Goal: Task Accomplishment & Management: Use online tool/utility

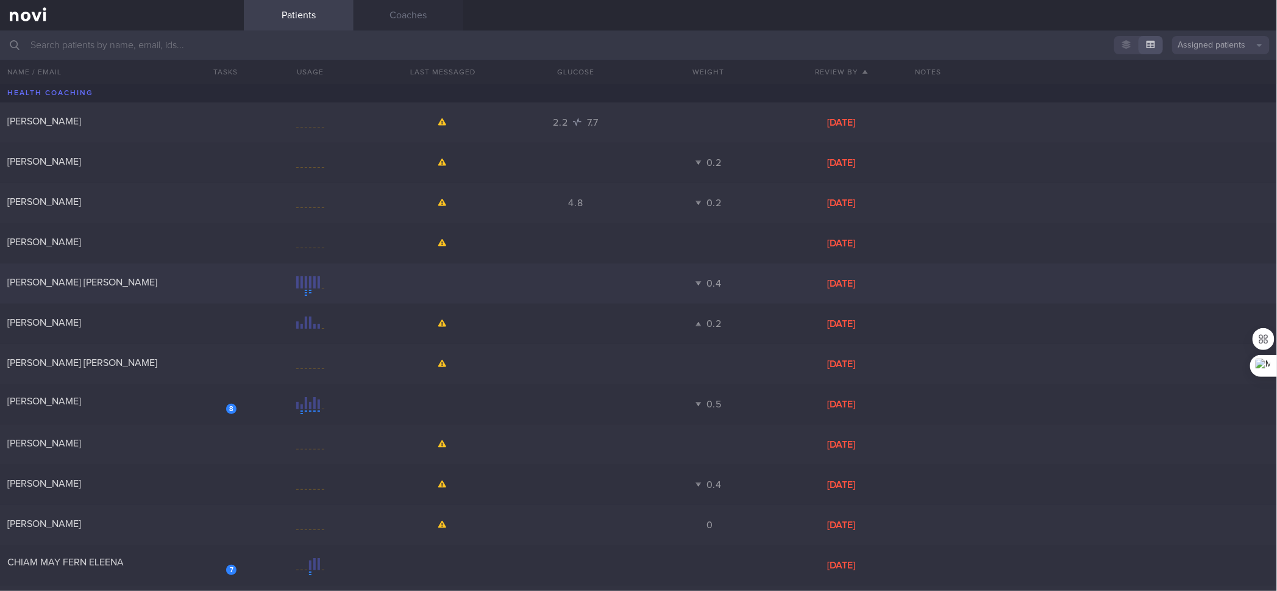
click at [207, 288] on div "[PERSON_NAME] [PERSON_NAME]" at bounding box center [122, 283] width 244 height 15
select select "3"
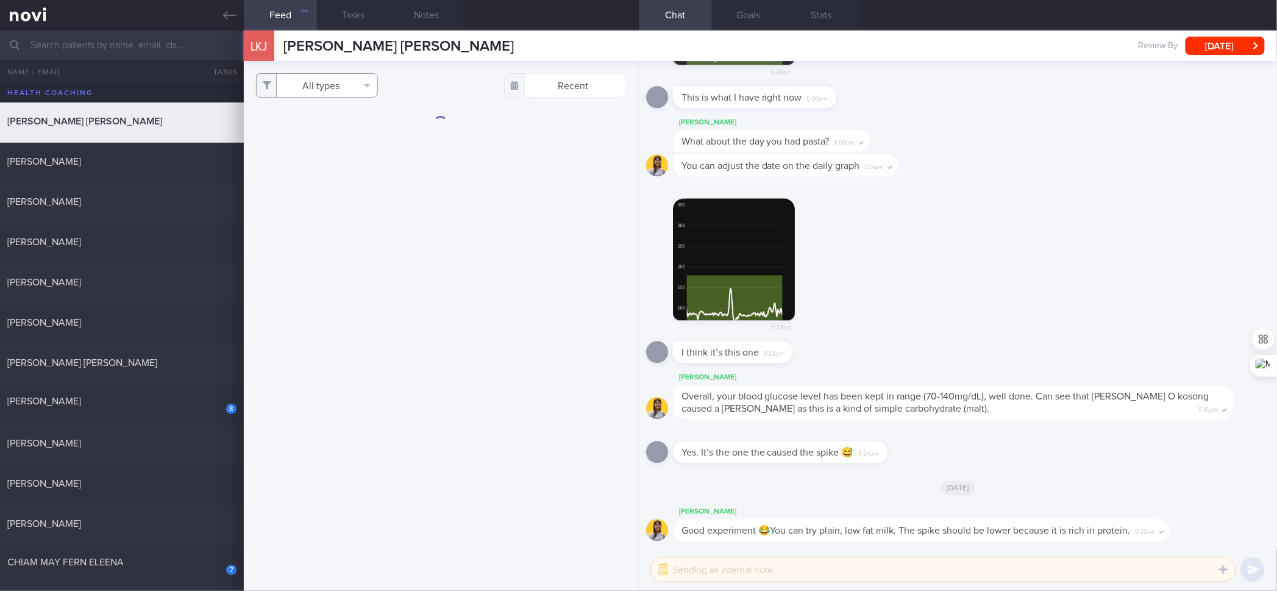
click at [332, 88] on button "All types" at bounding box center [317, 85] width 122 height 24
click at [334, 122] on button "Activity" at bounding box center [317, 127] width 121 height 18
checkbox input "false"
click at [324, 146] on button "Glucose" at bounding box center [317, 146] width 121 height 18
checkbox input "false"
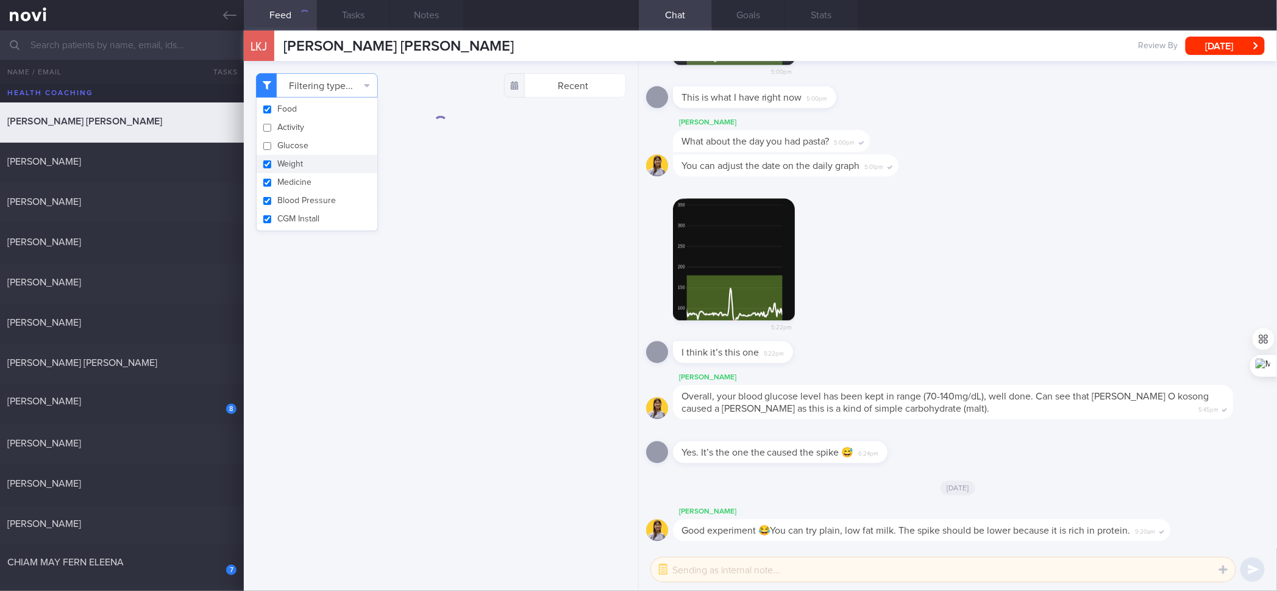
click at [321, 163] on button "Weight" at bounding box center [317, 164] width 121 height 18
checkbox input "false"
click at [316, 176] on button "Medicine" at bounding box center [317, 182] width 121 height 18
checkbox input "false"
click at [313, 198] on button "Blood Pressure" at bounding box center [317, 200] width 121 height 18
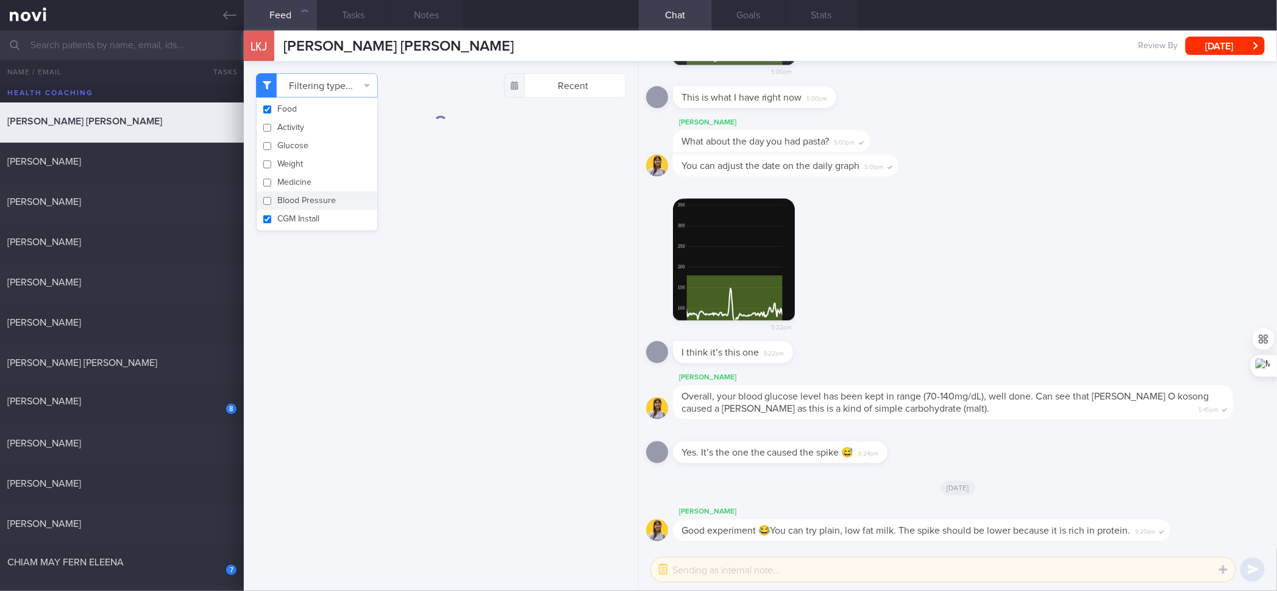
checkbox input "false"
click at [309, 215] on button "CGM Install" at bounding box center [317, 219] width 121 height 18
checkbox input "false"
click at [493, 215] on div "Filtering type... Food Activity Glucose Weight Medicine Blood Pressure [MEDICAL…" at bounding box center [441, 326] width 394 height 530
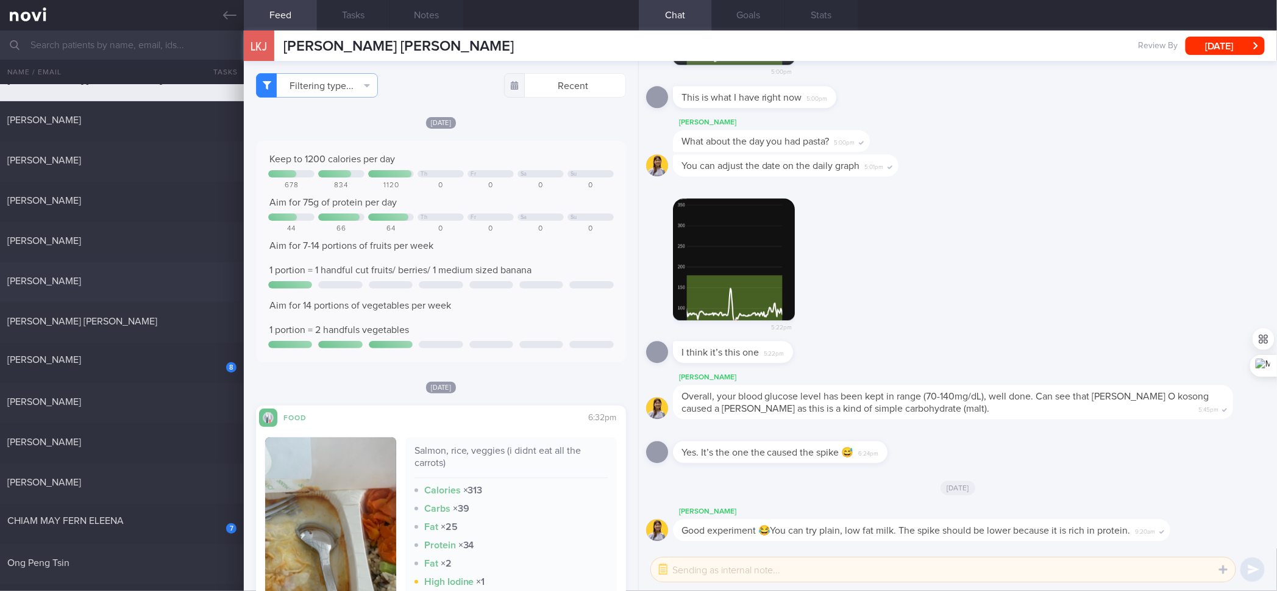
scroll to position [41, 0]
drag, startPoint x: 162, startPoint y: 287, endPoint x: 334, endPoint y: 166, distance: 210.1
click at [162, 287] on div "[PERSON_NAME]" at bounding box center [122, 283] width 244 height 15
checkbox input "true"
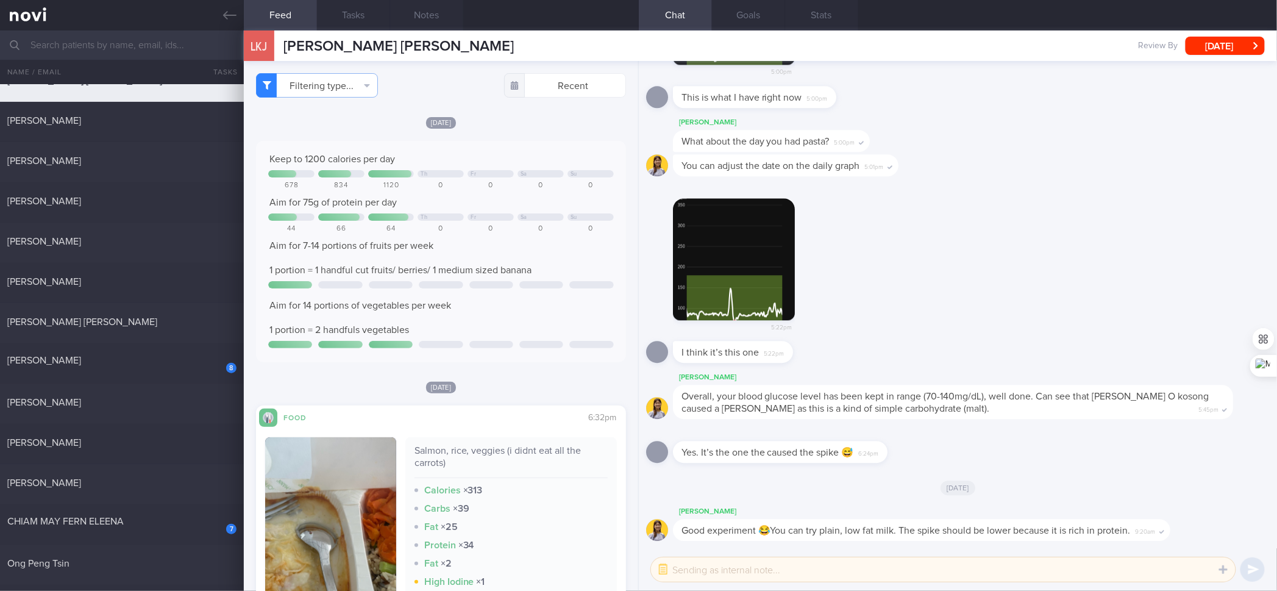
checkbox input "true"
select select "4"
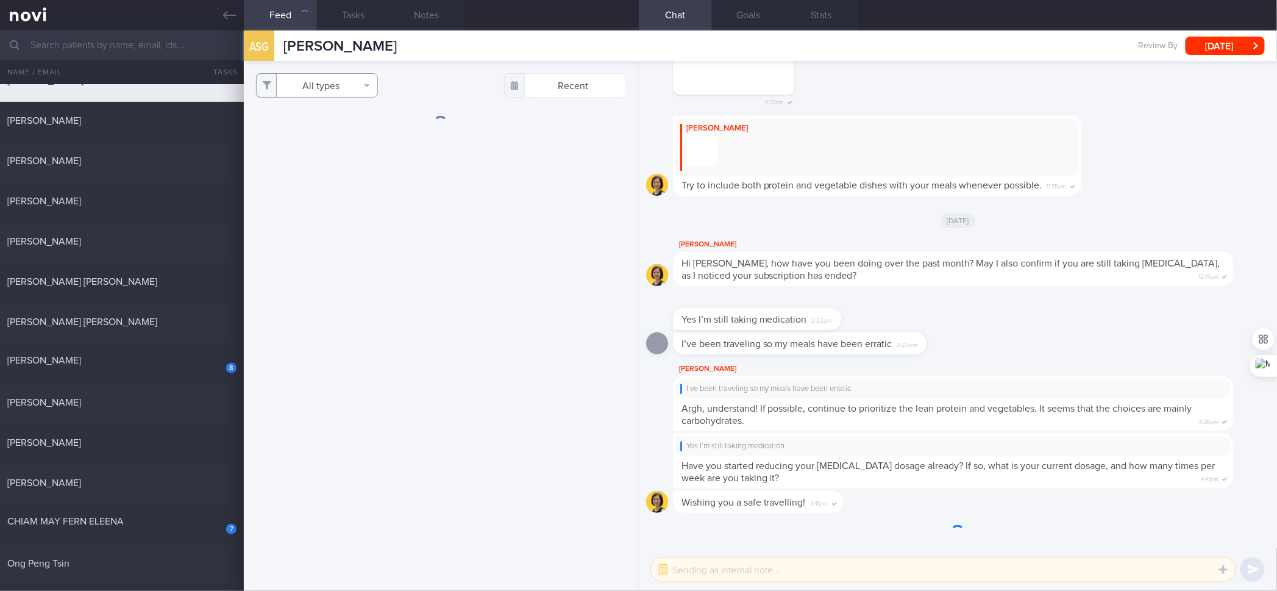
click at [365, 84] on icon "button" at bounding box center [367, 85] width 6 height 10
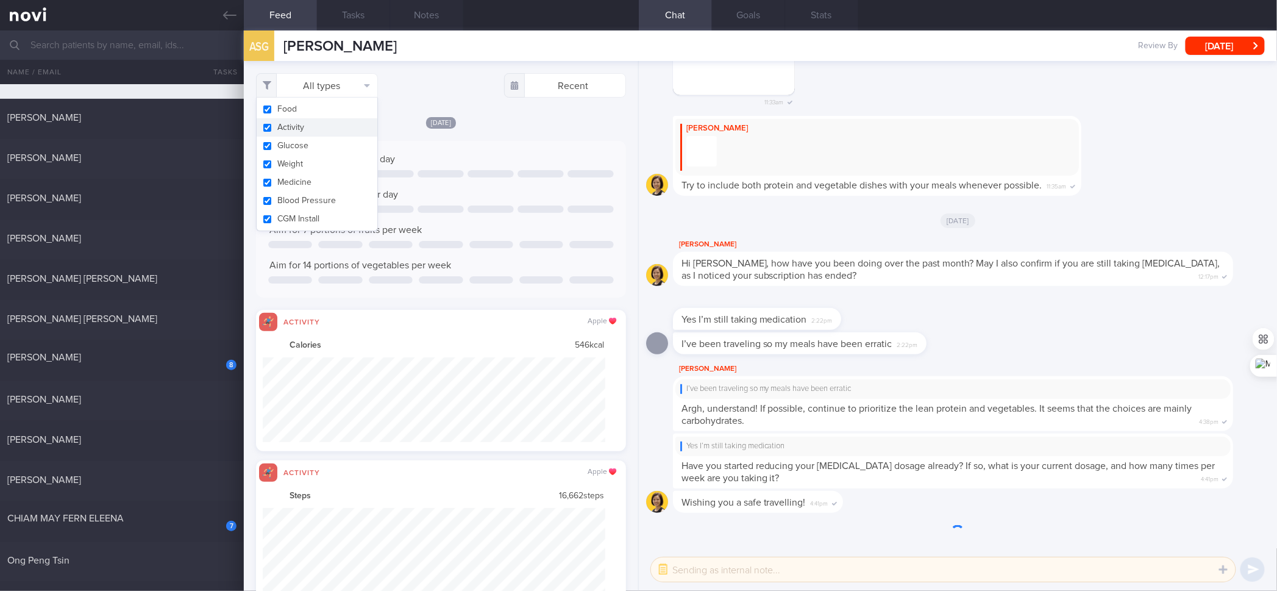
click at [348, 130] on button "Activity" at bounding box center [317, 127] width 121 height 18
checkbox input "false"
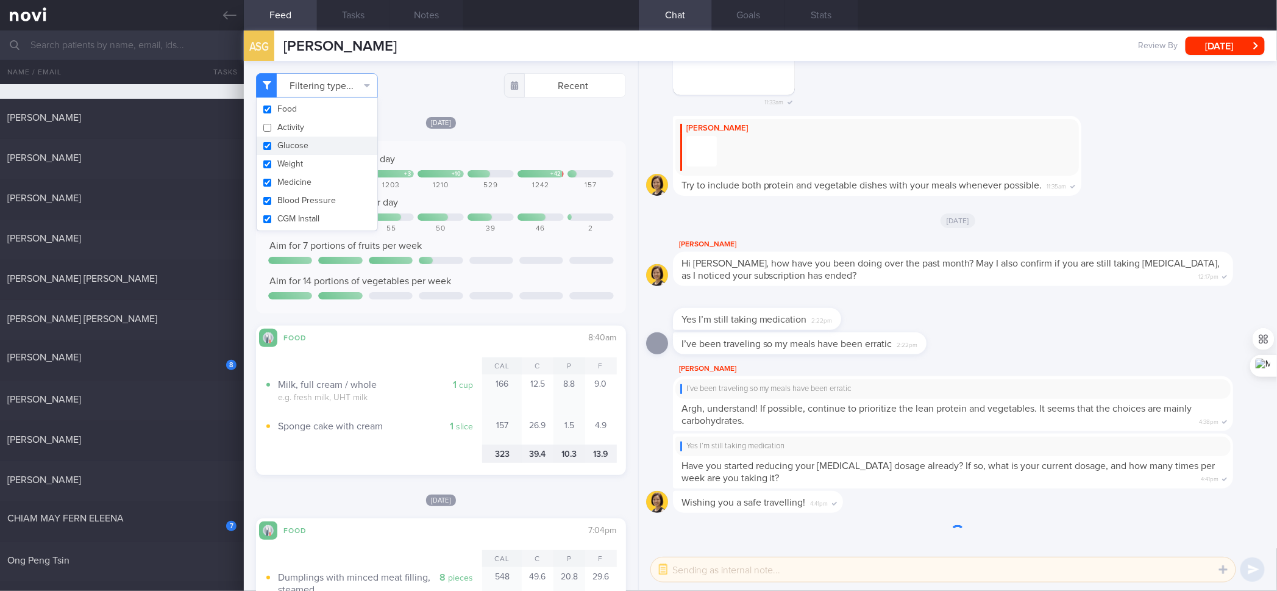
click at [346, 140] on button "Glucose" at bounding box center [317, 146] width 121 height 18
checkbox input "false"
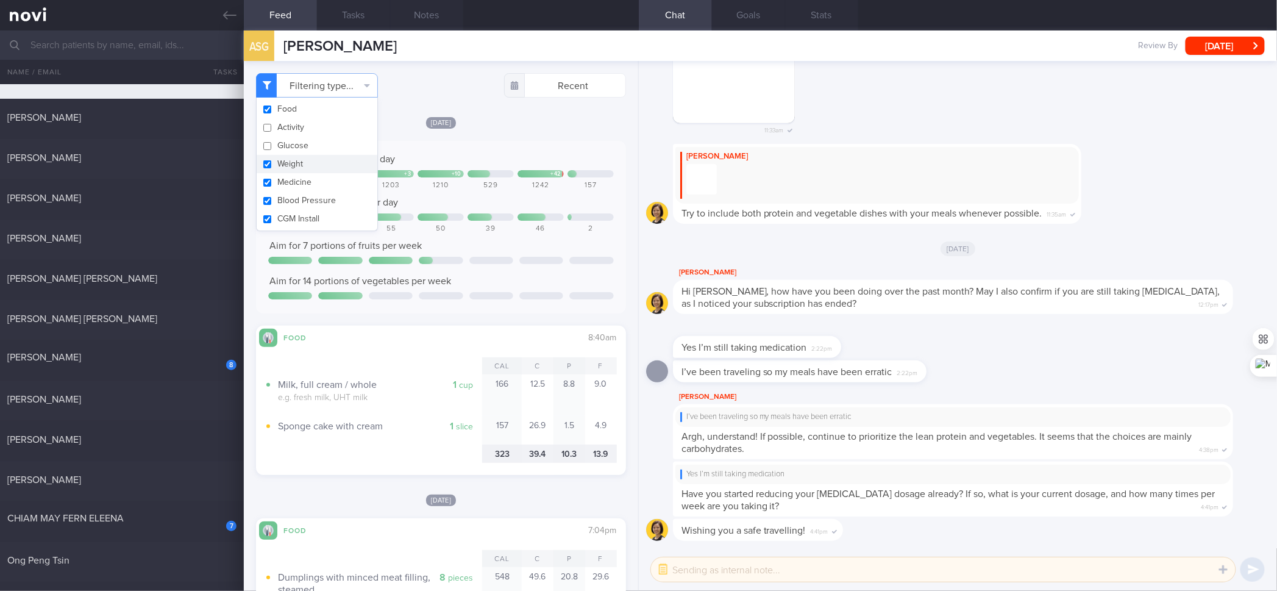
click at [338, 160] on button "Weight" at bounding box center [317, 164] width 121 height 18
checkbox input "false"
click at [329, 191] on button "Blood Pressure" at bounding box center [317, 200] width 121 height 18
click at [326, 202] on button "Blood Pressure" at bounding box center [317, 200] width 121 height 18
checkbox input "true"
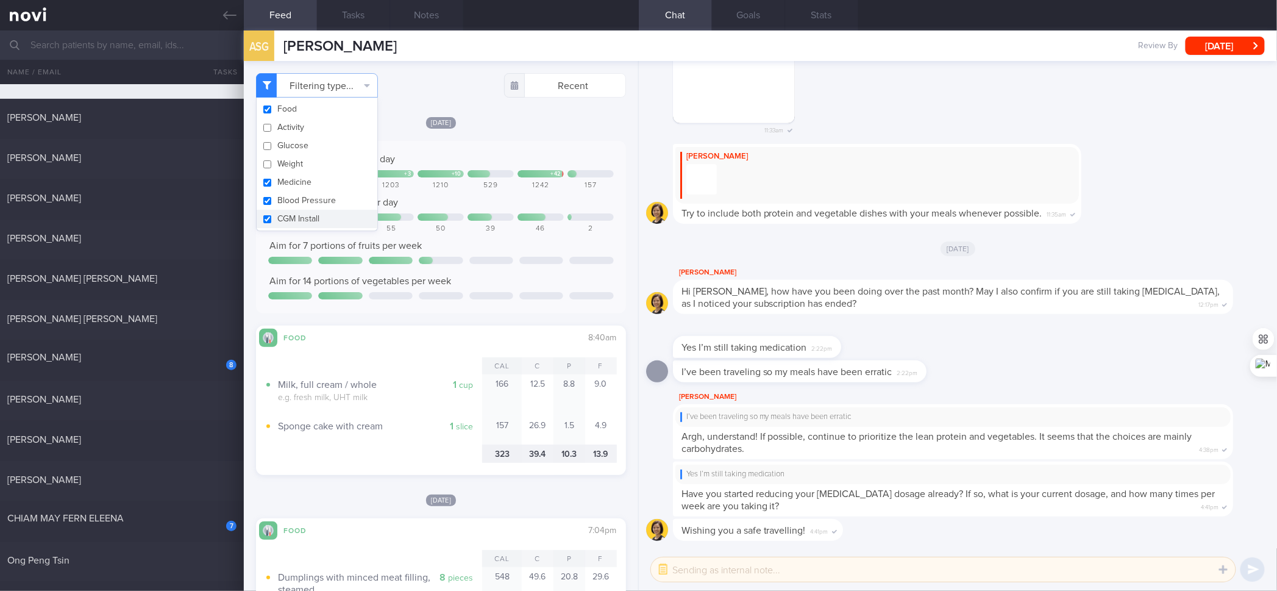
click at [319, 223] on button "CGM Install" at bounding box center [317, 219] width 121 height 18
checkbox input "false"
drag, startPoint x: 324, startPoint y: 184, endPoint x: 323, endPoint y: 198, distance: 14.1
click at [324, 182] on button "Medicine" at bounding box center [317, 182] width 121 height 18
checkbox input "false"
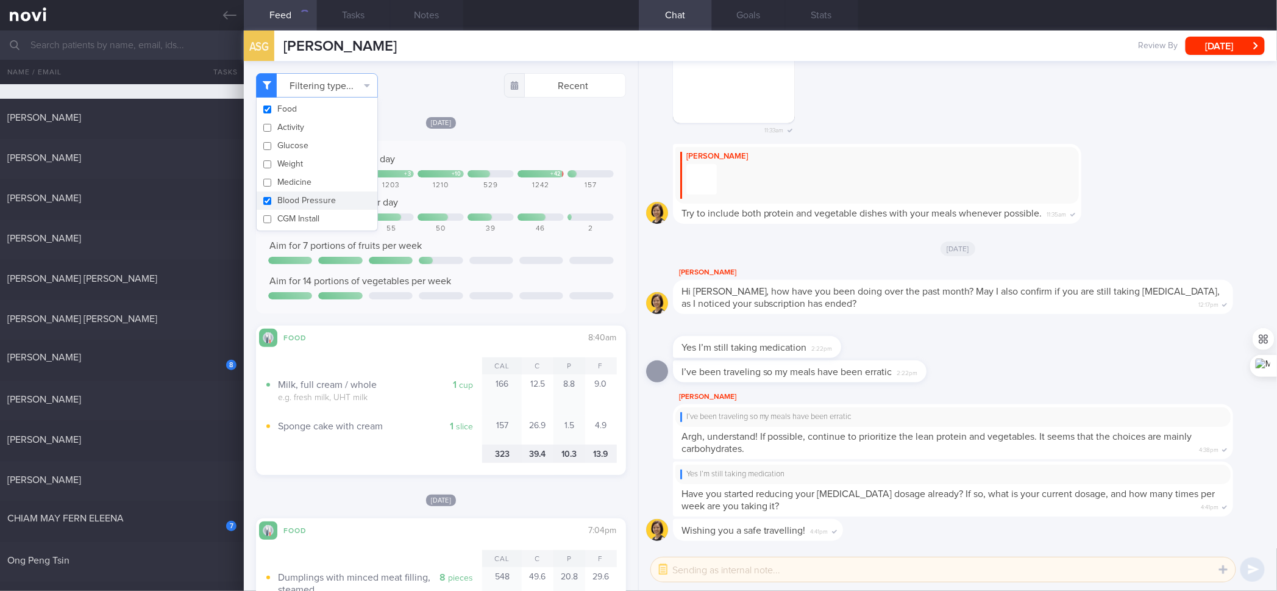
click at [323, 200] on button "Blood Pressure" at bounding box center [317, 200] width 121 height 18
checkbox input "false"
click at [543, 145] on div "Keep to 1200 calories per day + 146 + 3 + 10 + 42 1346 849 1203 1210 529 1242 1…" at bounding box center [440, 227] width 369 height 173
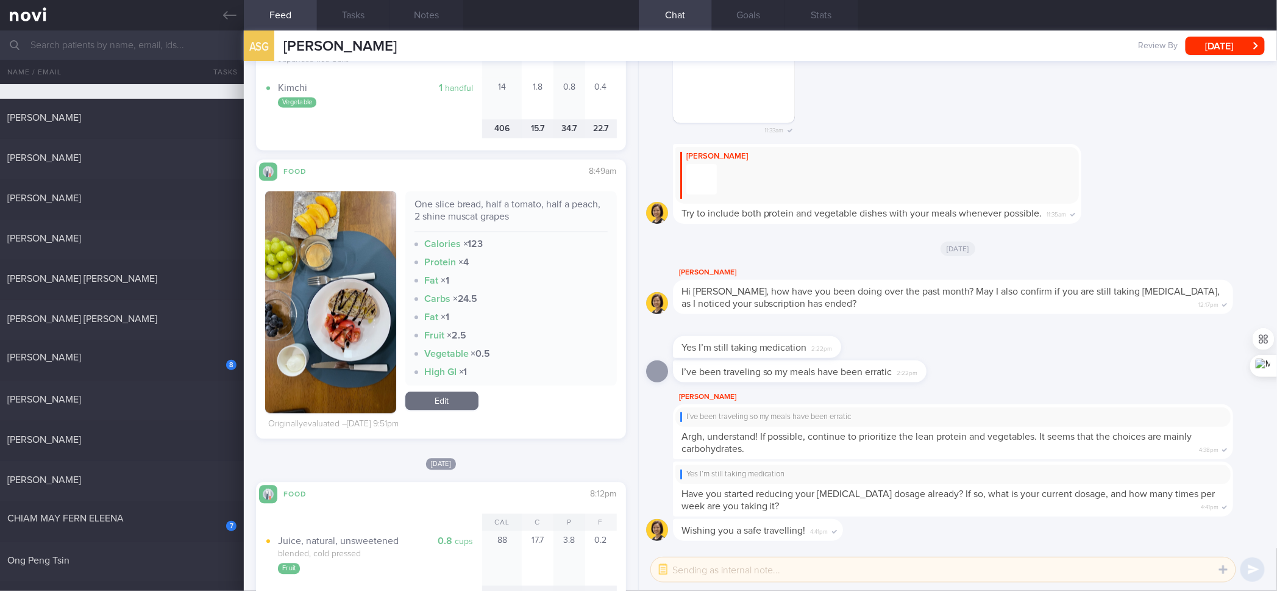
scroll to position [1072, 0]
click at [484, 207] on div "One slice bread, half a tomato, half a peach, 2 shine muscat grapes" at bounding box center [511, 215] width 193 height 34
copy div "One slice bread, half a tomato, half a peach, 2 shine muscat grapes"
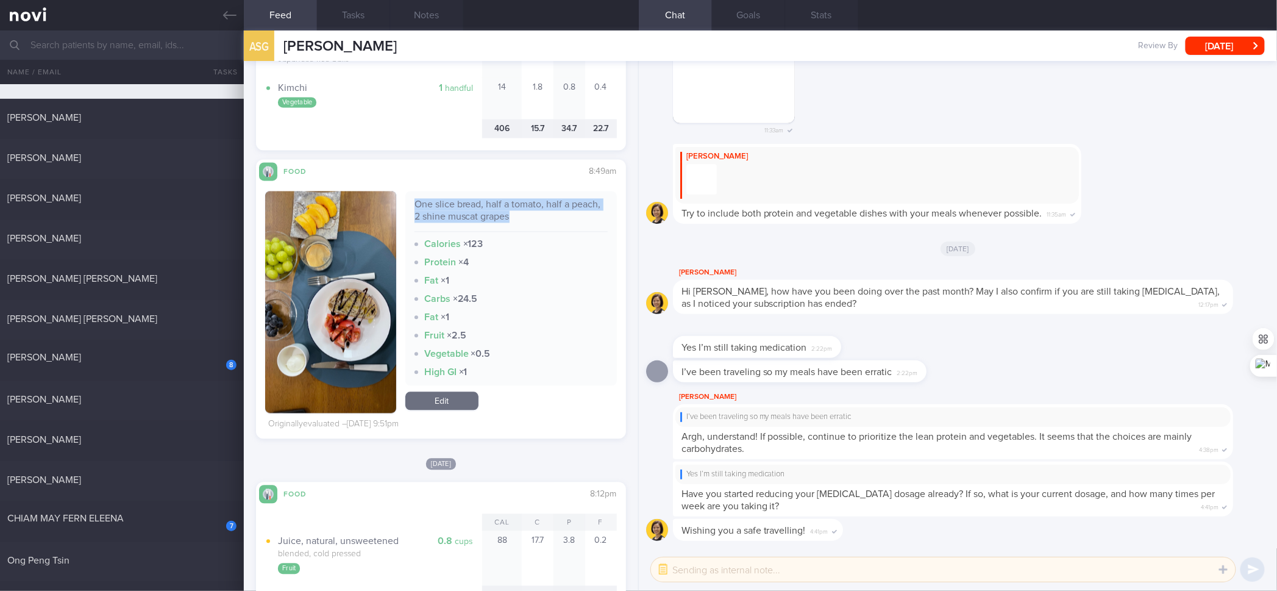
drag, startPoint x: 426, startPoint y: 394, endPoint x: 484, endPoint y: 235, distance: 169.7
click at [426, 394] on link "Edit" at bounding box center [441, 400] width 73 height 18
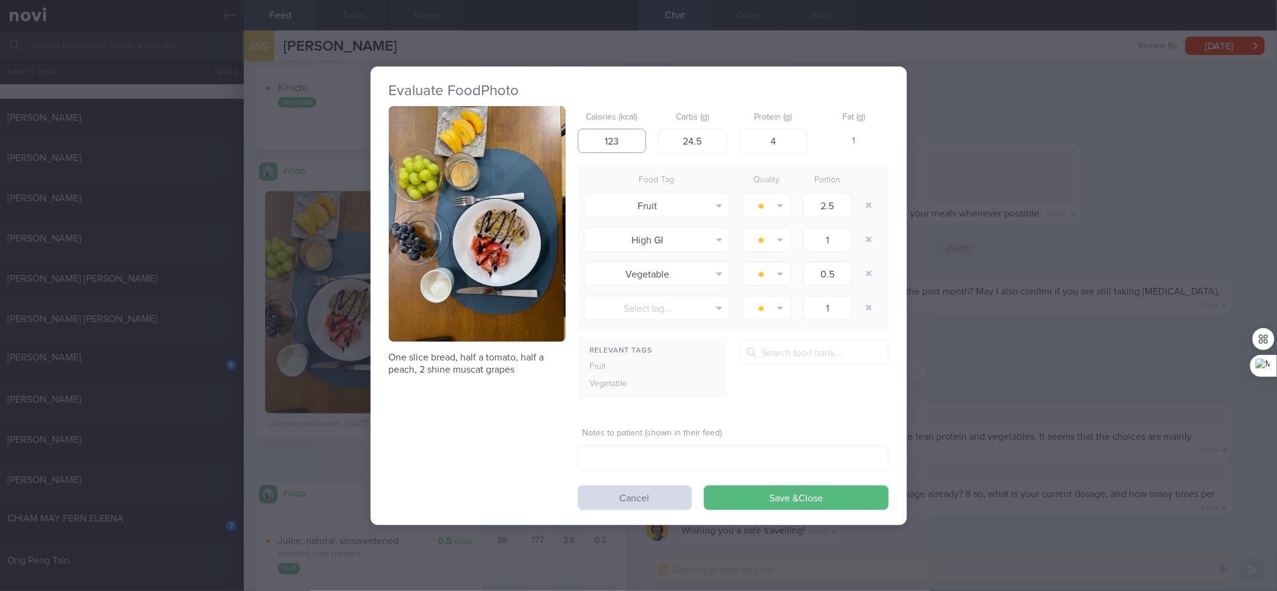
click at [604, 153] on input "123" at bounding box center [612, 141] width 69 height 24
type input "104"
type input "21"
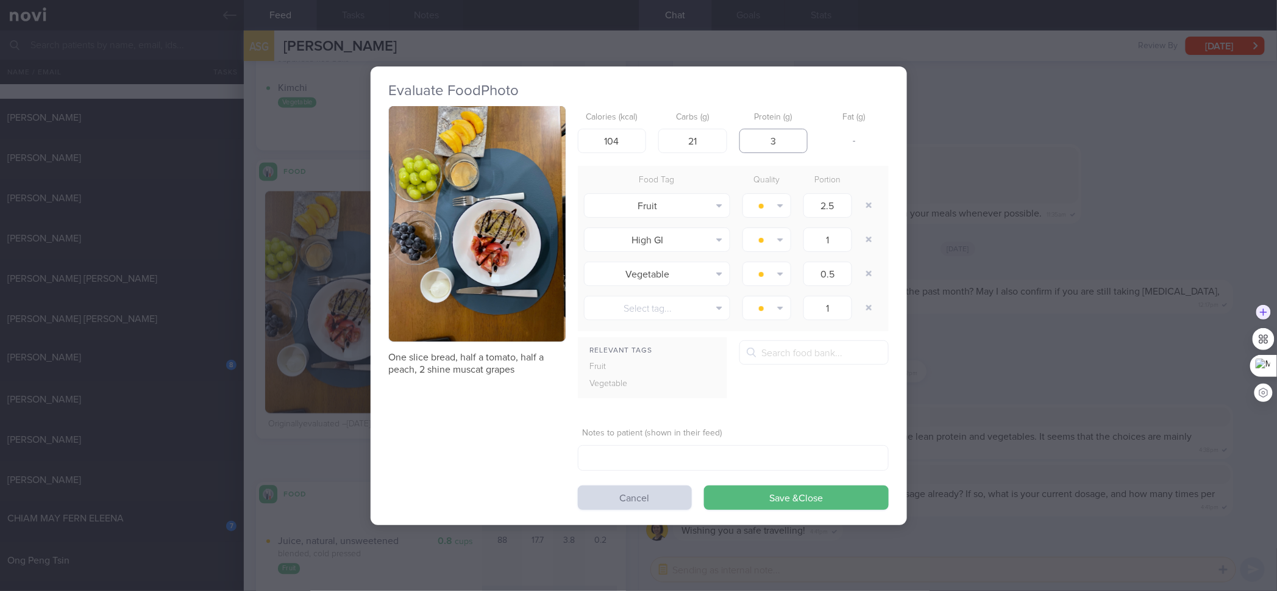
type input "3"
click at [704, 473] on button "Save & Close" at bounding box center [796, 497] width 185 height 24
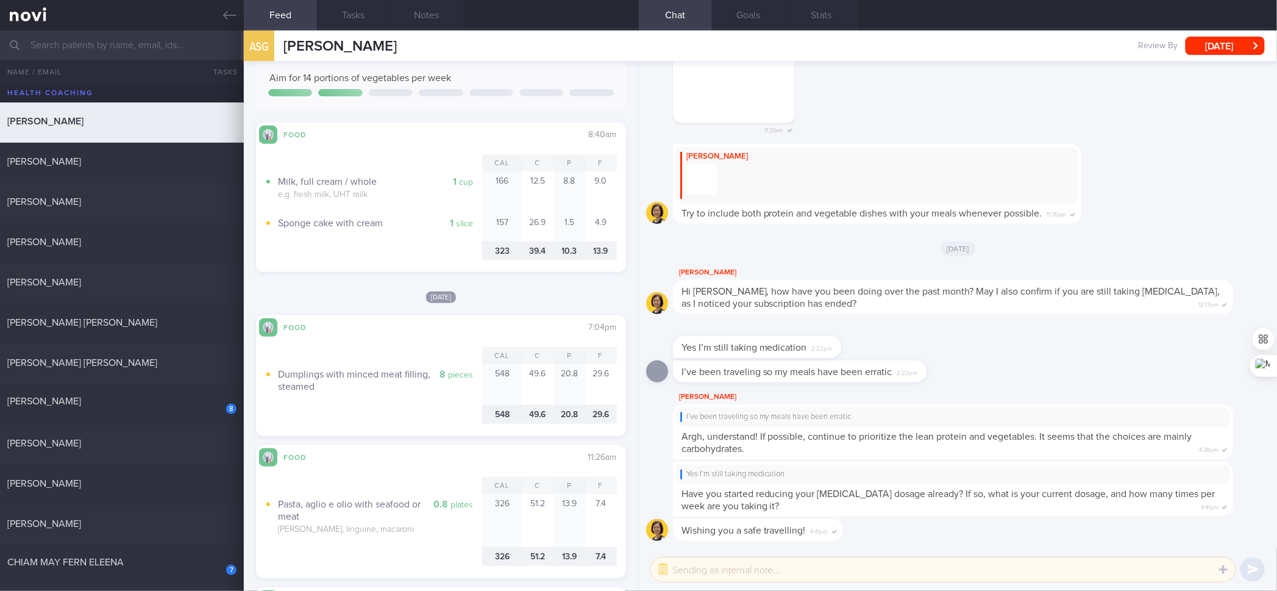
drag, startPoint x: 179, startPoint y: 396, endPoint x: 349, endPoint y: 111, distance: 331.4
click at [179, 396] on div "[PERSON_NAME]" at bounding box center [120, 401] width 226 height 12
checkbox input "true"
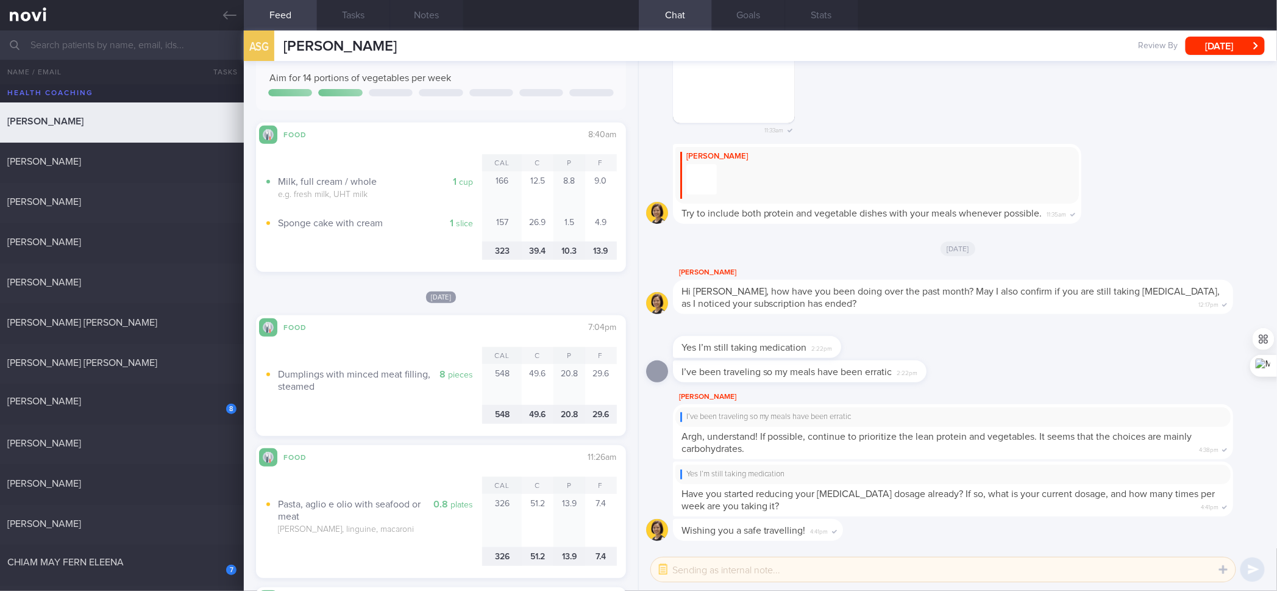
checkbox input "true"
select select "5"
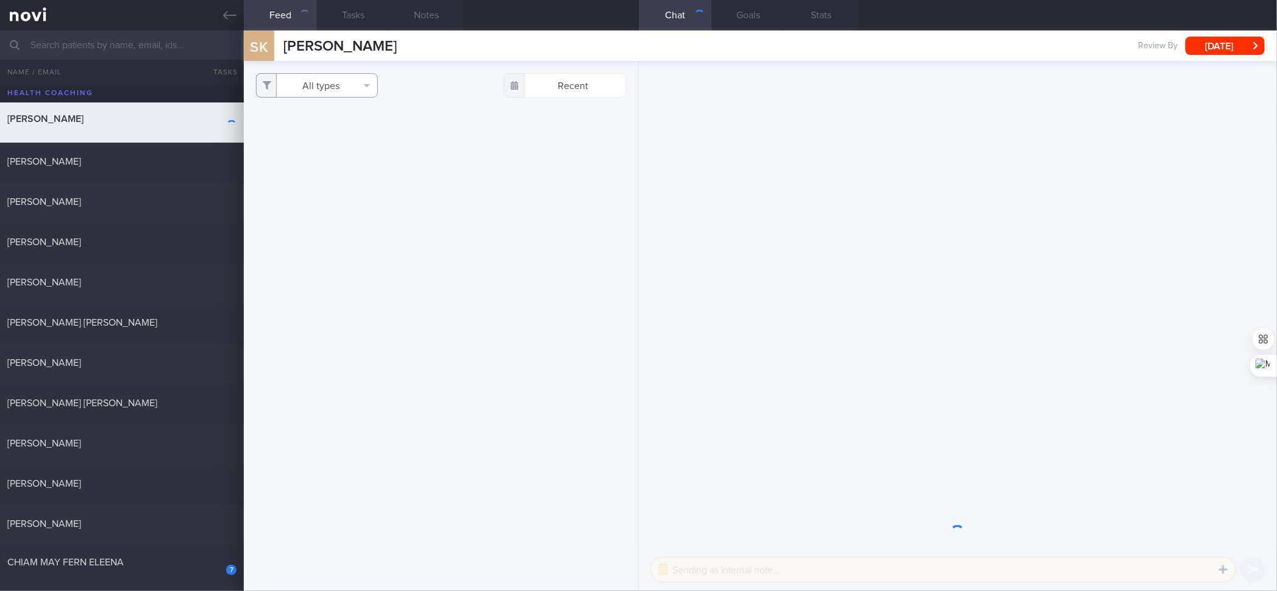
click at [344, 95] on button "All types" at bounding box center [317, 85] width 122 height 24
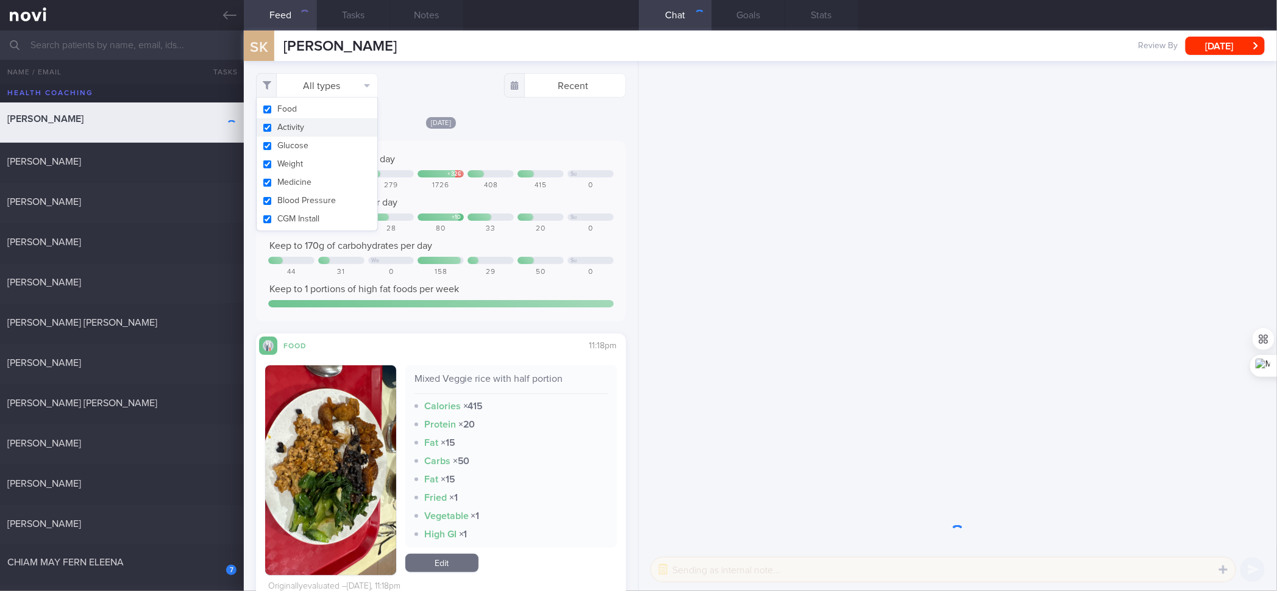
click at [352, 123] on button "Activity" at bounding box center [317, 127] width 121 height 18
checkbox input "false"
click at [346, 148] on button "Glucose" at bounding box center [317, 146] width 121 height 18
checkbox input "false"
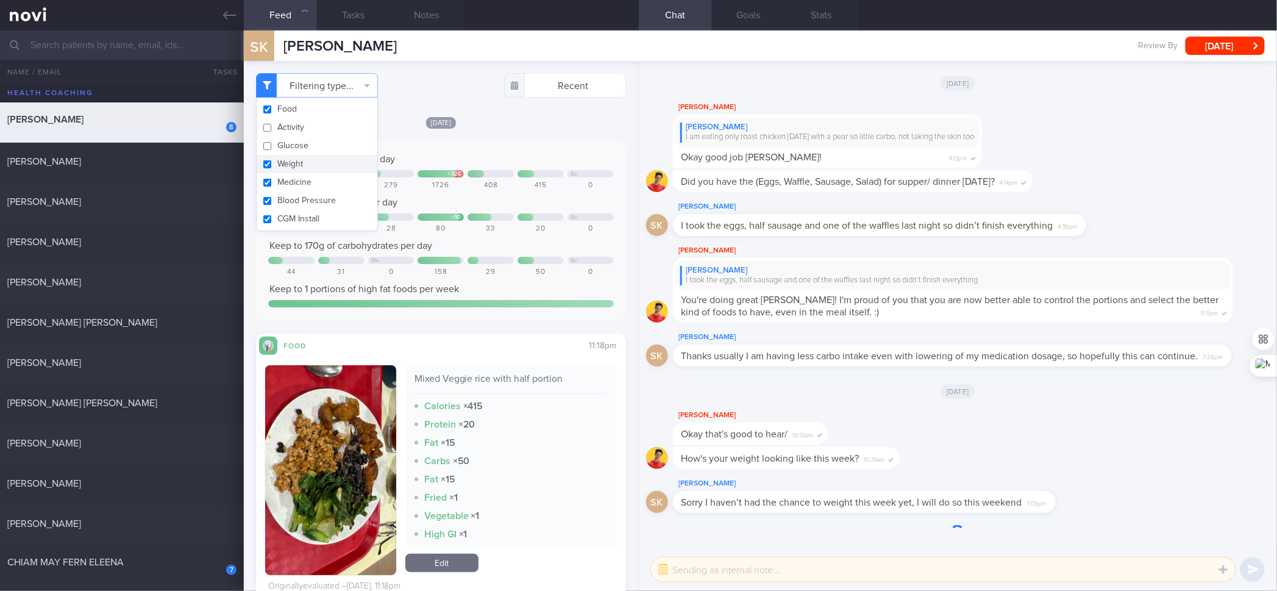
click at [341, 169] on button "Weight" at bounding box center [317, 164] width 121 height 18
checkbox input "false"
click at [344, 191] on button "Blood Pressure" at bounding box center [317, 200] width 121 height 18
click at [346, 195] on button "Blood Pressure" at bounding box center [317, 200] width 121 height 18
checkbox input "true"
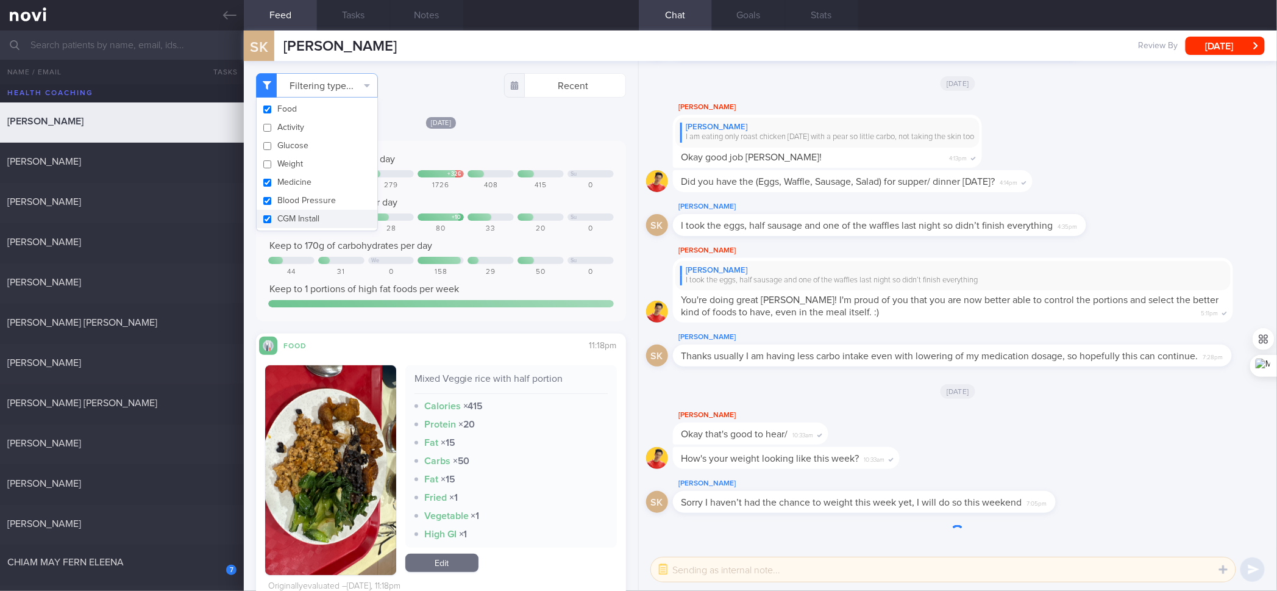
click at [349, 216] on button "CGM Install" at bounding box center [317, 219] width 121 height 18
checkbox input "false"
click at [344, 208] on button "Blood Pressure" at bounding box center [317, 200] width 121 height 18
click at [333, 192] on button "Blood Pressure" at bounding box center [317, 200] width 121 height 18
checkbox input "true"
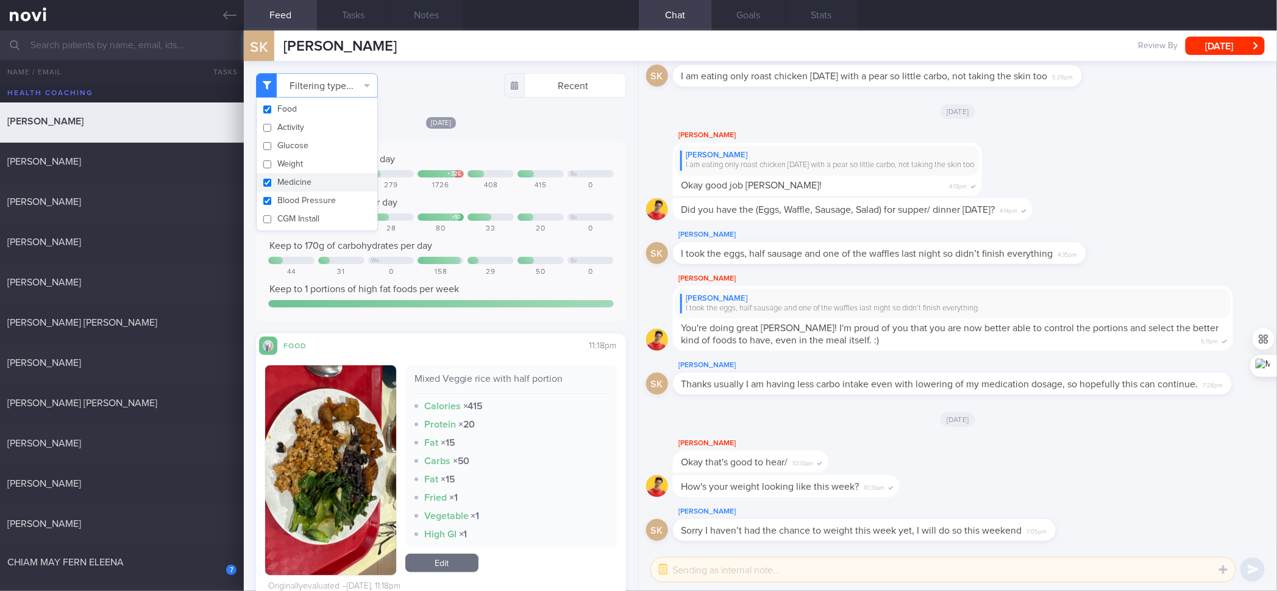
click at [329, 184] on button "Medicine" at bounding box center [317, 182] width 121 height 18
click at [334, 190] on button "Medicine" at bounding box center [317, 182] width 121 height 18
checkbox input "true"
click at [346, 207] on button "Blood Pressure" at bounding box center [317, 200] width 121 height 18
click at [335, 192] on button "Blood Pressure" at bounding box center [317, 200] width 121 height 18
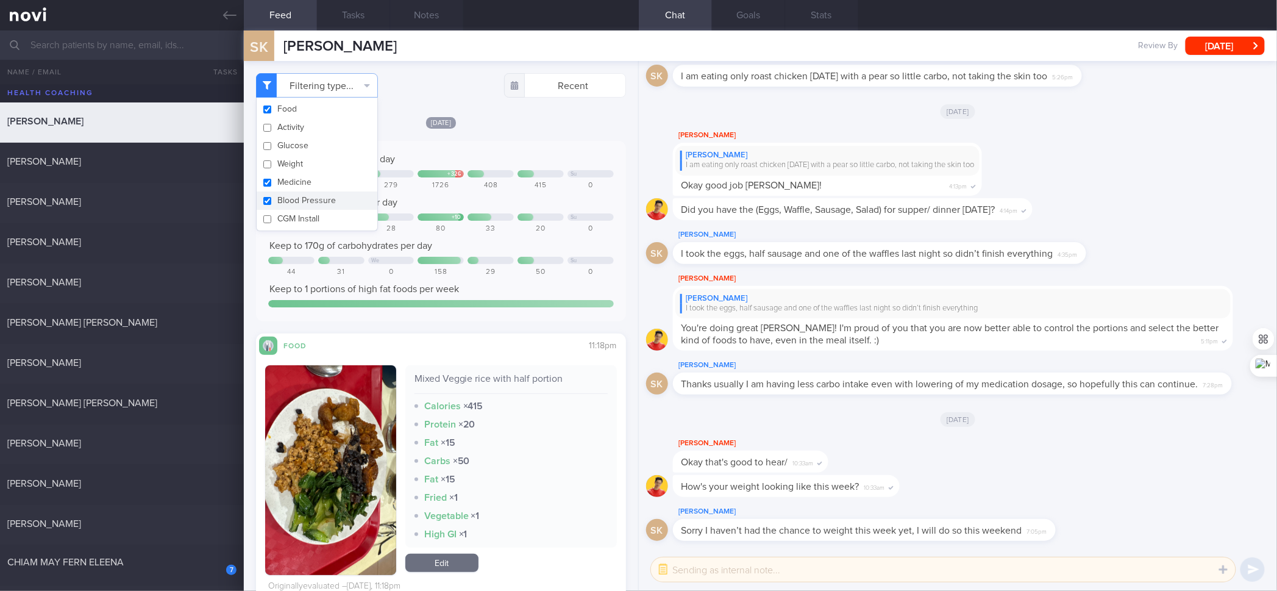
checkbox input "true"
click at [369, 188] on button "Medicine" at bounding box center [317, 182] width 121 height 18
checkbox input "false"
click at [371, 198] on button "Blood Pressure" at bounding box center [317, 200] width 121 height 18
checkbox input "false"
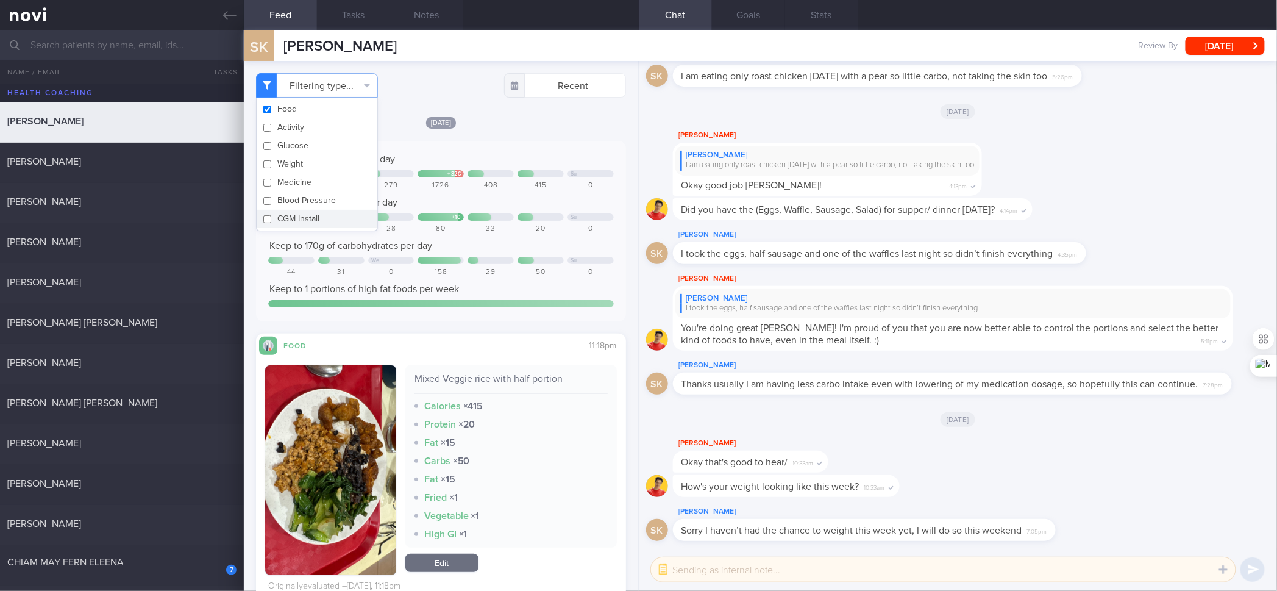
click at [495, 213] on div at bounding box center [491, 216] width 46 height 7
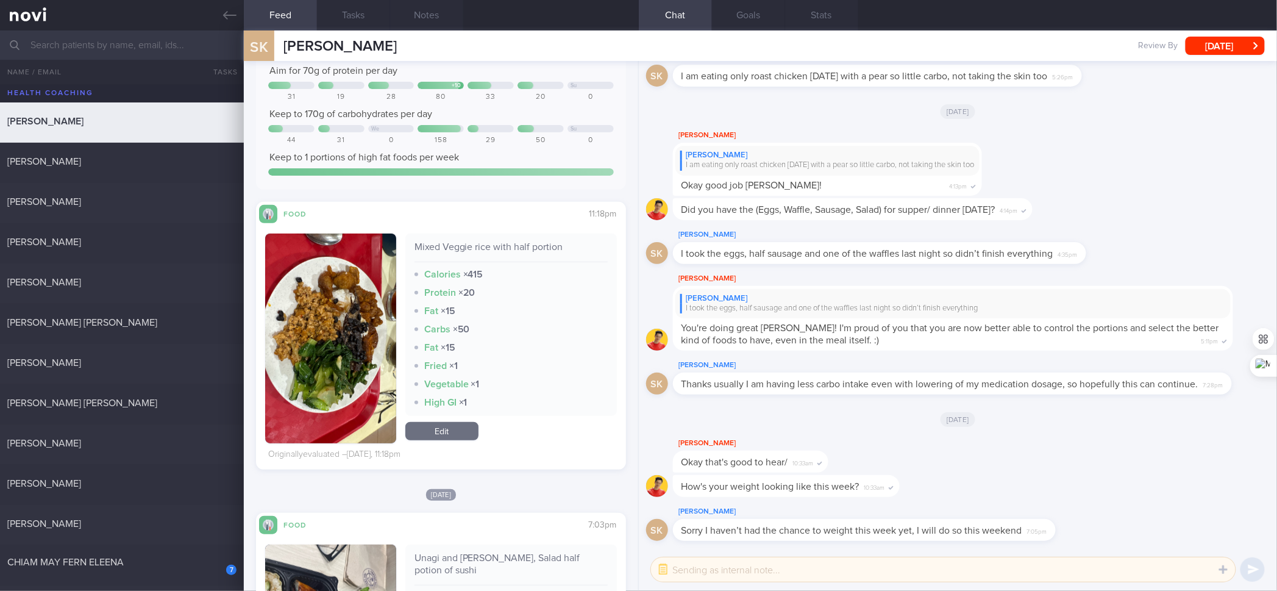
scroll to position [130, 0]
click at [486, 243] on div "Mixed Veggie rice with half portion" at bounding box center [511, 252] width 193 height 21
copy div "Mixed Veggie rice with half portion"
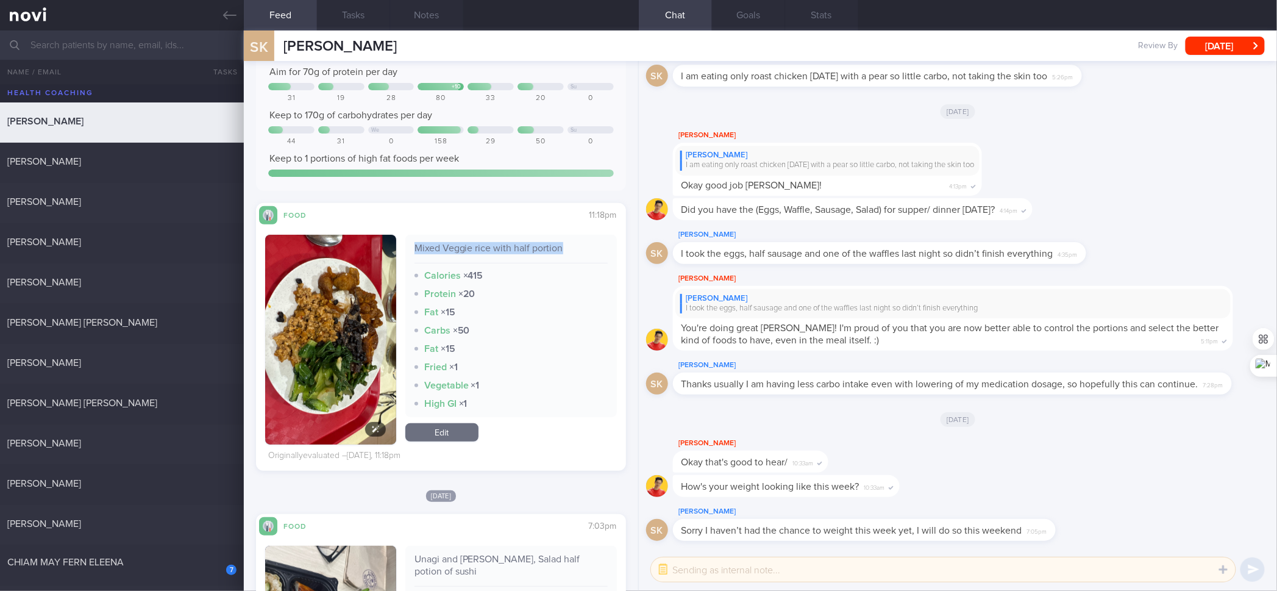
click at [369, 354] on img "button" at bounding box center [330, 340] width 130 height 210
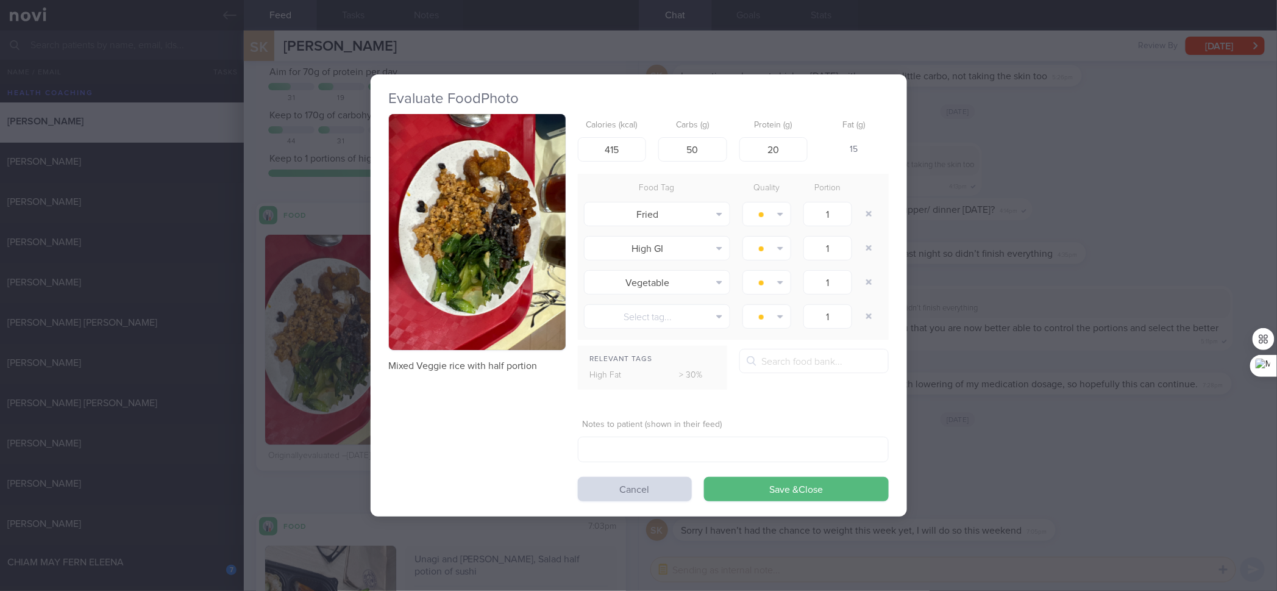
click at [535, 159] on img "button" at bounding box center [477, 232] width 177 height 236
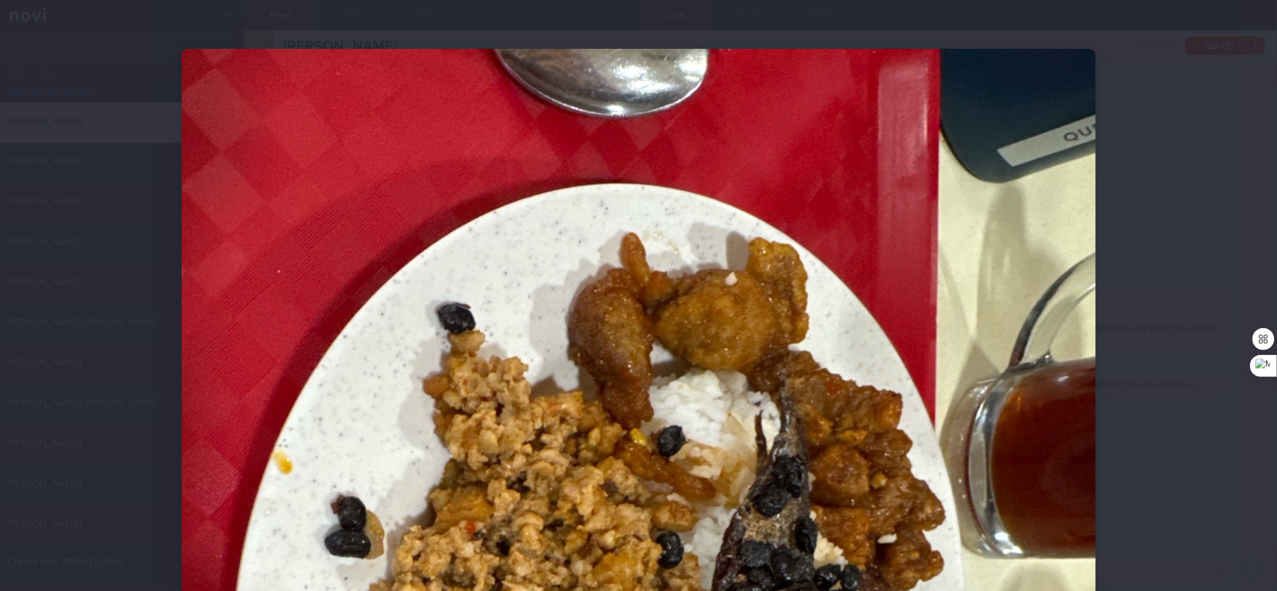
click at [1021, 180] on div at bounding box center [638, 295] width 1277 height 591
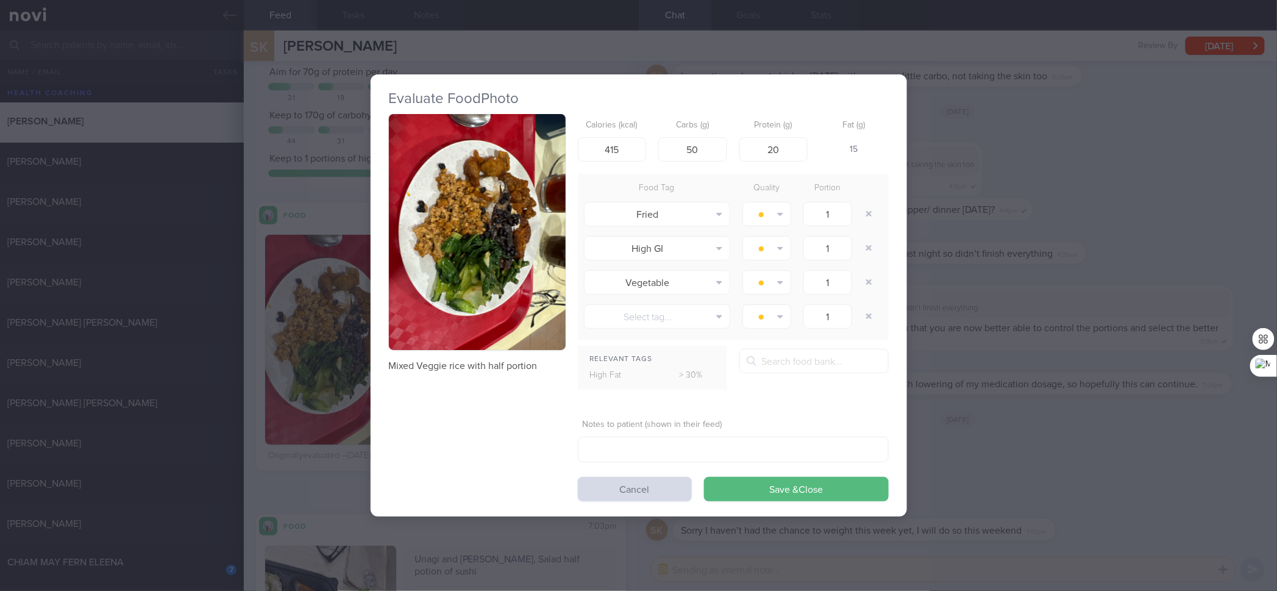
click at [1006, 154] on div "Evaluate Food Photo Mixed Veggie rice with half portion Calories (kcal) 415 Car…" at bounding box center [638, 295] width 1277 height 591
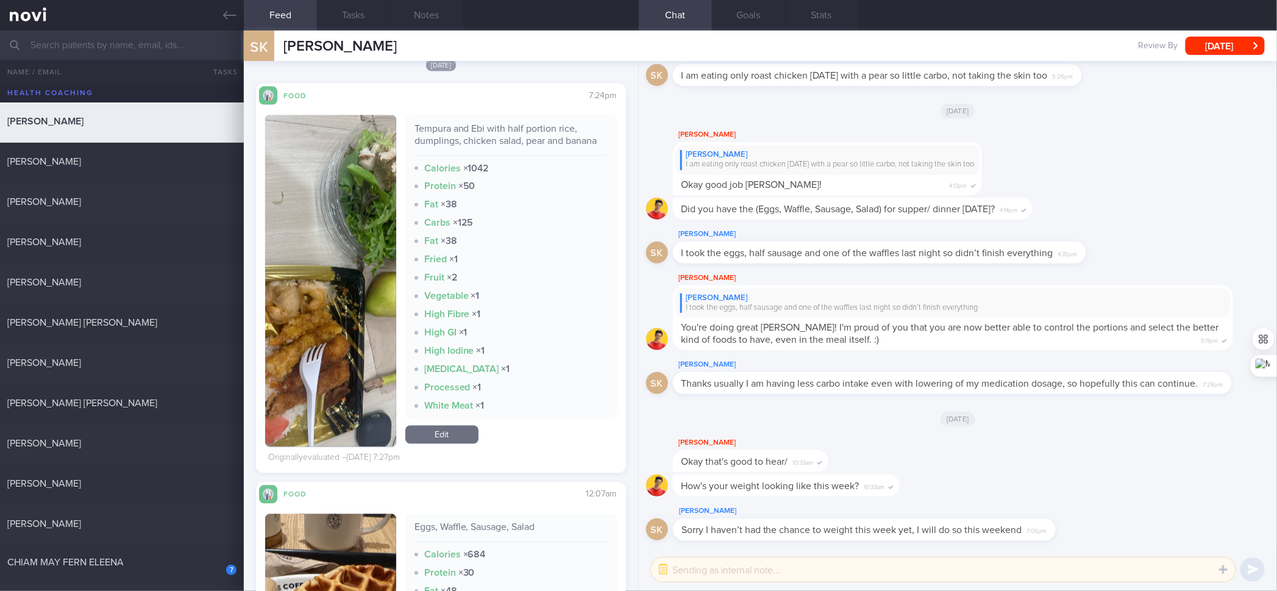
scroll to position [742, 0]
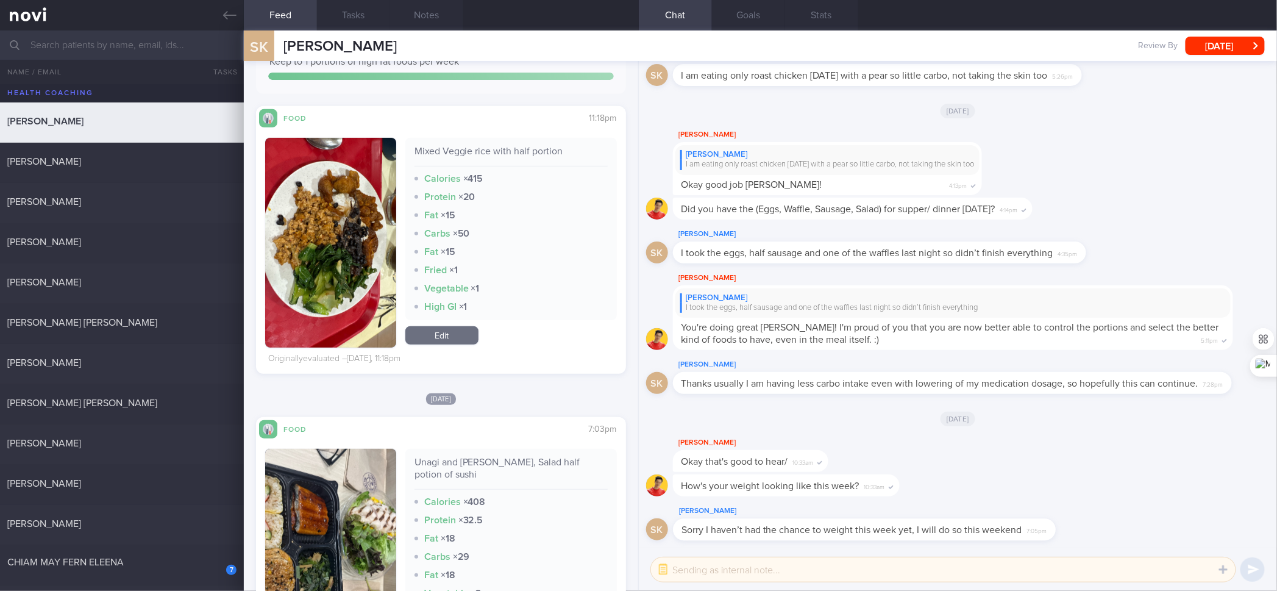
drag, startPoint x: 704, startPoint y: 396, endPoint x: 546, endPoint y: 295, distance: 187.6
click at [546, 295] on div "Mixed Veggie rice with half portion Calories × 415 Protein × 20 Fat × 15 Carbs …" at bounding box center [511, 229] width 212 height 182
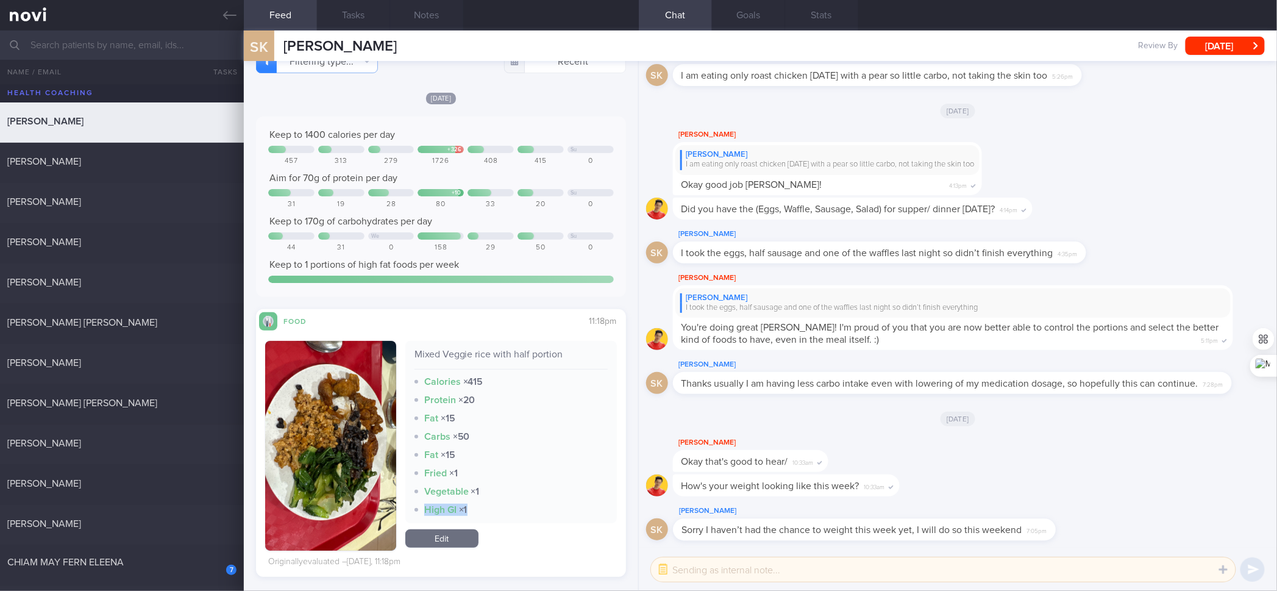
scroll to position [227, 0]
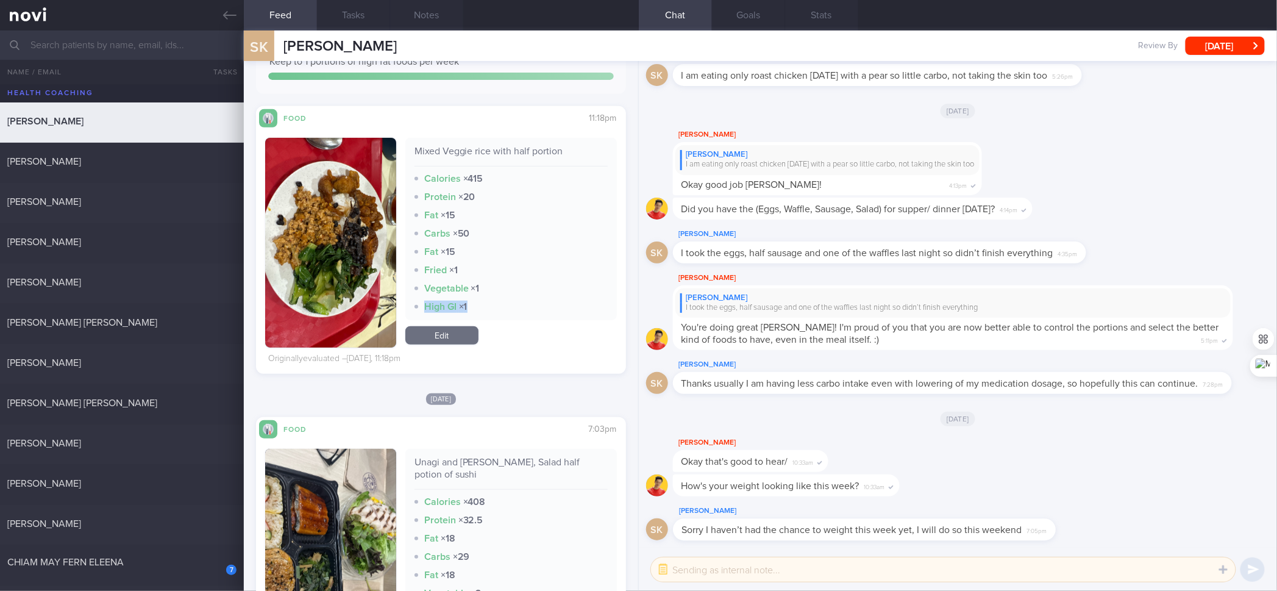
drag, startPoint x: 455, startPoint y: 337, endPoint x: 529, endPoint y: 232, distance: 128.1
click at [455, 337] on link "Edit" at bounding box center [441, 335] width 73 height 18
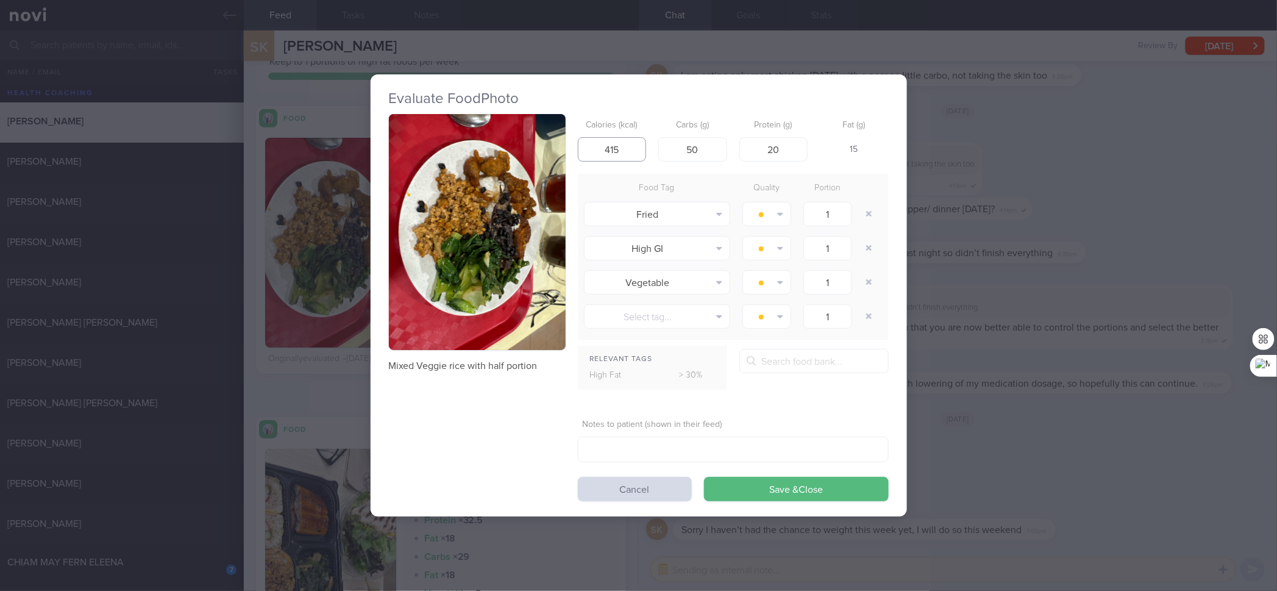
click at [615, 154] on input "415" at bounding box center [612, 149] width 69 height 24
type input "385"
type input "37"
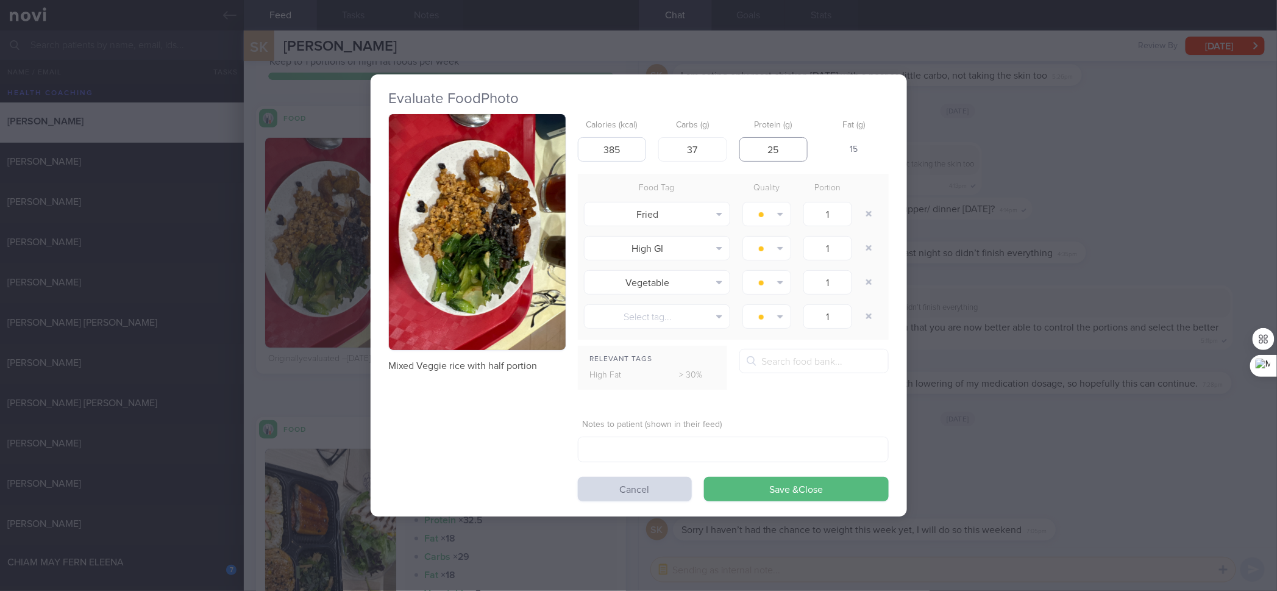
type input "25"
click at [704, 473] on button "Save & Close" at bounding box center [796, 489] width 185 height 24
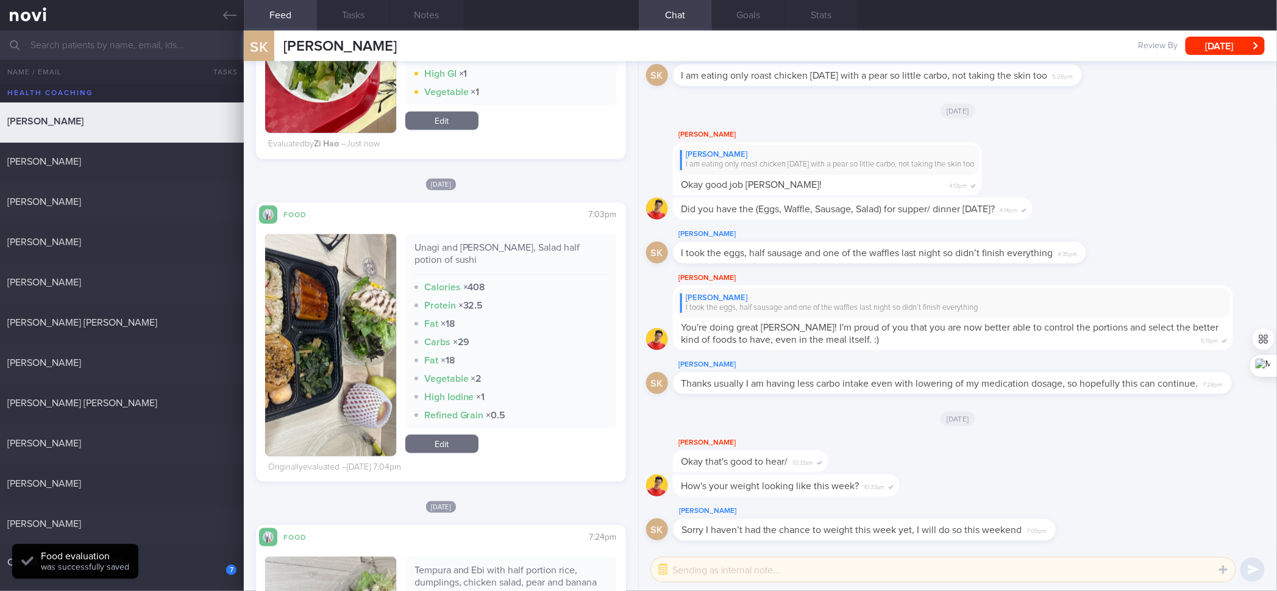
scroll to position [445, 0]
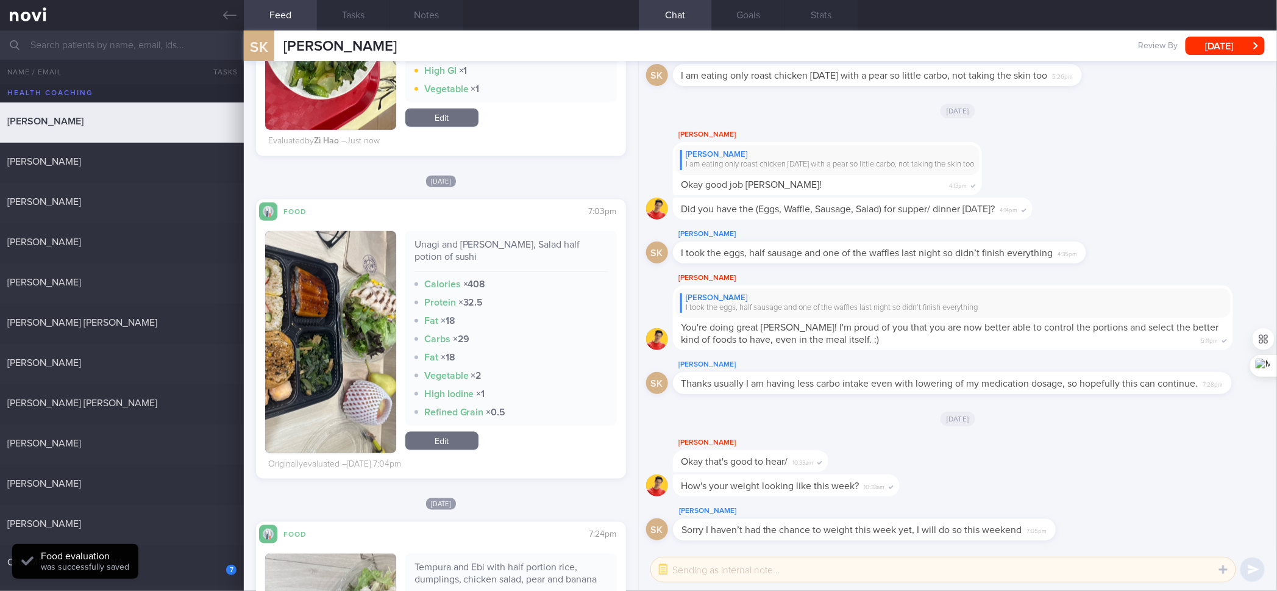
click at [494, 239] on div "Unagi and [PERSON_NAME], Salad half potion of sushi" at bounding box center [511, 255] width 193 height 34
copy div "Unagi and [PERSON_NAME], Salad half potion of sushi"
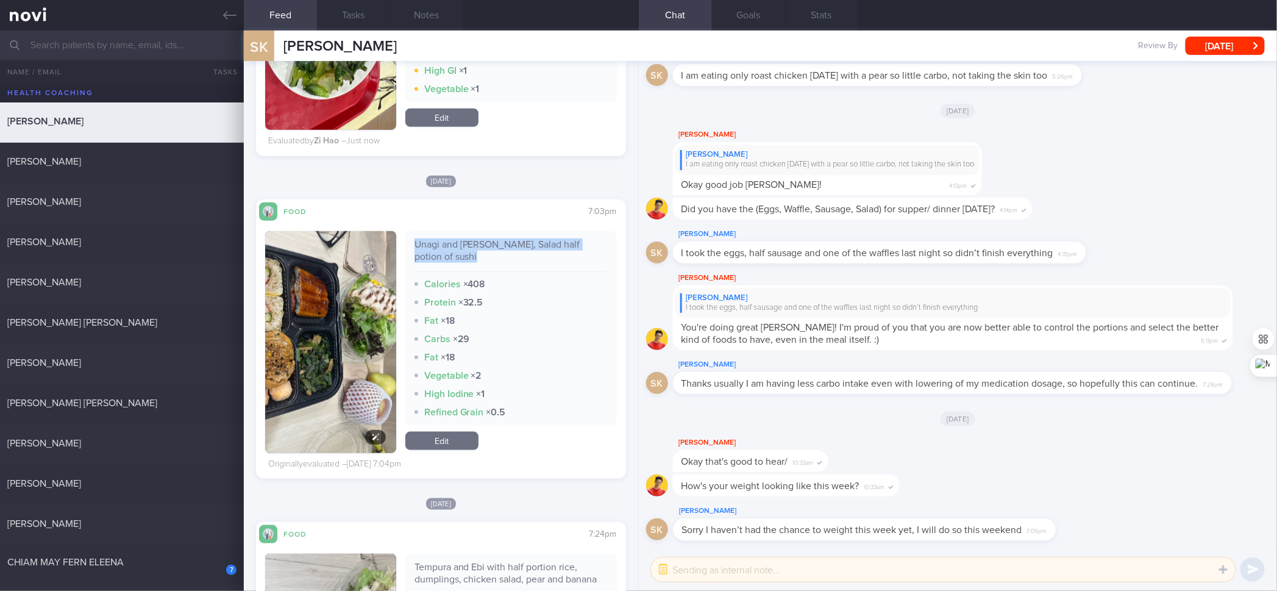
drag, startPoint x: 368, startPoint y: 315, endPoint x: 383, endPoint y: 155, distance: 160.5
click at [368, 315] on img "button" at bounding box center [330, 342] width 130 height 222
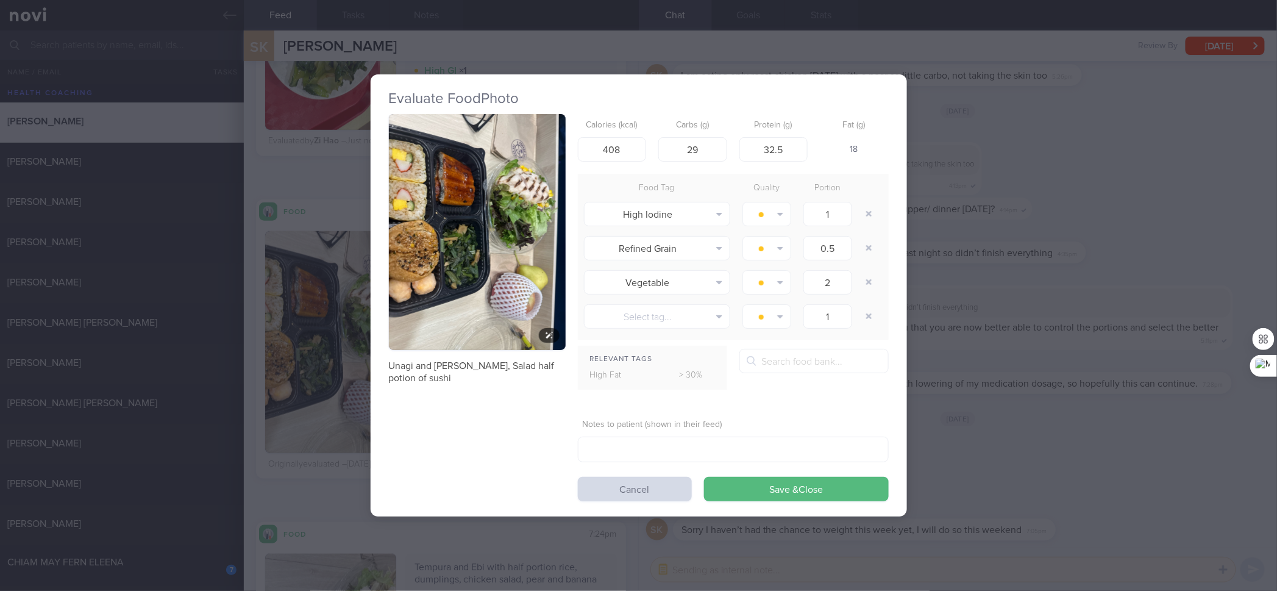
click at [459, 174] on button "button" at bounding box center [477, 232] width 177 height 236
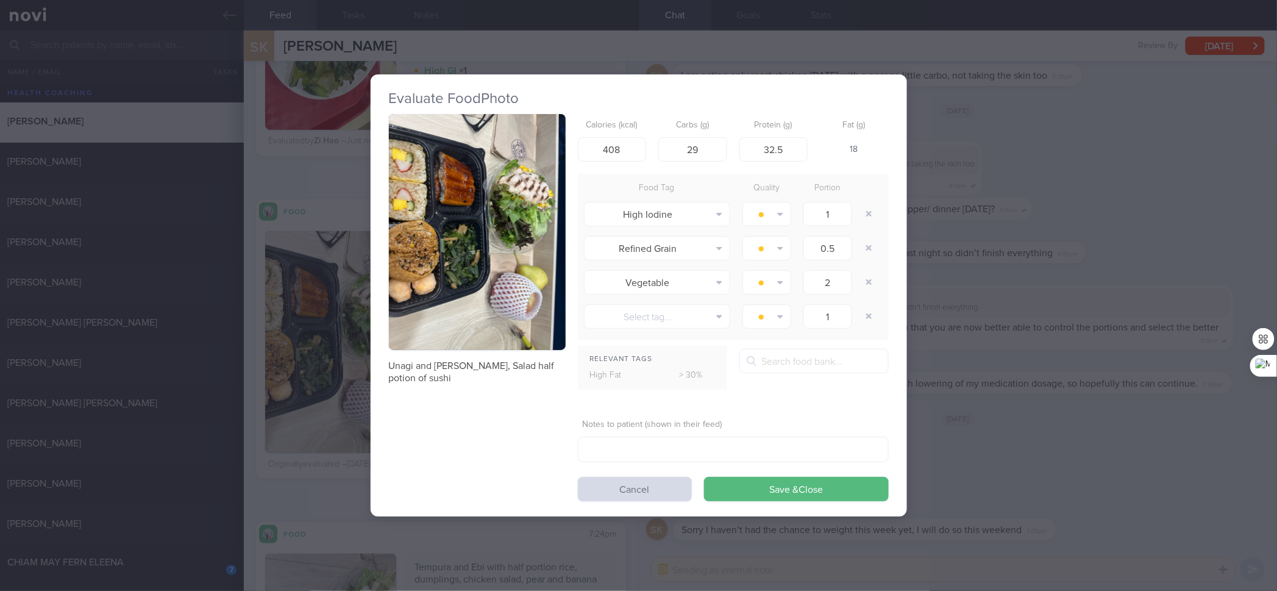
click at [984, 233] on div "Evaluate Food Photo Unagi and Veggie, Salad half potion of sushi Calories (kcal…" at bounding box center [638, 295] width 1277 height 591
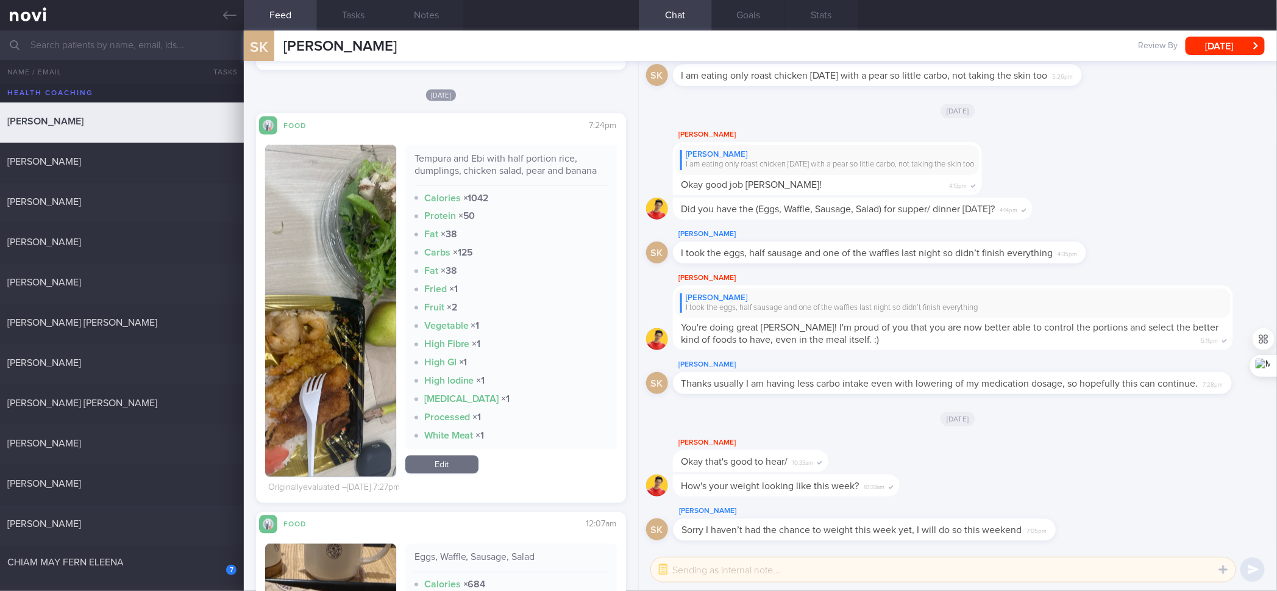
scroll to position [854, 0]
click at [456, 157] on div "Tempura and Ebi with half portion rice, dumplings, chicken salad, pear and bana…" at bounding box center [511, 169] width 193 height 34
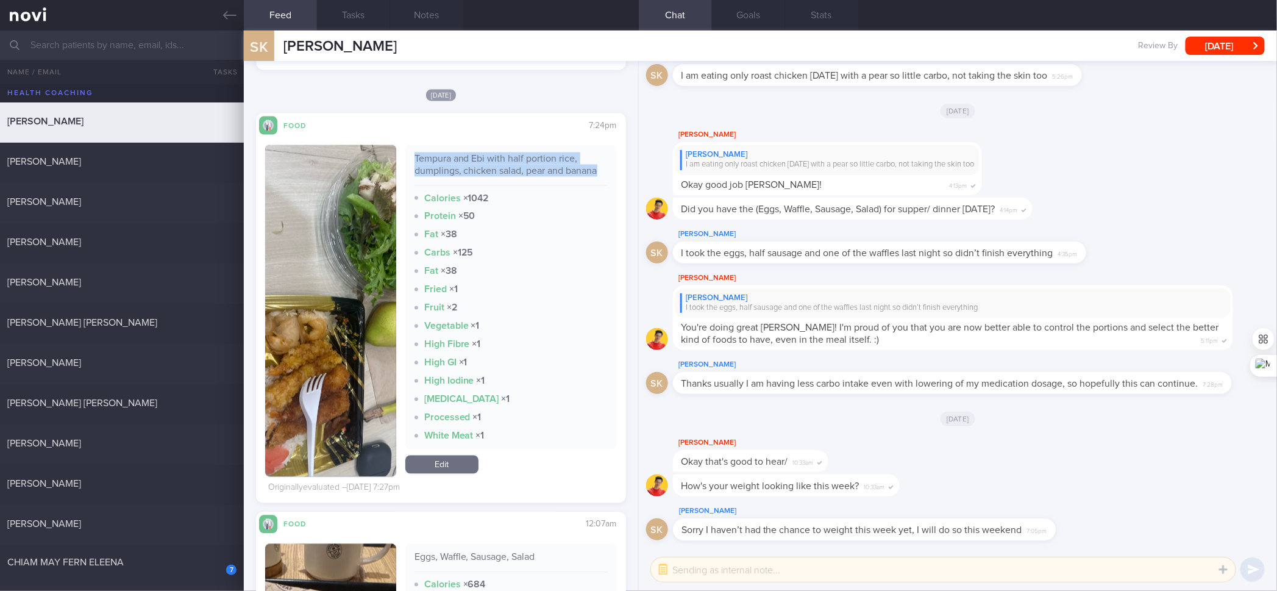
copy div "Tempura and Ebi with half portion rice, dumplings, chicken salad, pear and bana…"
click at [335, 251] on img "button" at bounding box center [330, 311] width 130 height 332
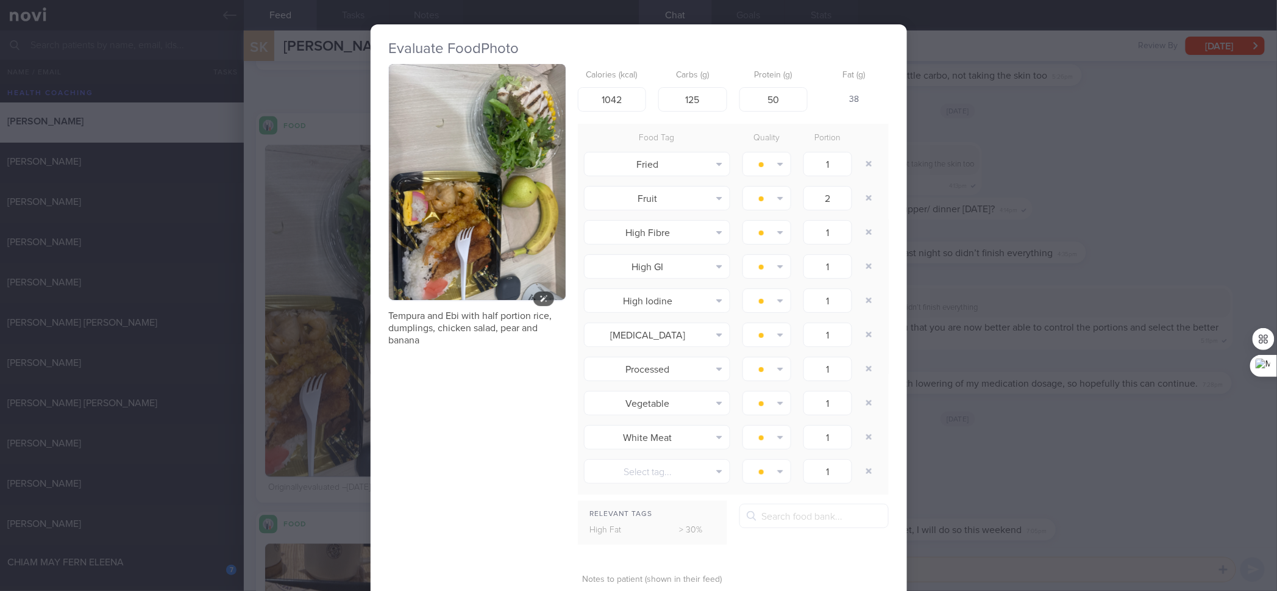
click at [444, 154] on button "button" at bounding box center [477, 182] width 177 height 236
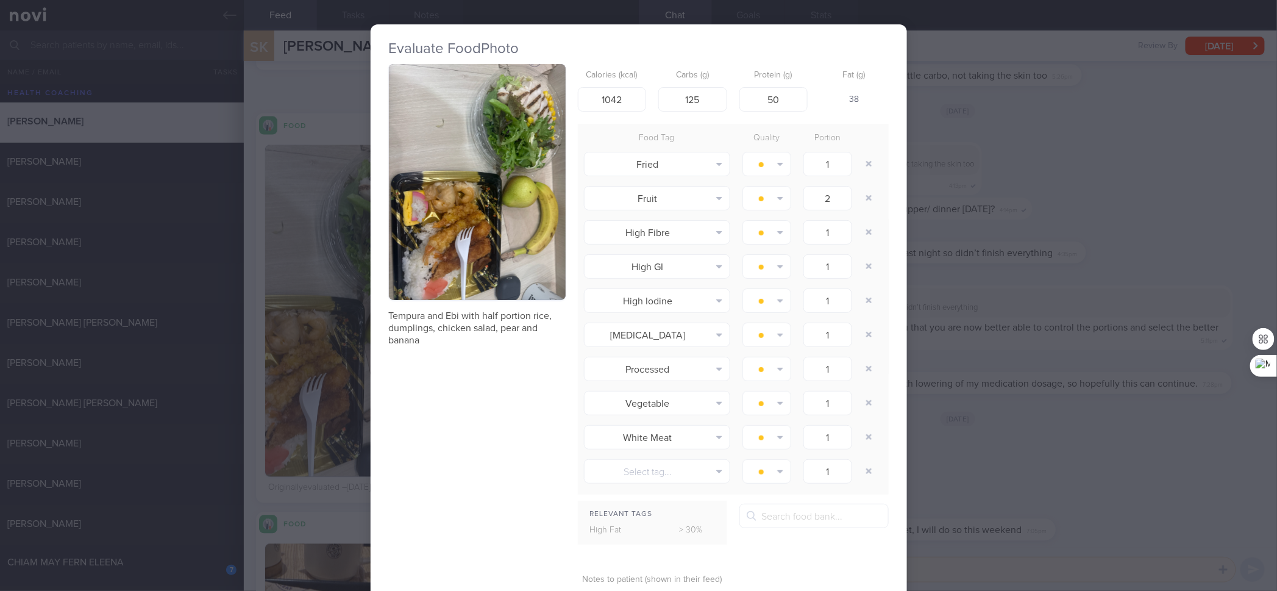
click at [1004, 120] on div "Evaluate Food Photo Tempura and Ebi with half portion rice, dumplings, chicken …" at bounding box center [638, 295] width 1277 height 591
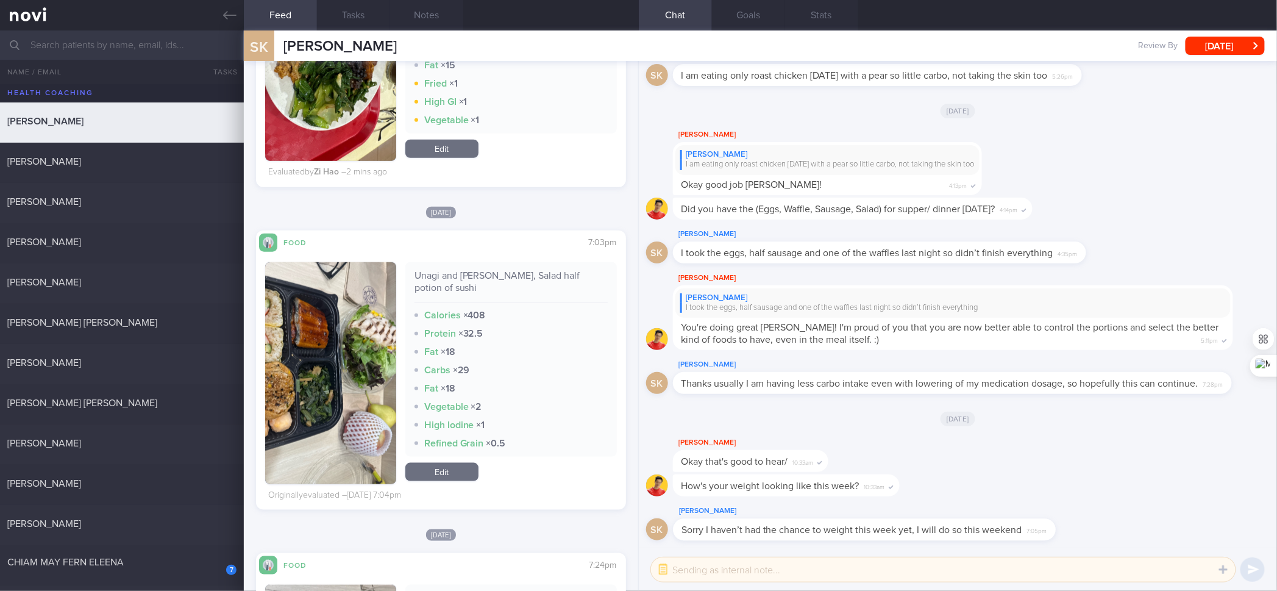
scroll to position [414, 0]
click at [467, 466] on link "Edit" at bounding box center [441, 472] width 73 height 18
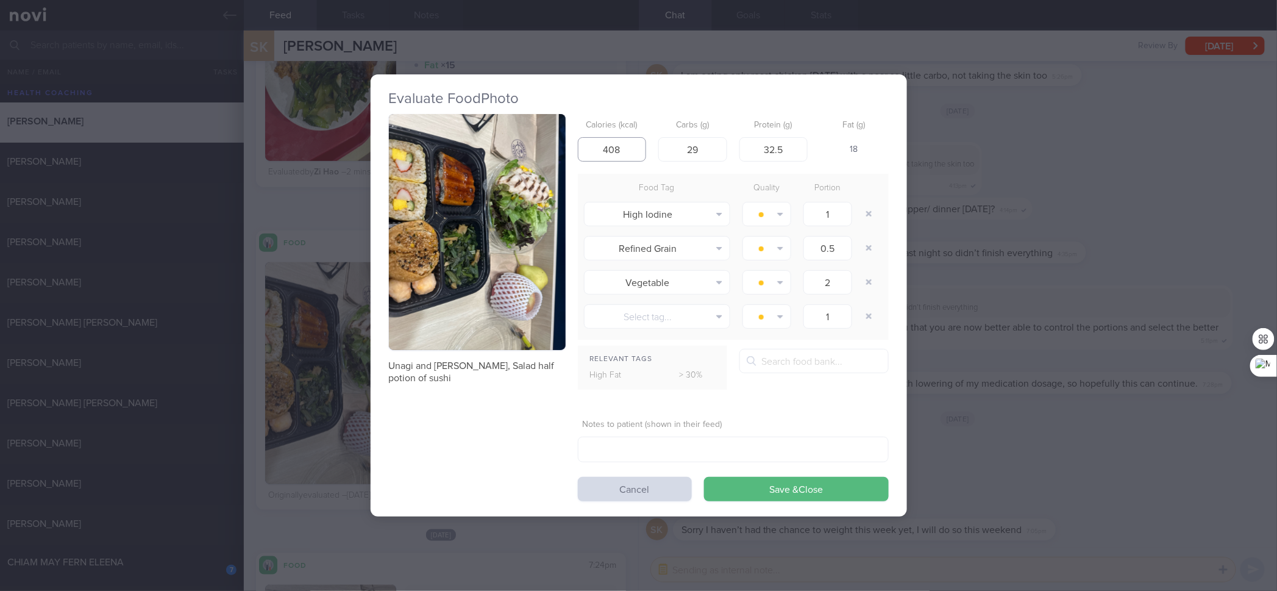
click at [619, 146] on input "408" at bounding box center [612, 149] width 69 height 24
type input "425"
type input "67"
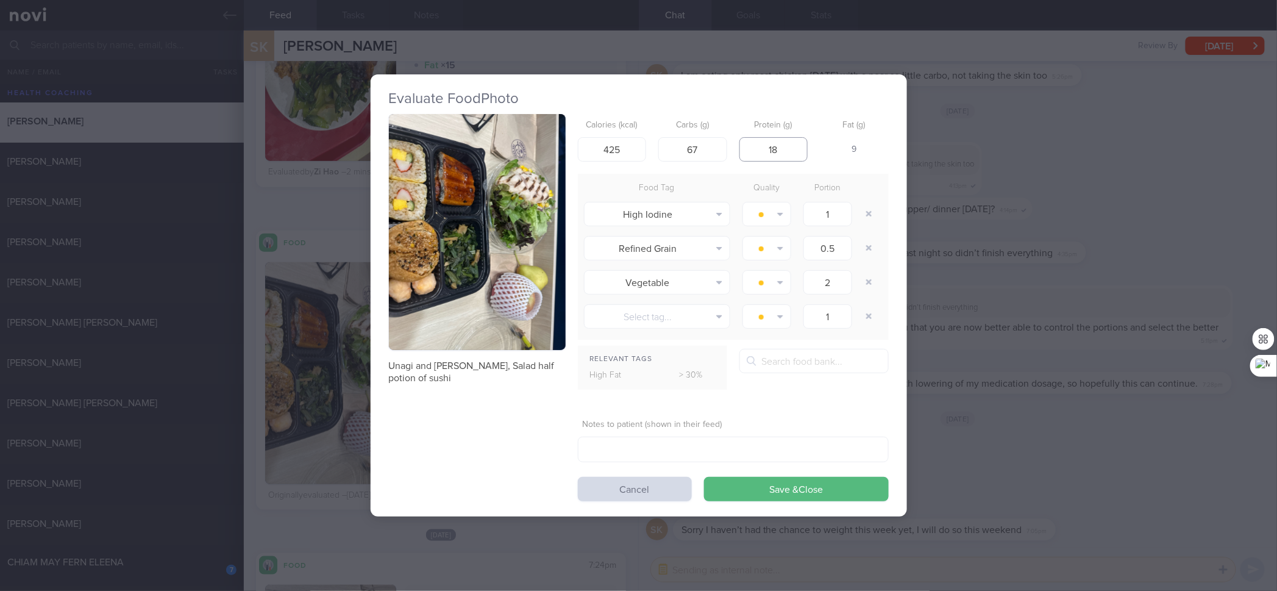
type input "18"
click at [569, 220] on div "Unagi and [PERSON_NAME], Salad half potion of sushi Calories (kcal) 425 Carbs (…" at bounding box center [639, 307] width 500 height 387
click at [540, 223] on button "button" at bounding box center [477, 232] width 177 height 236
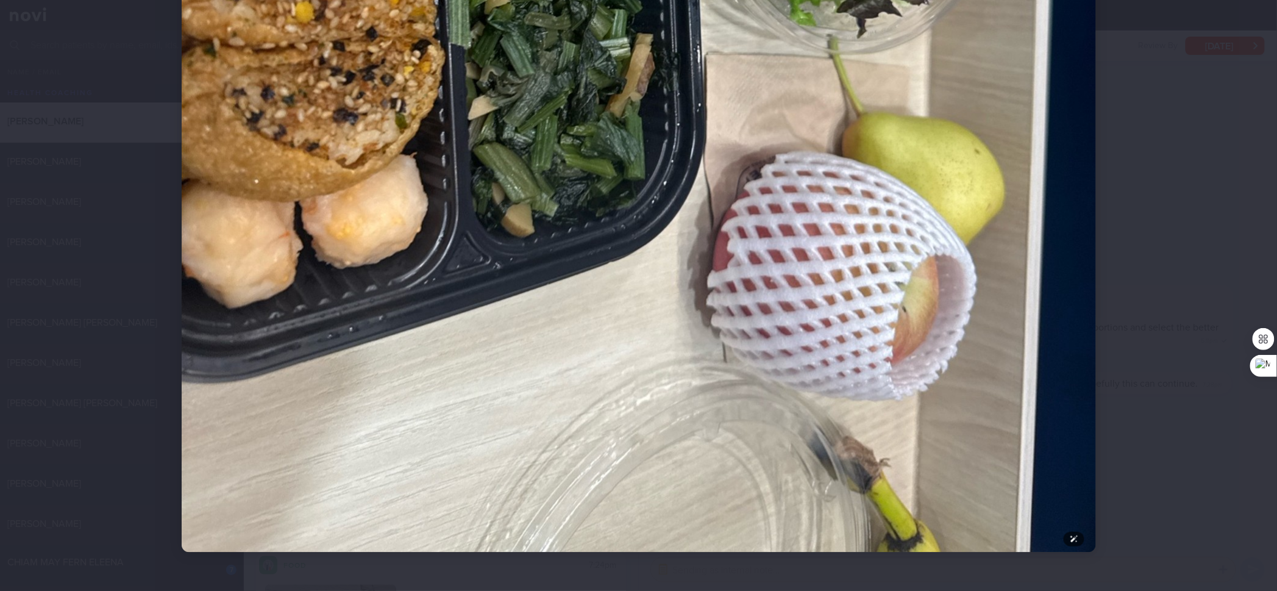
scroll to position [714, 0]
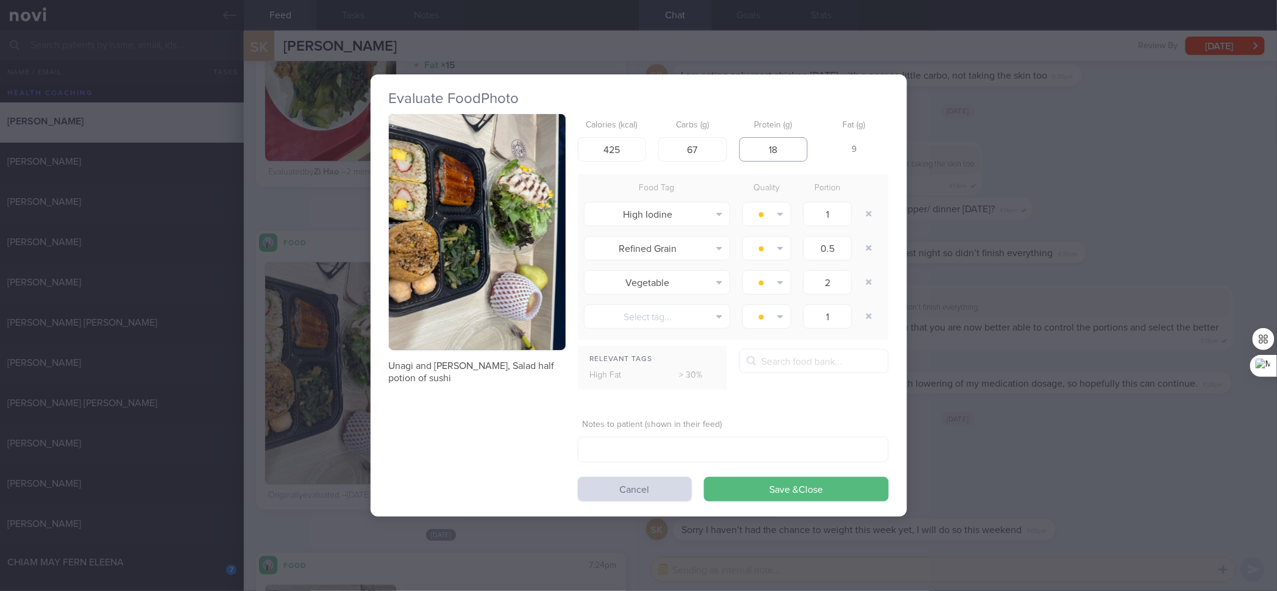
click at [793, 152] on input "18" at bounding box center [774, 149] width 69 height 24
click at [1021, 198] on div "Evaluate Food Photo Unagi and Veggie, Salad half potion of sushi Calories (kcal…" at bounding box center [638, 295] width 1277 height 591
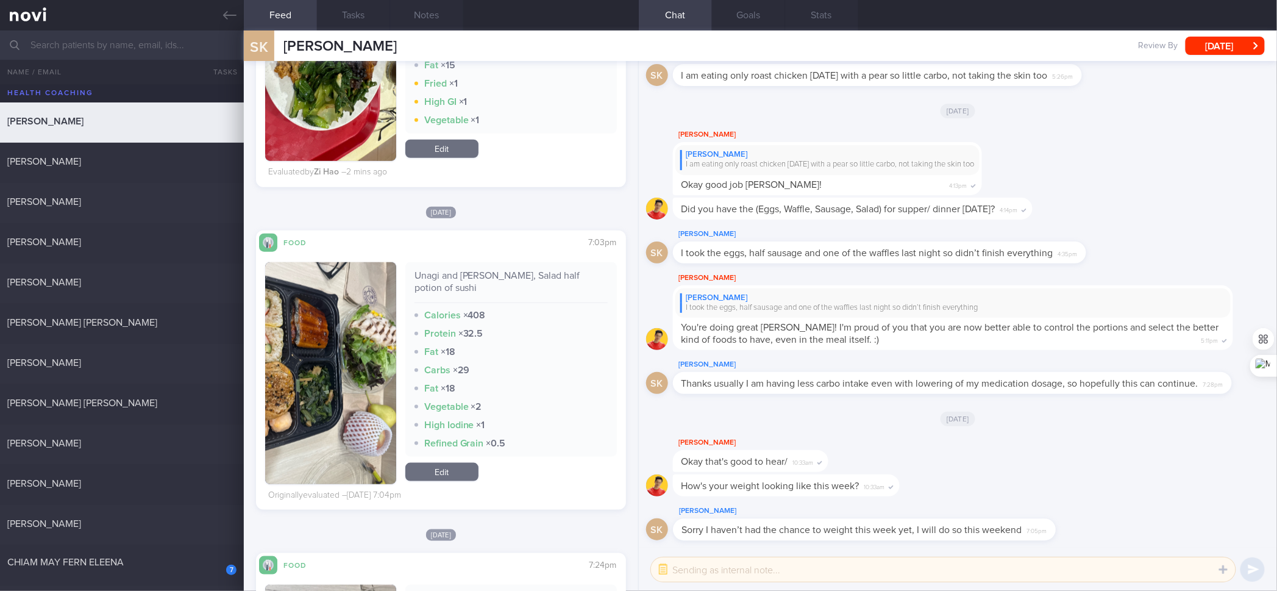
drag, startPoint x: 460, startPoint y: 473, endPoint x: 460, endPoint y: 460, distance: 12.8
click at [460, 473] on link "Edit" at bounding box center [441, 472] width 73 height 18
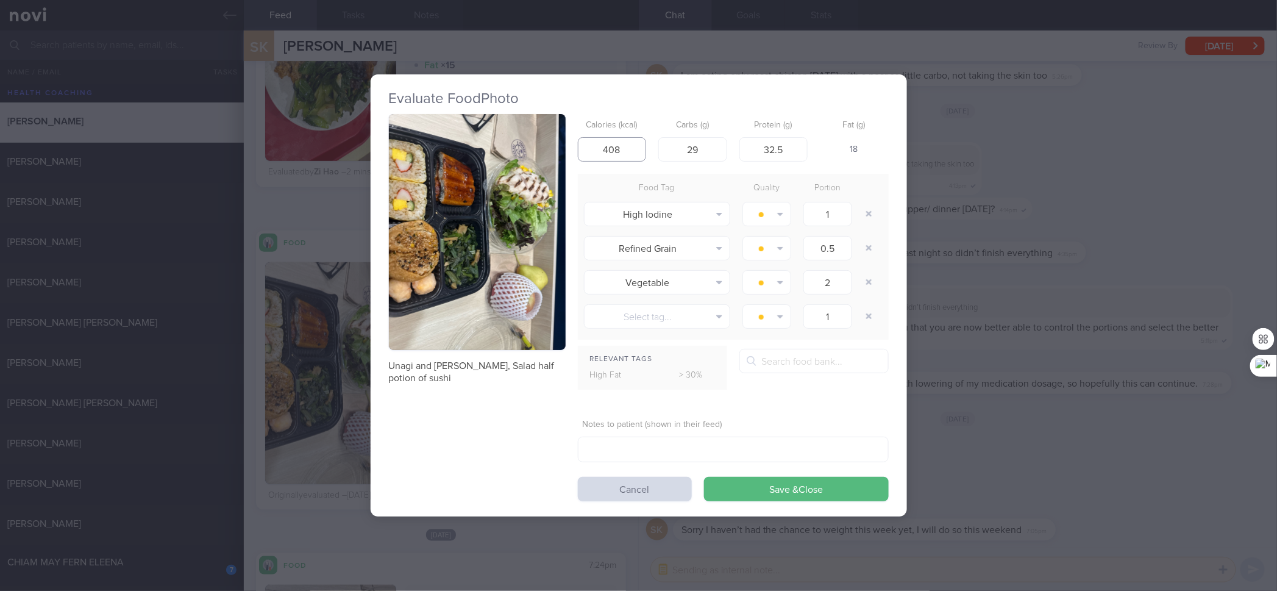
click at [627, 149] on input "408" at bounding box center [612, 149] width 69 height 24
type input "423"
type input "36"
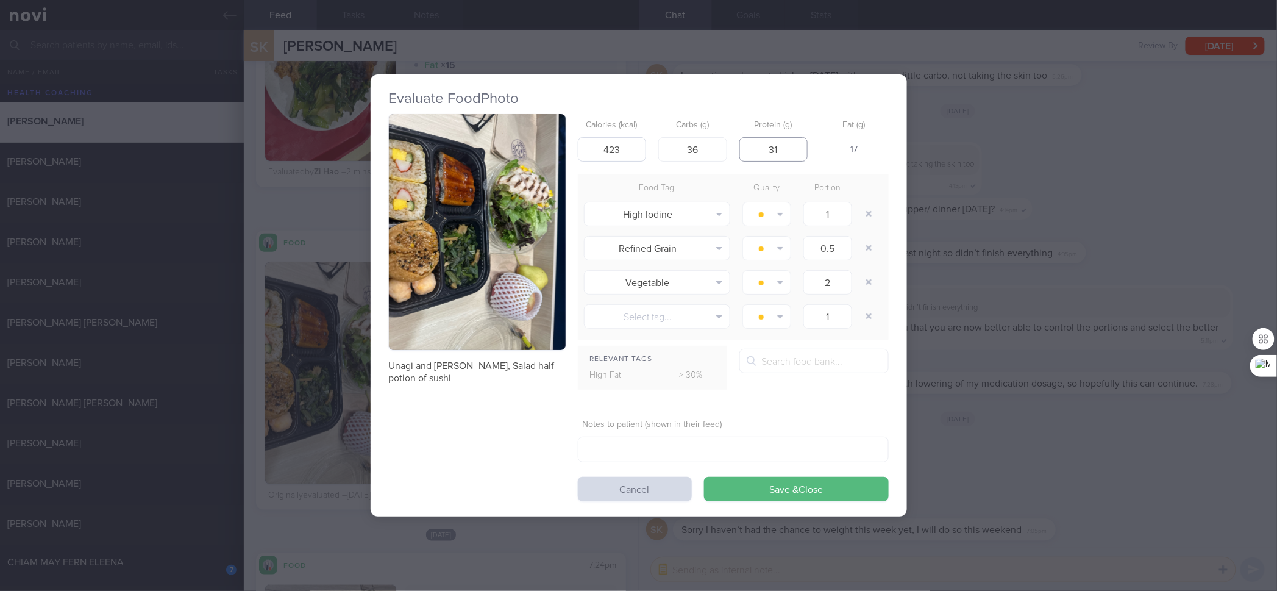
type input "31"
click at [704, 473] on button "Save & Close" at bounding box center [796, 489] width 185 height 24
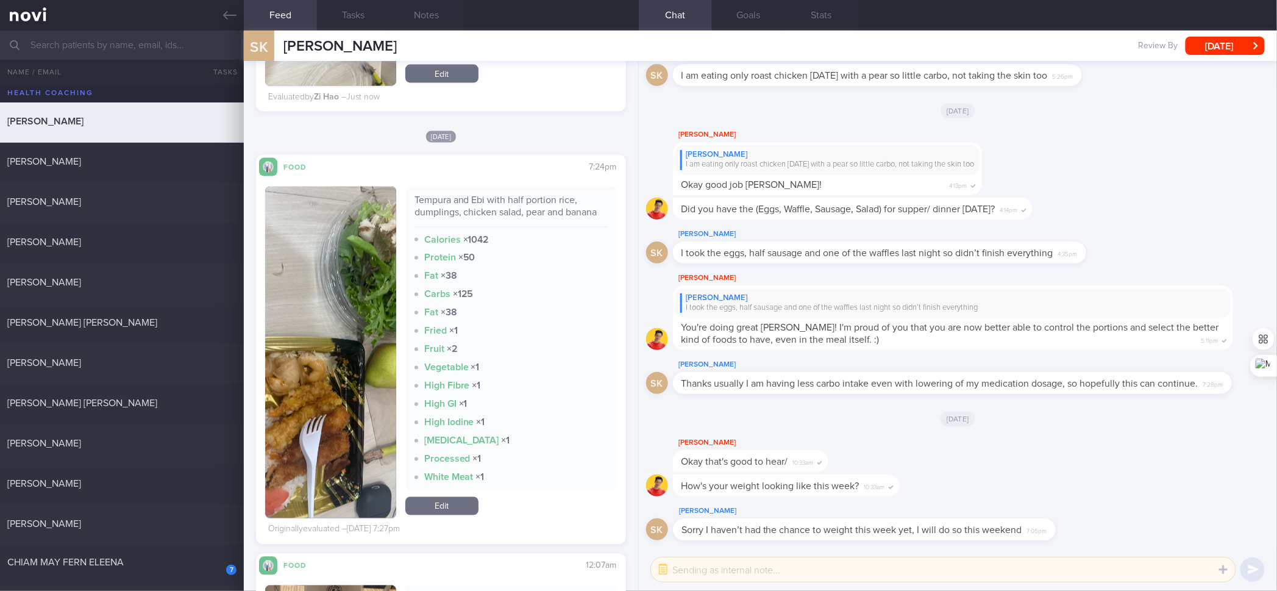
scroll to position [813, 0]
click at [456, 204] on div "Tempura and Ebi with half portion rice, dumplings, chicken salad, pear and bana…" at bounding box center [511, 210] width 193 height 34
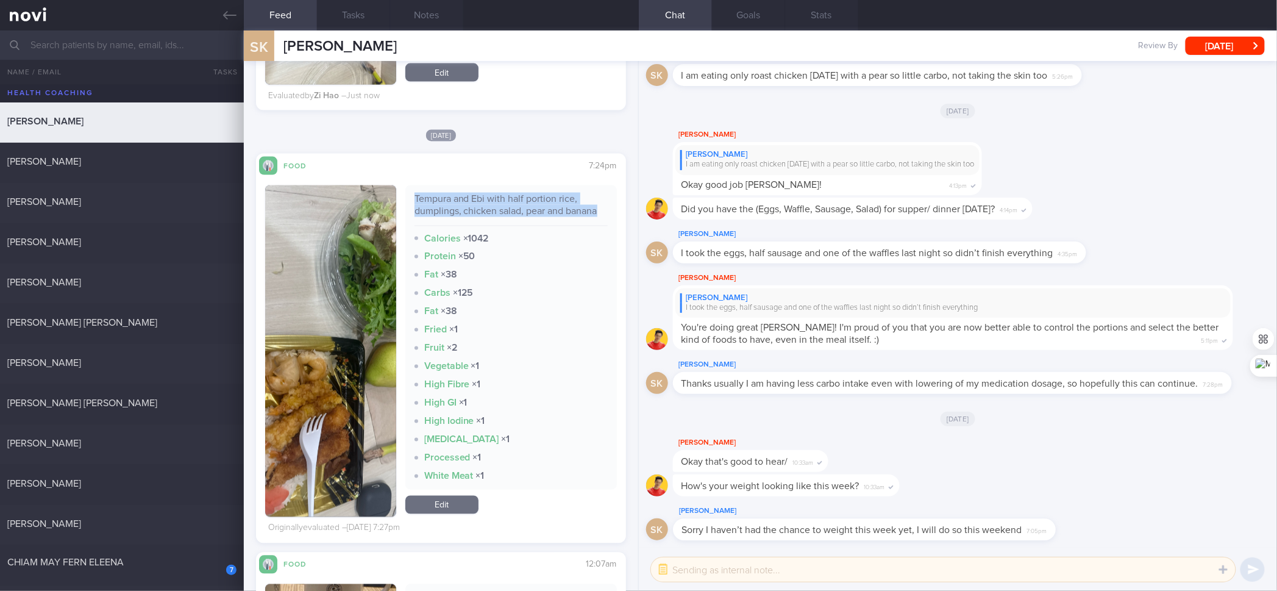
click at [456, 204] on div "Tempura and Ebi with half portion rice, dumplings, chicken salad, pear and bana…" at bounding box center [511, 210] width 193 height 34
copy div "Tempura and Ebi with half portion rice, dumplings, chicken salad, pear and bana…"
drag, startPoint x: 340, startPoint y: 309, endPoint x: 390, endPoint y: 224, distance: 97.9
click at [340, 309] on button "button" at bounding box center [330, 351] width 130 height 332
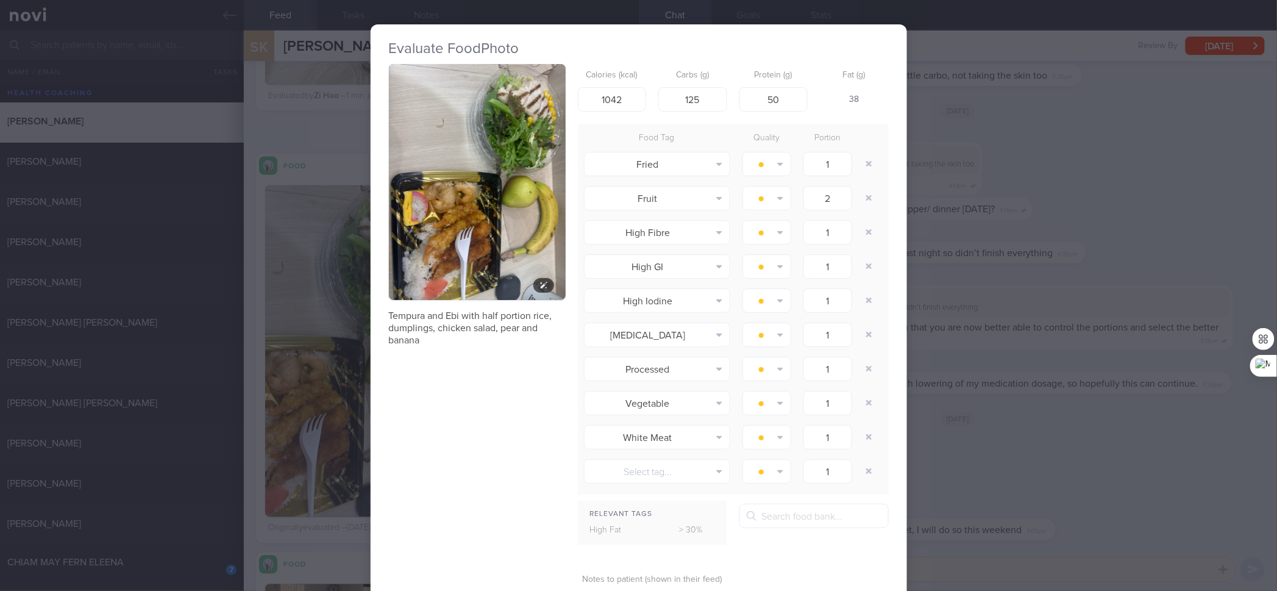
click at [447, 175] on button "button" at bounding box center [477, 182] width 177 height 236
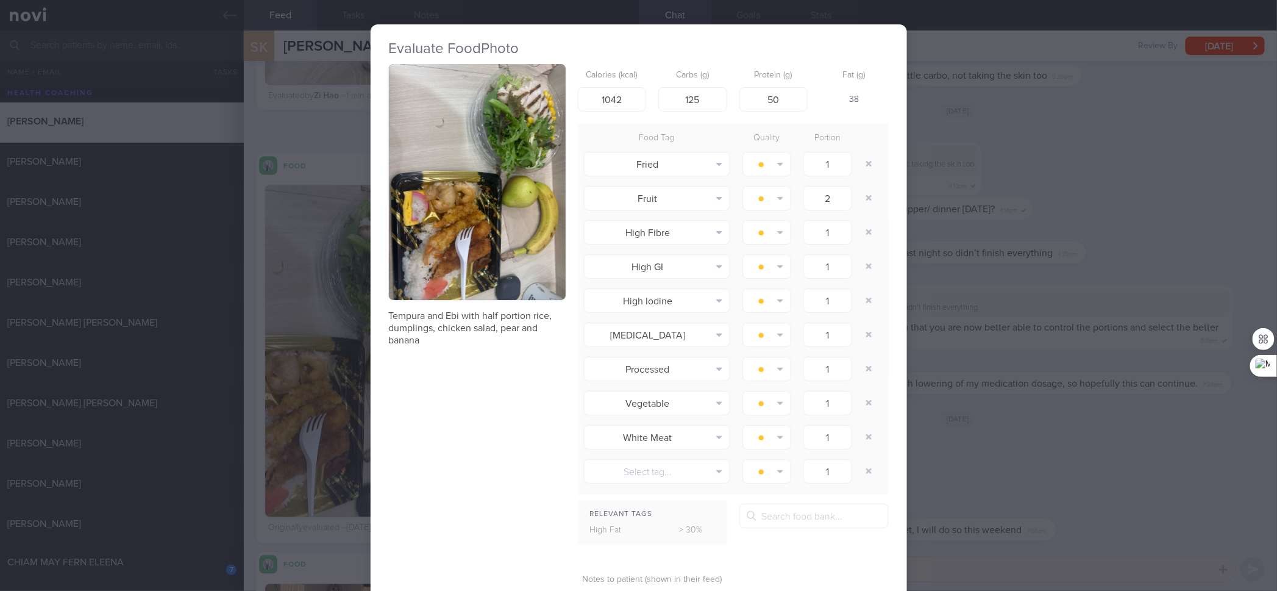
click at [1021, 145] on div "Evaluate Food Photo Tempura and Ebi with half portion rice, dumplings, chicken …" at bounding box center [638, 295] width 1277 height 591
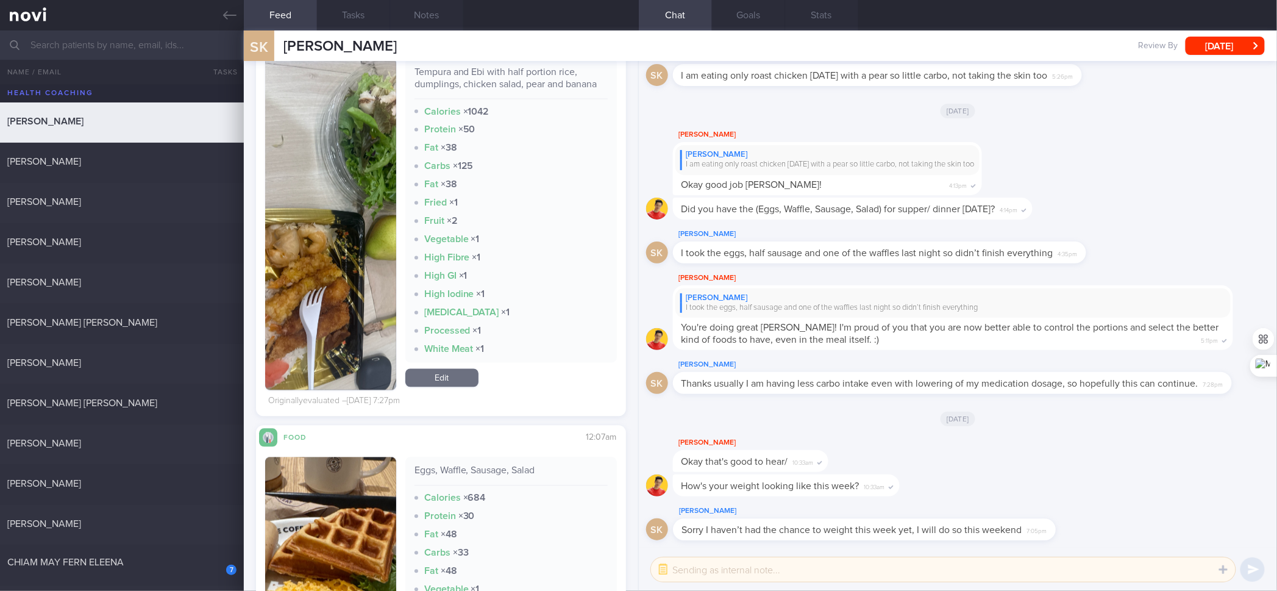
scroll to position [913, 0]
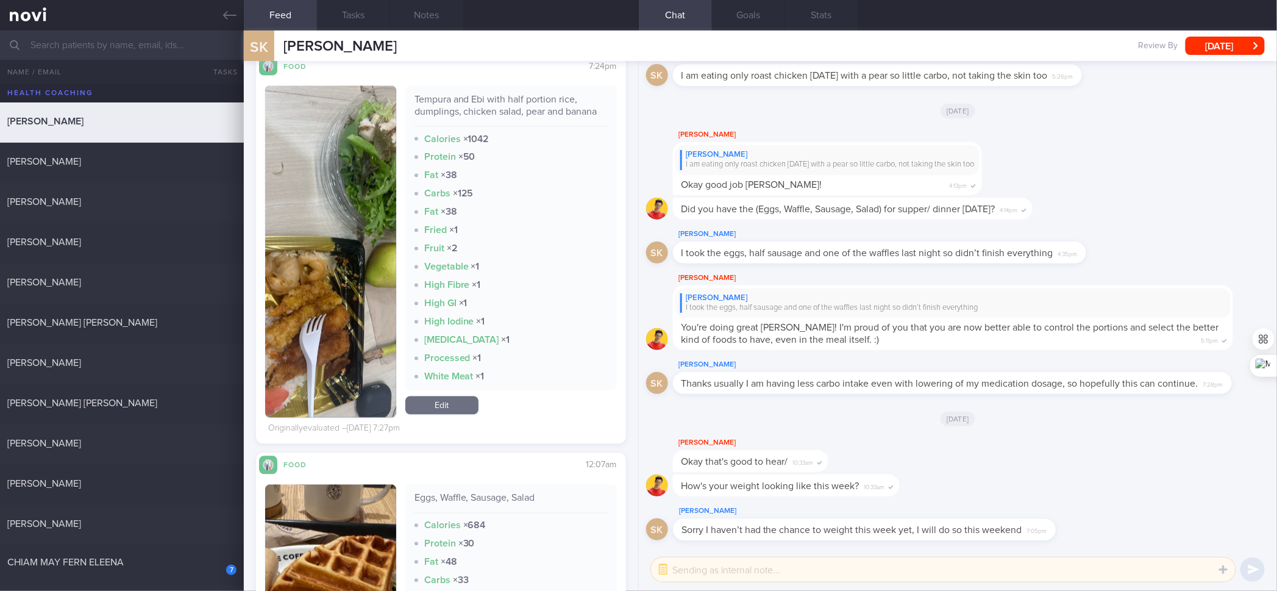
drag, startPoint x: 459, startPoint y: 409, endPoint x: 544, endPoint y: 166, distance: 257.2
click at [459, 409] on link "Edit" at bounding box center [441, 405] width 73 height 18
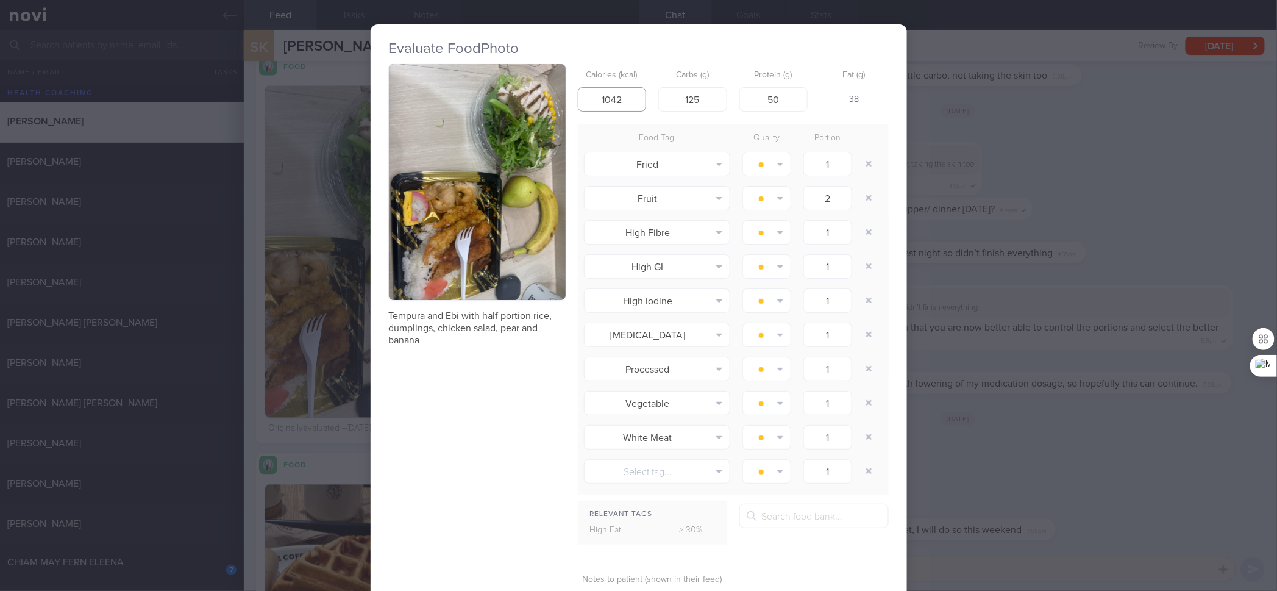
click at [606, 104] on input "1042" at bounding box center [612, 99] width 69 height 24
type input "877"
type input "126"
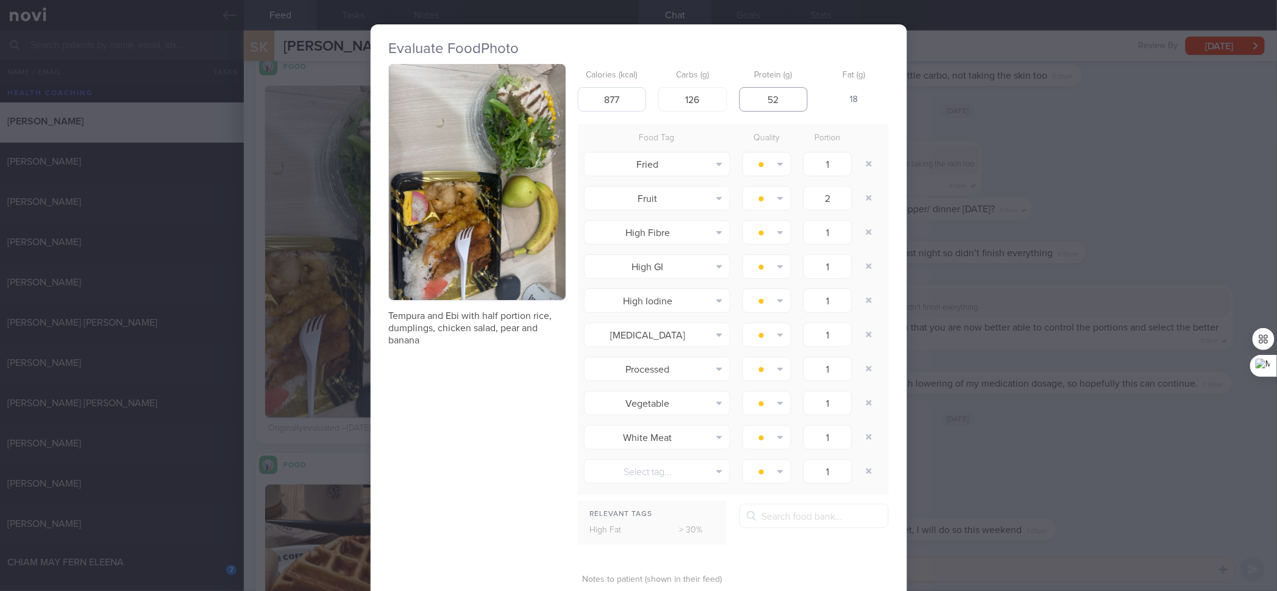
type input "52"
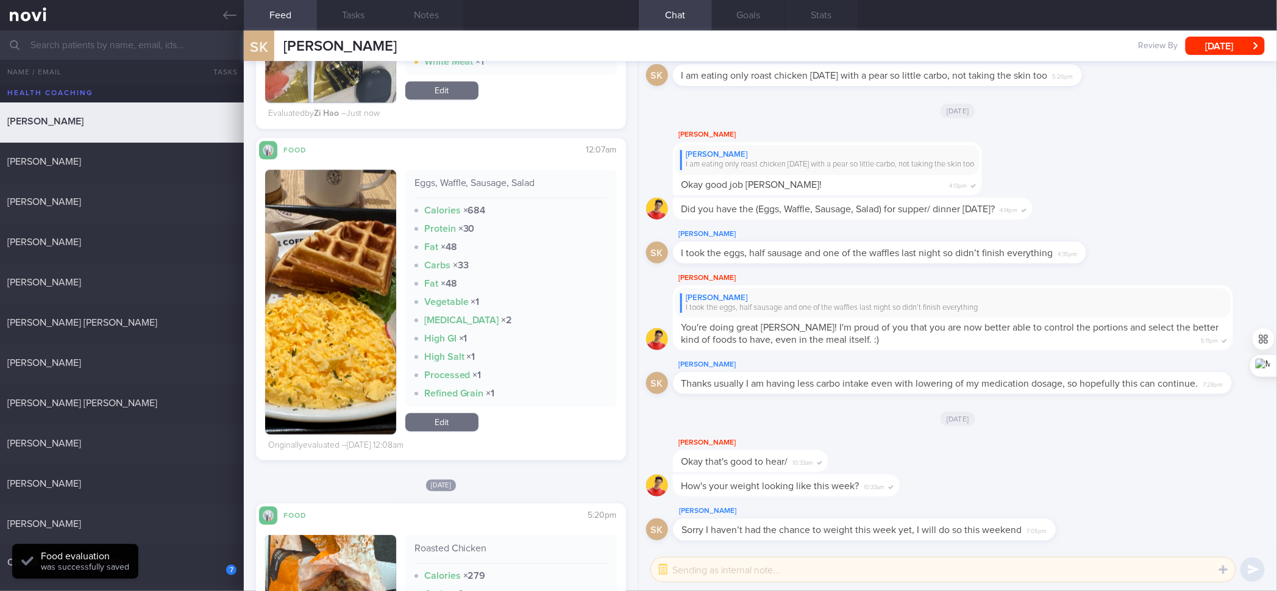
scroll to position [1244, 0]
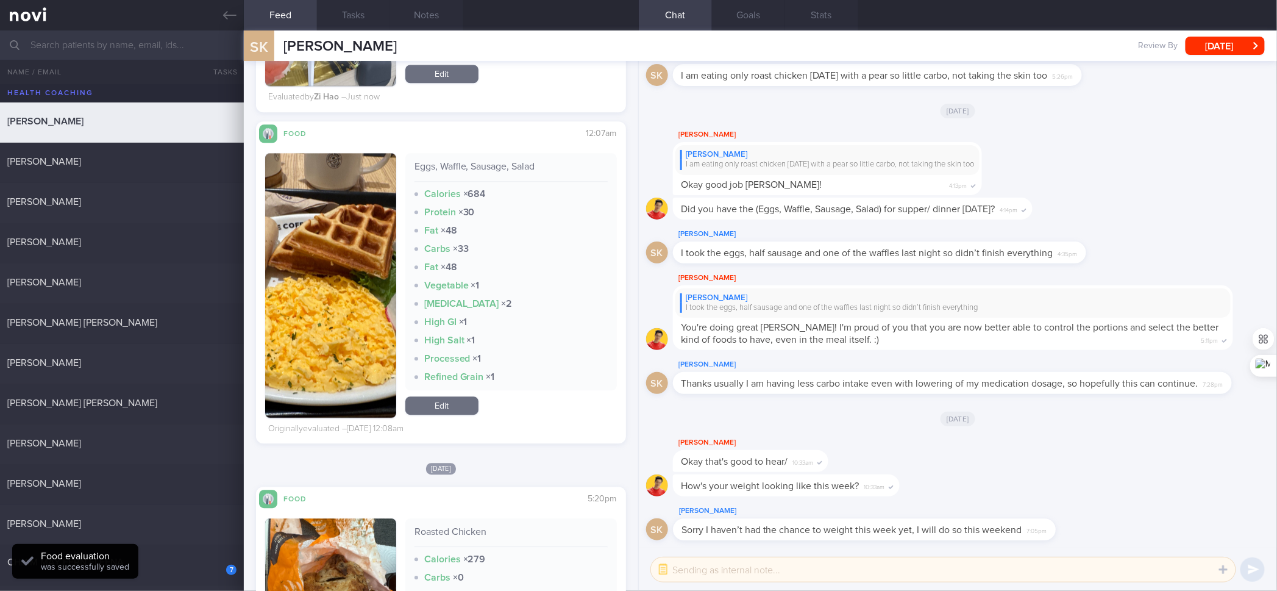
click at [494, 160] on div "Eggs, Waffle, Sausage, Salad" at bounding box center [511, 170] width 193 height 21
copy div "Eggs, Waffle, Sausage, Salad"
click at [355, 213] on img "button" at bounding box center [330, 285] width 130 height 265
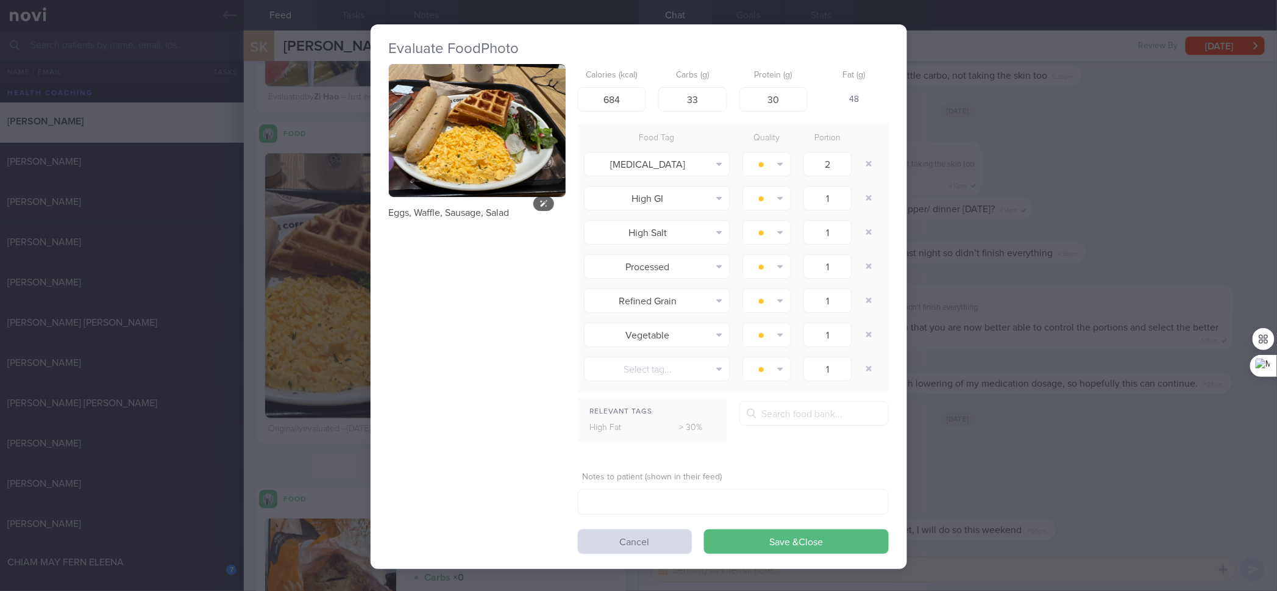
click at [469, 162] on button "button" at bounding box center [477, 130] width 177 height 133
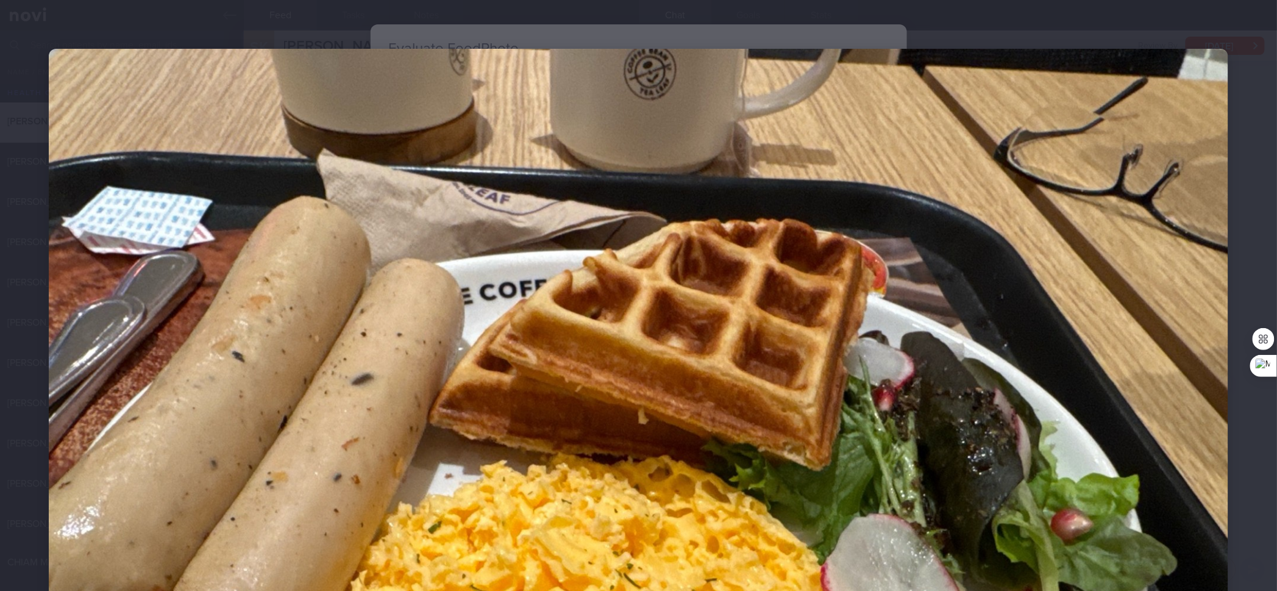
click at [677, 205] on img at bounding box center [639, 491] width 1180 height 885
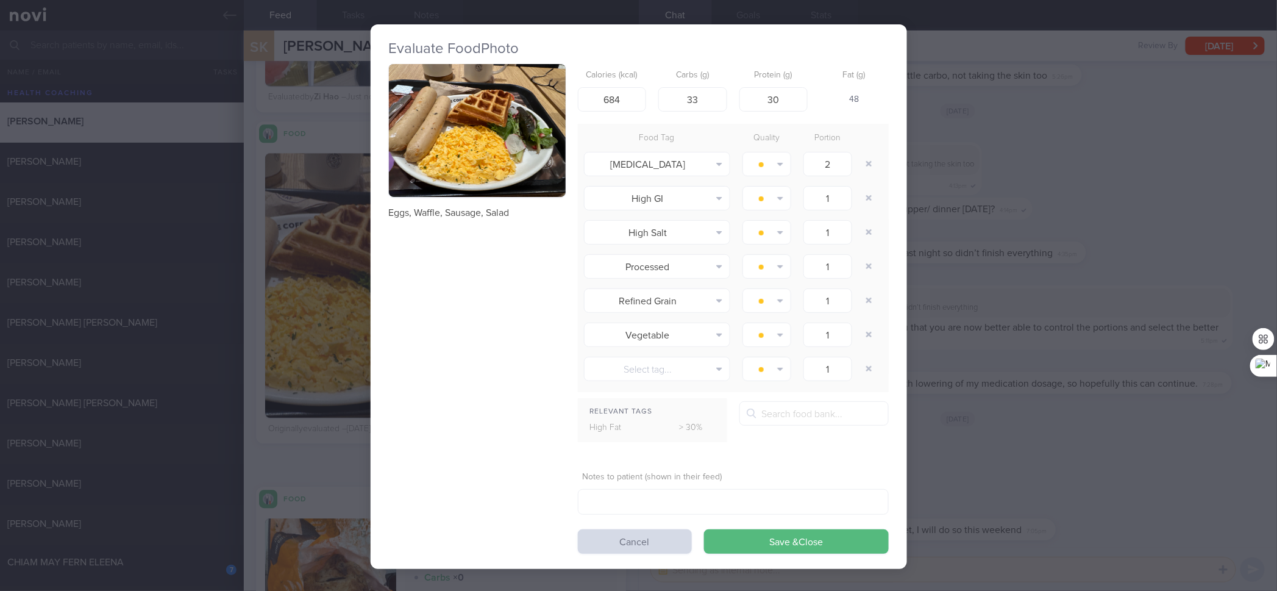
click at [957, 199] on div "Evaluate Food Photo Eggs, Waffle, Sausage, Salad Calories (kcal) 684 Carbs (g) …" at bounding box center [638, 295] width 1277 height 591
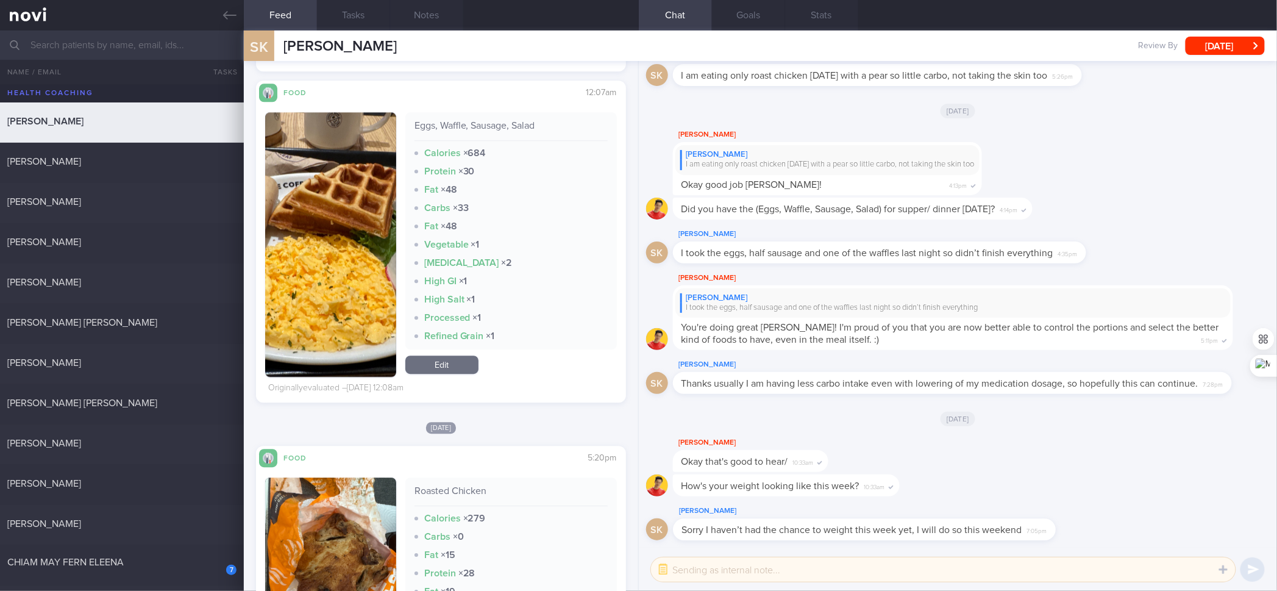
scroll to position [1260, 0]
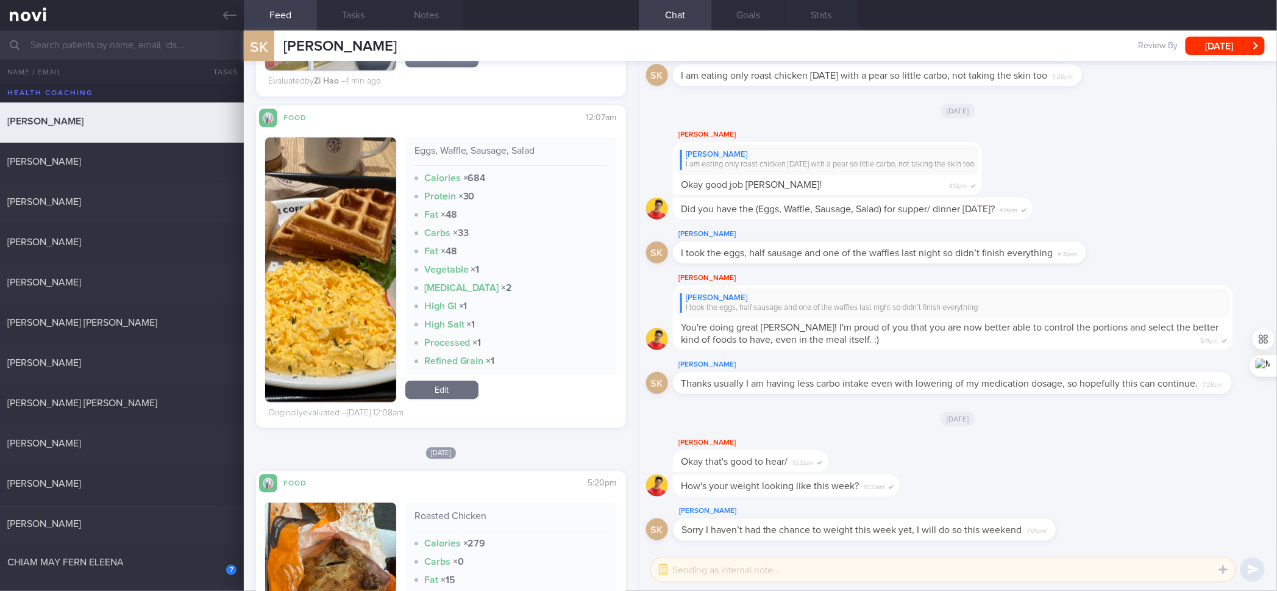
click at [446, 394] on link "Edit" at bounding box center [441, 389] width 73 height 18
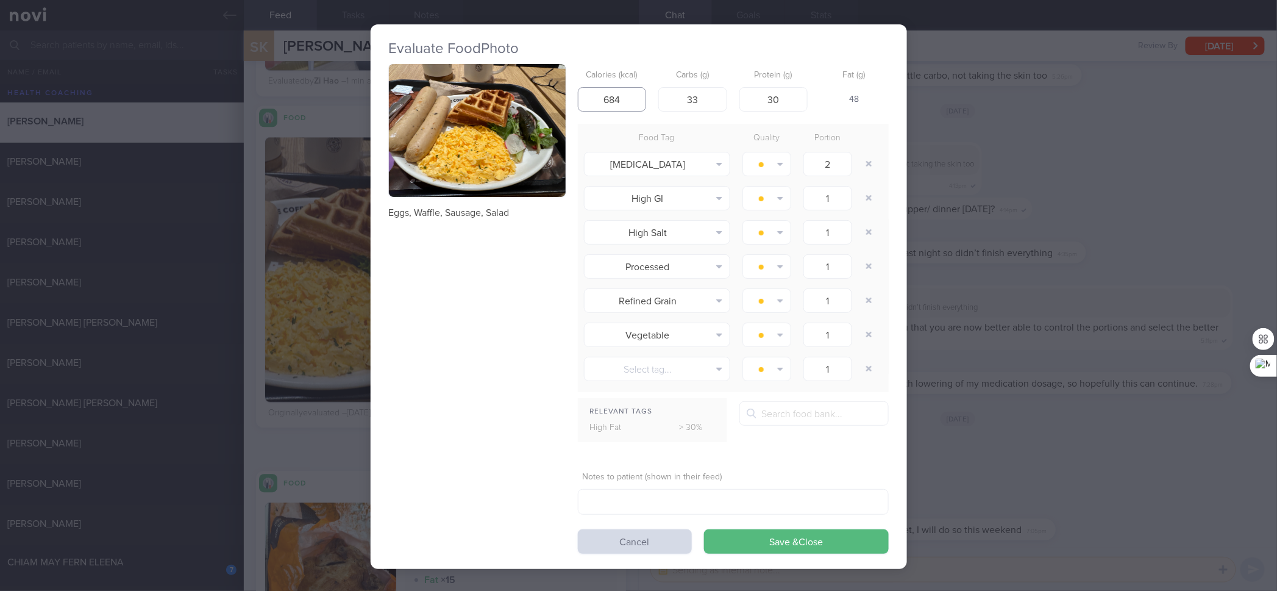
click at [626, 95] on input "684" at bounding box center [612, 99] width 69 height 24
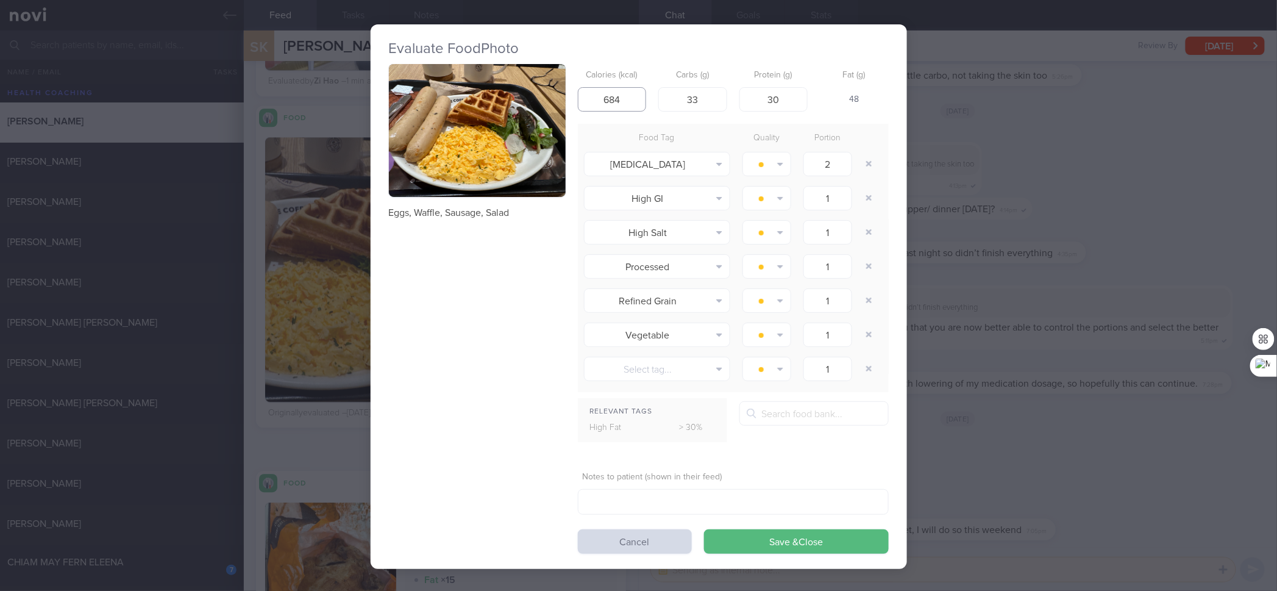
click at [626, 95] on input "684" at bounding box center [612, 99] width 69 height 24
type input "706"
type input "39"
type input "42"
click at [704, 473] on button "Save & Close" at bounding box center [796, 541] width 185 height 24
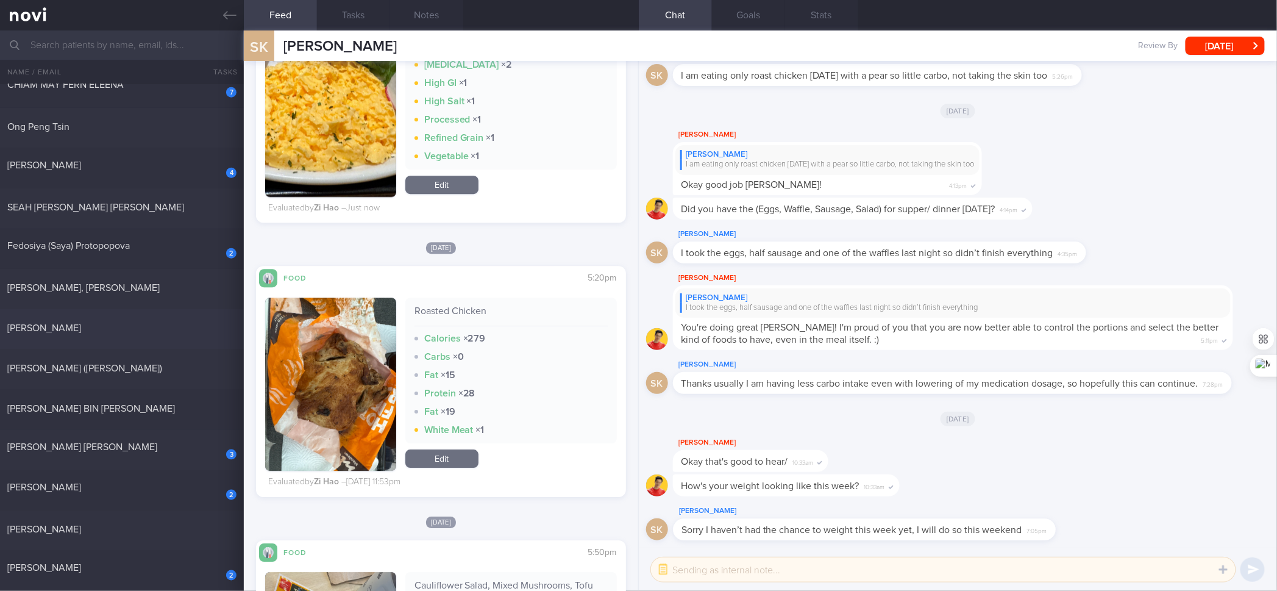
scroll to position [460, 0]
click at [125, 369] on div "[PERSON_NAME] ([PERSON_NAME])" at bounding box center [120, 368] width 226 height 12
checkbox input "true"
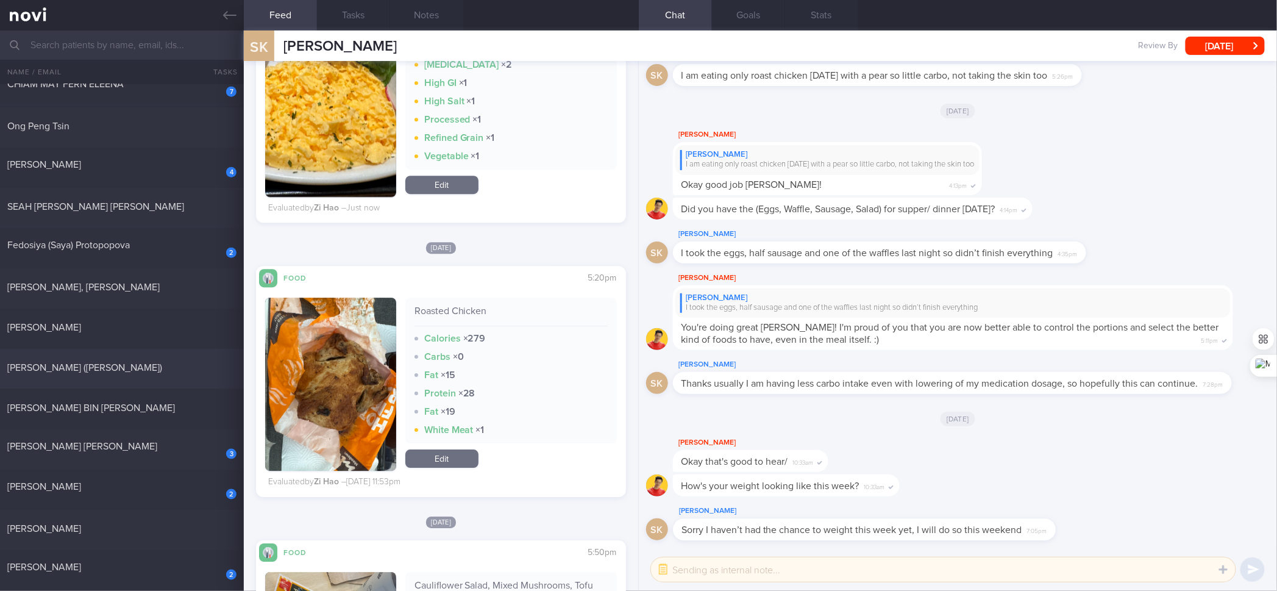
checkbox input "true"
select select "7"
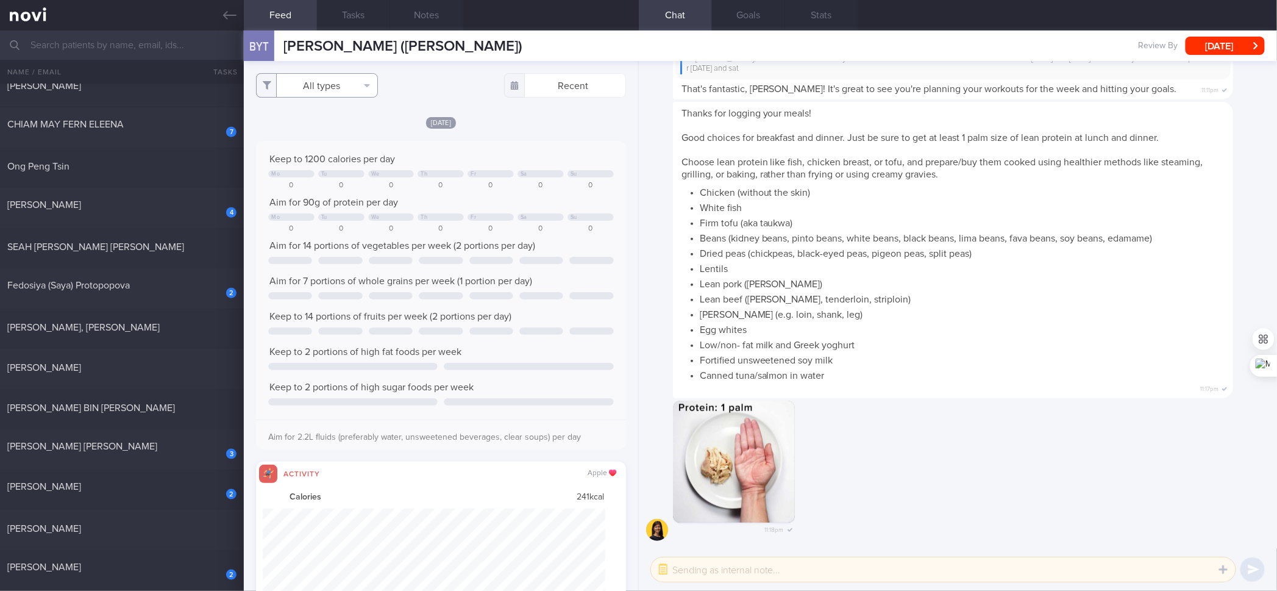
click at [340, 90] on button "All types" at bounding box center [317, 85] width 122 height 24
click at [330, 130] on button "Activity" at bounding box center [317, 127] width 121 height 18
checkbox input "false"
click at [315, 144] on button "Glucose" at bounding box center [317, 146] width 121 height 18
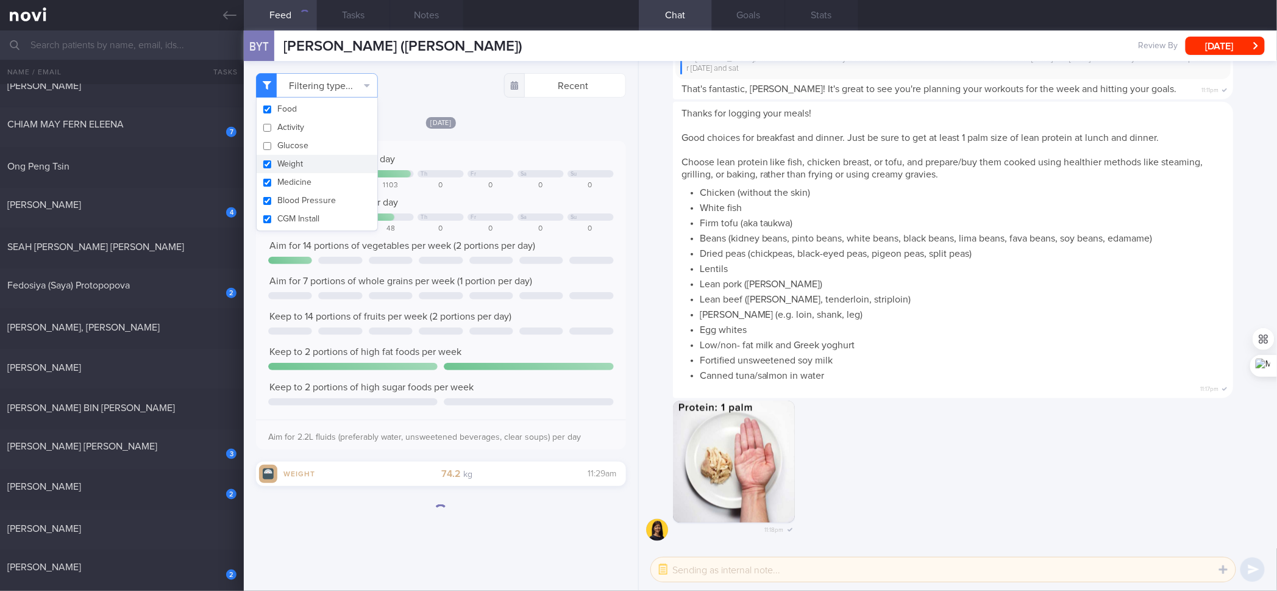
checkbox input "false"
click at [301, 165] on button "Weight" at bounding box center [317, 164] width 121 height 18
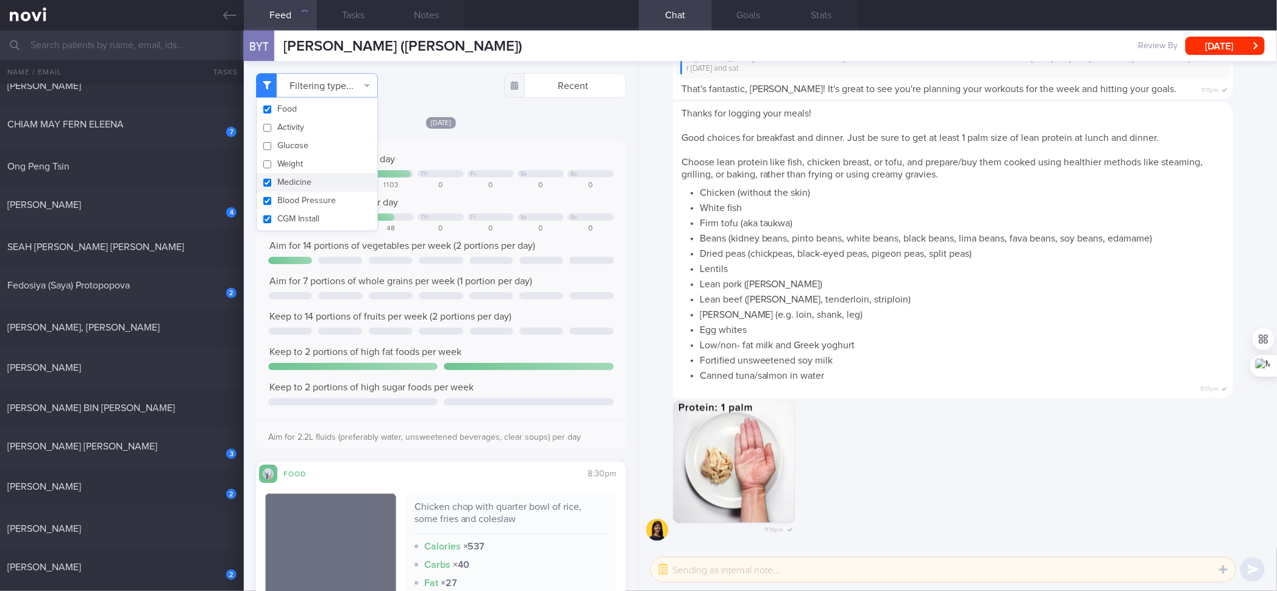
checkbox input "false"
click at [297, 191] on button "Blood Pressure" at bounding box center [317, 200] width 121 height 18
click at [297, 203] on button "Blood Pressure" at bounding box center [317, 200] width 121 height 18
checkbox input "true"
click at [294, 215] on button "CGM Install" at bounding box center [317, 219] width 121 height 18
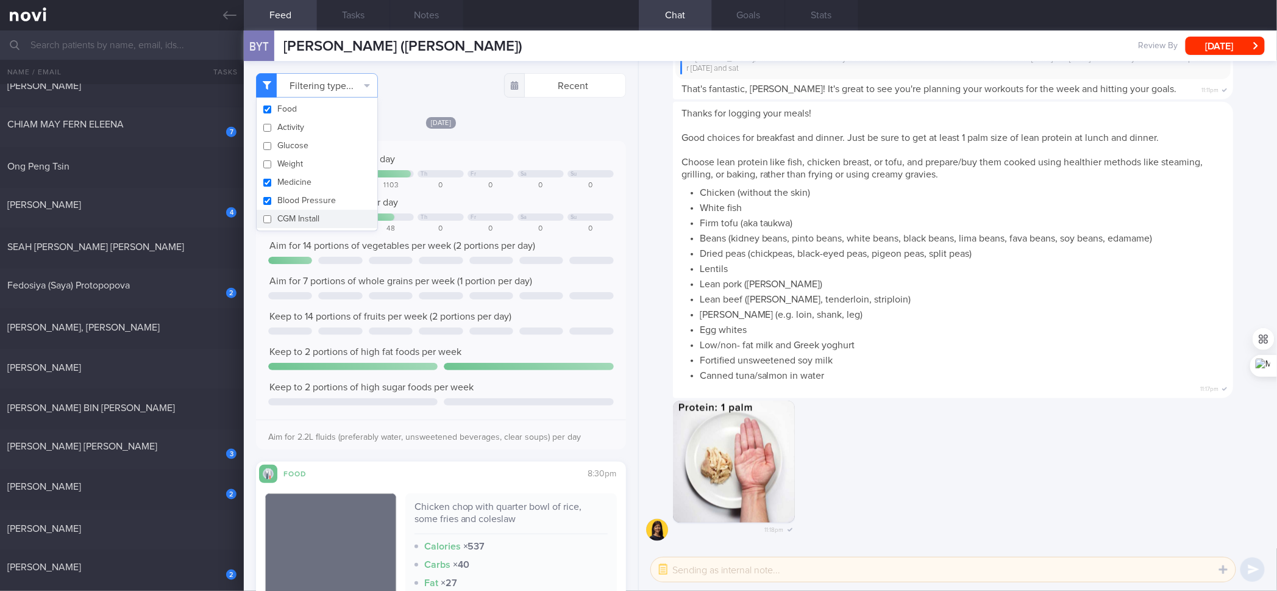
checkbox input "false"
click at [293, 201] on button "Blood Pressure" at bounding box center [317, 200] width 121 height 18
checkbox input "false"
click at [290, 179] on button "Medicine" at bounding box center [317, 182] width 121 height 18
checkbox input "false"
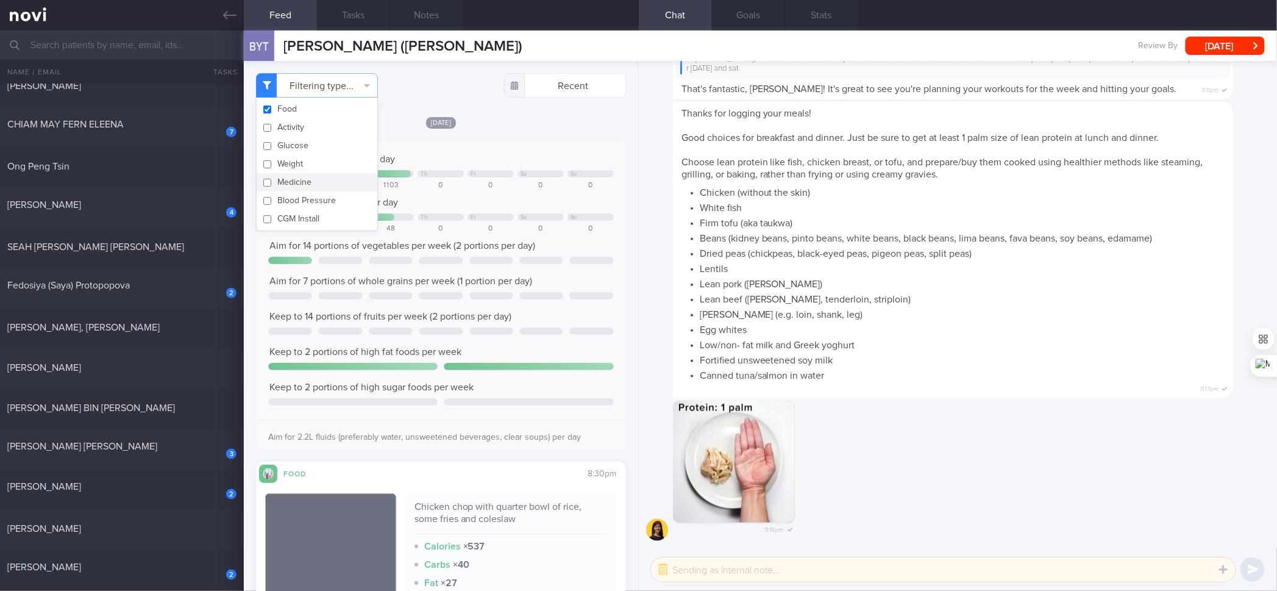
click at [468, 185] on div "0" at bounding box center [491, 185] width 46 height 9
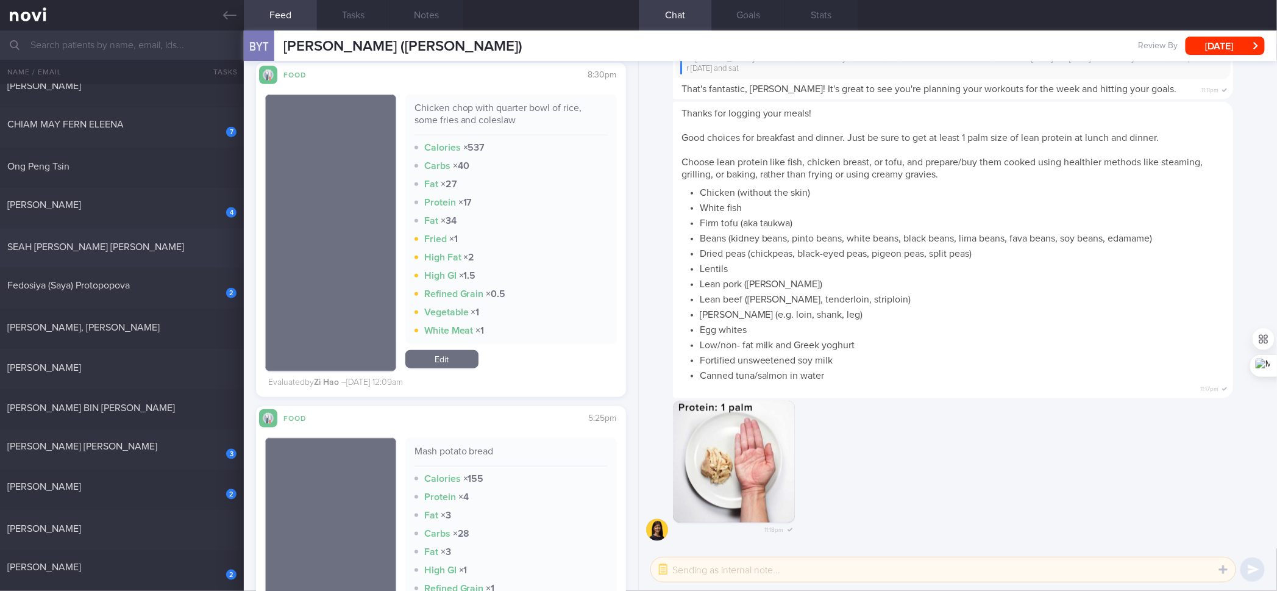
scroll to position [398, 0]
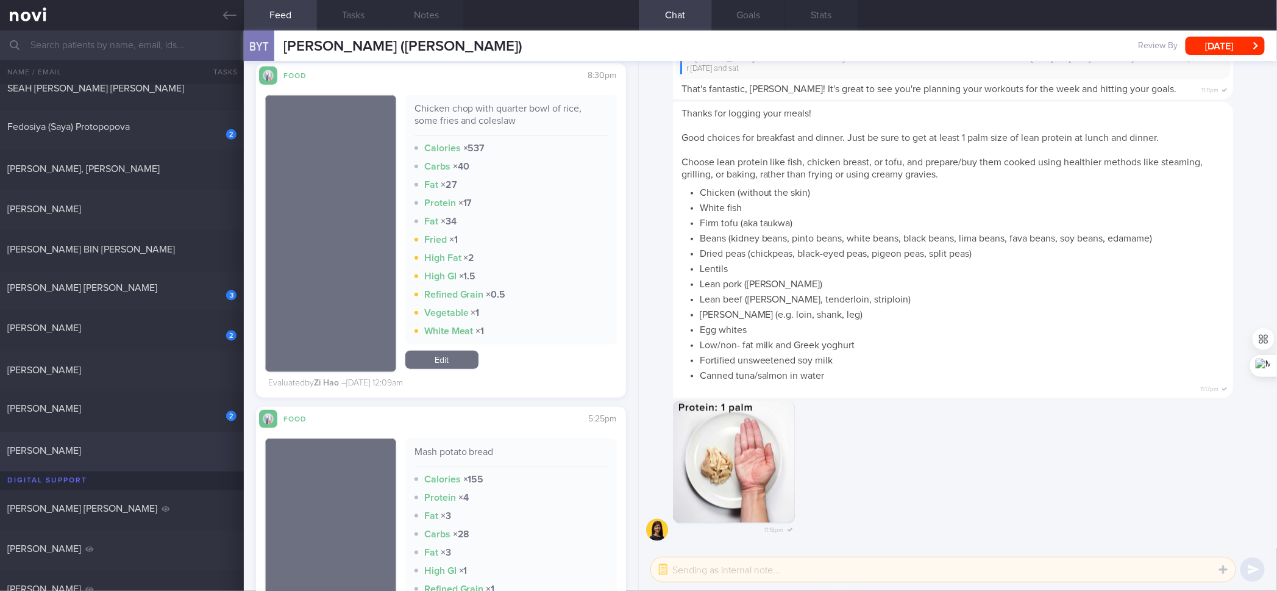
click at [195, 441] on div "[PERSON_NAME] [DATE]" at bounding box center [638, 452] width 1277 height 40
checkbox input "true"
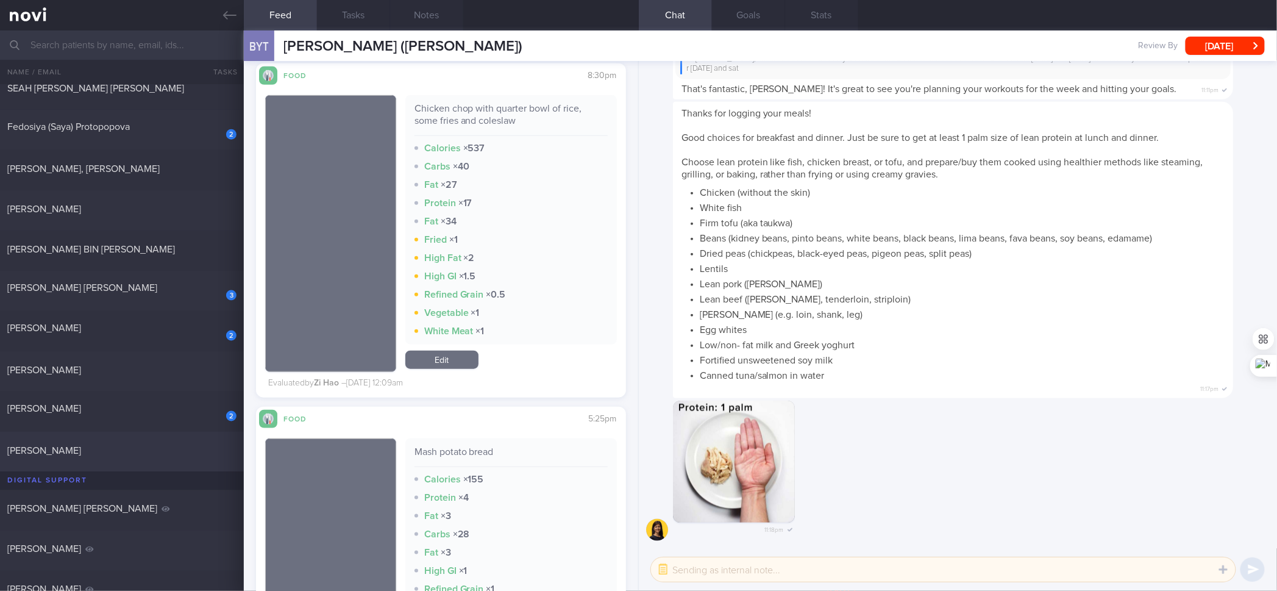
checkbox input "true"
select select "8"
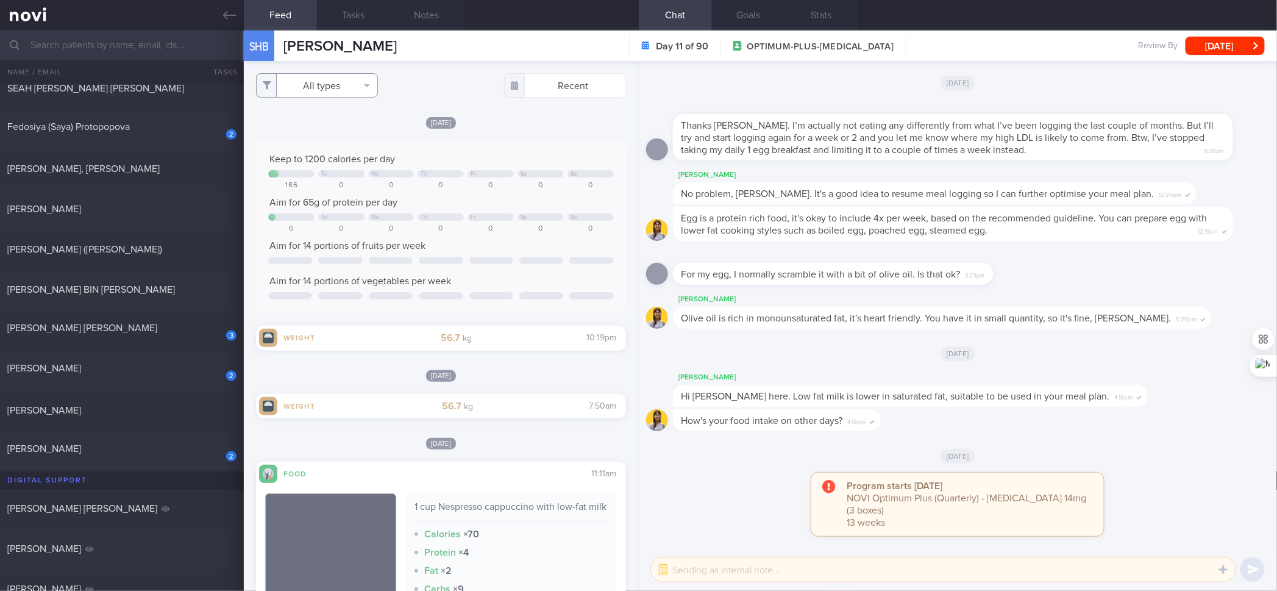
click at [341, 79] on button "All types" at bounding box center [317, 85] width 122 height 24
click at [326, 125] on button "Activity" at bounding box center [317, 127] width 121 height 18
checkbox input "false"
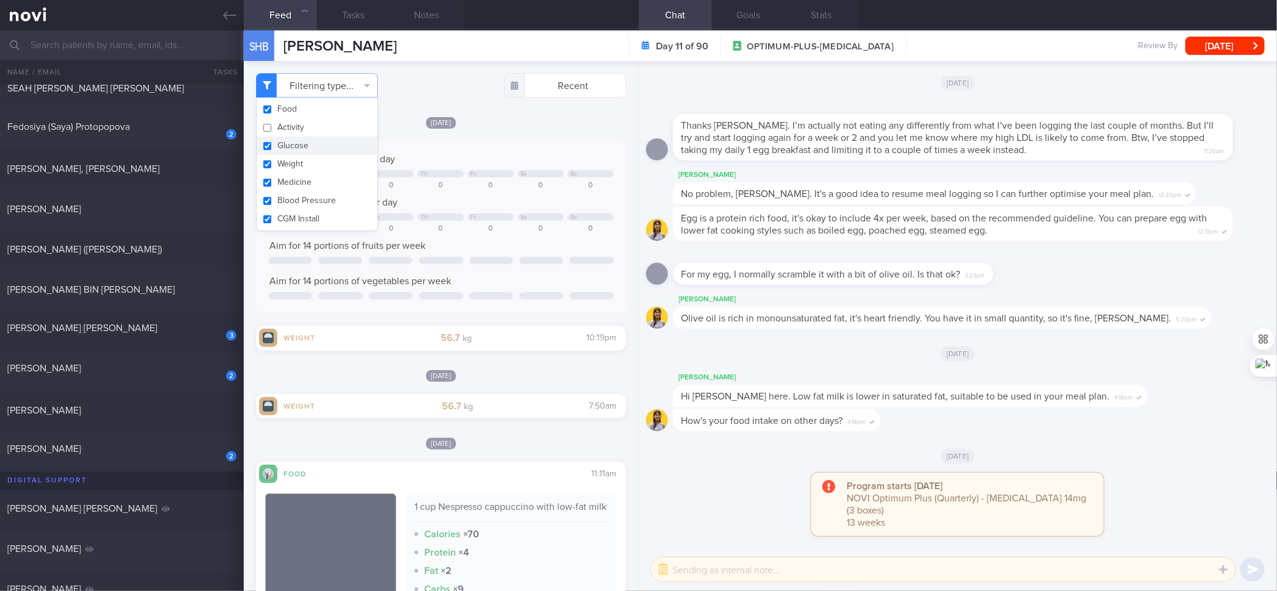
click at [319, 140] on button "Glucose" at bounding box center [317, 146] width 121 height 18
checkbox input "false"
click at [311, 160] on button "Weight" at bounding box center [317, 164] width 121 height 18
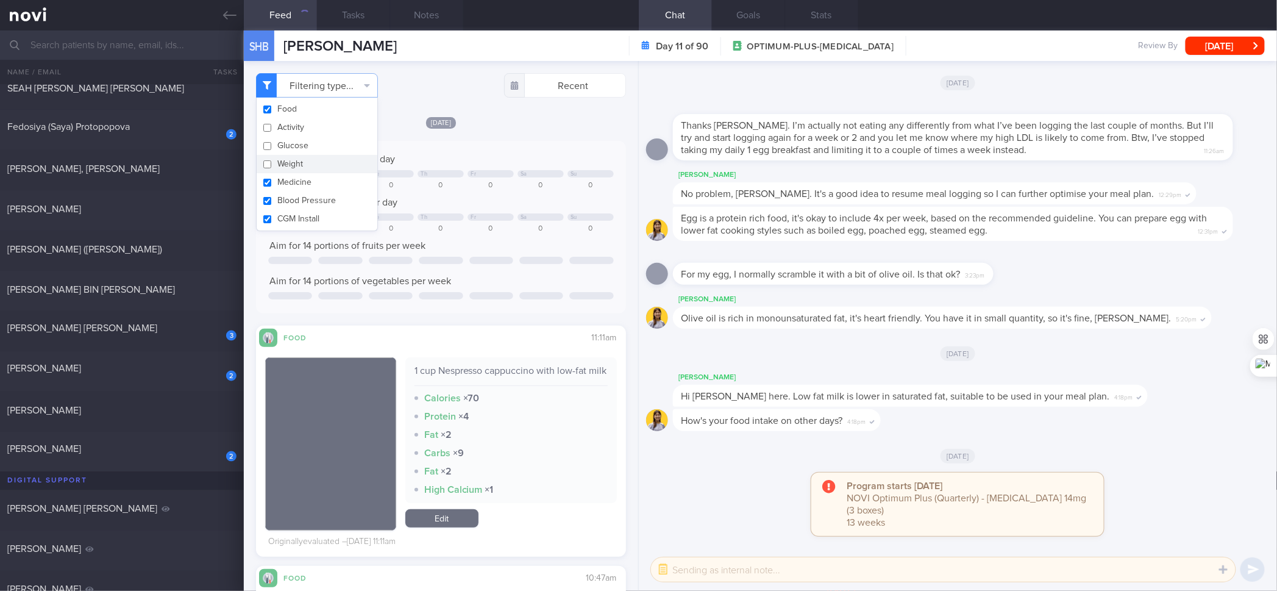
checkbox input "false"
click at [309, 177] on button "Medicine" at bounding box center [317, 182] width 121 height 18
checkbox input "false"
click at [311, 203] on button "Blood Pressure" at bounding box center [317, 200] width 121 height 18
checkbox input "false"
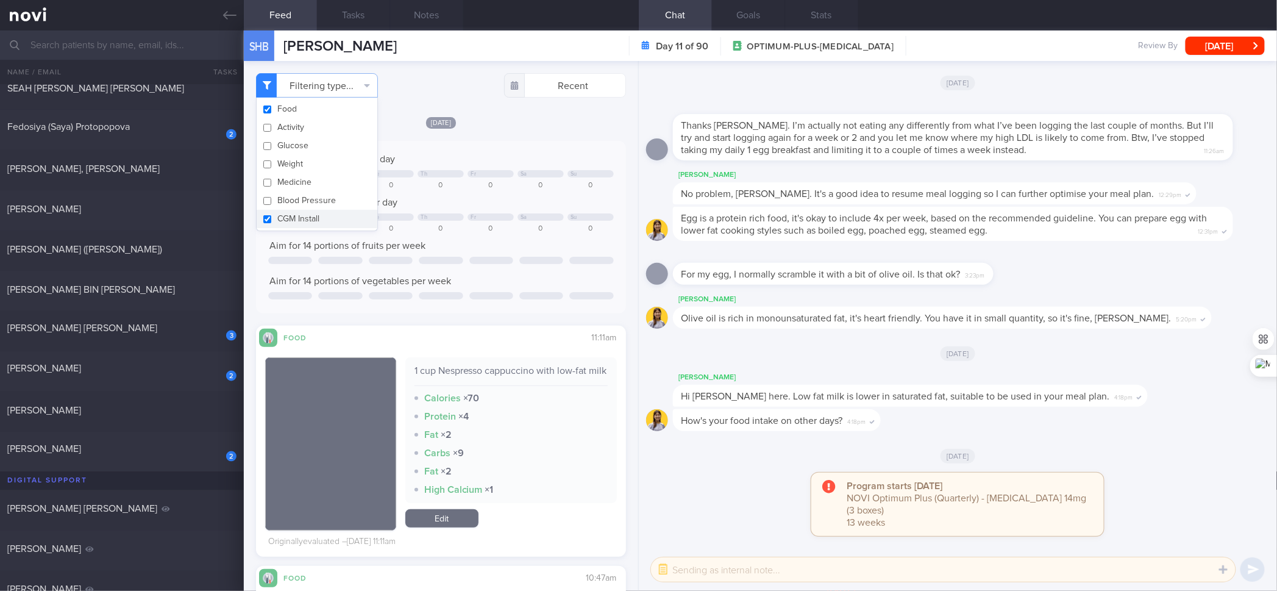
click at [309, 212] on button "CGM Install" at bounding box center [317, 219] width 121 height 18
checkbox input "false"
click at [463, 235] on div "Keep to 1200 calories per day Tu We Th Fr Sa Su 186 0 0 0 0 0 0 Aim for 65g of …" at bounding box center [440, 227] width 345 height 148
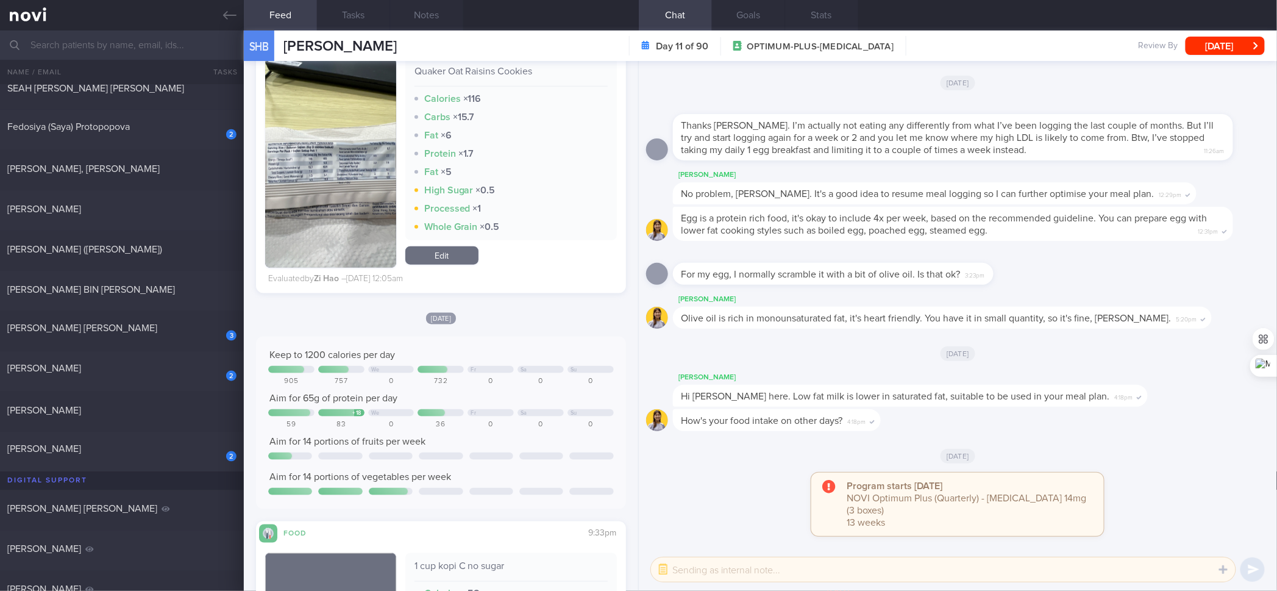
click at [463, 232] on strong "Whole Grain" at bounding box center [451, 227] width 54 height 10
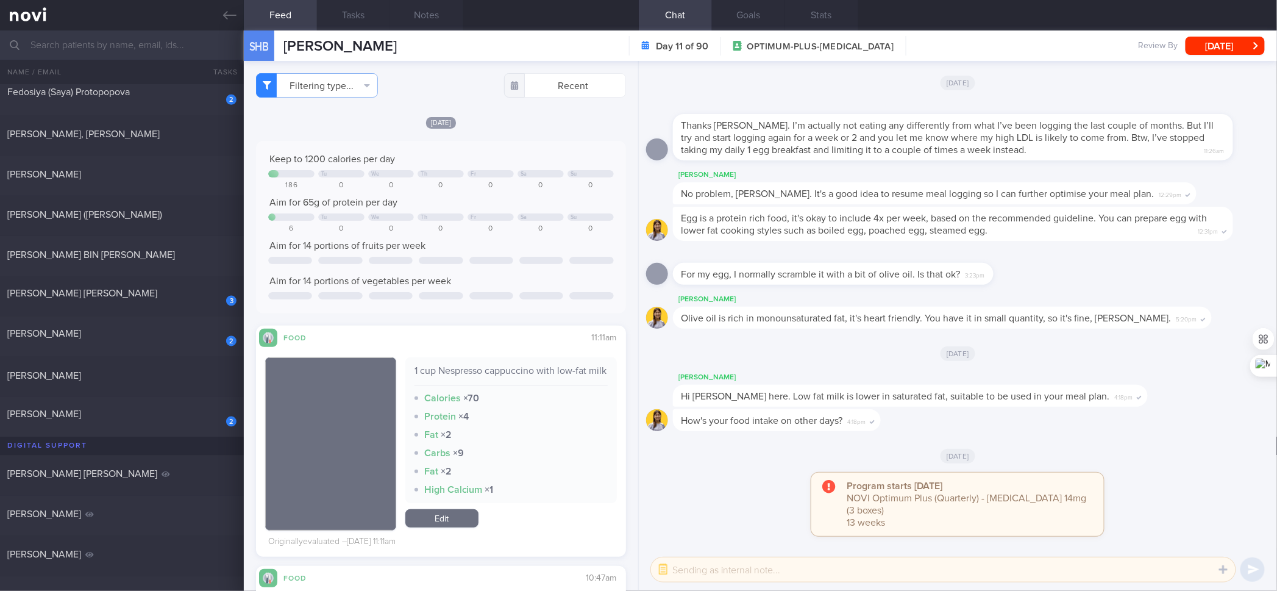
drag, startPoint x: 174, startPoint y: 294, endPoint x: 449, endPoint y: 81, distance: 348.2
click at [174, 294] on div "[PERSON_NAME] [PERSON_NAME]" at bounding box center [120, 293] width 226 height 12
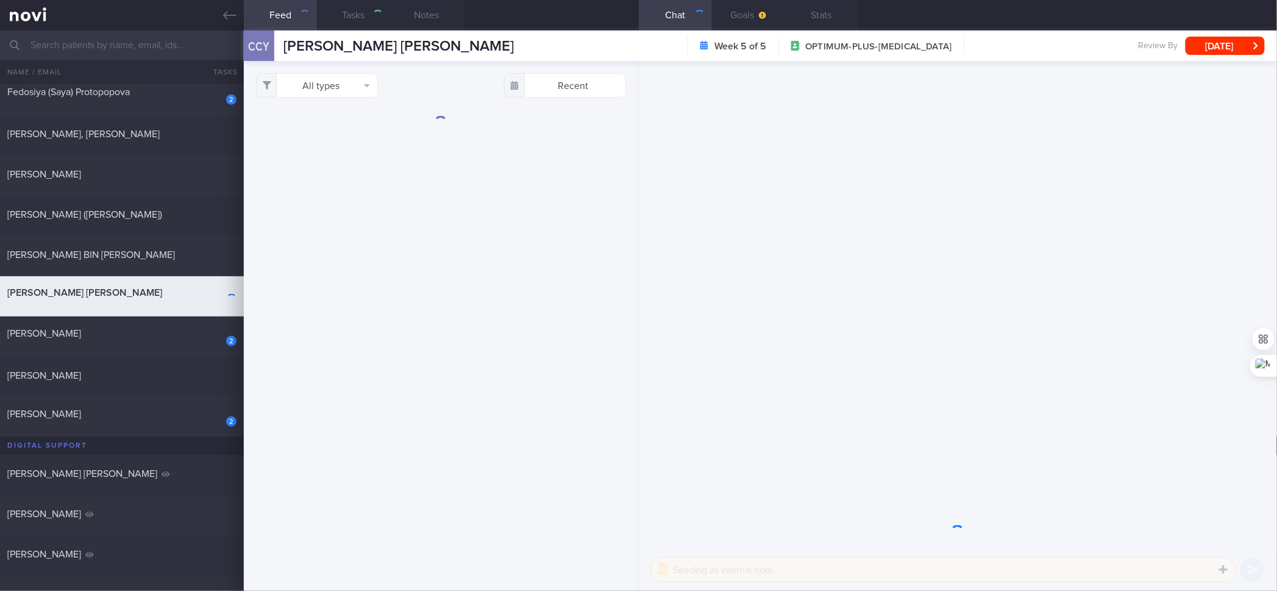
checkbox input "true"
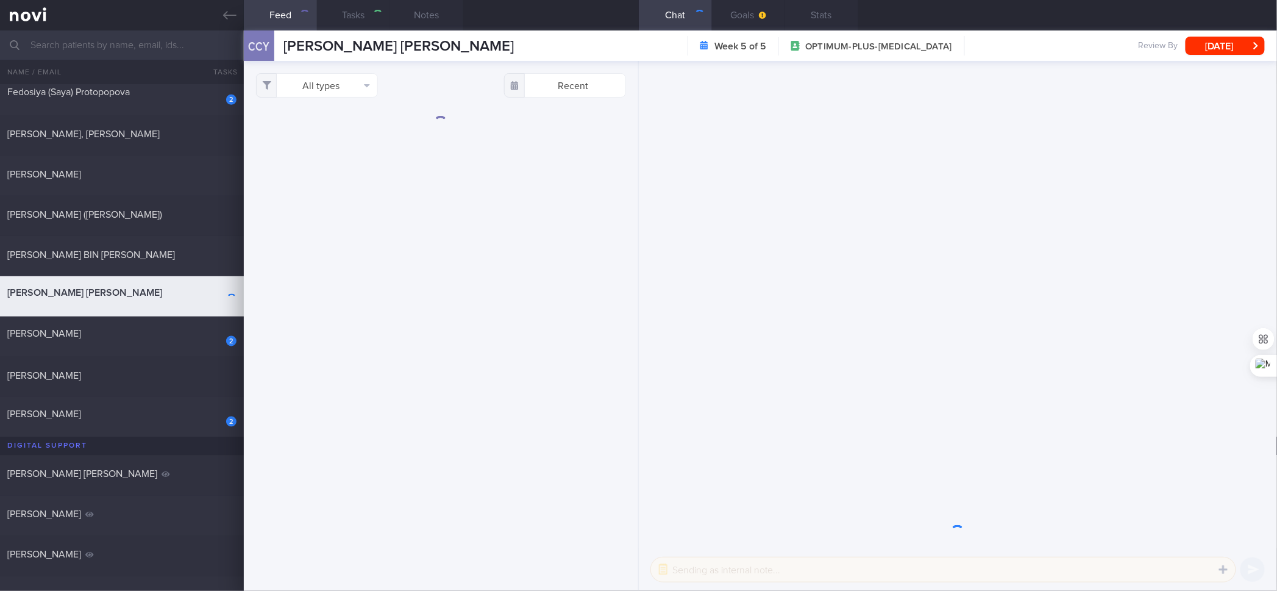
checkbox input "true"
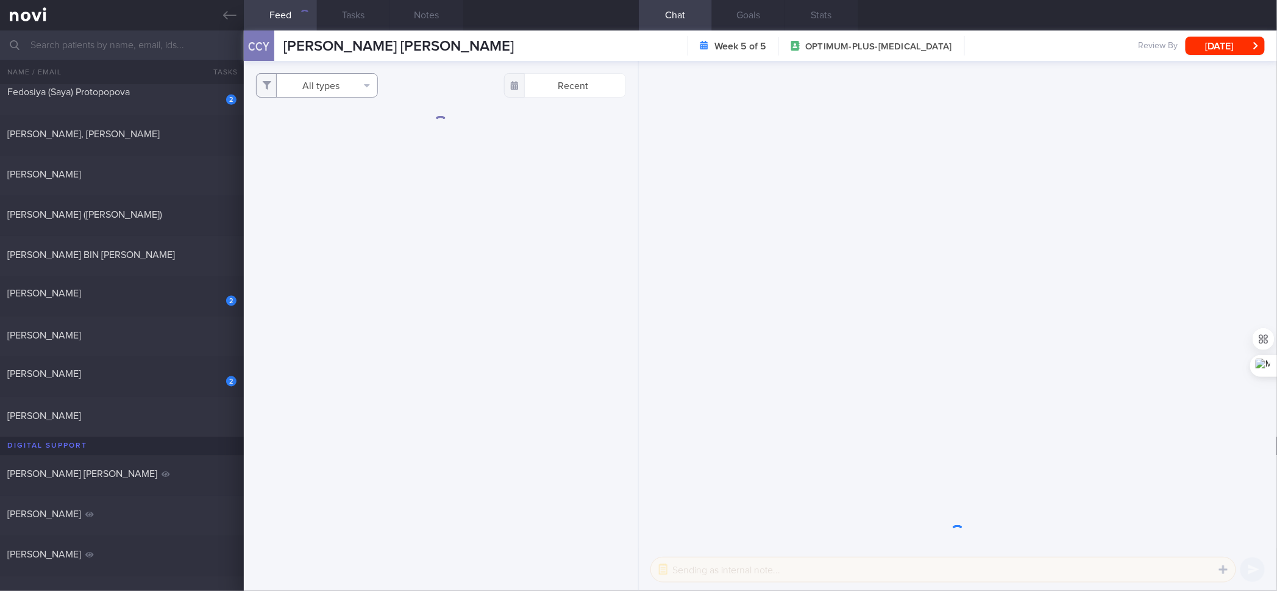
click at [340, 88] on button "All types" at bounding box center [317, 85] width 122 height 24
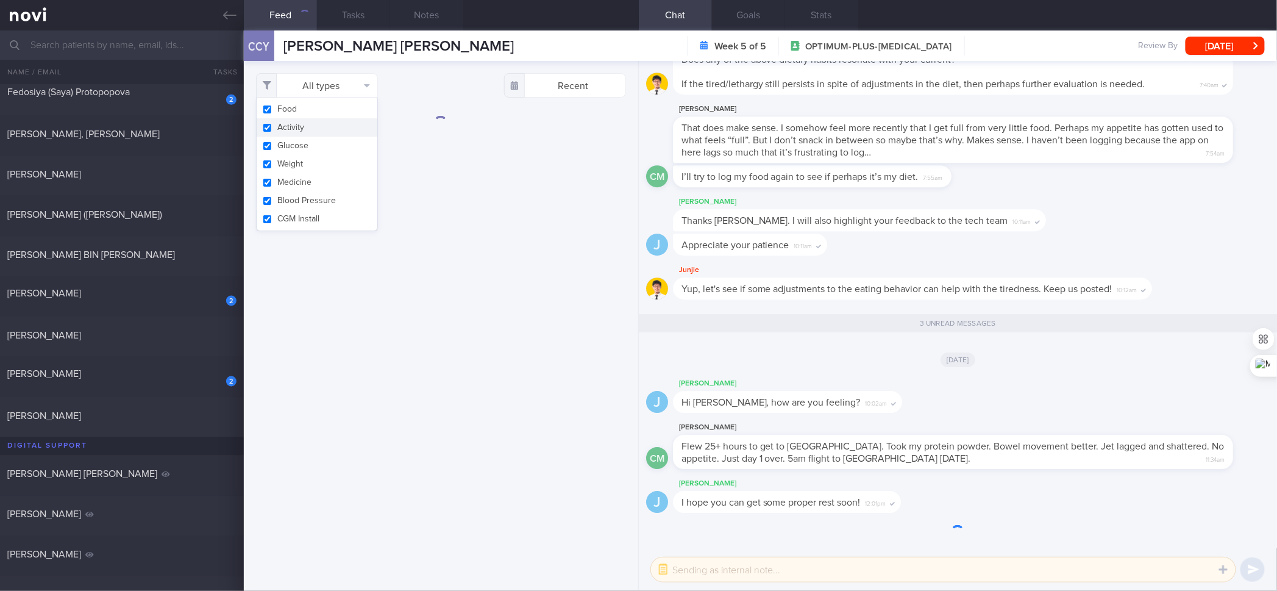
click at [310, 135] on button "Activity" at bounding box center [317, 127] width 121 height 18
checkbox input "false"
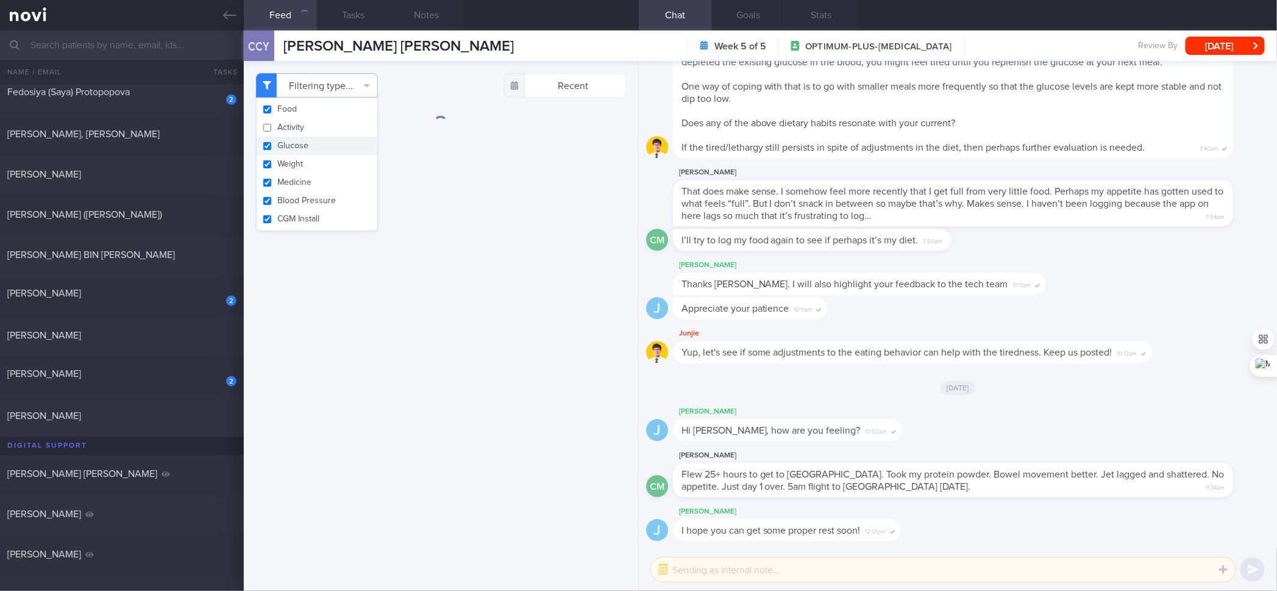
click at [302, 151] on button "Glucose" at bounding box center [317, 146] width 121 height 18
checkbox input "false"
click at [291, 177] on button "Medicine" at bounding box center [317, 182] width 121 height 18
checkbox input "false"
click at [294, 199] on button "Blood Pressure" at bounding box center [317, 200] width 121 height 18
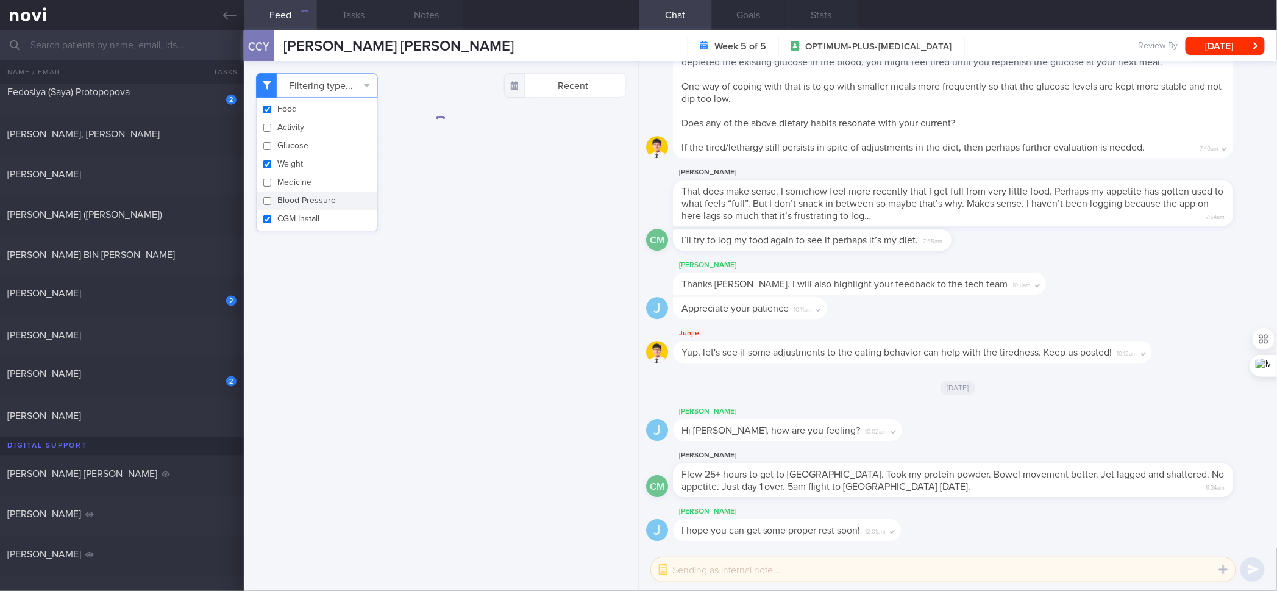
checkbox input "false"
click at [292, 220] on button "CGM Install" at bounding box center [317, 219] width 121 height 18
checkbox input "false"
click at [322, 157] on button "Weight" at bounding box center [317, 164] width 121 height 18
checkbox input "false"
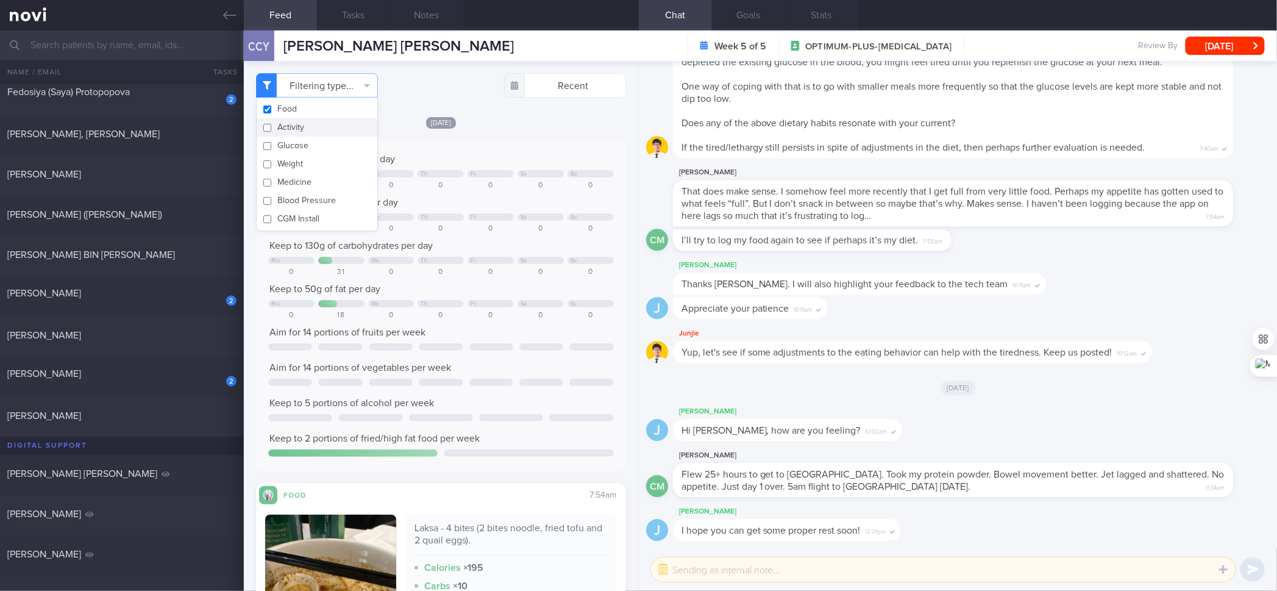
click at [538, 287] on div "Keep to 50g of fat per day" at bounding box center [440, 289] width 345 height 12
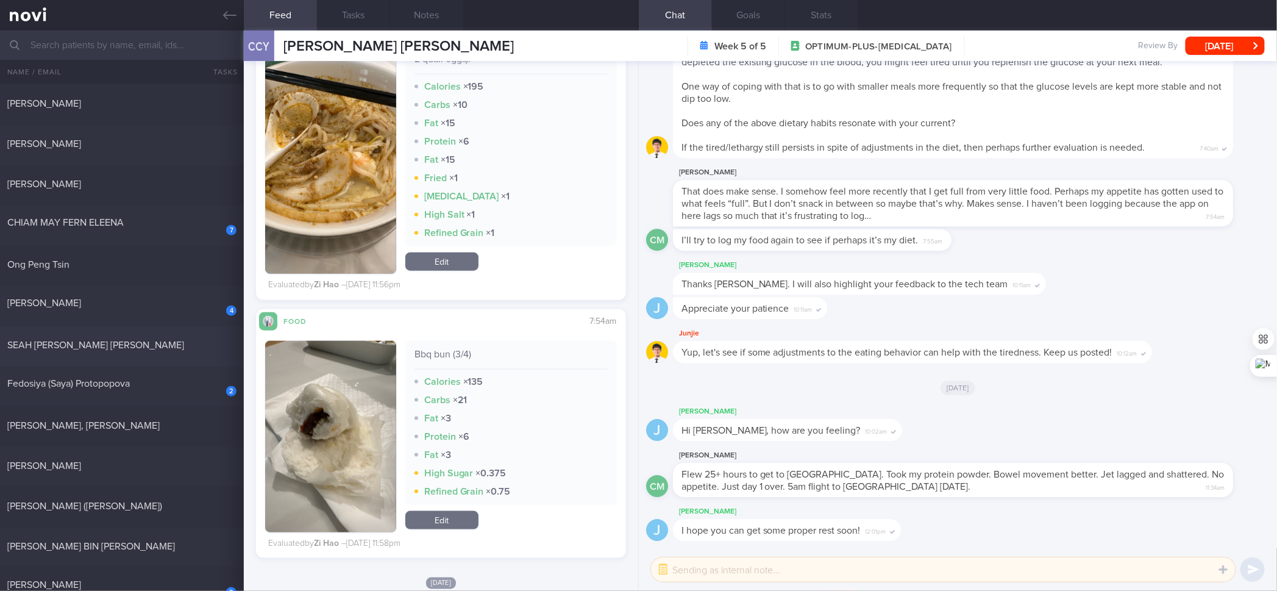
scroll to position [362, 0]
click at [539, 248] on div "Laksa - 4 bites (2 bites noodle, fried tofu and 2 quail eggs). Calories × 195 C…" at bounding box center [511, 154] width 212 height 240
click at [554, 217] on div "High Salt × 1" at bounding box center [511, 215] width 193 height 12
click at [171, 340] on div "SEAH [PERSON_NAME] [PERSON_NAME]" at bounding box center [120, 345] width 226 height 12
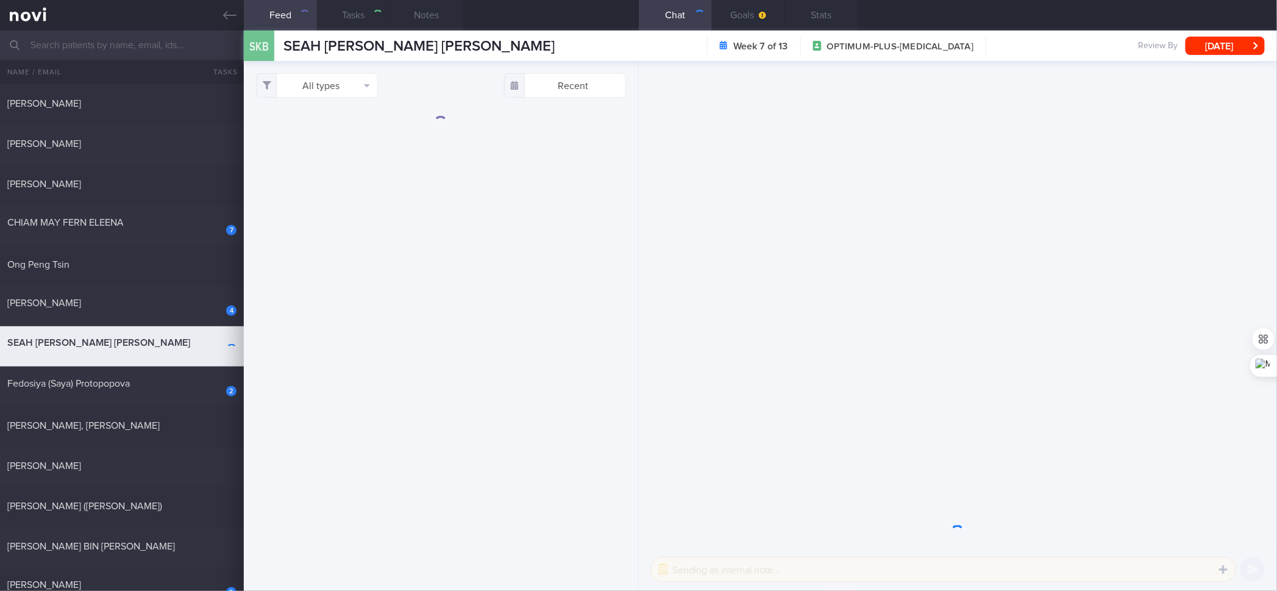
select select "7"
checkbox input "true"
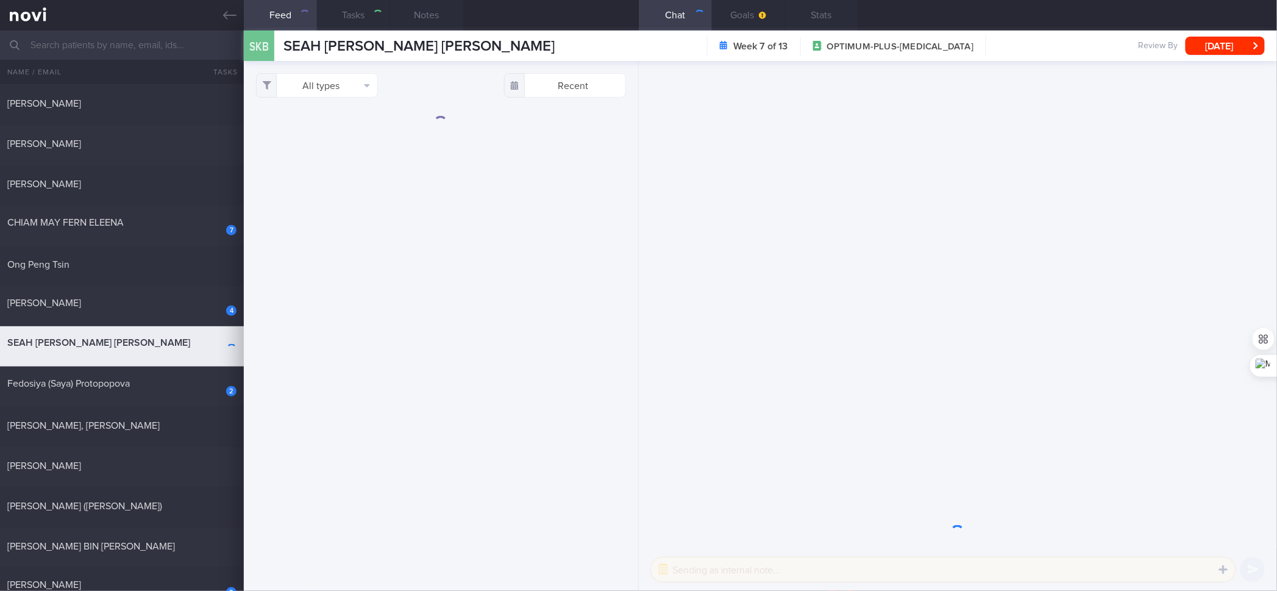
checkbox input "true"
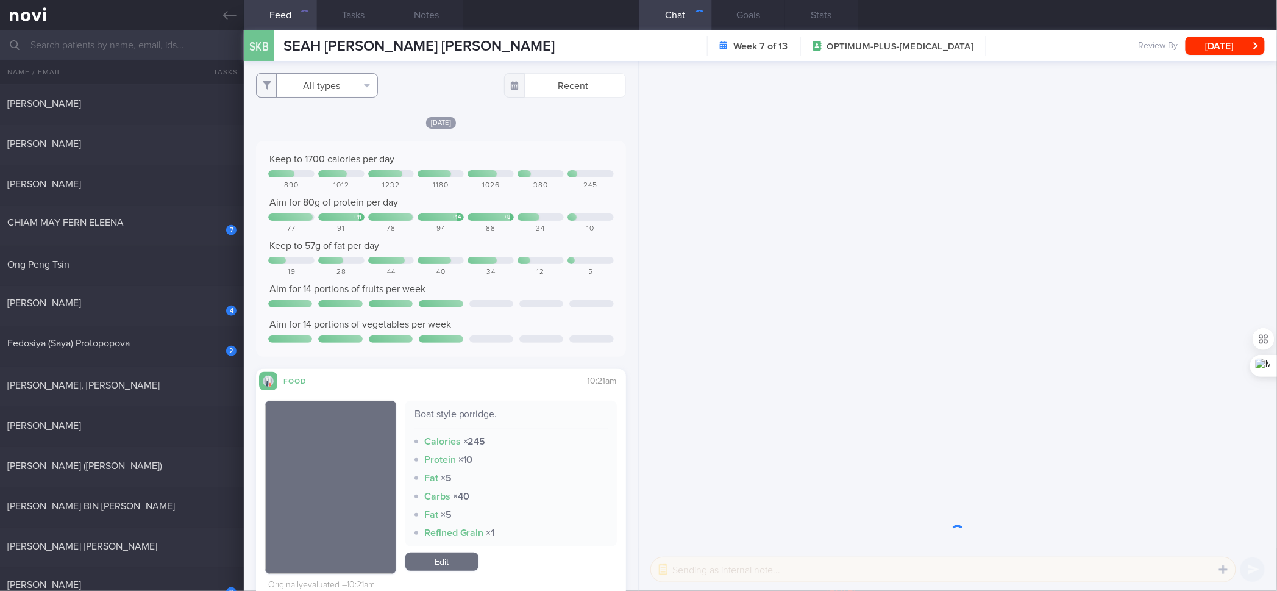
click at [330, 80] on button "All types" at bounding box center [317, 85] width 122 height 24
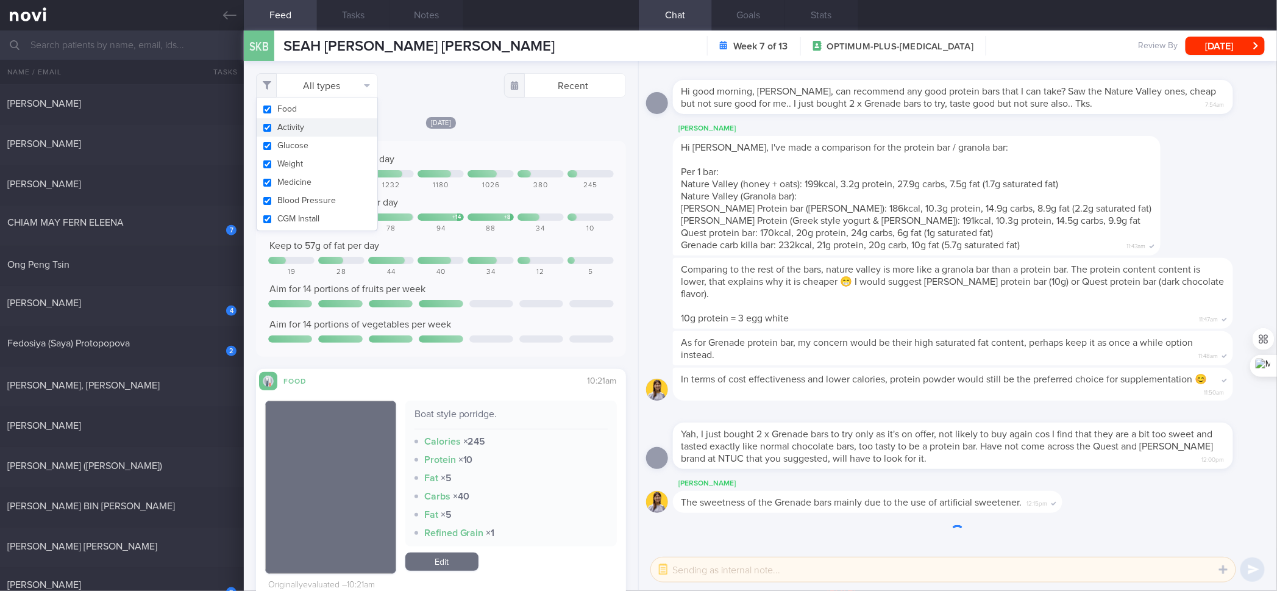
click at [312, 126] on button "Activity" at bounding box center [317, 127] width 121 height 18
checkbox input "false"
click at [302, 145] on button "Glucose" at bounding box center [317, 146] width 121 height 18
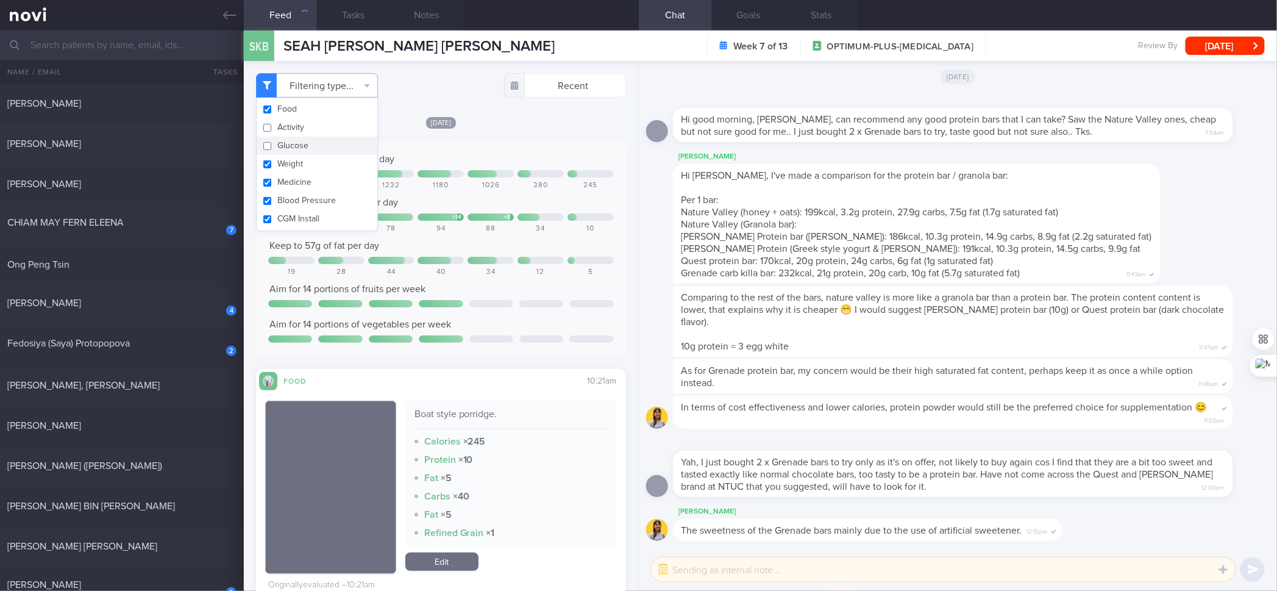
checkbox input "false"
click at [291, 161] on button "Weight" at bounding box center [317, 164] width 121 height 18
click at [288, 171] on button "Weight" at bounding box center [317, 164] width 121 height 18
checkbox input "true"
click at [285, 178] on button "Medicine" at bounding box center [317, 182] width 121 height 18
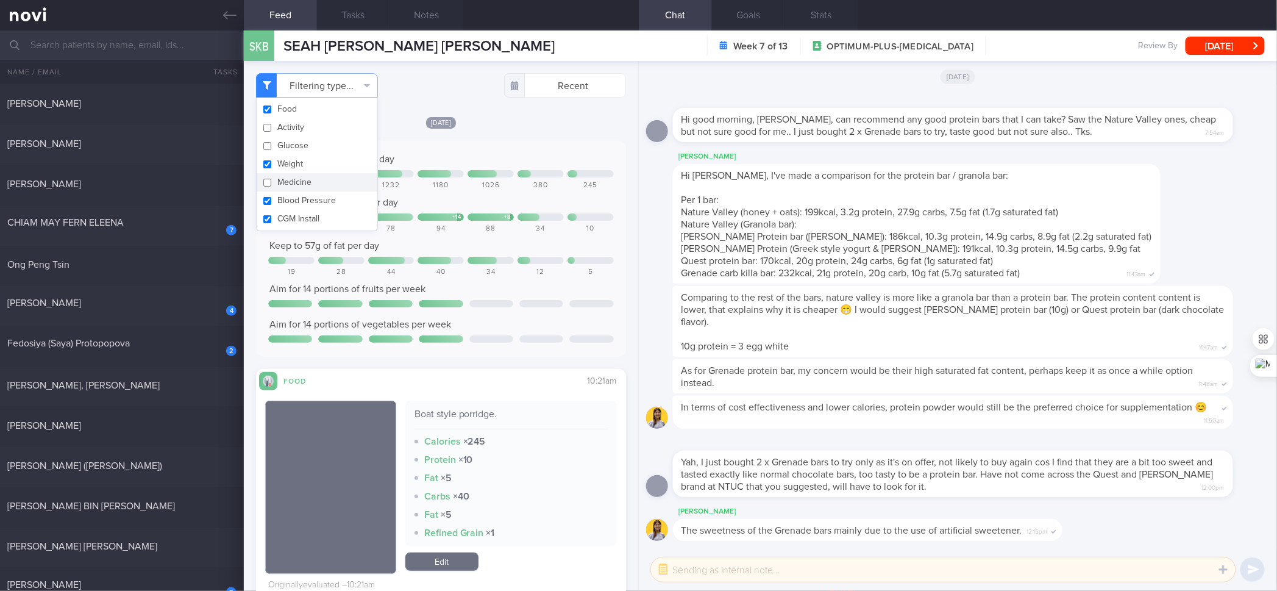
checkbox input "false"
click at [290, 167] on button "Weight" at bounding box center [317, 164] width 121 height 18
checkbox input "false"
click at [296, 193] on button "Blood Pressure" at bounding box center [317, 200] width 121 height 18
checkbox input "false"
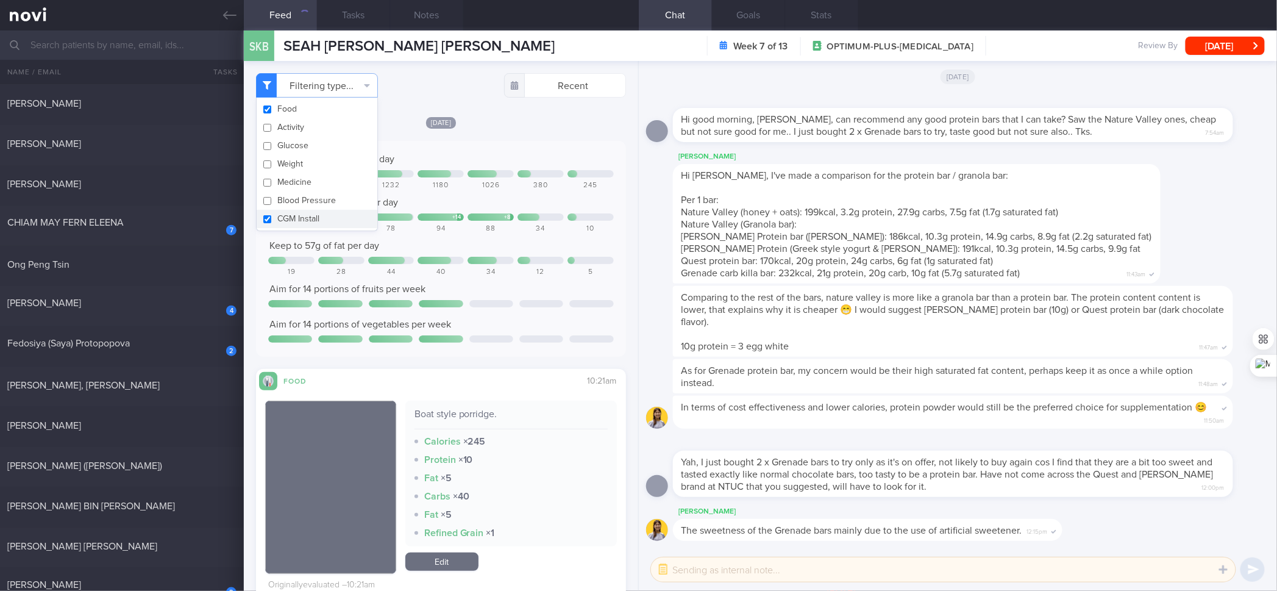
click at [295, 219] on button "CGM Install" at bounding box center [317, 219] width 121 height 18
checkbox input "false"
click at [432, 207] on div "Aim for 80g of protein per day" at bounding box center [440, 202] width 345 height 12
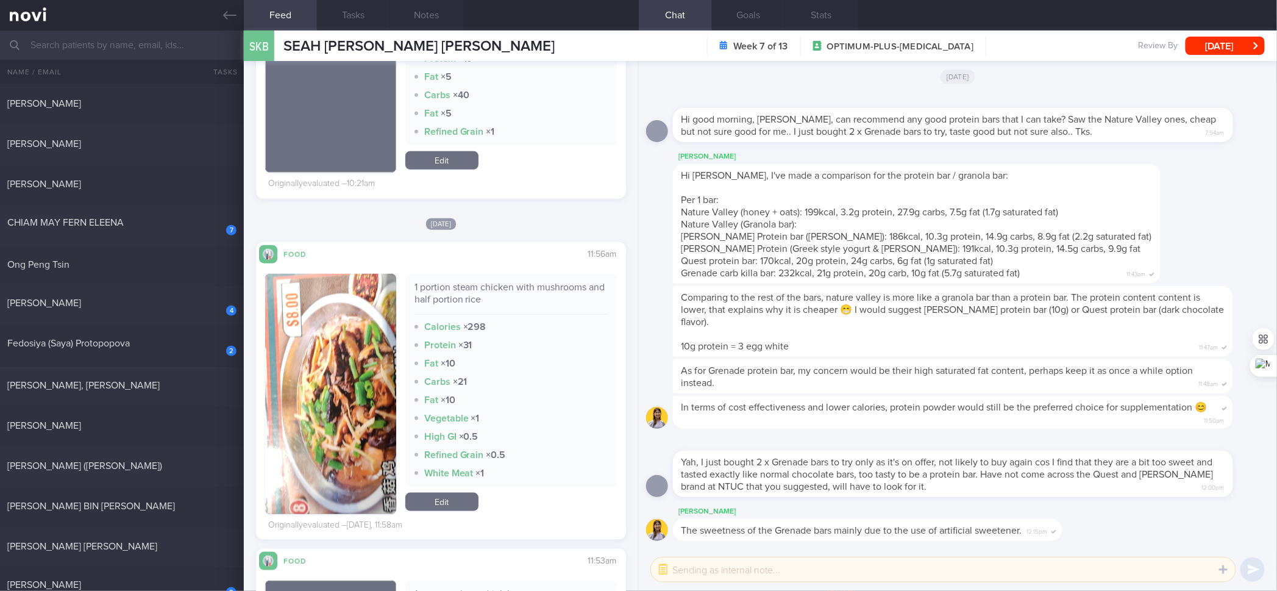
scroll to position [398, 0]
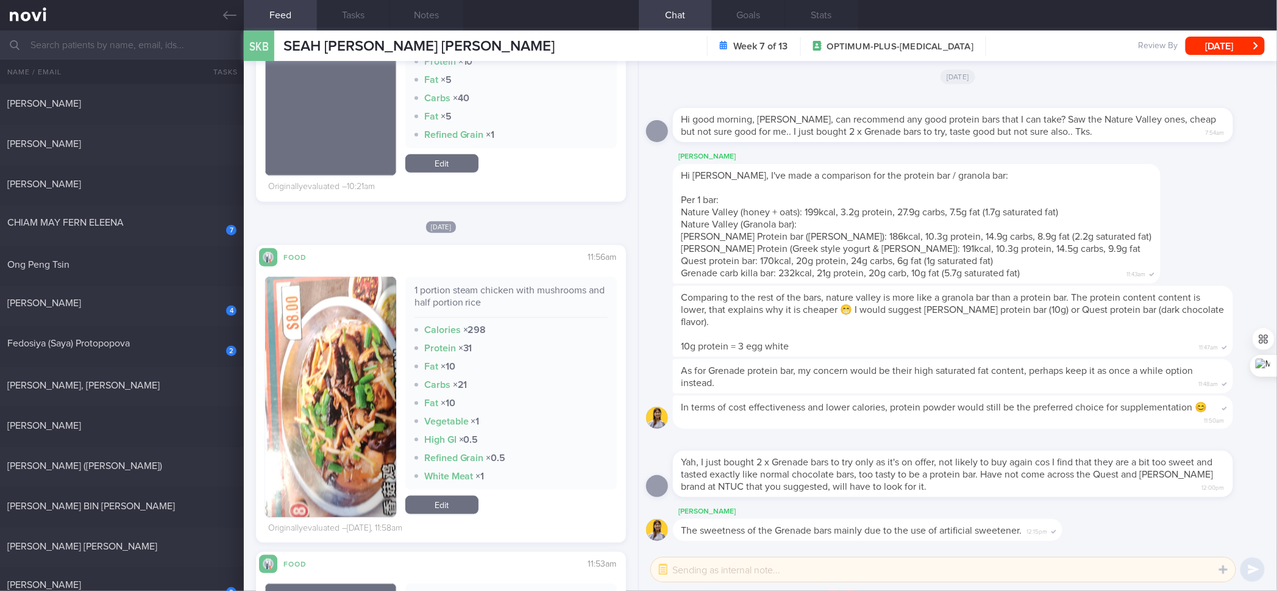
click at [486, 288] on div "1 portion steam chicken with mushrooms and half portion rice" at bounding box center [511, 301] width 193 height 34
copy div "1 portion steam chicken with mushrooms and half portion rice"
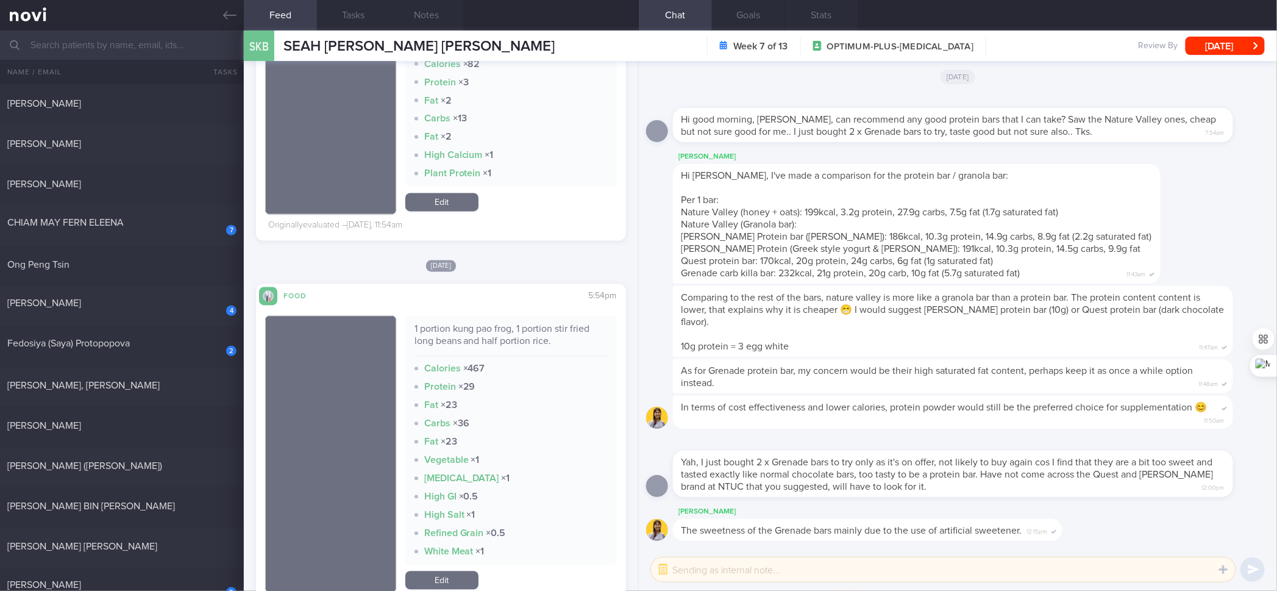
scroll to position [957, 0]
click at [496, 328] on div "1 portion kung pao frog, 1 portion stir fried long beans and half portion rice." at bounding box center [511, 342] width 193 height 34
click at [498, 328] on div "1 portion kung pao frog, 1 portion stir fried long beans and half portion rice." at bounding box center [511, 342] width 193 height 34
click at [522, 343] on div "1 portion kung pao frog, 1 portion stir fried long beans and half portion rice." at bounding box center [511, 342] width 193 height 34
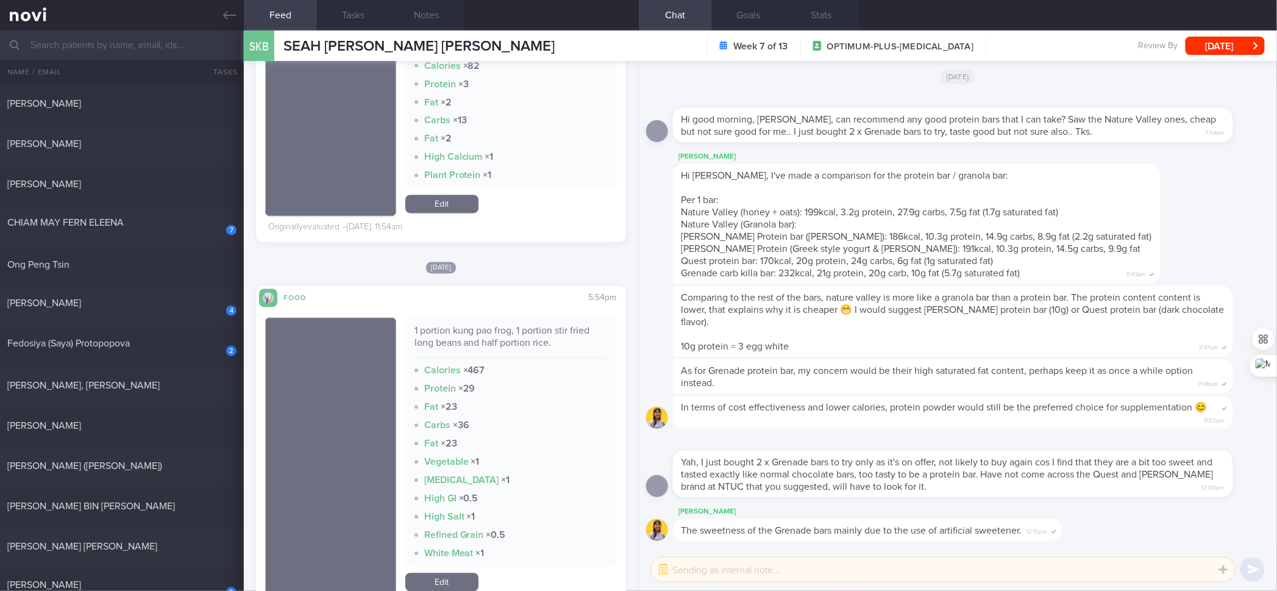
click at [520, 343] on div "1 portion kung pao frog, 1 portion stir fried long beans and half portion rice." at bounding box center [511, 342] width 193 height 34
copy div "1 portion kung pao frog, 1 portion stir fried long beans and half portion rice."
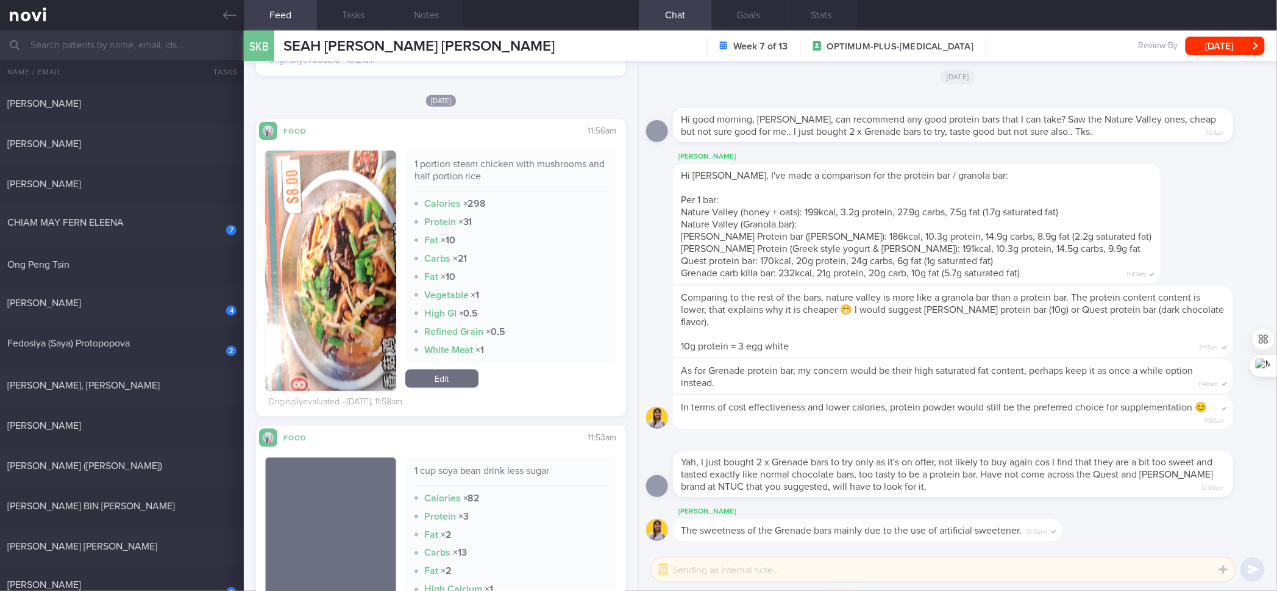
scroll to position [526, 0]
click at [447, 373] on link "Edit" at bounding box center [441, 377] width 73 height 18
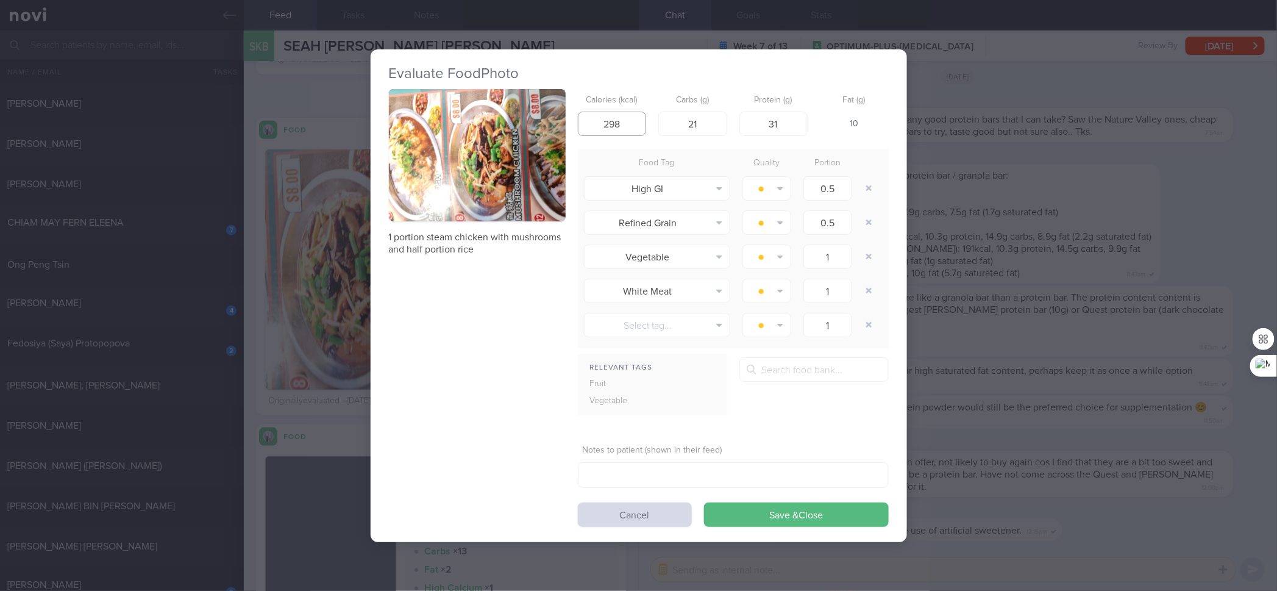
click at [612, 127] on input "298" at bounding box center [612, 124] width 69 height 24
type input "289"
click at [696, 118] on input "2" at bounding box center [692, 124] width 69 height 24
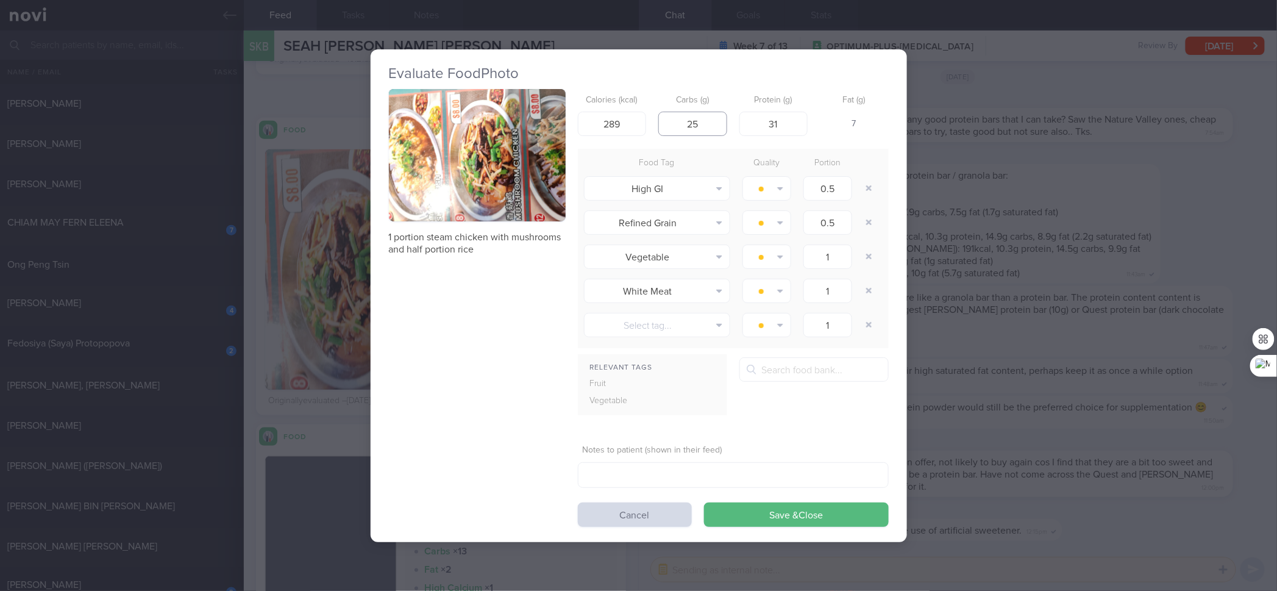
type input "25"
type input "36"
click at [704, 473] on button "Save & Close" at bounding box center [796, 514] width 185 height 24
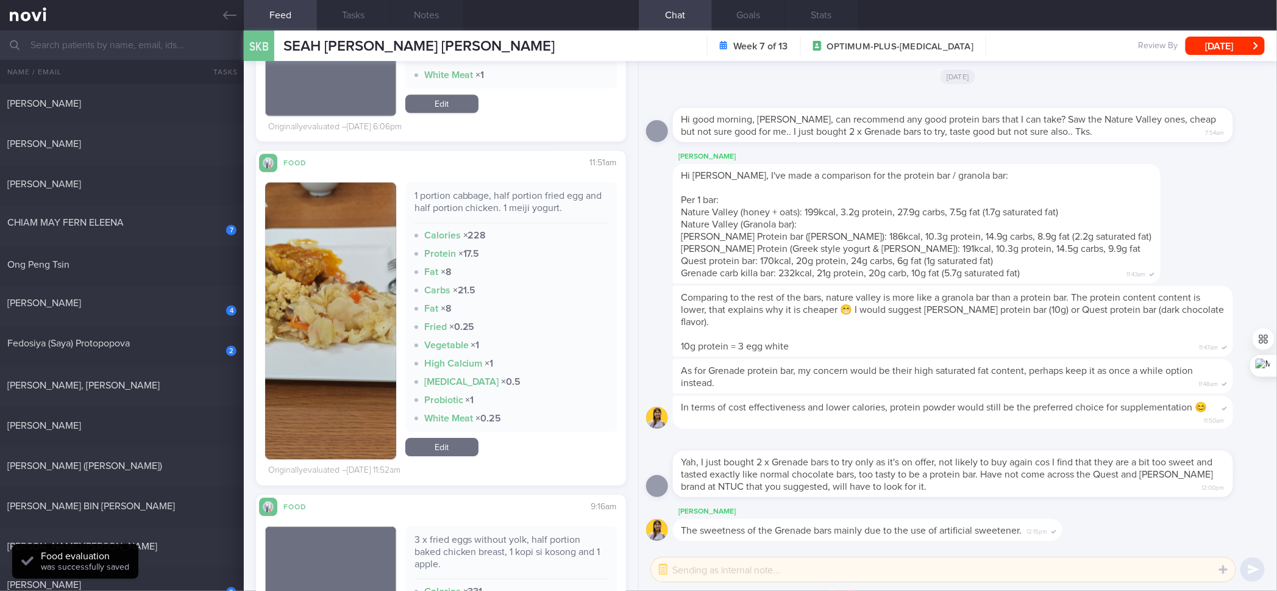
scroll to position [1438, 0]
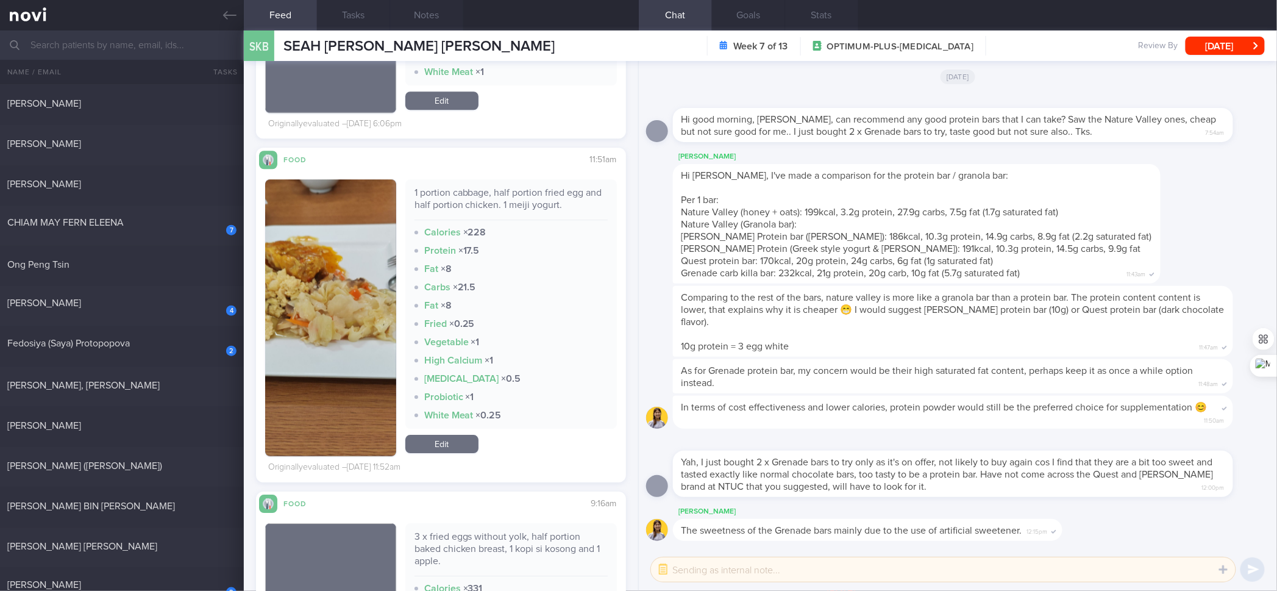
click at [496, 195] on div "1 portion cabbage, half portion fried egg and half portion chicken. 1 meiji yog…" at bounding box center [511, 204] width 193 height 34
copy div "1 portion cabbage, half portion fried egg and half portion chicken. 1 meiji yog…"
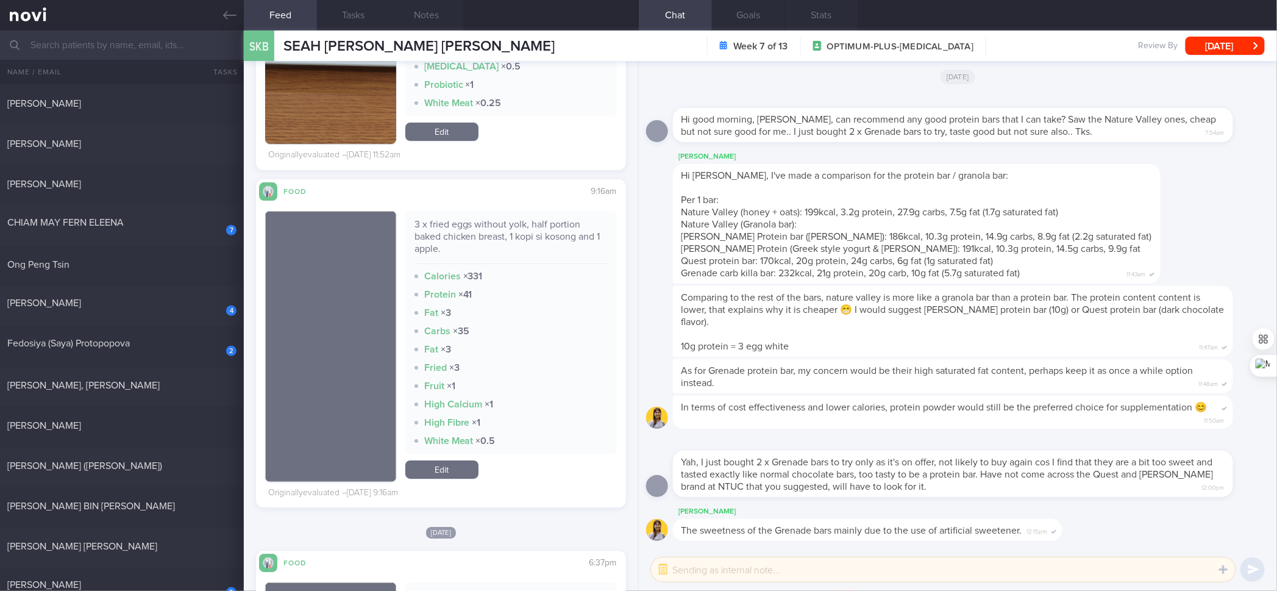
scroll to position [1740, 0]
click at [509, 223] on div "3 x fried eggs without yolk, half portion baked chicken breast, 1 kopi si koson…" at bounding box center [511, 242] width 193 height 46
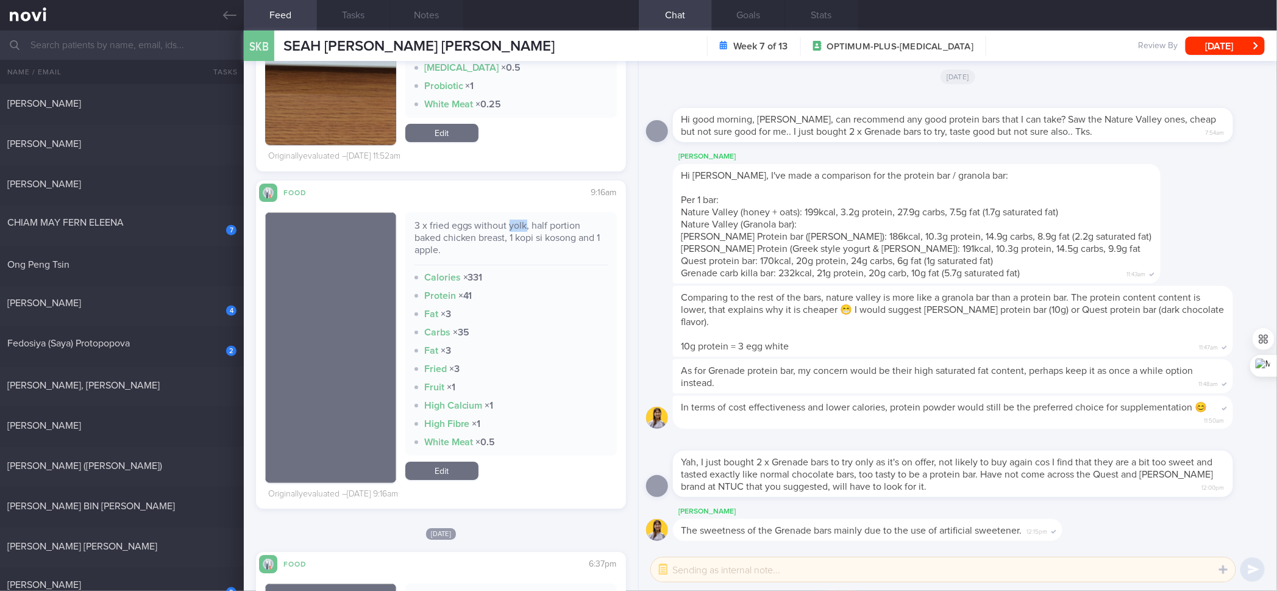
click at [509, 223] on div "3 x fried eggs without yolk, half portion baked chicken breast, 1 kopi si koson…" at bounding box center [511, 242] width 193 height 46
copy div "3 x fried eggs without yolk, half portion baked chicken breast, 1 kopi si koson…"
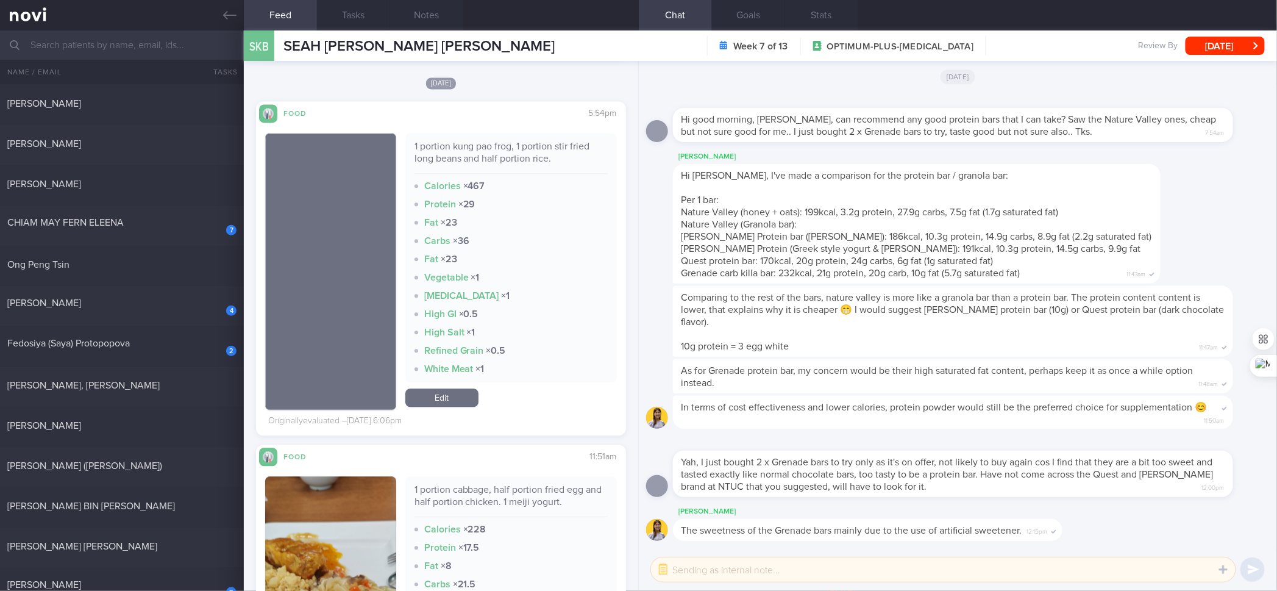
scroll to position [1158, 0]
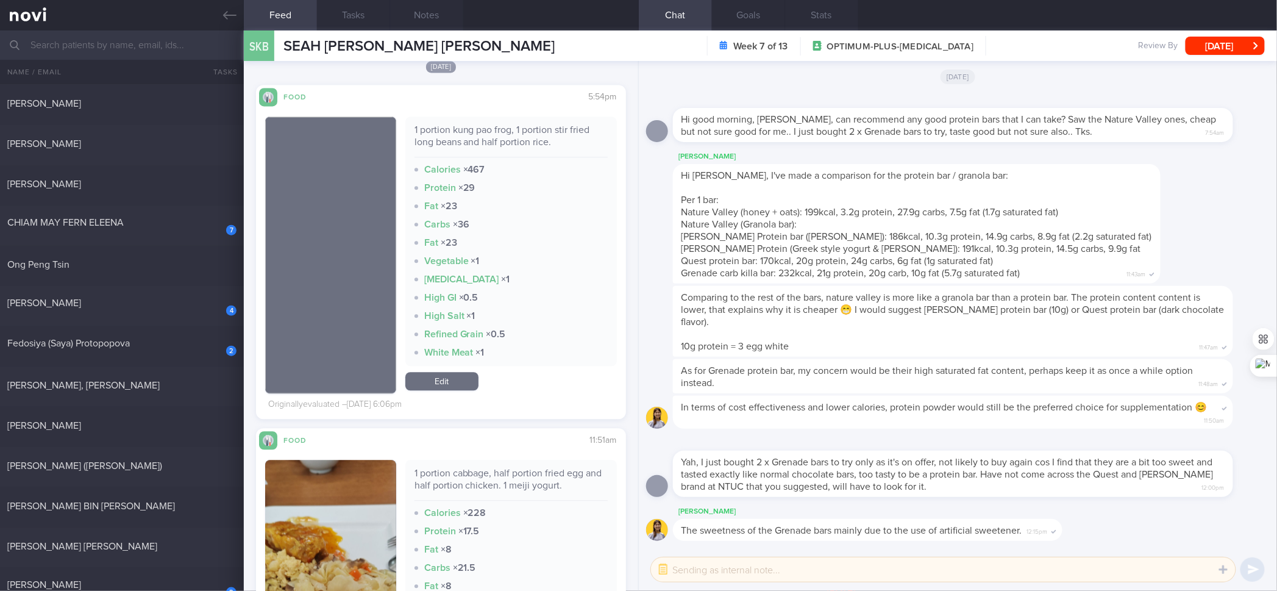
click at [447, 379] on link "Edit" at bounding box center [441, 381] width 73 height 18
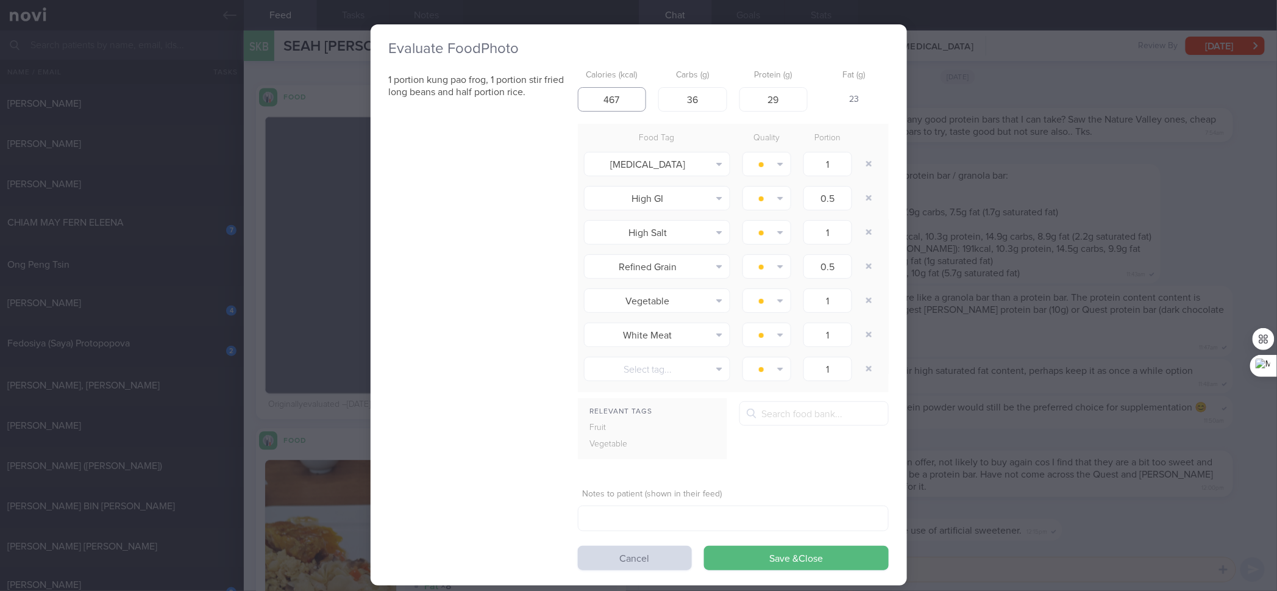
click at [606, 91] on input "467" at bounding box center [612, 99] width 69 height 24
type input "442"
type input "40"
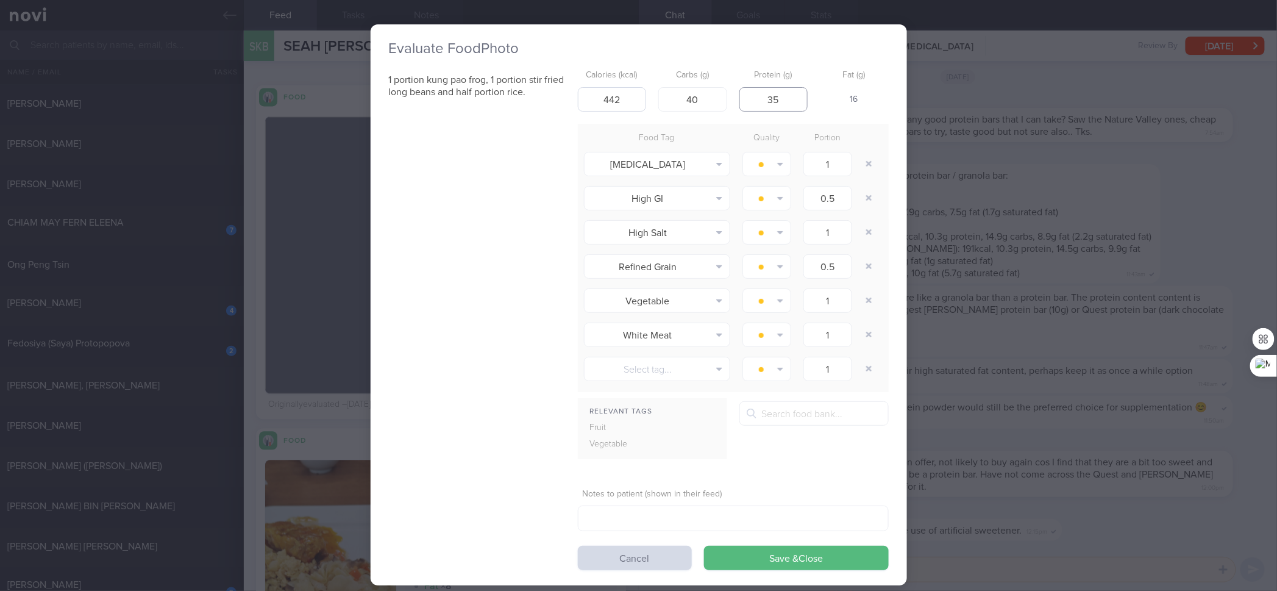
type input "35"
click at [704, 473] on button "Save & Close" at bounding box center [796, 558] width 185 height 24
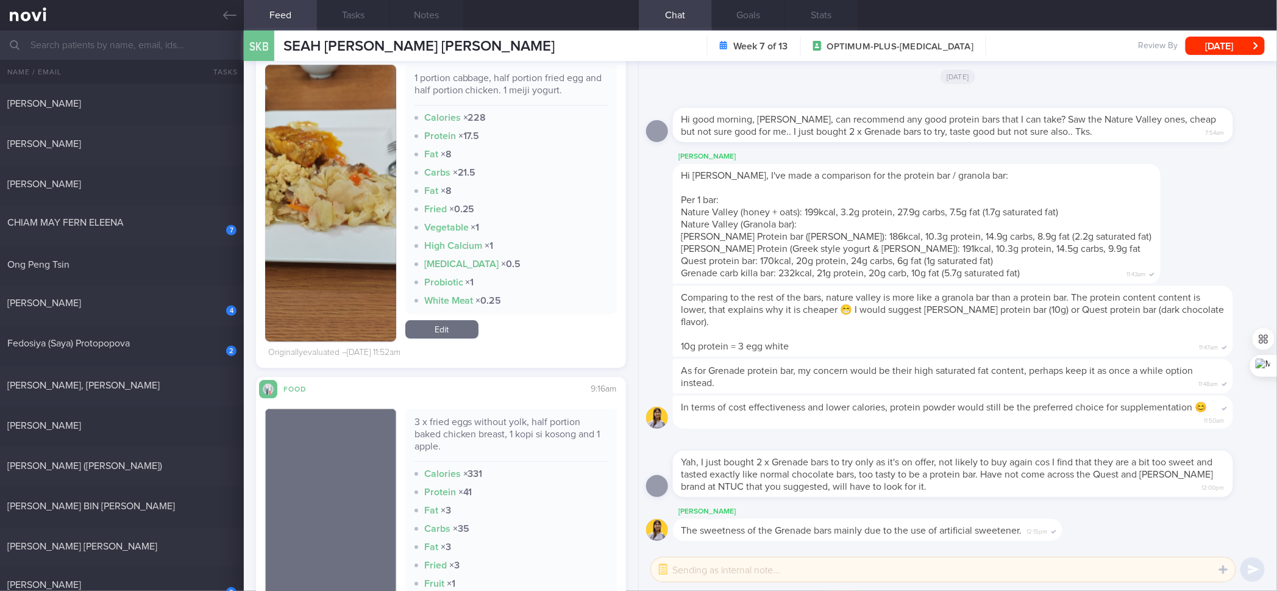
scroll to position [1543, 0]
click at [471, 323] on link "Edit" at bounding box center [441, 330] width 73 height 18
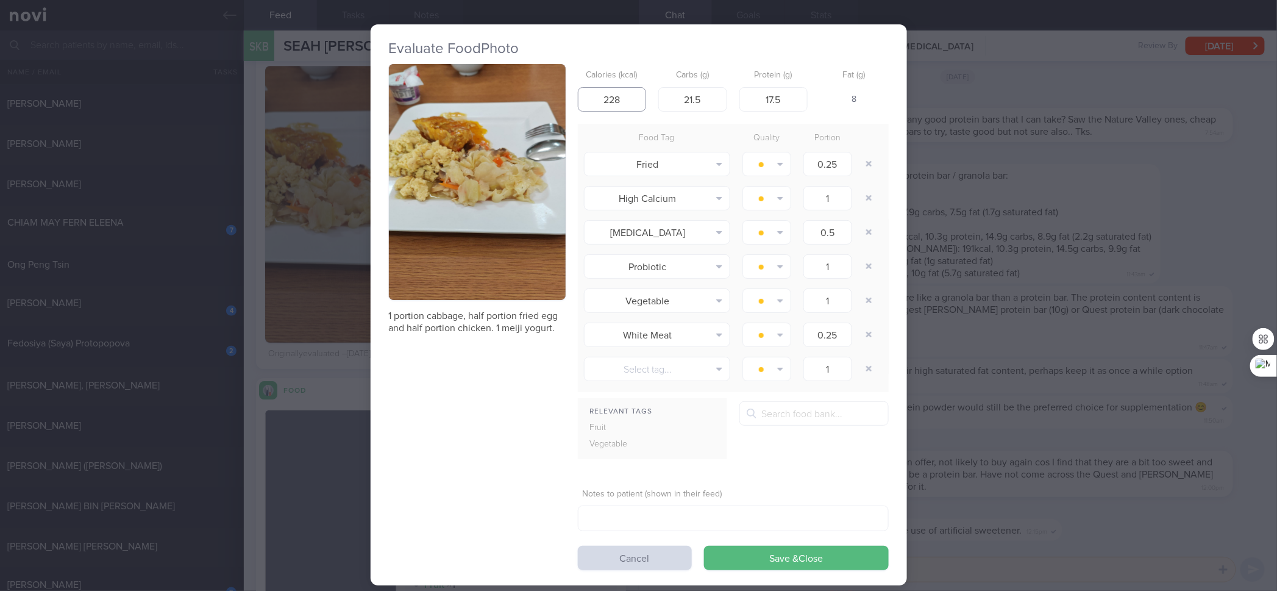
click at [623, 95] on input "228" at bounding box center [612, 99] width 69 height 24
type input "232"
type input "20"
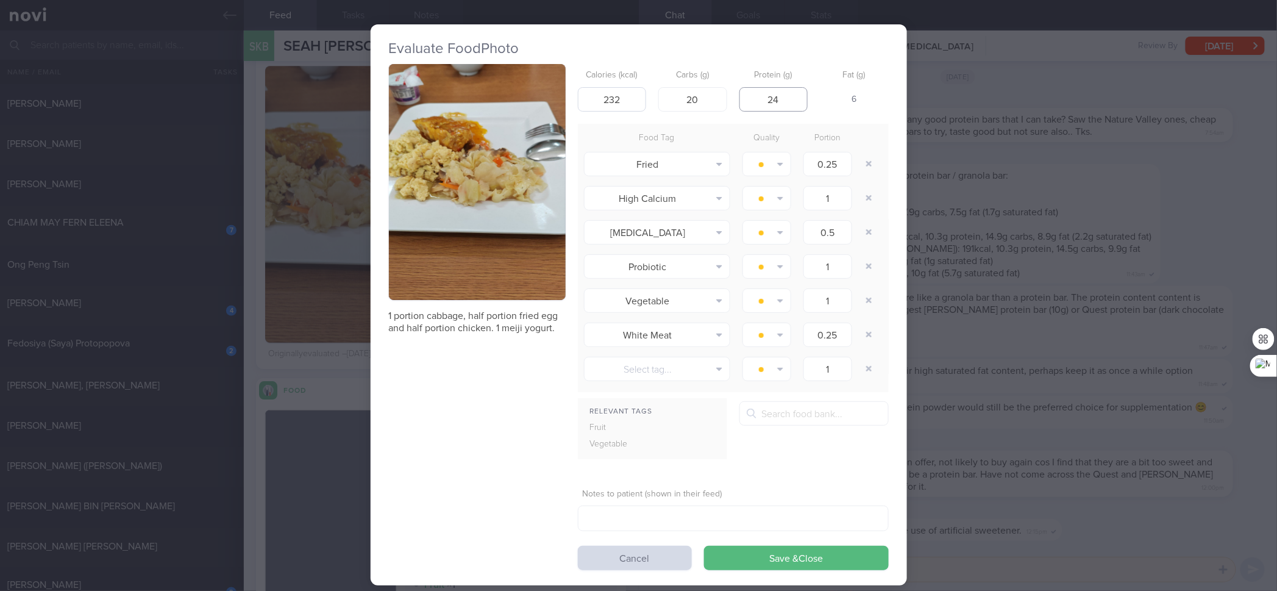
type input "24"
click at [704, 473] on button "Save & Close" at bounding box center [796, 558] width 185 height 24
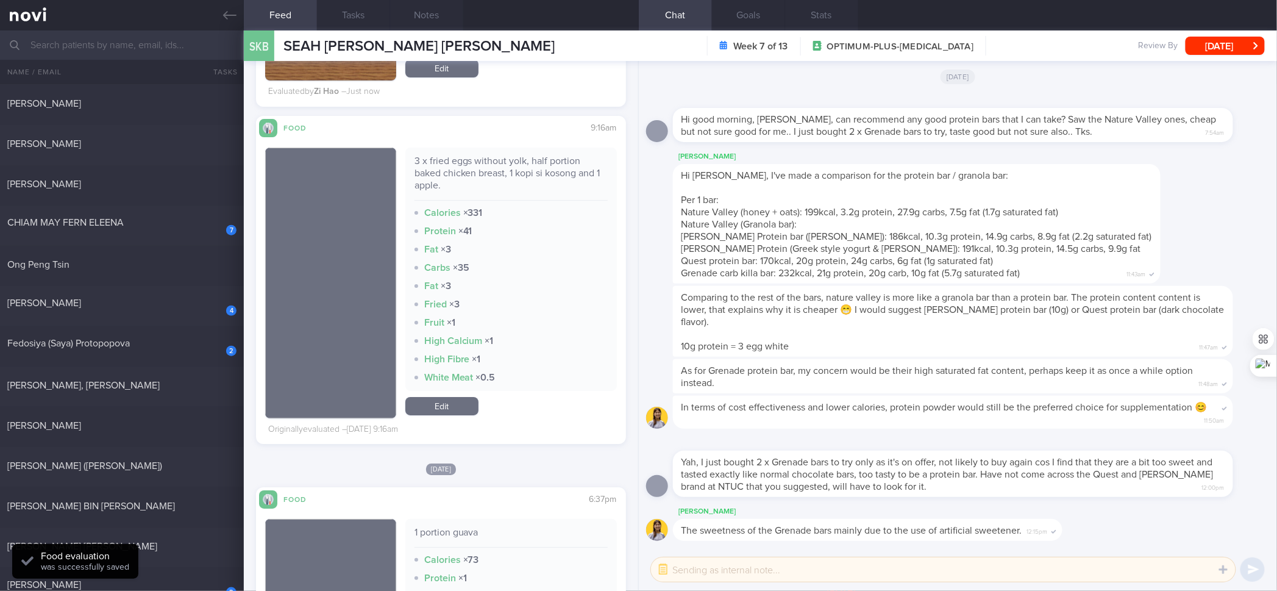
scroll to position [1804, 0]
drag, startPoint x: 466, startPoint y: 400, endPoint x: 573, endPoint y: 173, distance: 250.7
click at [466, 400] on link "Edit" at bounding box center [441, 407] width 73 height 18
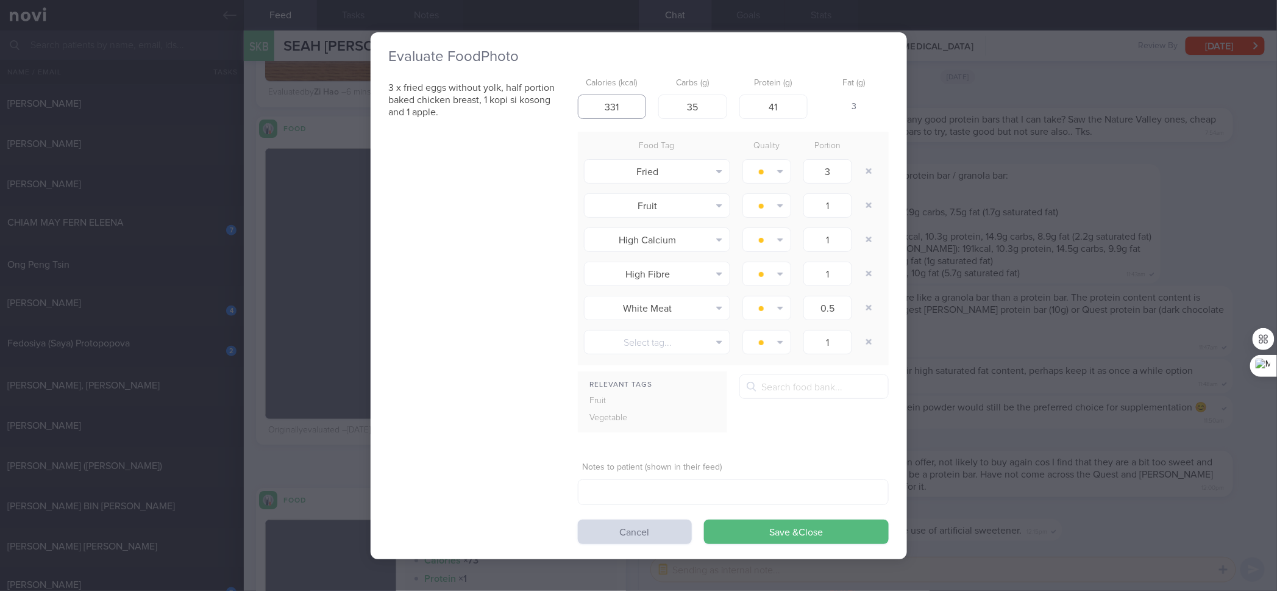
click at [623, 101] on input "331" at bounding box center [612, 107] width 69 height 24
type input "228"
type input "25"
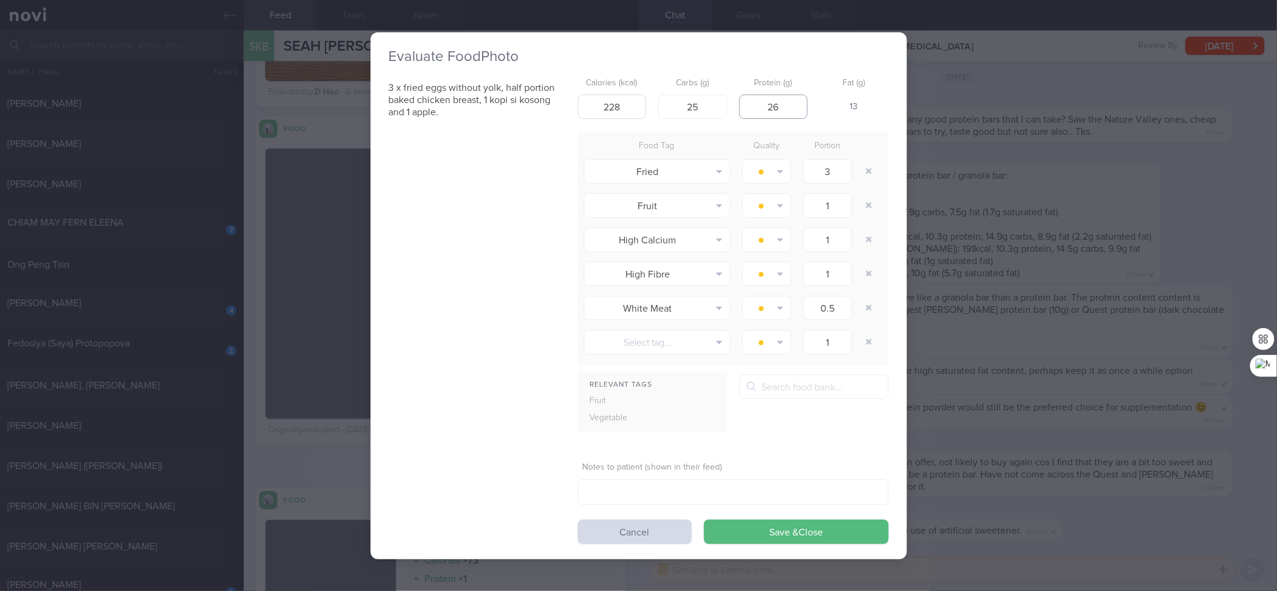
type input "26"
click at [704, 473] on button "Save & Close" at bounding box center [796, 531] width 185 height 24
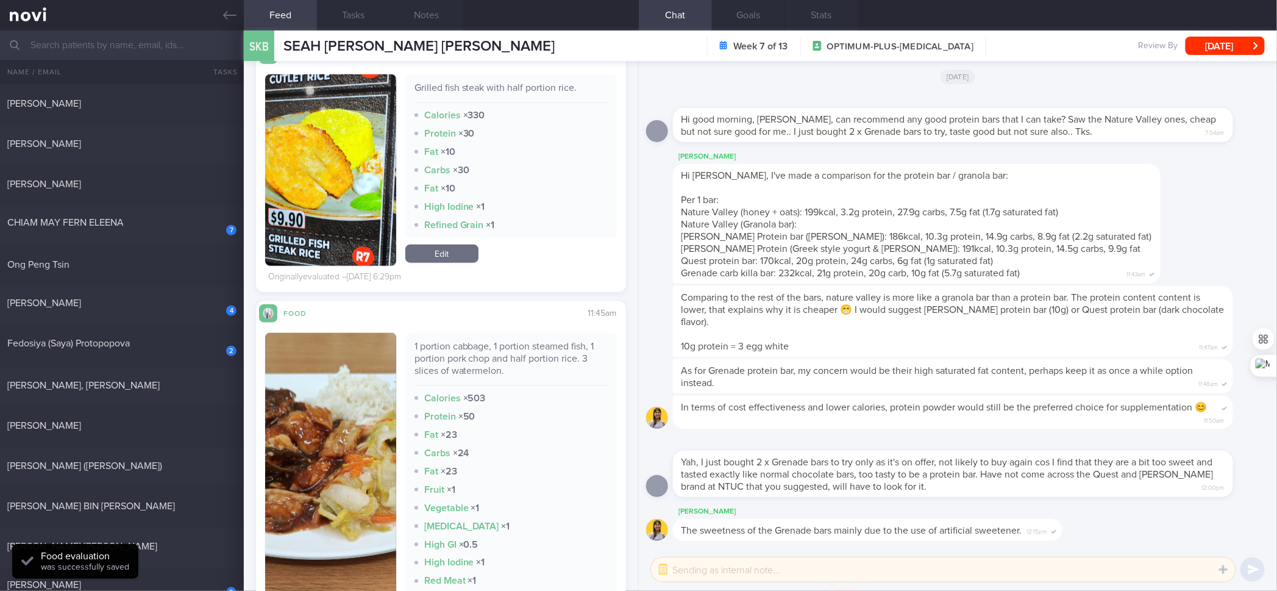
scroll to position [2511, 0]
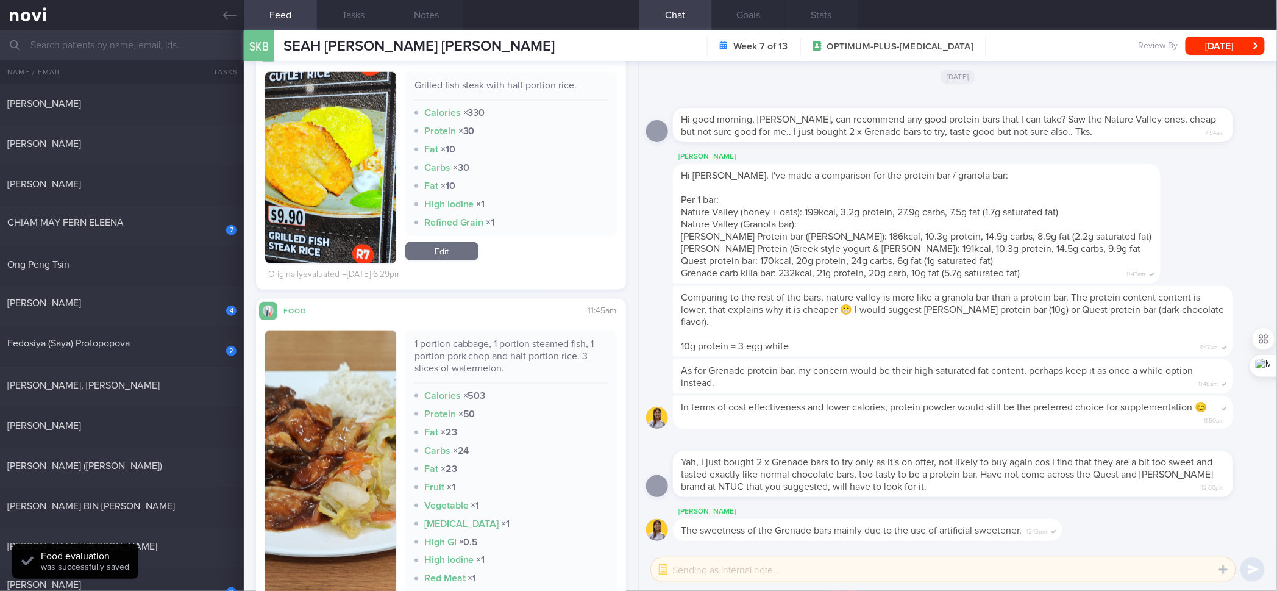
click at [516, 354] on div "1 portion cabbage, 1 portion steamed fish, 1 portion pork chop and half portion…" at bounding box center [511, 361] width 193 height 46
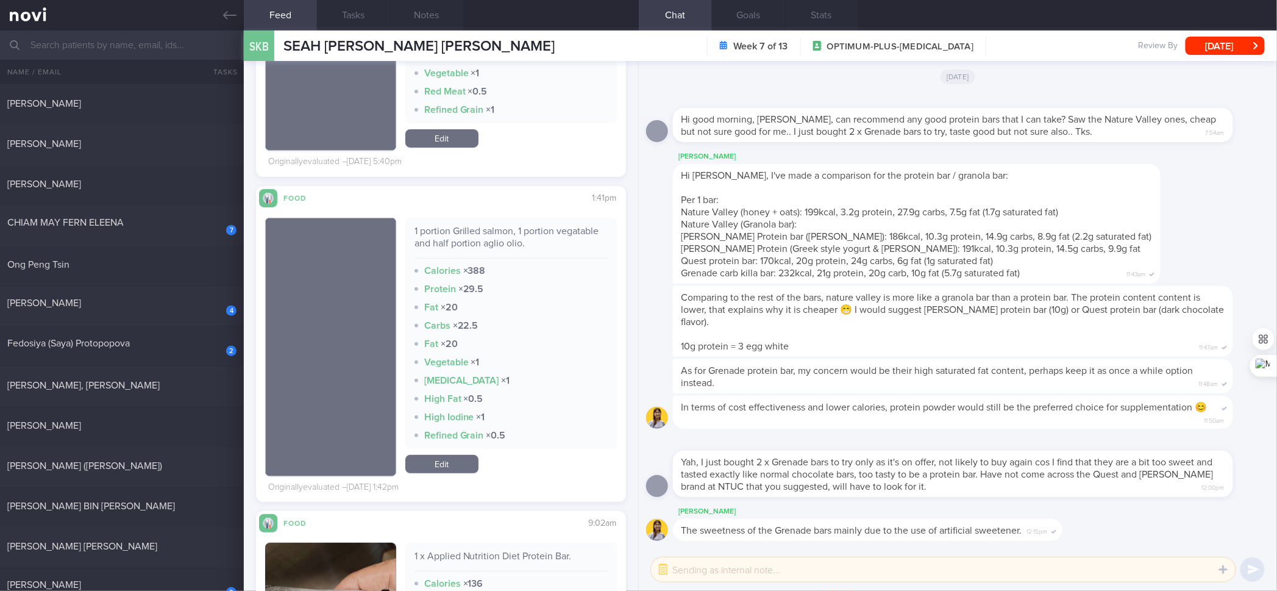
scroll to position [4012, 0]
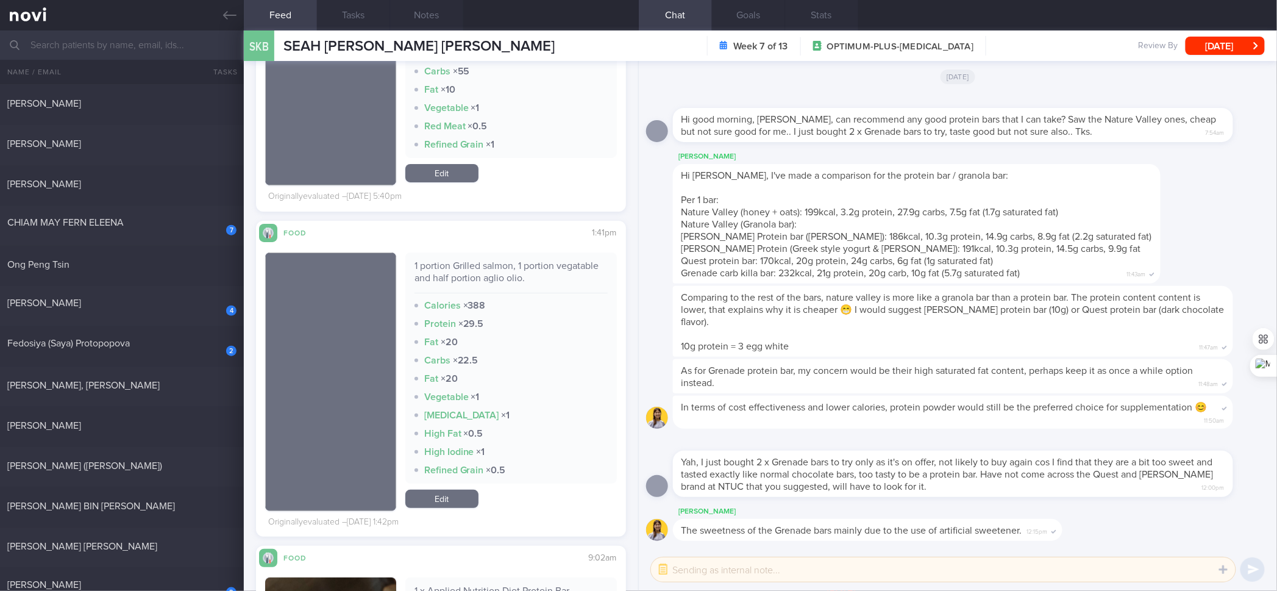
click at [488, 282] on div "1 portion Grilled salmon, 1 portion vegatable and half portion aglio olio." at bounding box center [511, 277] width 193 height 34
click at [487, 282] on div "1 portion Grilled salmon, 1 portion vegatable and half portion aglio olio." at bounding box center [511, 277] width 193 height 34
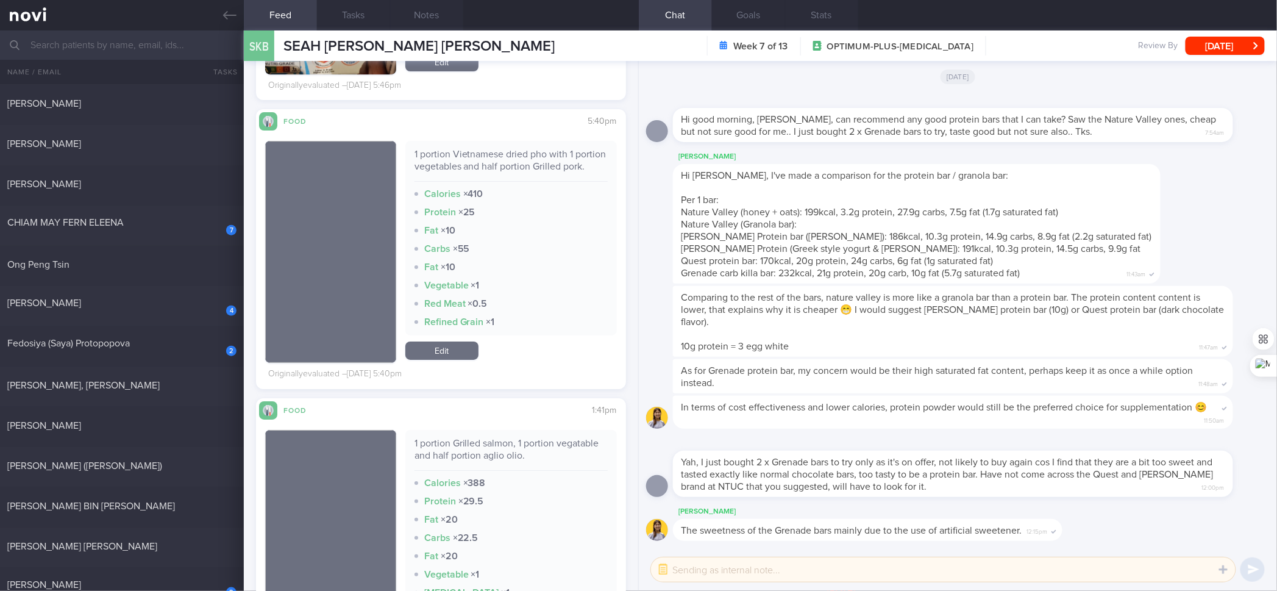
scroll to position [3800, 0]
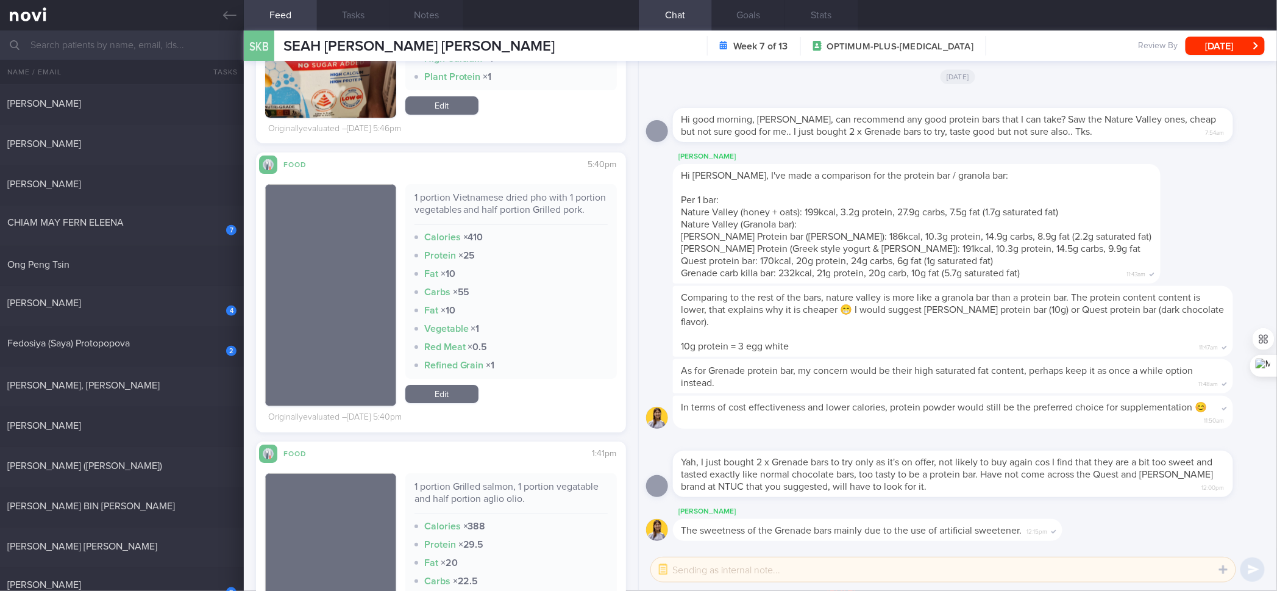
click at [528, 193] on div "1 portion Vietnamese dried pho with 1 portion vegetables and half portion Grill…" at bounding box center [511, 208] width 193 height 34
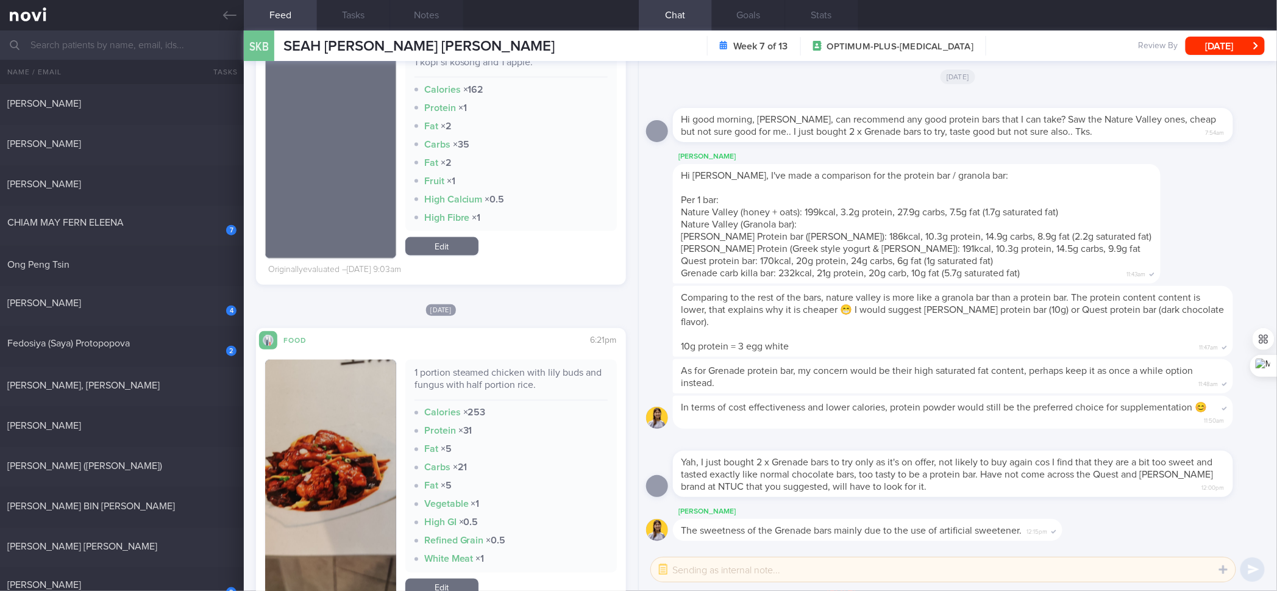
scroll to position [4563, 0]
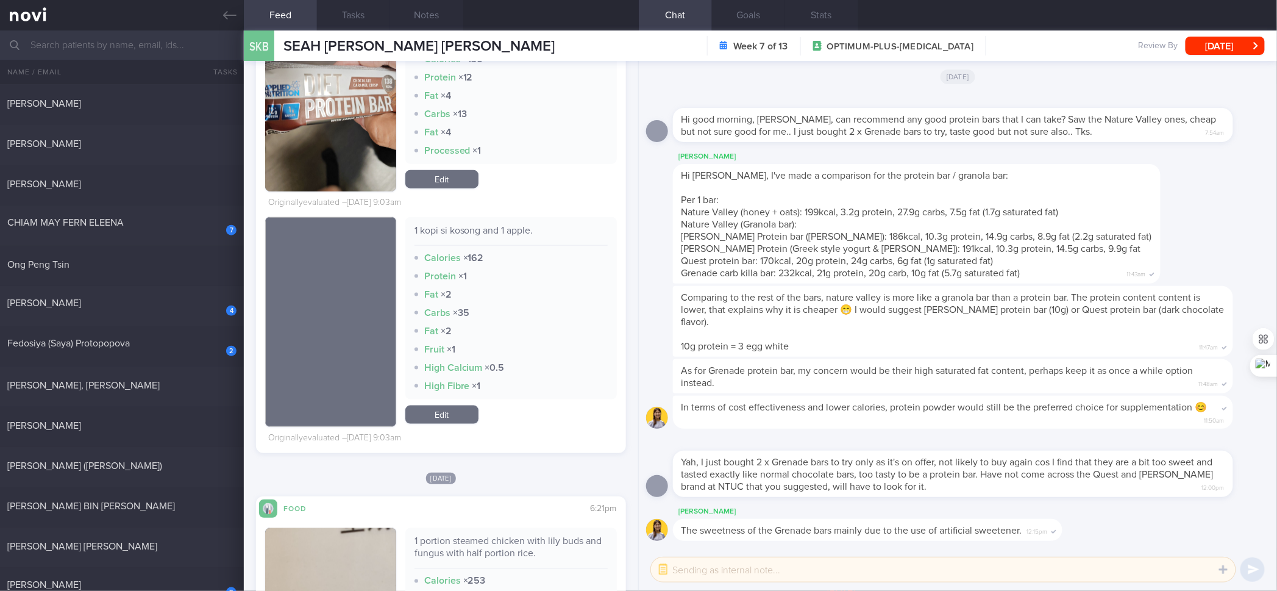
click at [484, 243] on div "1 kopi si kosong and 1 apple." at bounding box center [511, 234] width 193 height 21
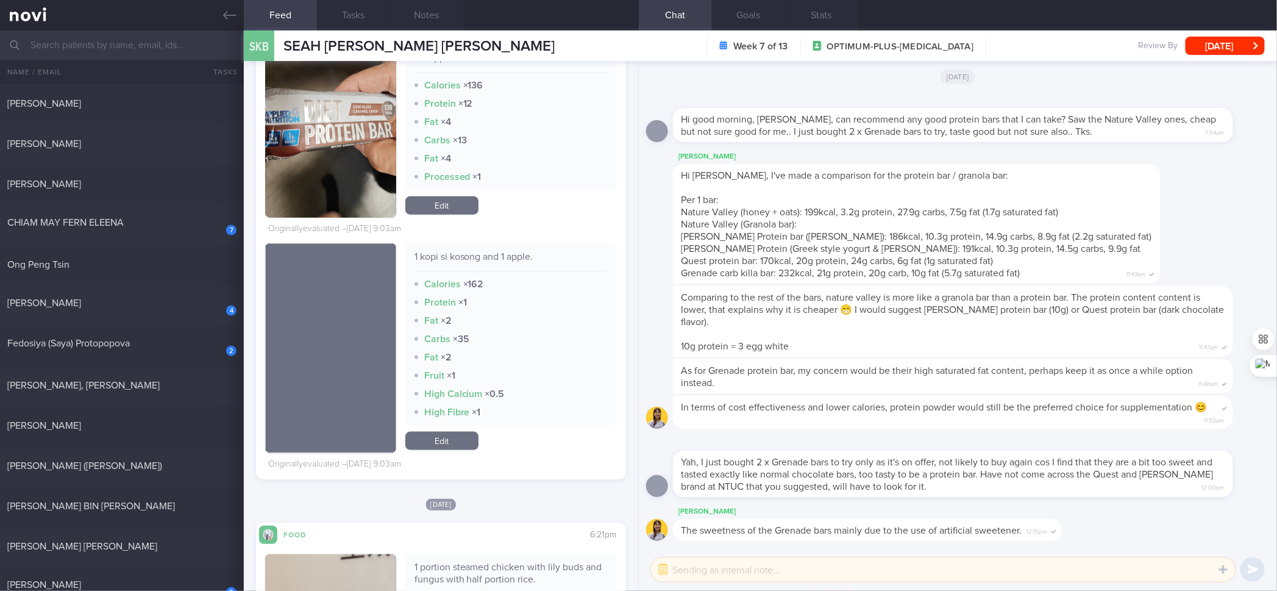
scroll to position [4538, 0]
click at [438, 449] on link "Edit" at bounding box center [441, 440] width 73 height 18
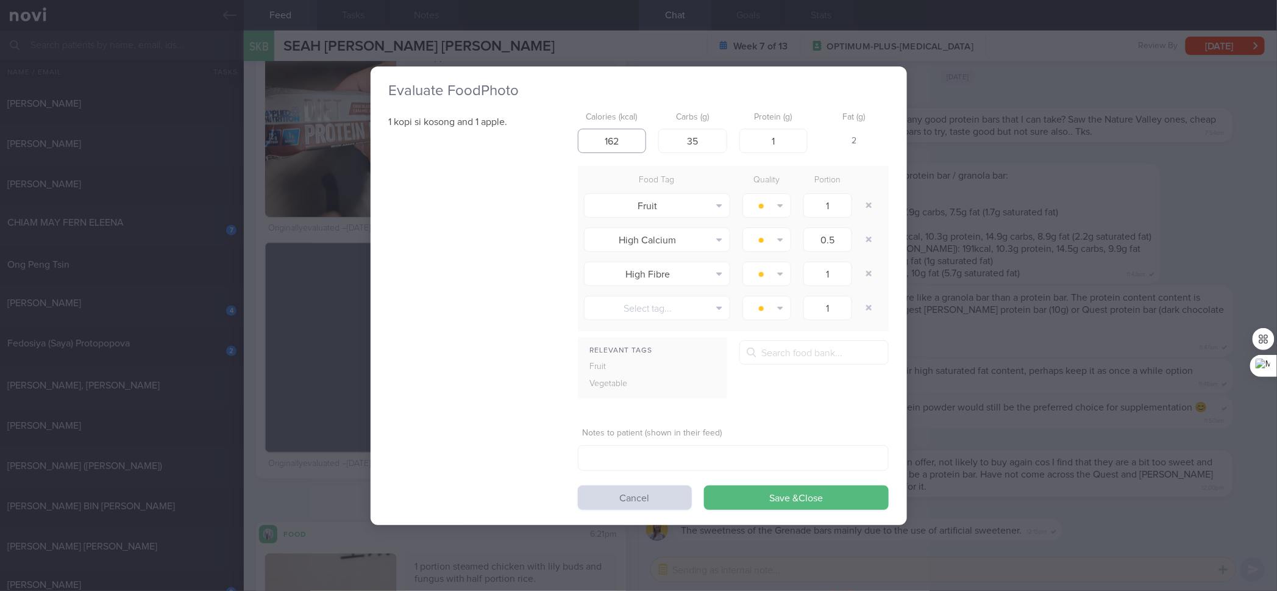
click at [635, 137] on input "162" at bounding box center [612, 141] width 69 height 24
click at [634, 137] on input "162" at bounding box center [612, 141] width 69 height 24
type input "95"
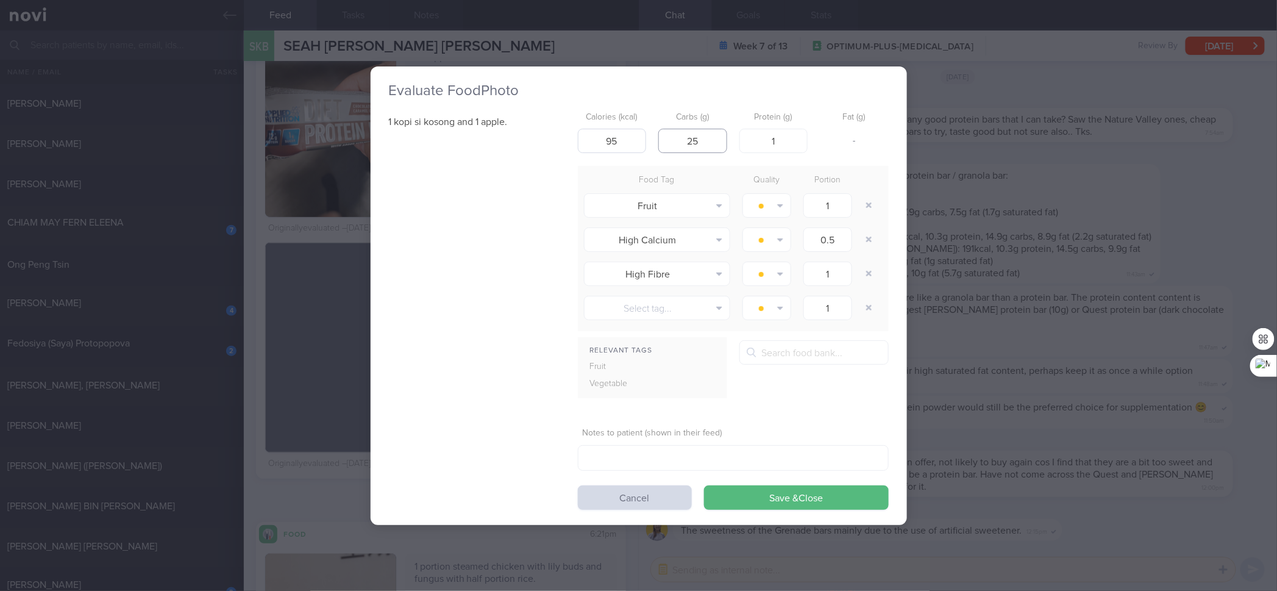
type input "25"
click at [704, 473] on button "Save & Close" at bounding box center [796, 497] width 185 height 24
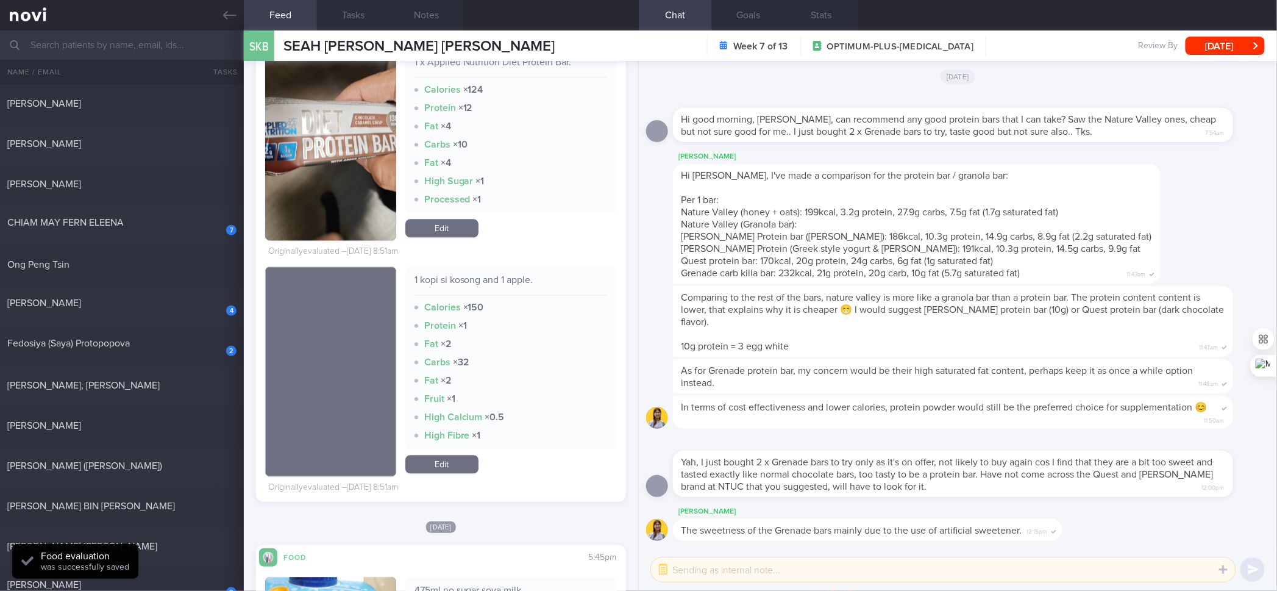
scroll to position [3137, 0]
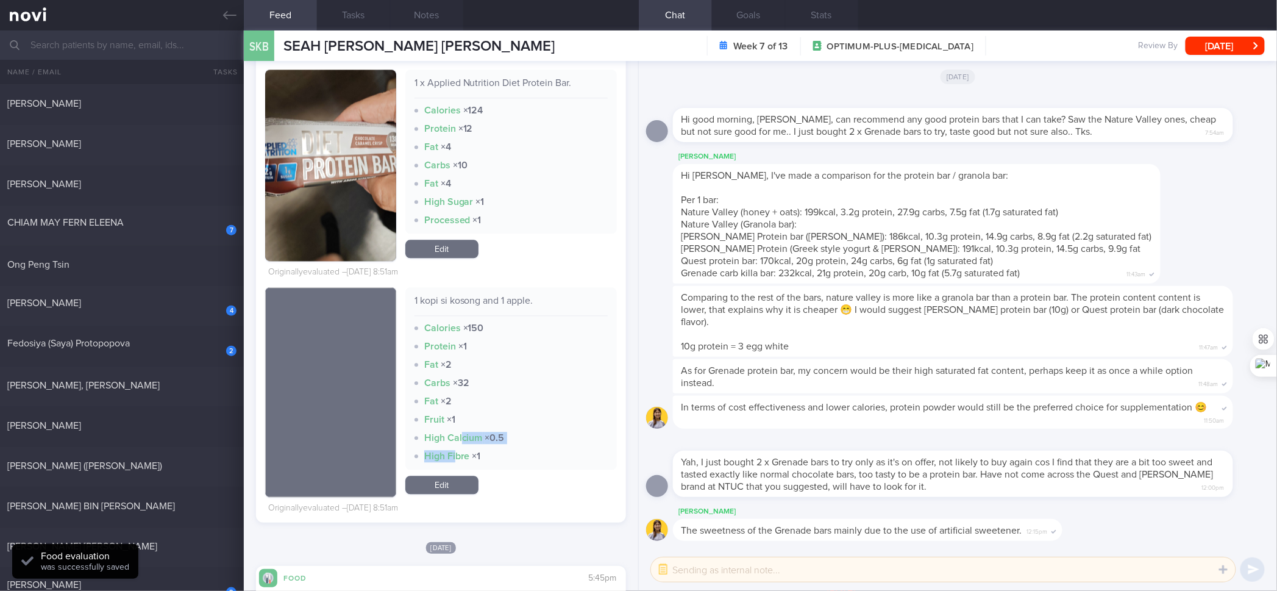
drag, startPoint x: 456, startPoint y: 433, endPoint x: 451, endPoint y: 478, distance: 45.5
click at [451, 473] on div "1 kopi si kosong and 1 apple. Calories × 150 Protein × 1 Fat × 2 Carbs × 32 Fat…" at bounding box center [511, 392] width 212 height 210
click at [449, 473] on link "Edit" at bounding box center [441, 485] width 73 height 18
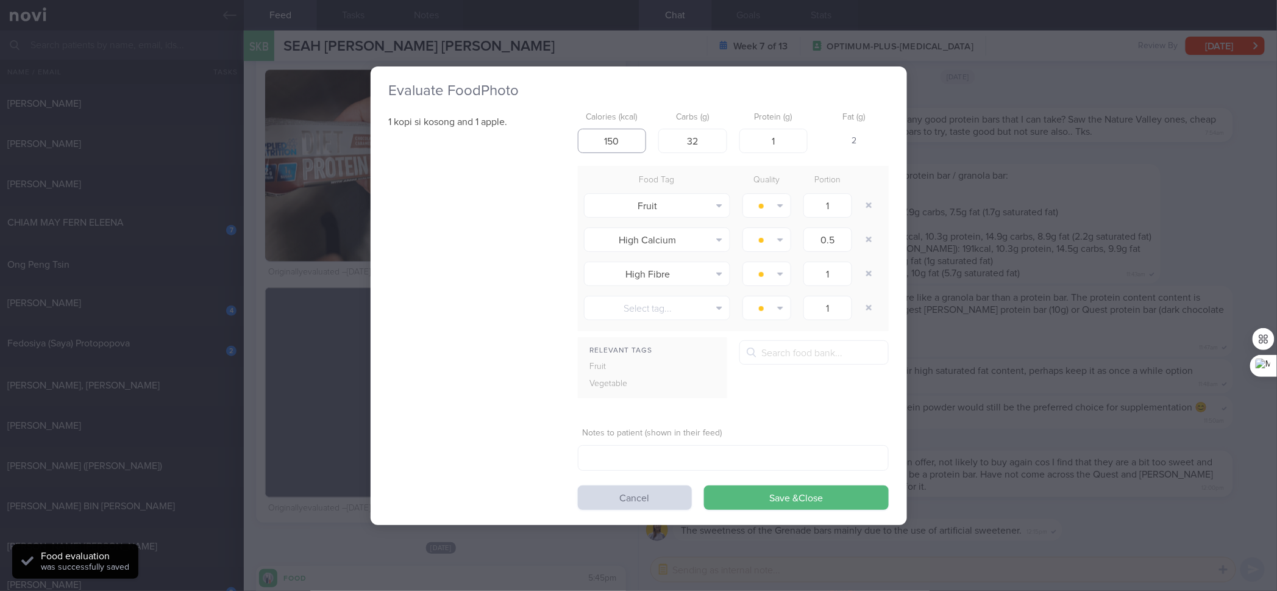
click at [637, 140] on input "150" at bounding box center [612, 141] width 69 height 24
type input "95"
type input "25"
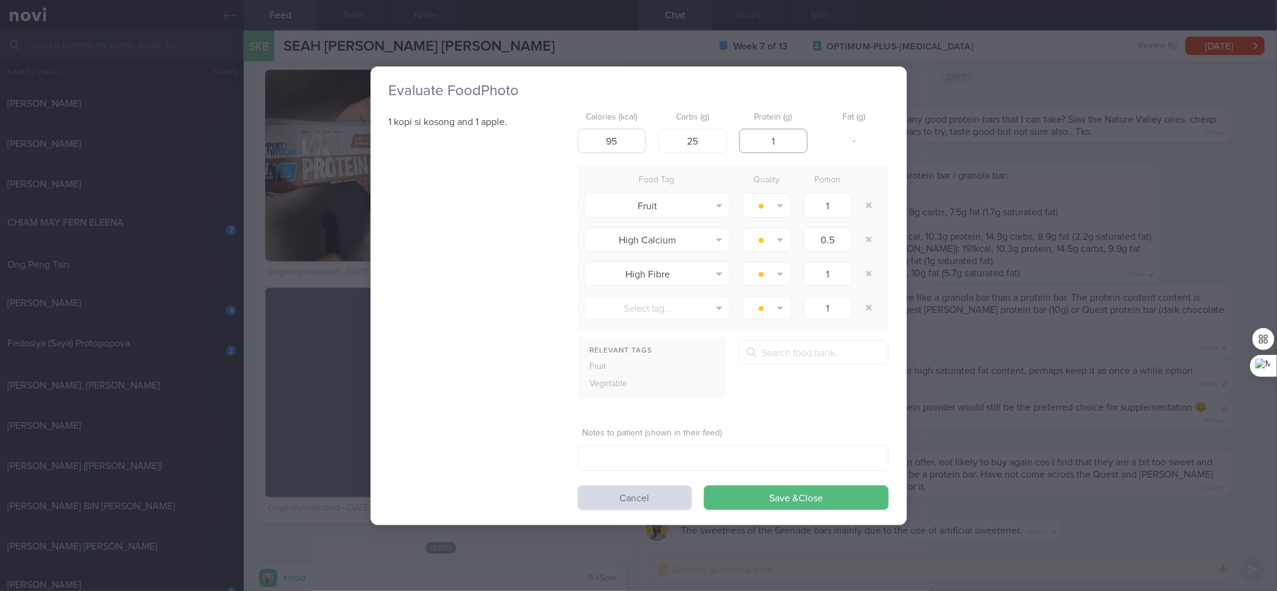
click at [704, 473] on button "Save & Close" at bounding box center [796, 497] width 185 height 24
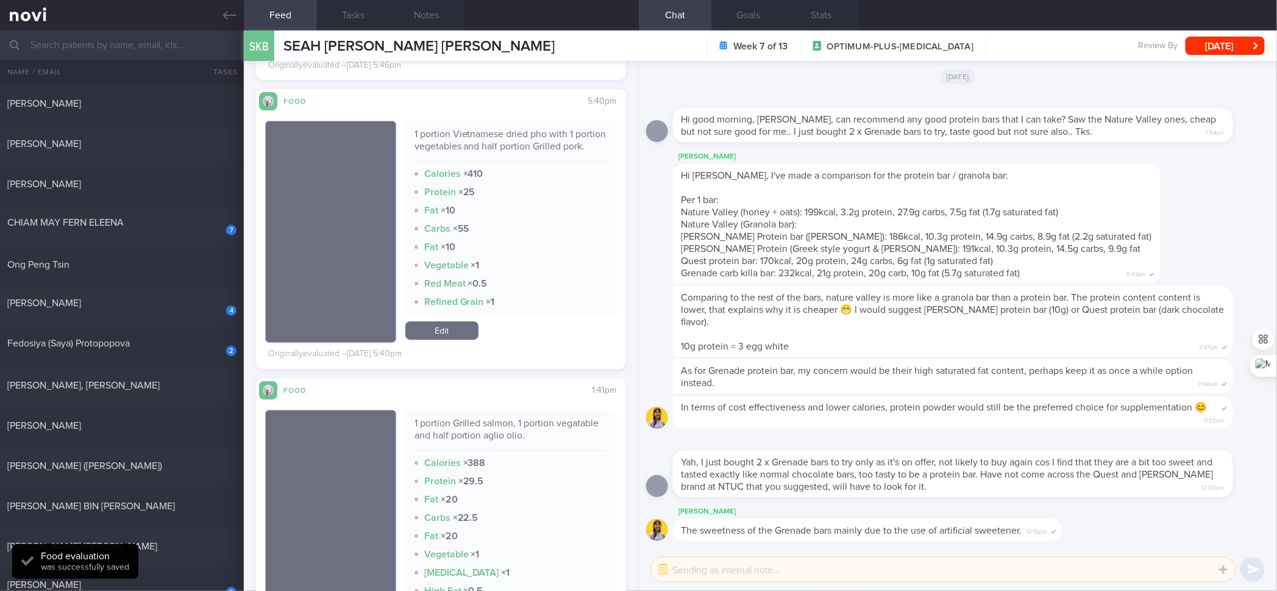
scroll to position [4106, 0]
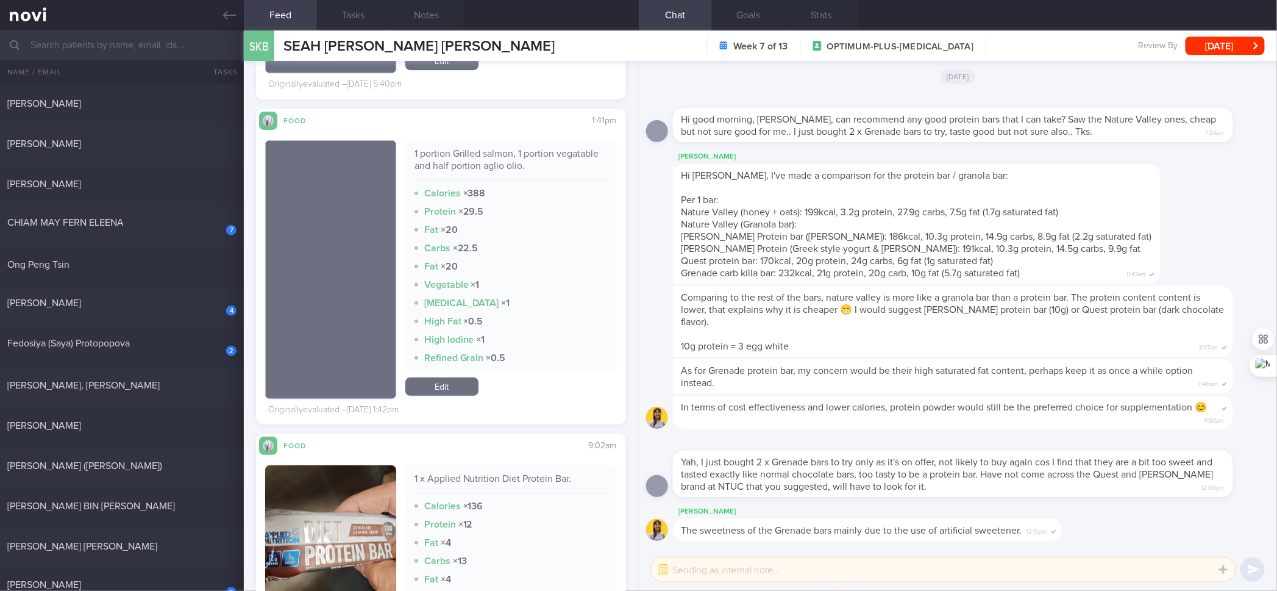
click at [466, 177] on div "1 portion Grilled salmon, 1 portion vegatable and half portion aglio olio." at bounding box center [511, 165] width 193 height 34
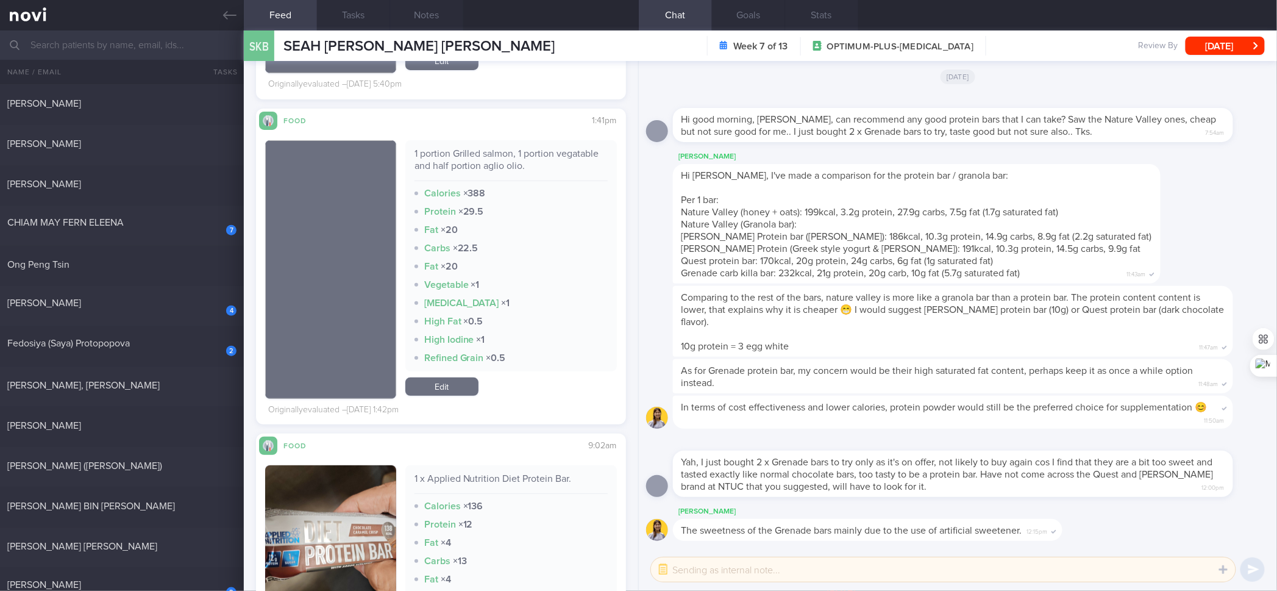
click at [466, 177] on div "1 portion Grilled salmon, 1 portion vegatable and half portion aglio olio." at bounding box center [511, 165] width 193 height 34
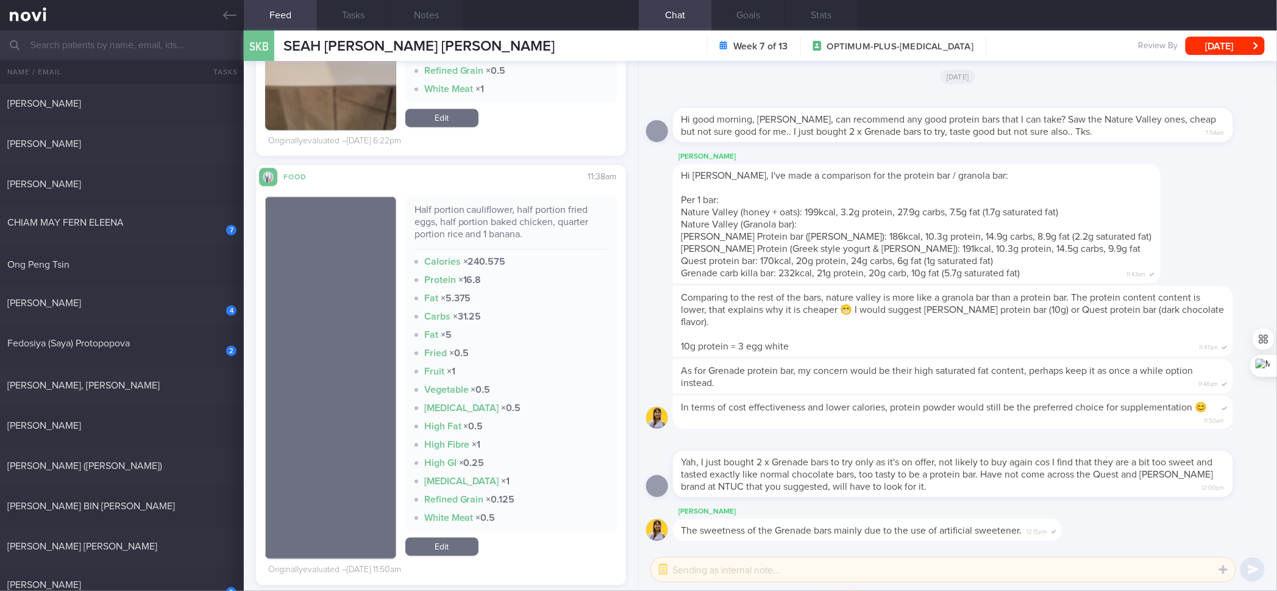
scroll to position [5177, 0]
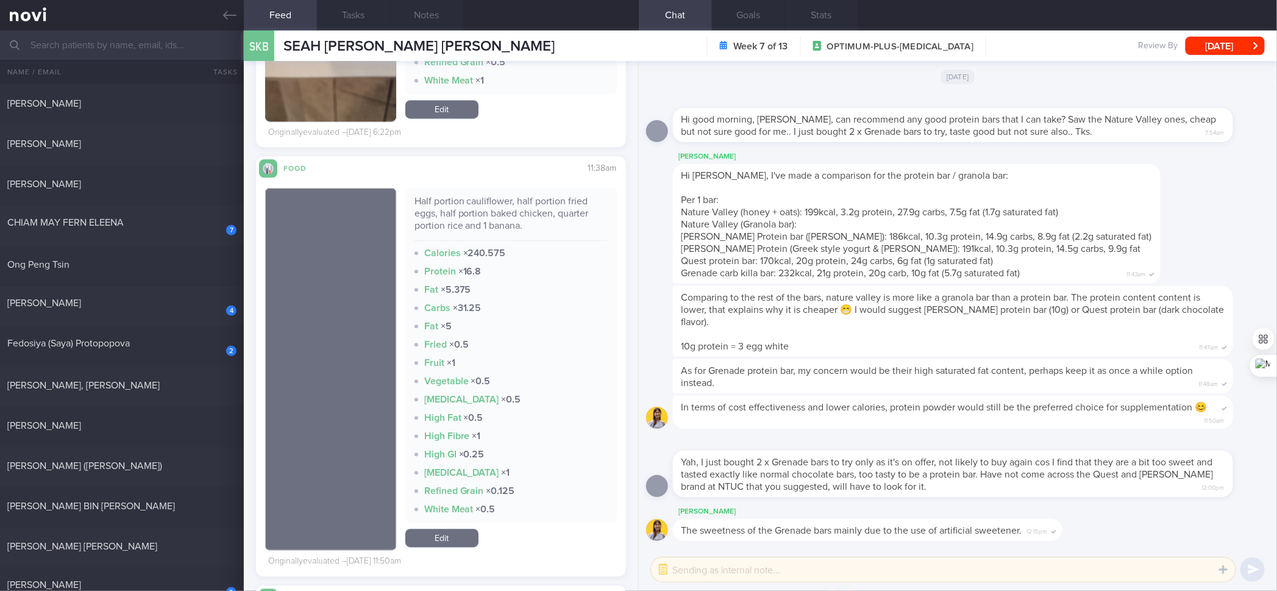
click at [489, 226] on div "Half portion cauliflower, half portion fried eggs, half portion baked chicken, …" at bounding box center [511, 218] width 193 height 46
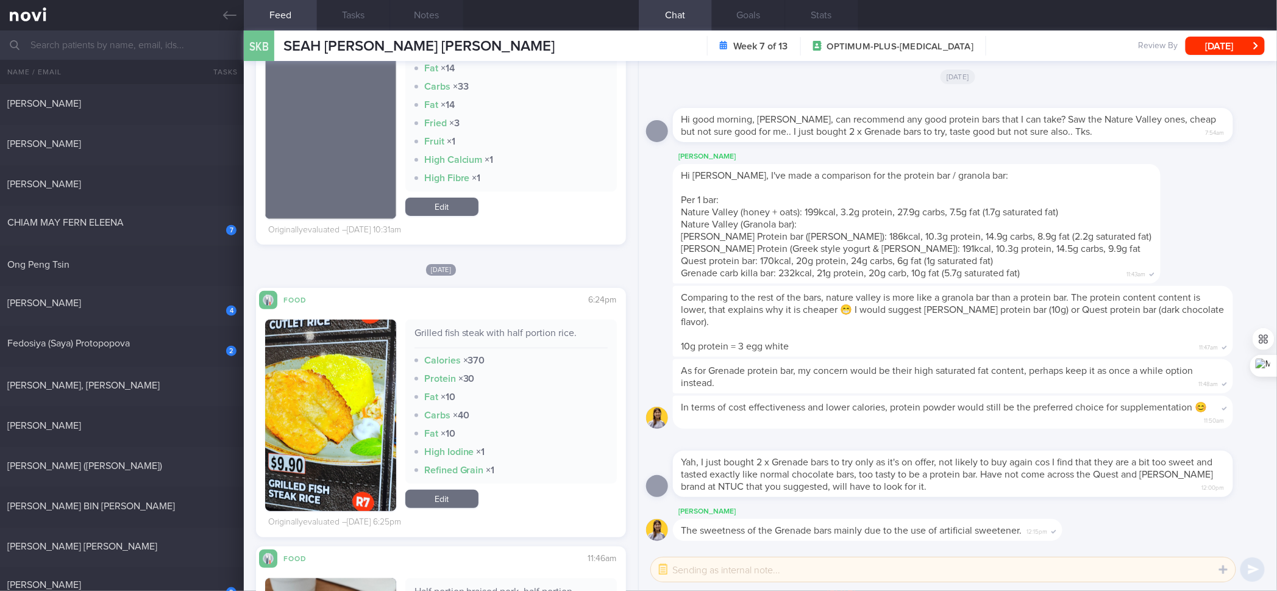
scroll to position [5783, 0]
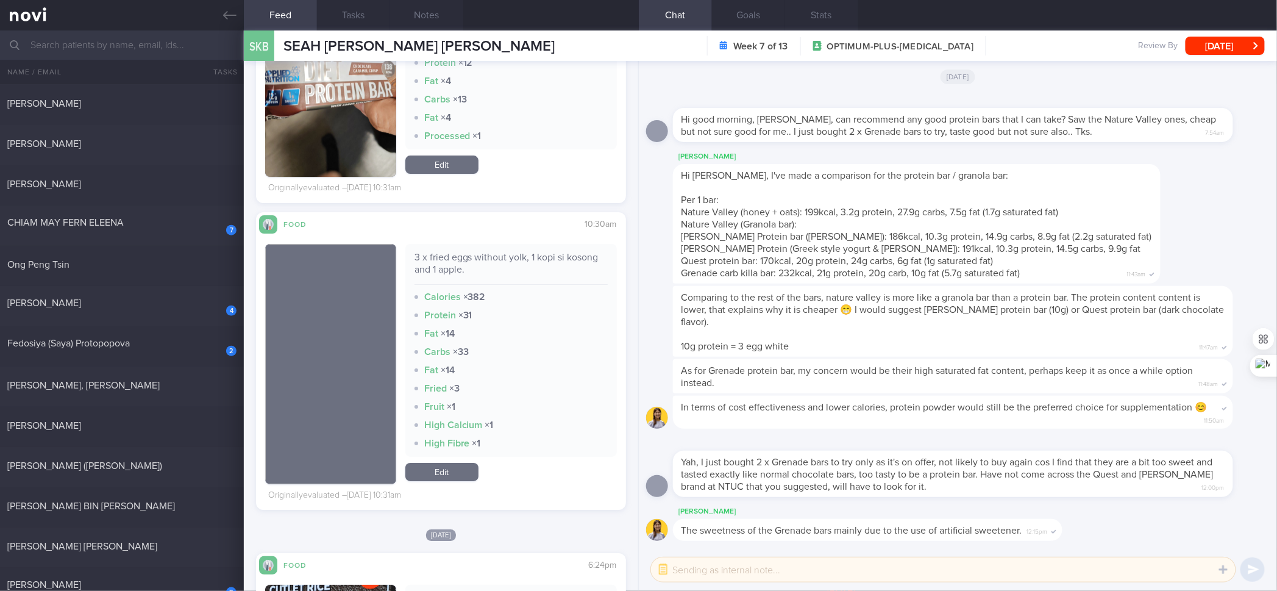
click at [512, 255] on div "3 x fried eggs without yolk, 1 kopi si kosong and 1 apple." at bounding box center [511, 268] width 193 height 34
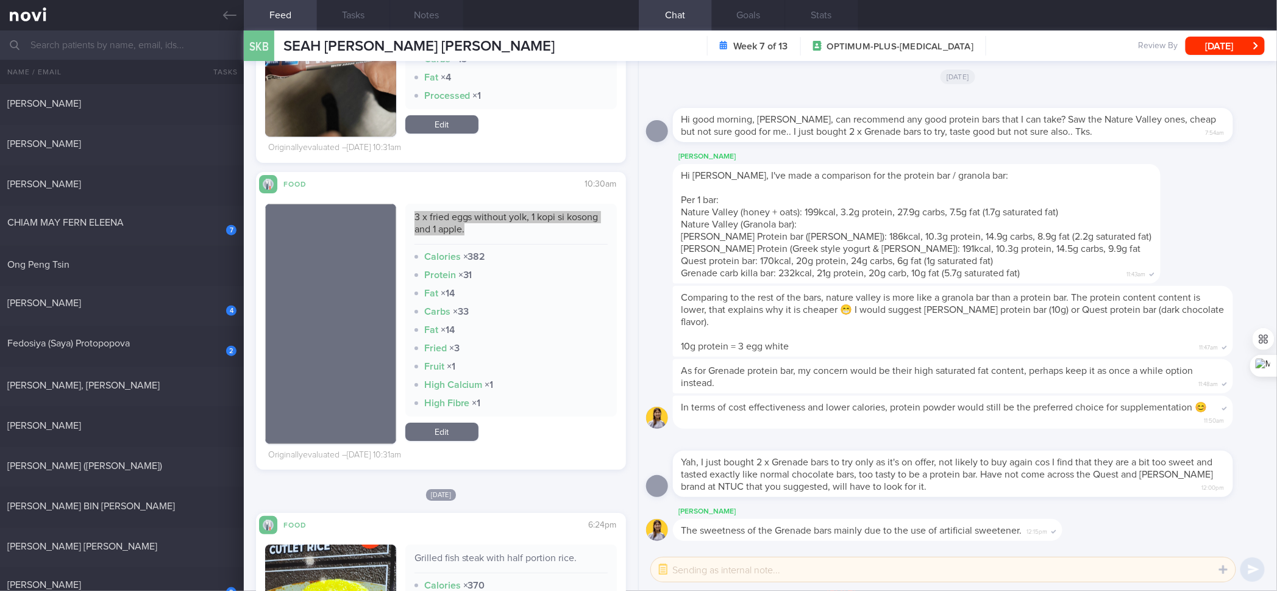
scroll to position [5823, 0]
drag, startPoint x: 461, startPoint y: 434, endPoint x: 477, endPoint y: 265, distance: 169.7
click at [461, 434] on link "Edit" at bounding box center [441, 432] width 73 height 18
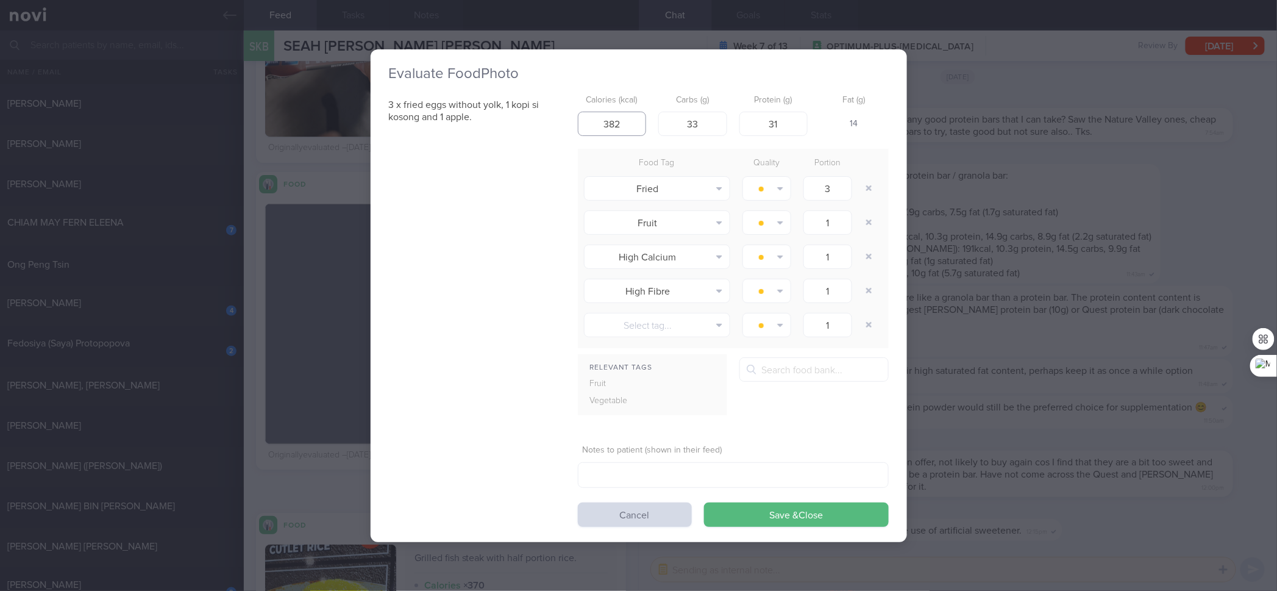
click at [630, 118] on input "382" at bounding box center [612, 124] width 69 height 24
type input "146"
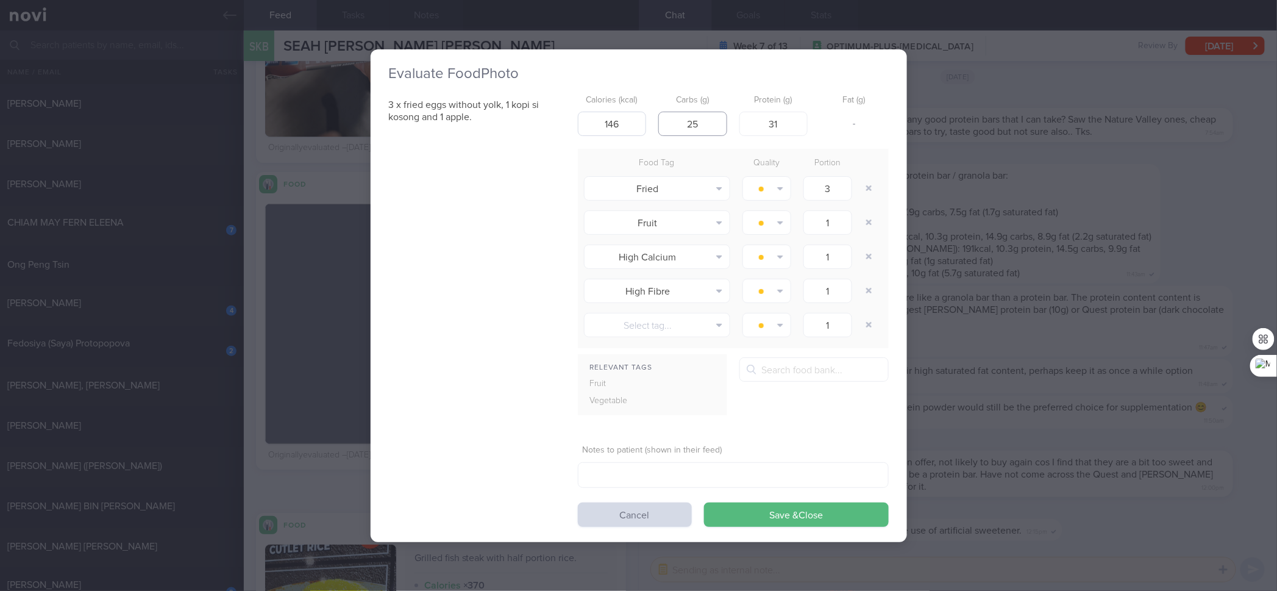
type input "25"
type input "11"
click at [704, 473] on button "Save & Close" at bounding box center [796, 514] width 185 height 24
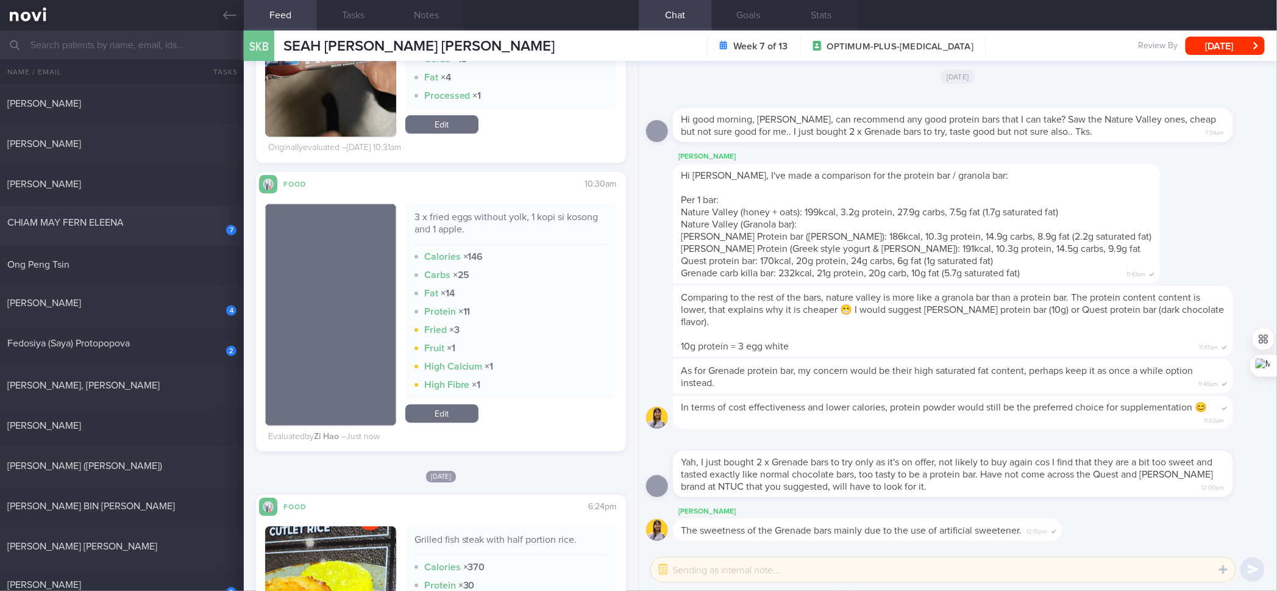
click at [187, 227] on div "CHIAM MAY FERN ELEENA" at bounding box center [120, 222] width 226 height 12
checkbox input "true"
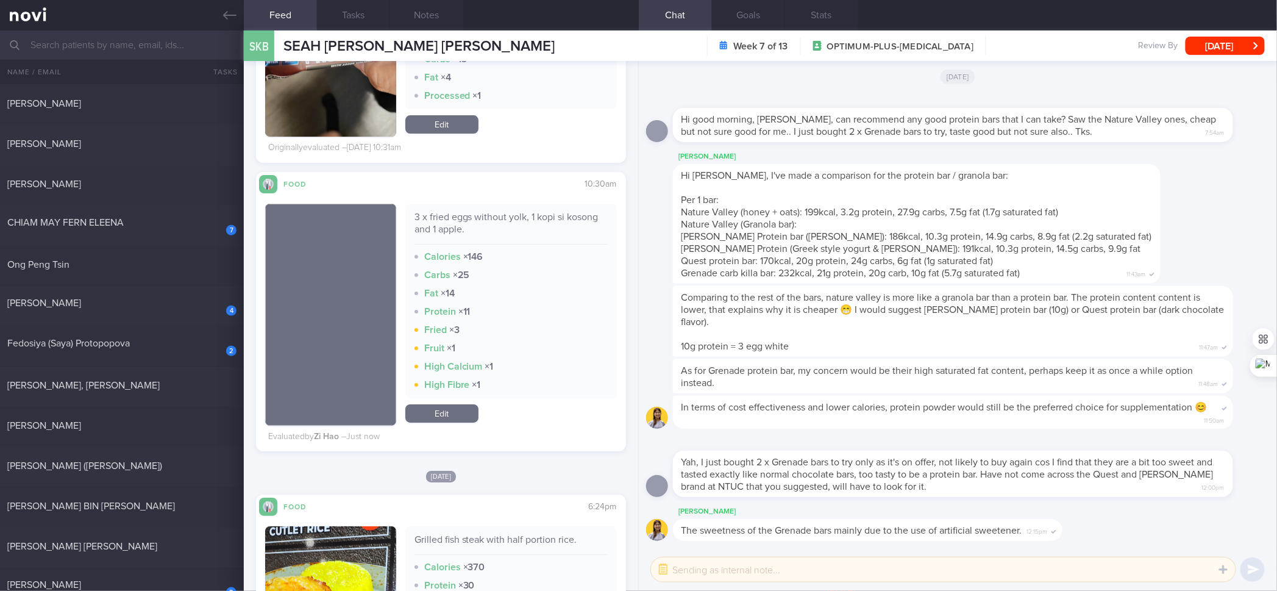
checkbox input "true"
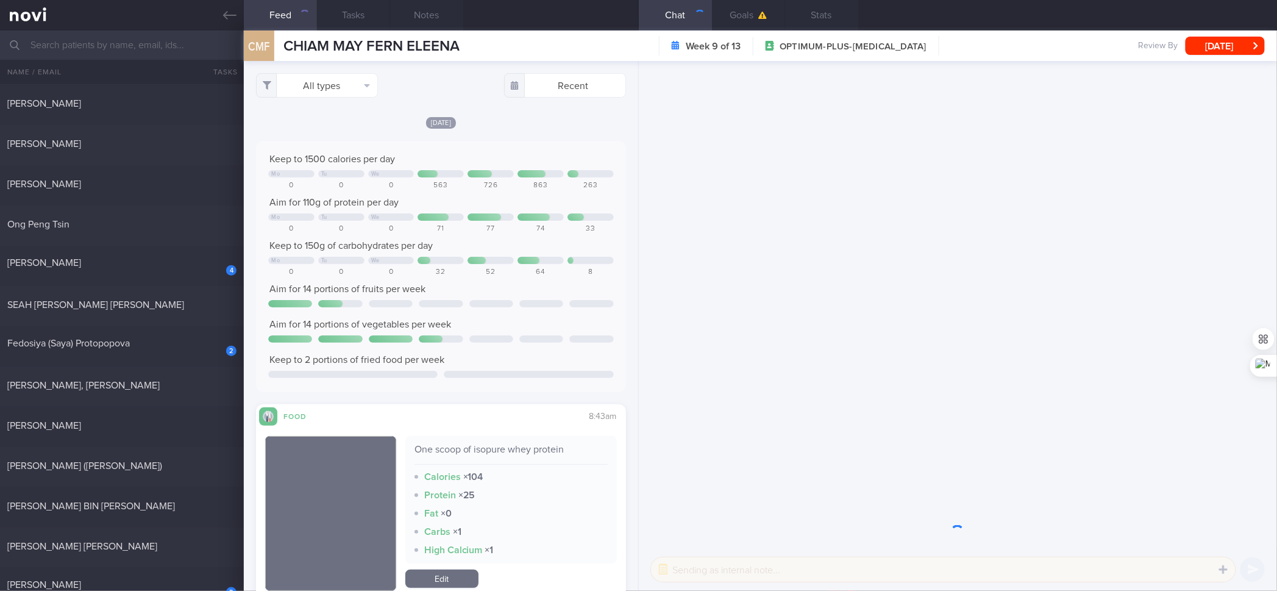
click at [348, 98] on div "All types Food Activity Glucose Weight Medicine Blood Pressure [MEDICAL_DATA] I…" at bounding box center [441, 326] width 394 height 530
click at [351, 83] on button "All types" at bounding box center [317, 85] width 122 height 24
click at [332, 124] on button "Activity" at bounding box center [317, 127] width 121 height 18
checkbox input "false"
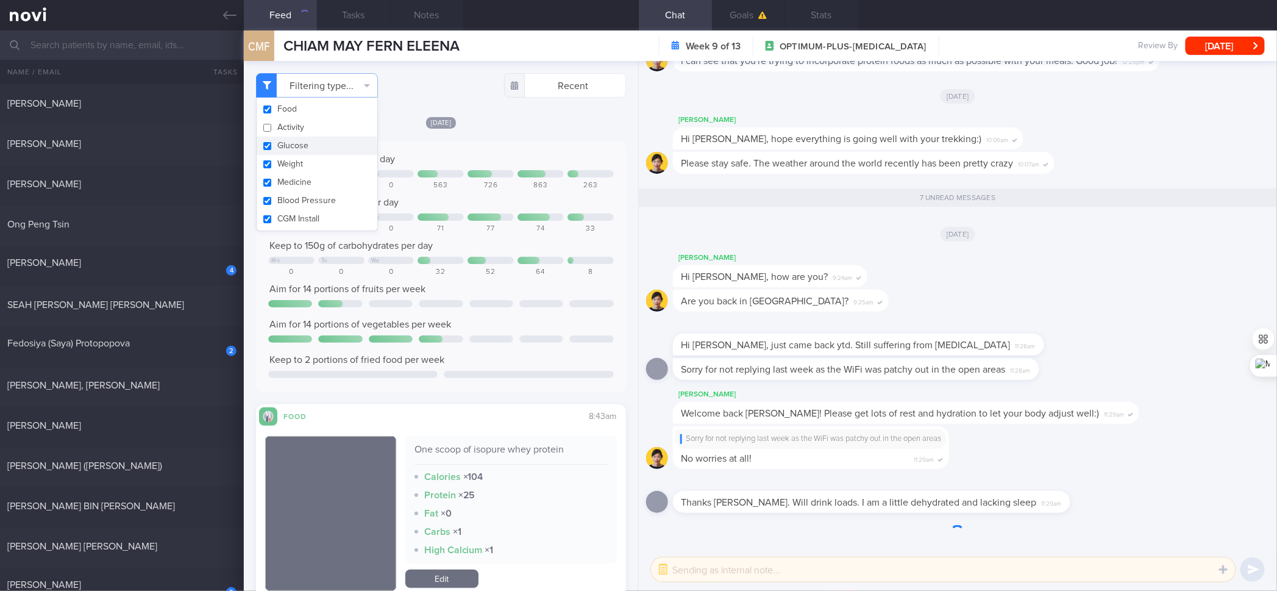
click at [316, 149] on button "Glucose" at bounding box center [317, 146] width 121 height 18
checkbox input "false"
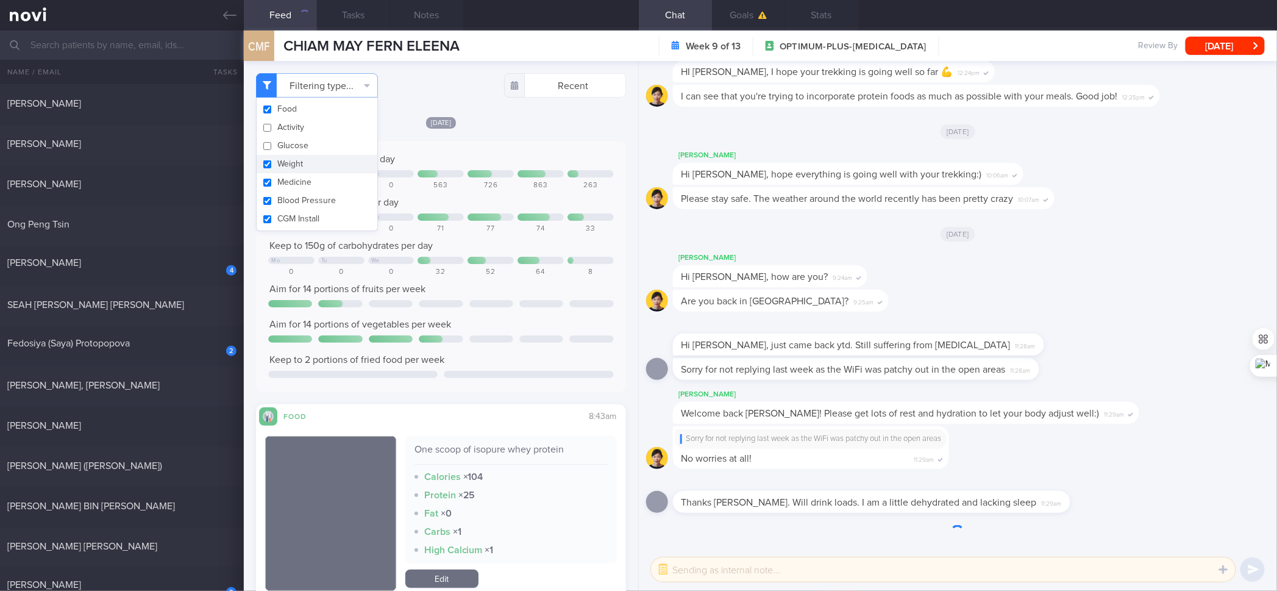
click at [312, 170] on button "Weight" at bounding box center [317, 164] width 121 height 18
checkbox input "false"
click at [312, 190] on button "Medicine" at bounding box center [317, 182] width 121 height 18
checkbox input "false"
click at [305, 216] on button "CGM Install" at bounding box center [317, 219] width 121 height 18
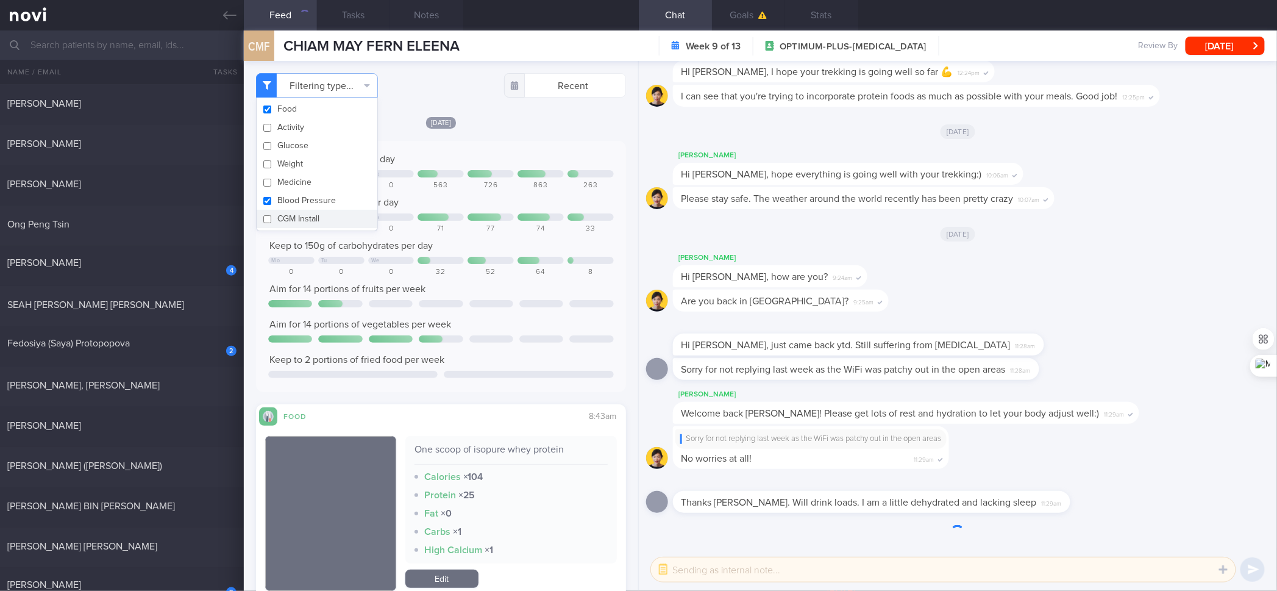
checkbox input "false"
click at [305, 191] on button "Blood Pressure" at bounding box center [317, 200] width 121 height 18
checkbox input "false"
click at [524, 161] on div "Keep to 1500 calories per day" at bounding box center [440, 159] width 345 height 12
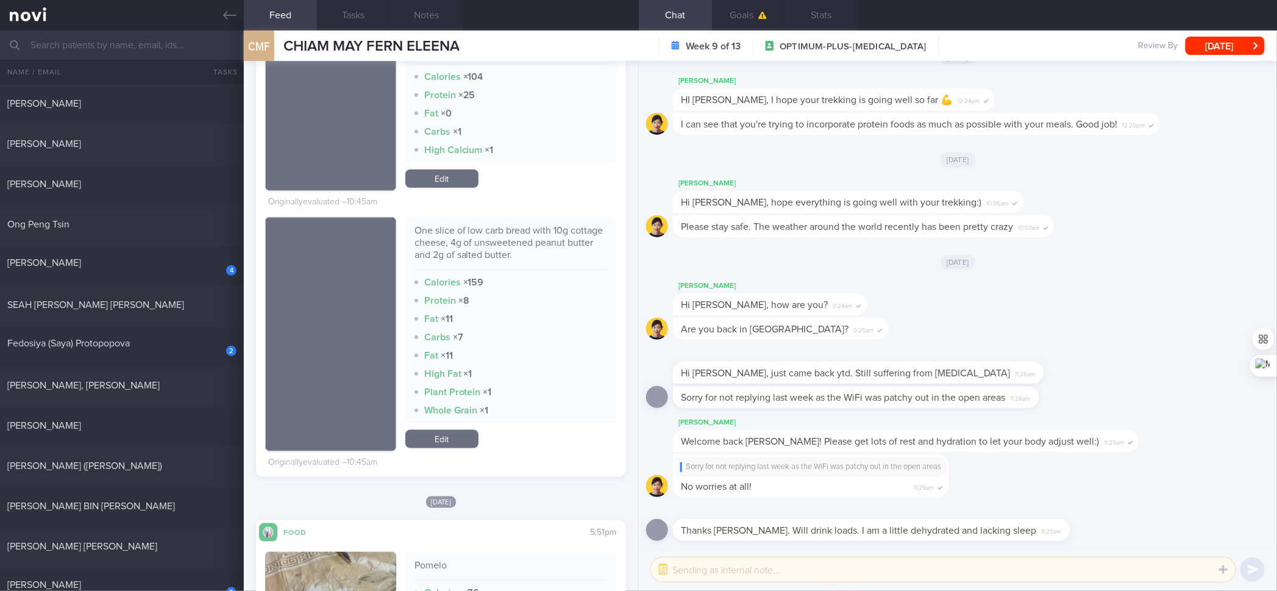
scroll to position [401, 0]
click at [514, 251] on div "One slice of low carb bread with 10g cottage cheese, 4g of unsweetened peanut b…" at bounding box center [511, 247] width 193 height 46
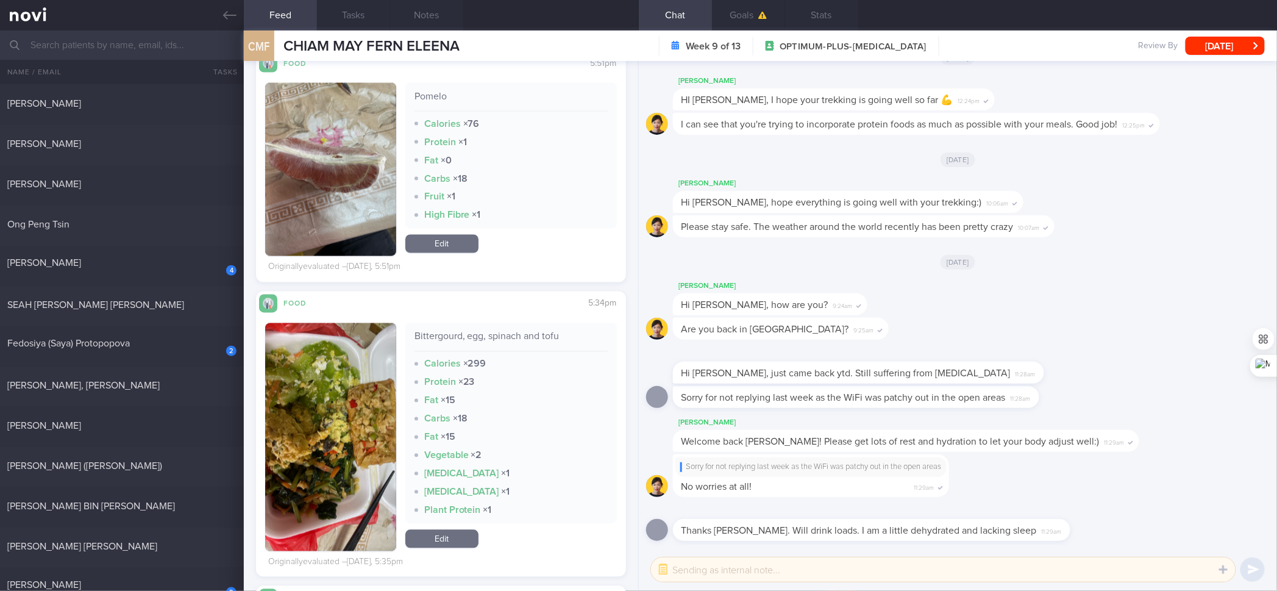
scroll to position [868, 0]
drag, startPoint x: 332, startPoint y: 438, endPoint x: 389, endPoint y: 256, distance: 190.5
click at [332, 438] on img "button" at bounding box center [330, 438] width 130 height 228
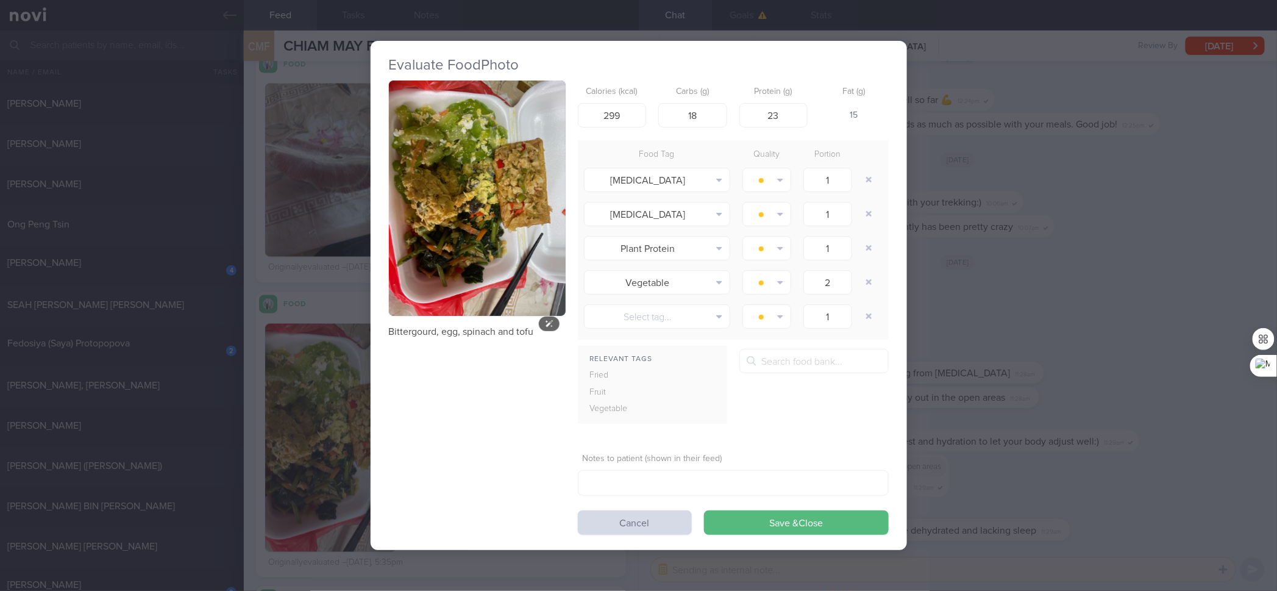
click at [398, 198] on button "button" at bounding box center [477, 198] width 177 height 236
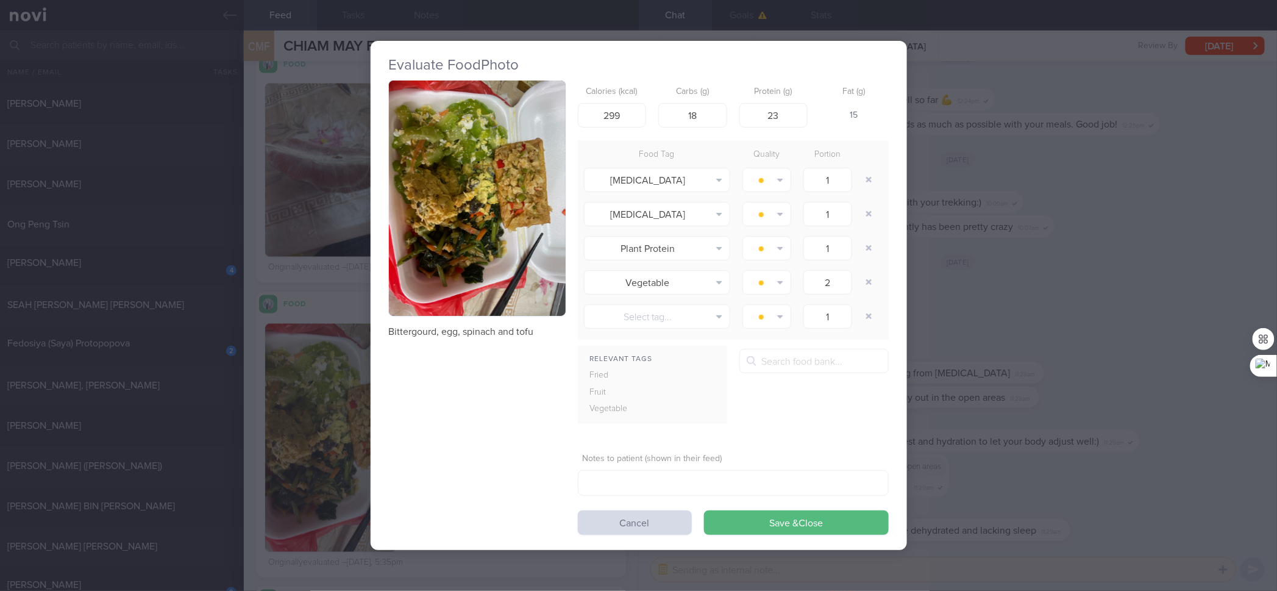
click at [516, 334] on p "Bittergourd, egg, spinach and tofu" at bounding box center [477, 332] width 177 height 12
click at [943, 201] on div "Evaluate Food Photo Bittergourd, egg, spinach and tofu Calories (kcal) 299 Carb…" at bounding box center [638, 295] width 1277 height 591
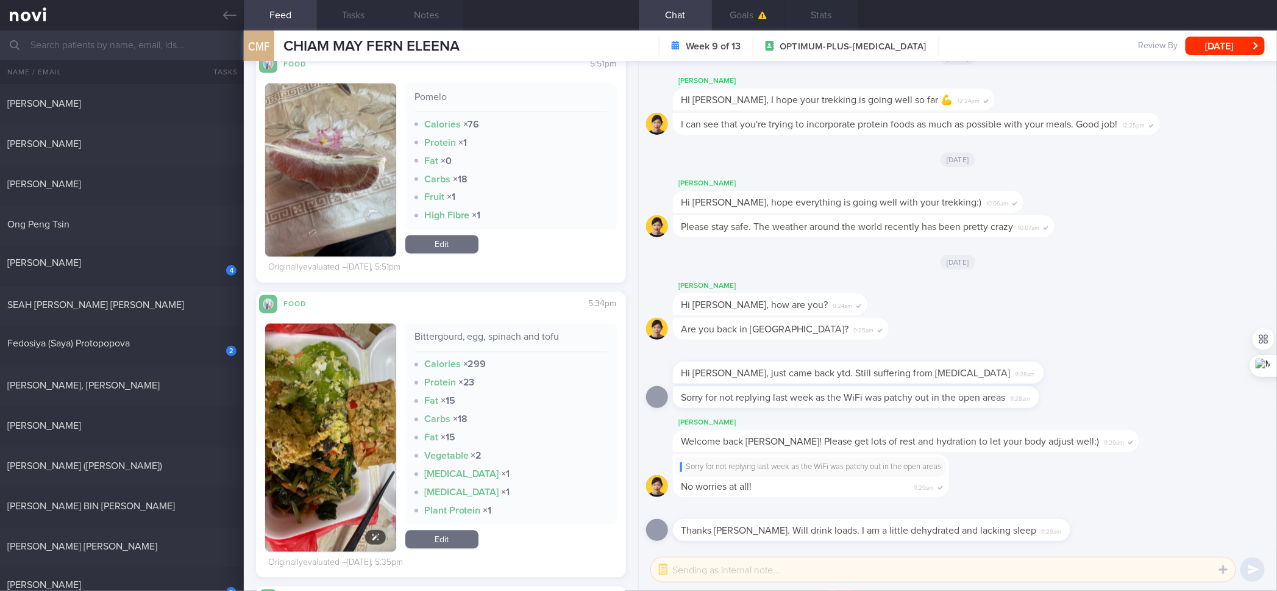
click at [354, 435] on button "button" at bounding box center [330, 438] width 130 height 228
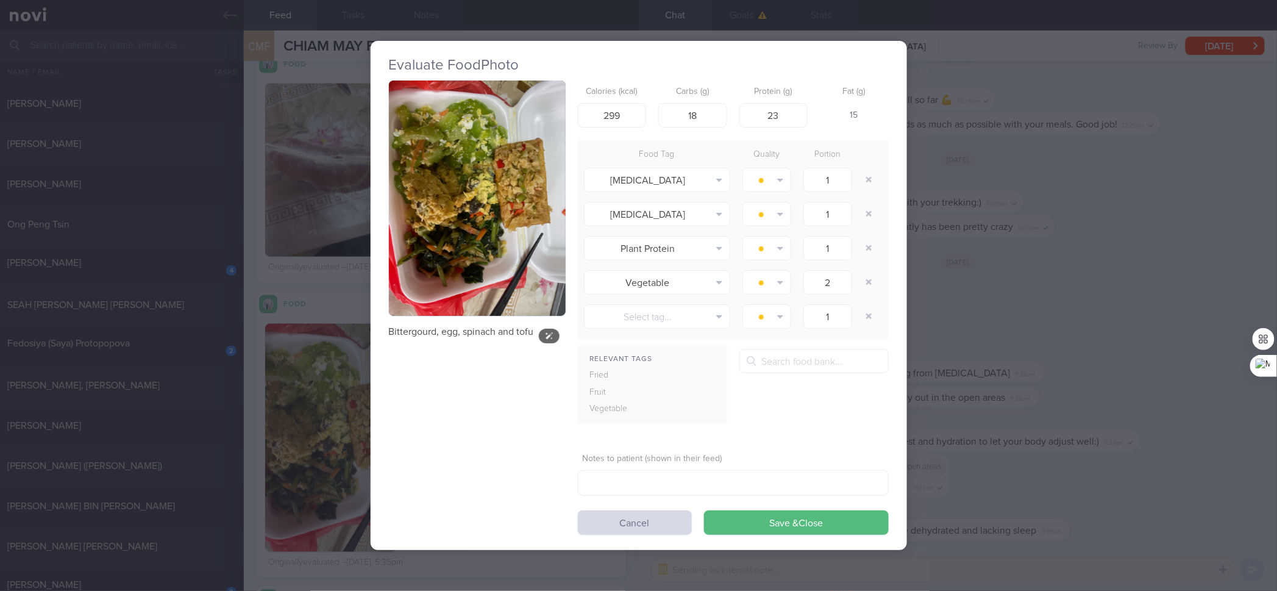
click at [491, 224] on button "button" at bounding box center [477, 198] width 177 height 236
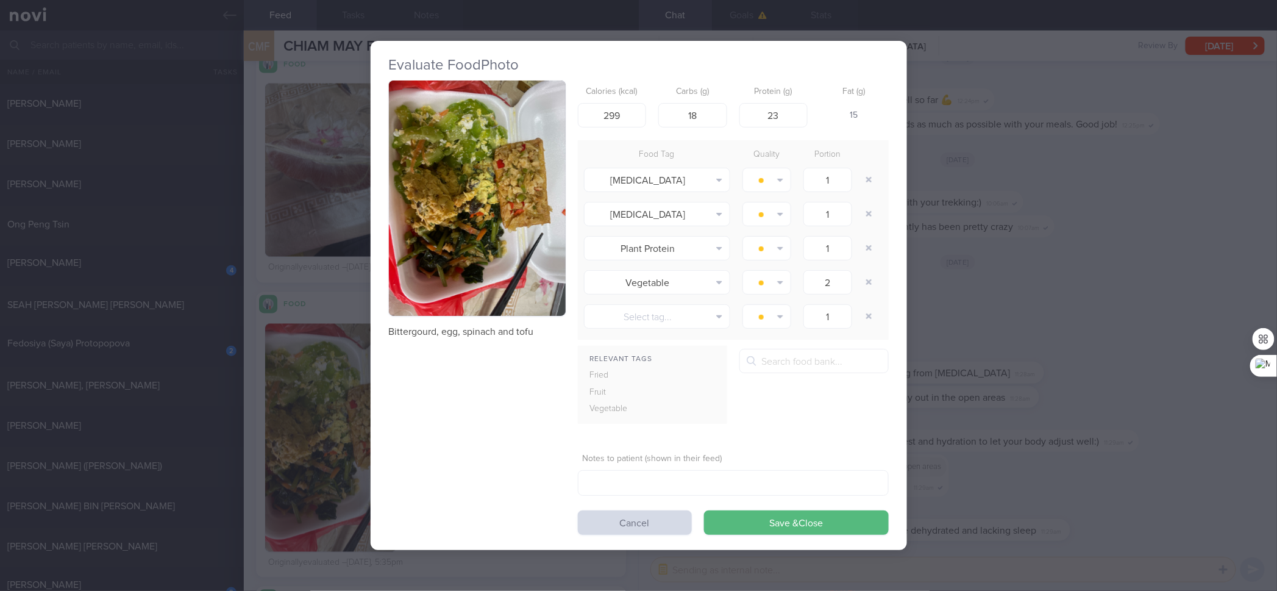
click at [1021, 184] on div "Evaluate Food Photo Bittergourd, egg, spinach and tofu Calories (kcal) 299 Carb…" at bounding box center [638, 295] width 1277 height 591
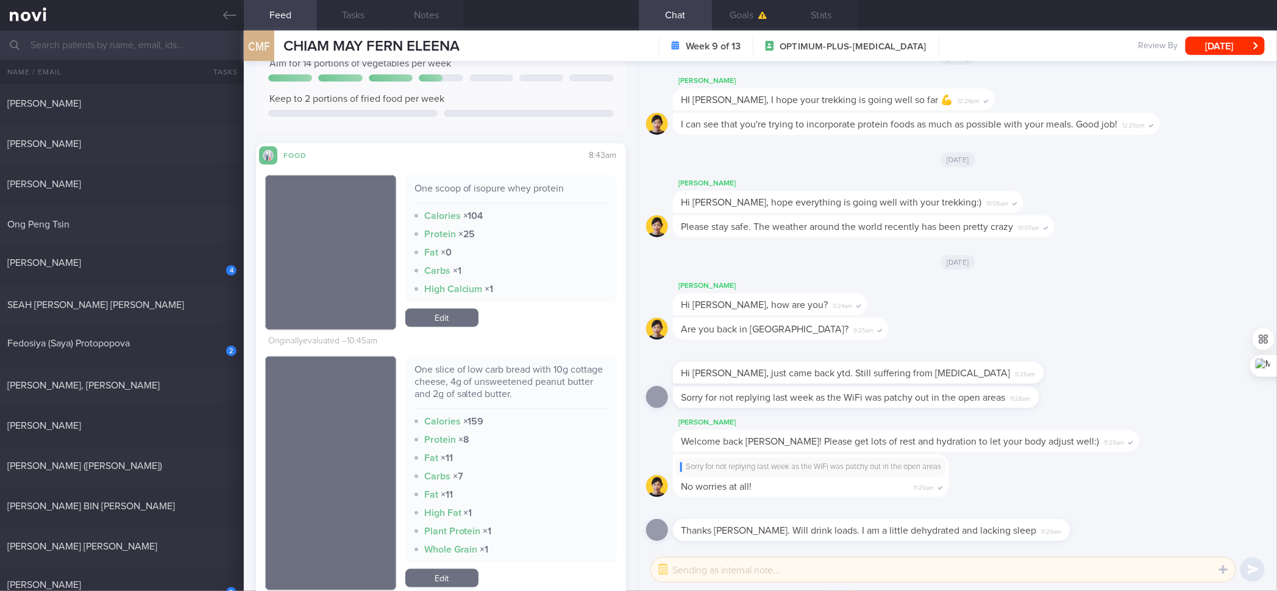
scroll to position [318, 0]
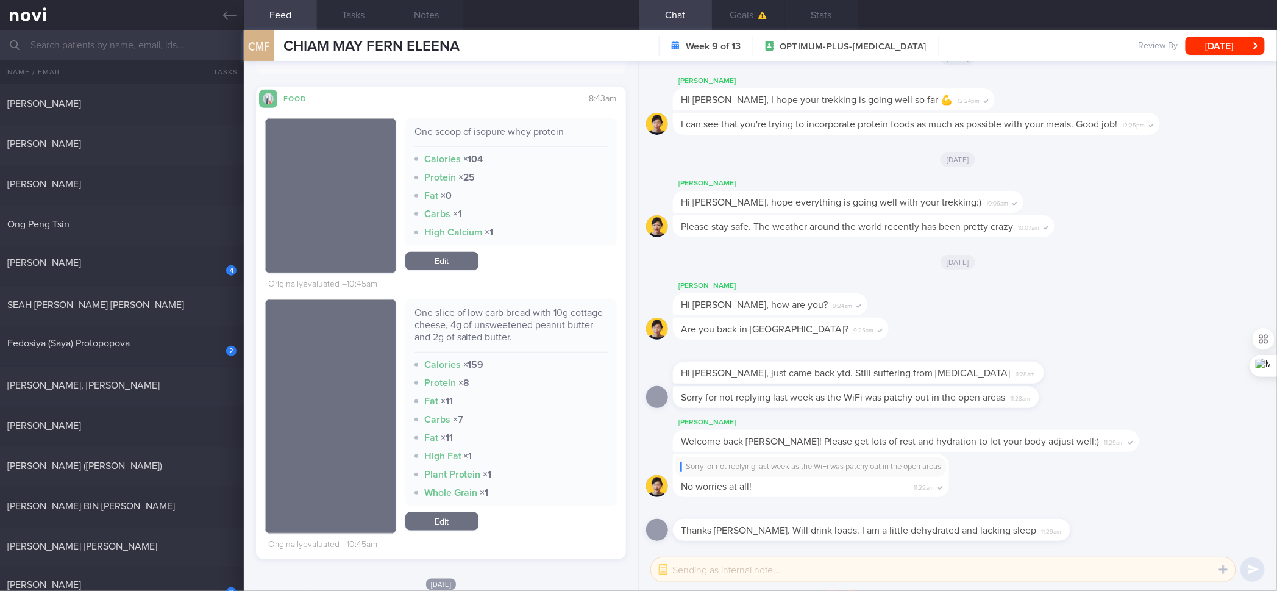
drag, startPoint x: 438, startPoint y: 517, endPoint x: 492, endPoint y: 398, distance: 131.2
click at [438, 473] on link "Edit" at bounding box center [441, 521] width 73 height 18
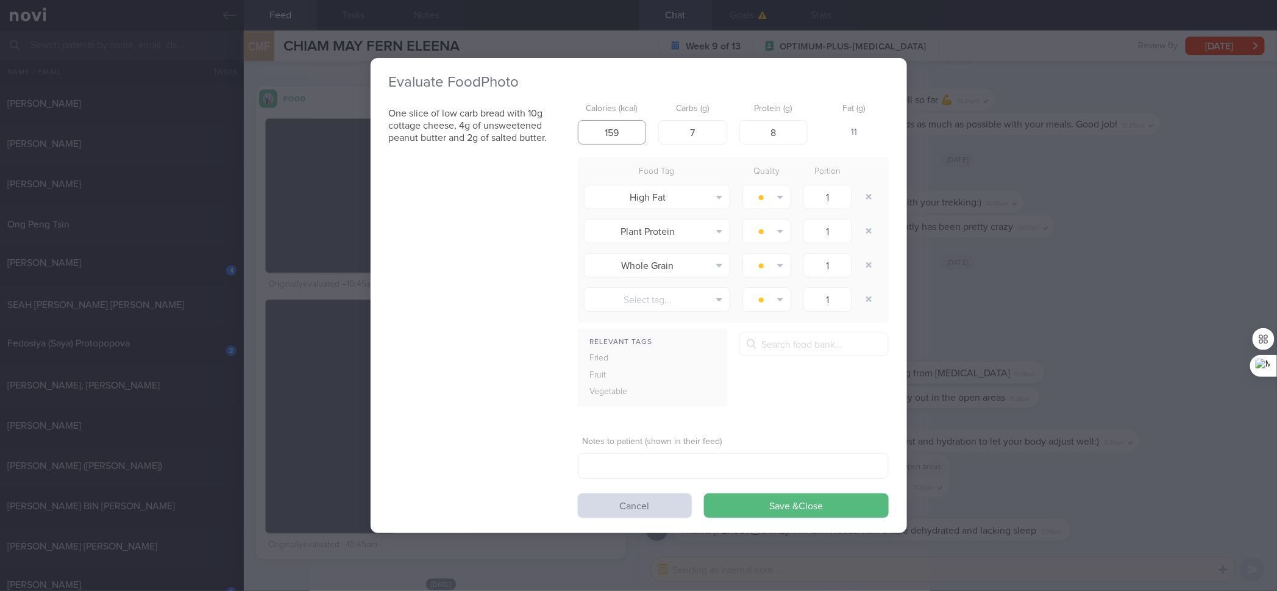
click at [619, 120] on input "159" at bounding box center [612, 132] width 69 height 24
type input "143"
type input "4"
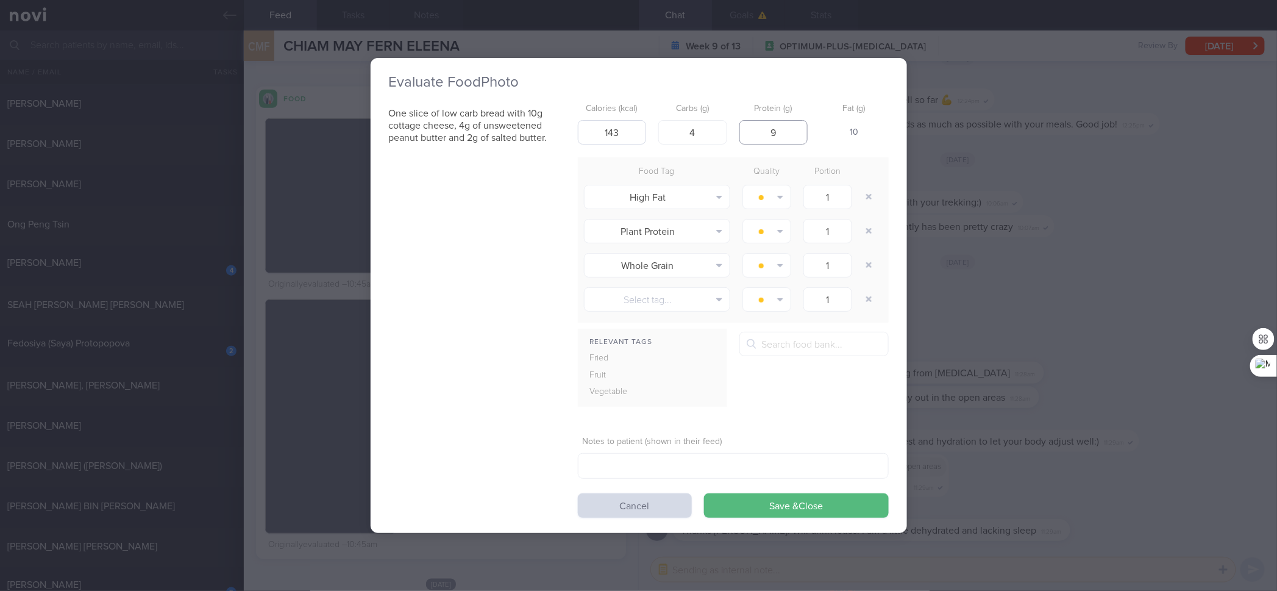
type input "9"
click at [704, 473] on button "Save & Close" at bounding box center [796, 505] width 185 height 24
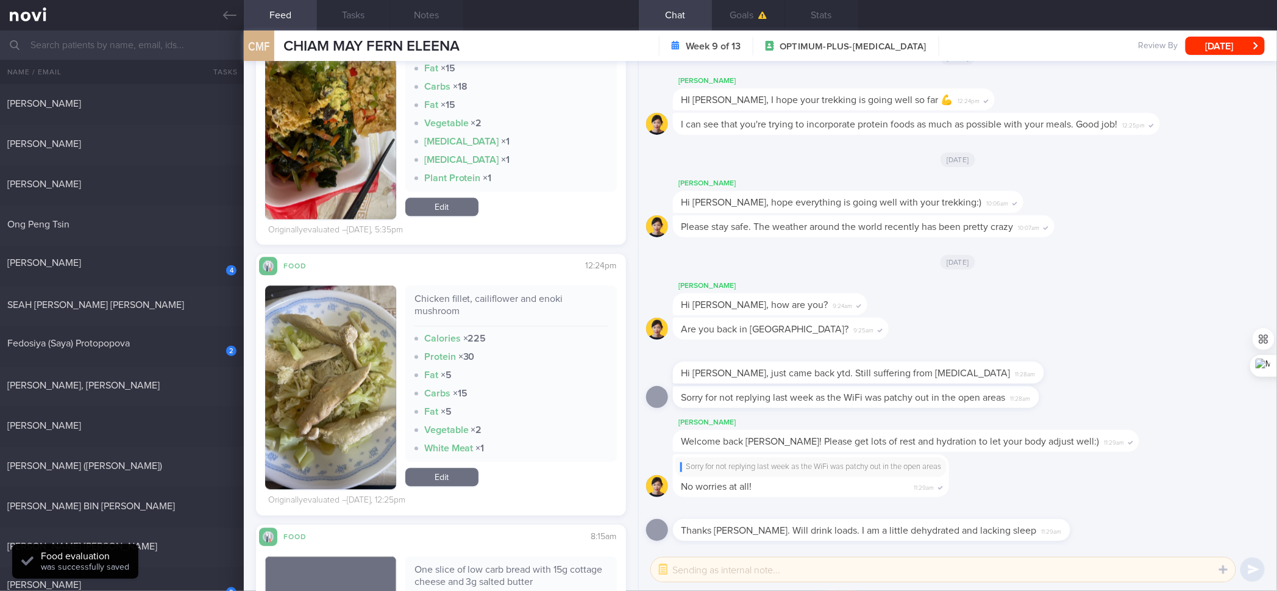
scroll to position [1279, 0]
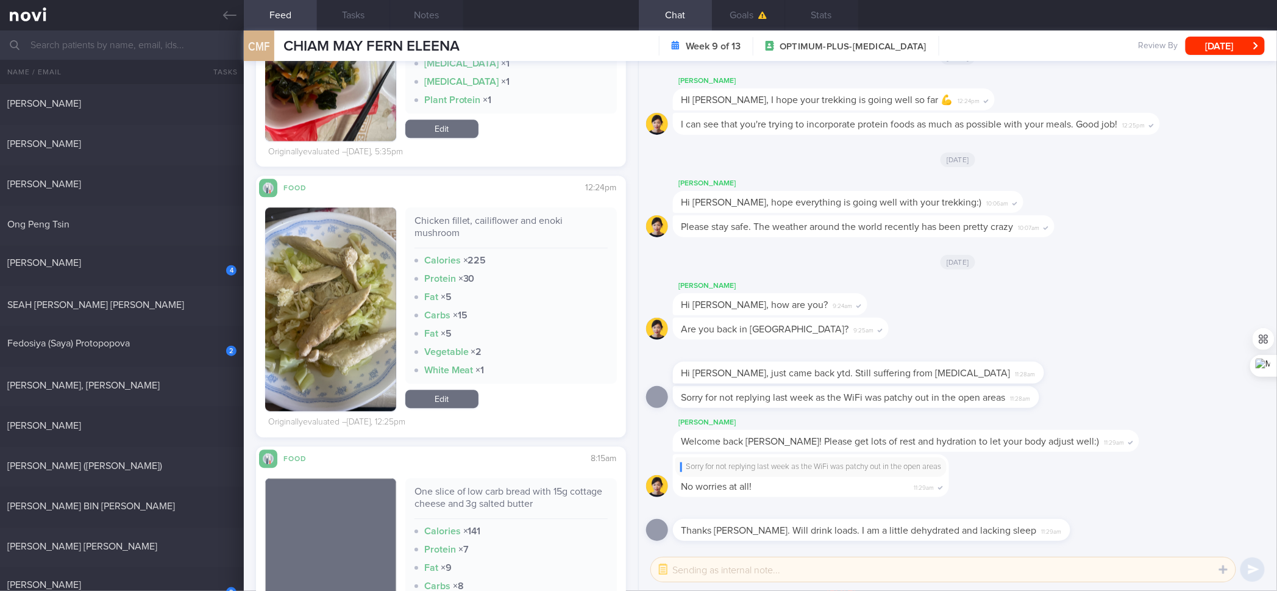
click at [494, 215] on div "Chicken fillet, cailiflower and enoki mushroom" at bounding box center [511, 232] width 193 height 34
click at [396, 299] on div "Chicken fillet, cailiflower and enoki mushroom Calories × 225 Protein × 30 Fat …" at bounding box center [440, 309] width 351 height 204
click at [368, 301] on button "button" at bounding box center [330, 309] width 130 height 204
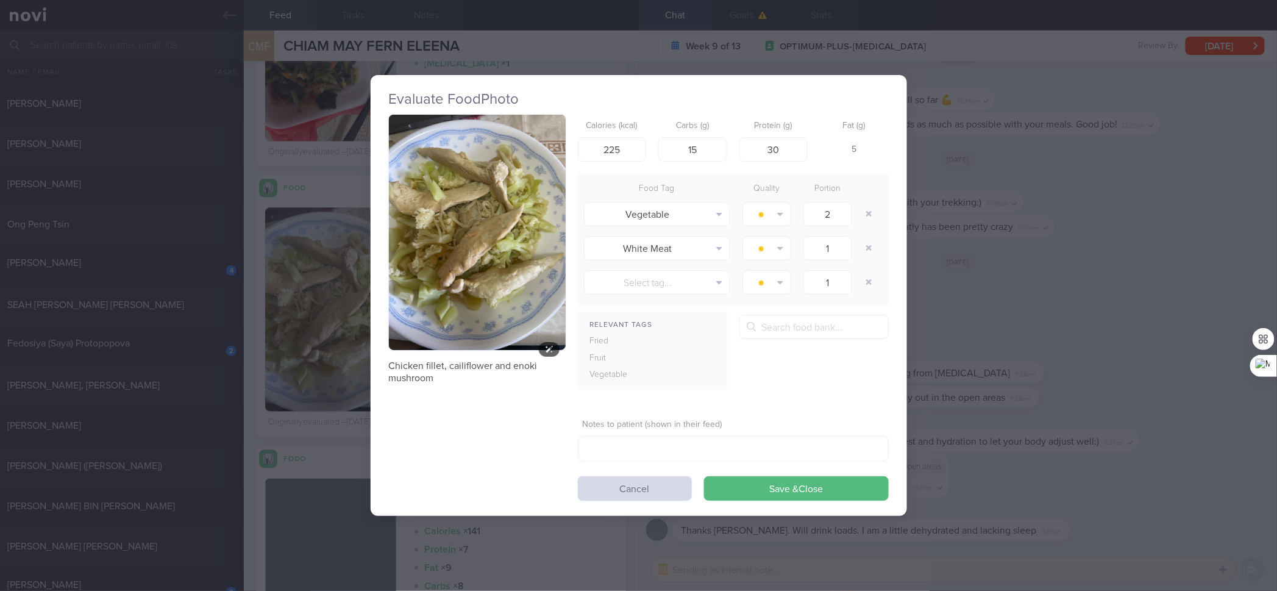
click at [498, 135] on img "button" at bounding box center [477, 233] width 177 height 236
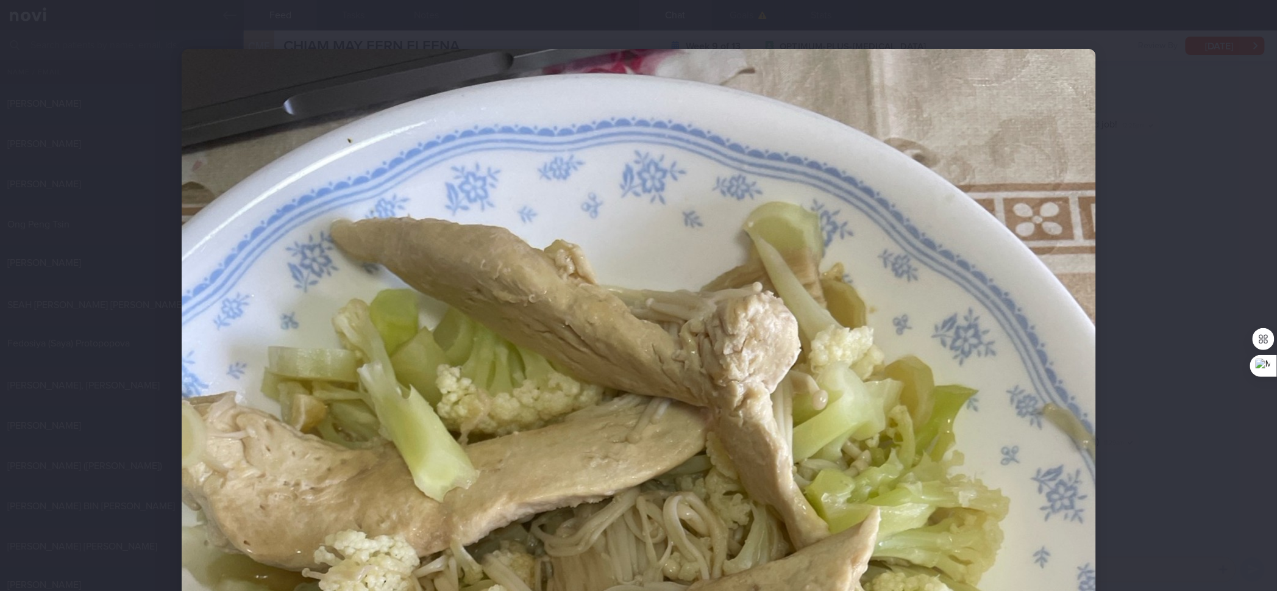
scroll to position [406, 0]
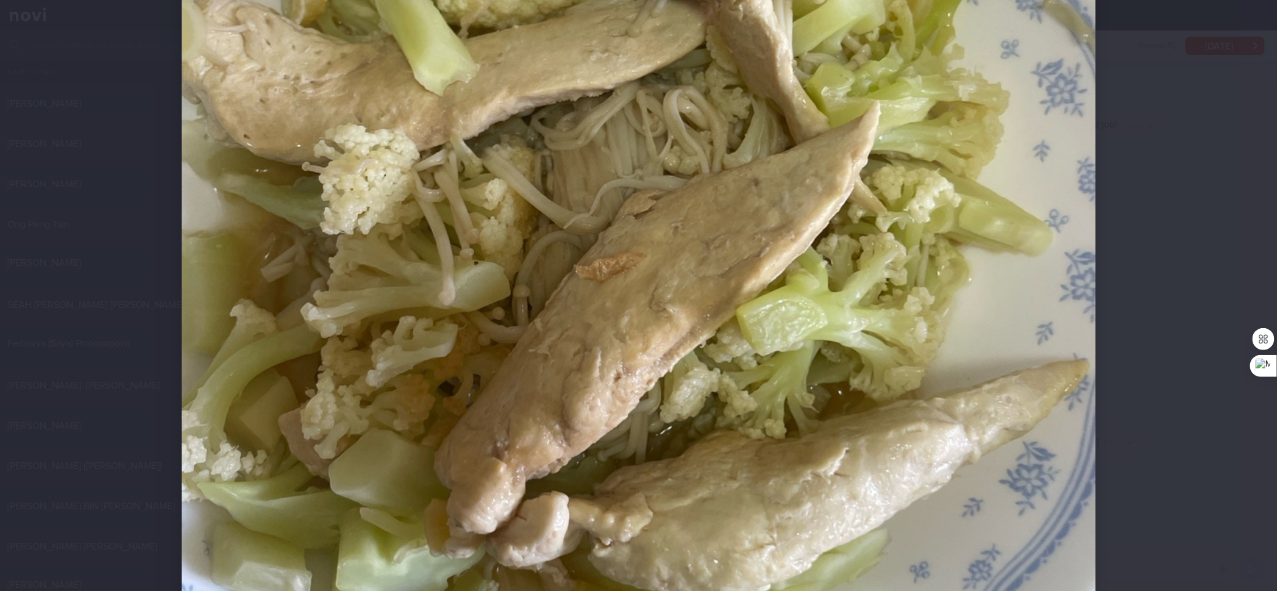
click at [1021, 263] on div at bounding box center [638, 295] width 1277 height 591
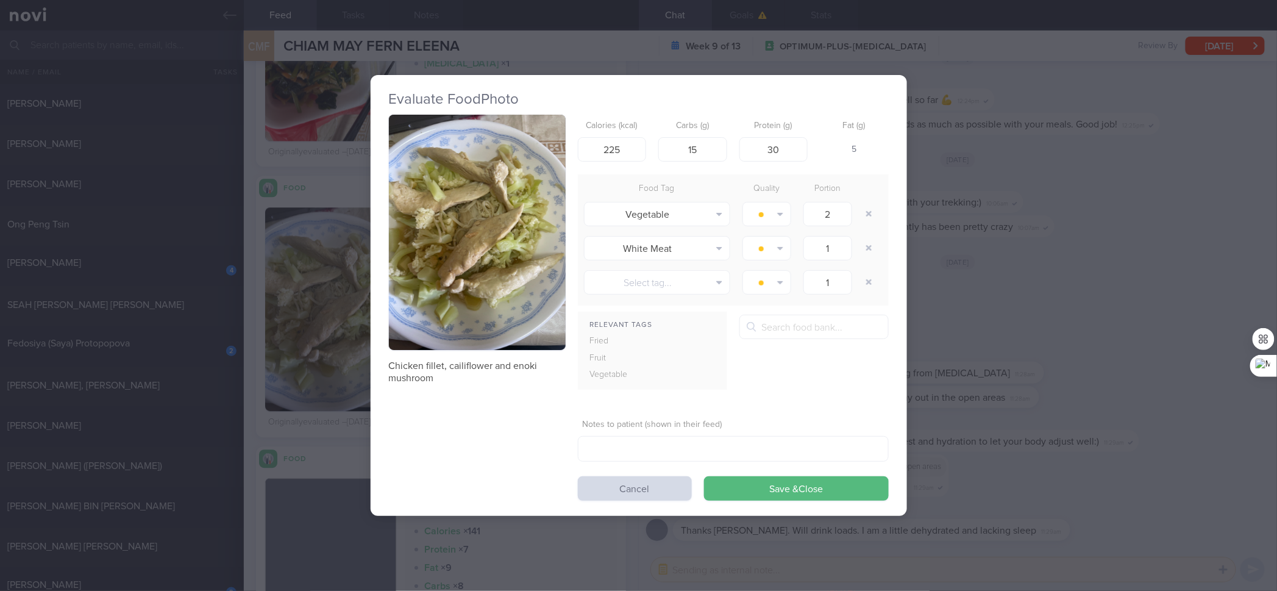
click at [1021, 277] on div "Evaluate Food Photo Chicken fillet, cailiflower and enoki mushroom Calories (kc…" at bounding box center [638, 295] width 1277 height 591
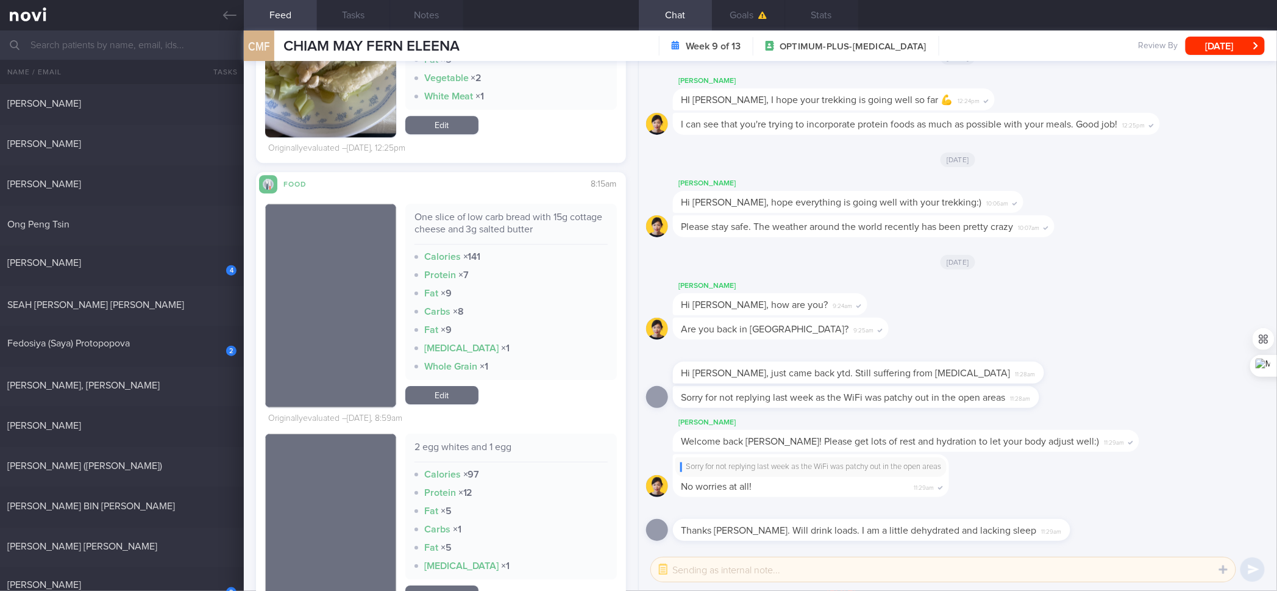
scroll to position [1554, 0]
click at [518, 233] on div "One slice of low carb bread with 15g cottage cheese and 3g salted butter" at bounding box center [511, 228] width 193 height 34
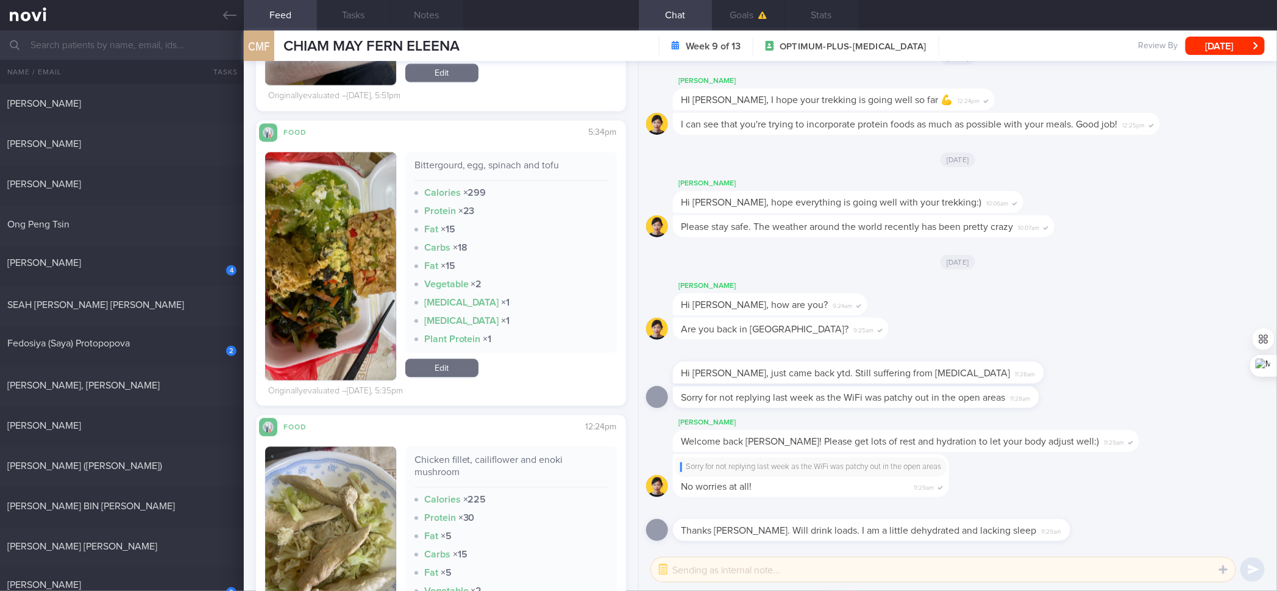
scroll to position [1126, 0]
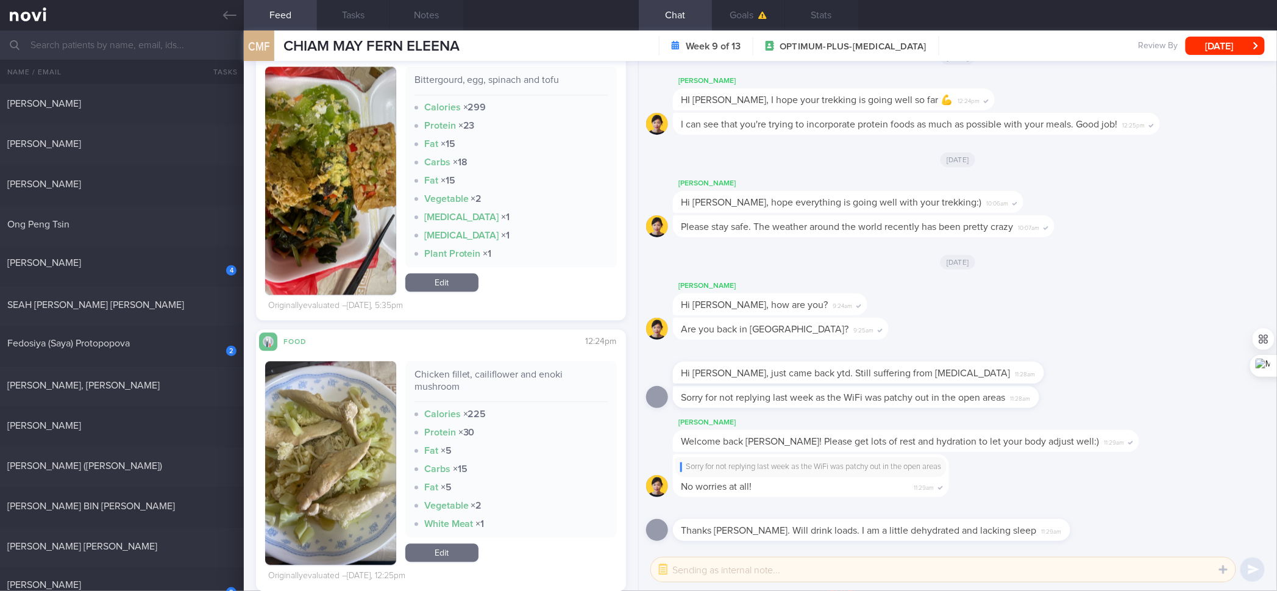
click at [458, 286] on link "Edit" at bounding box center [441, 282] width 73 height 18
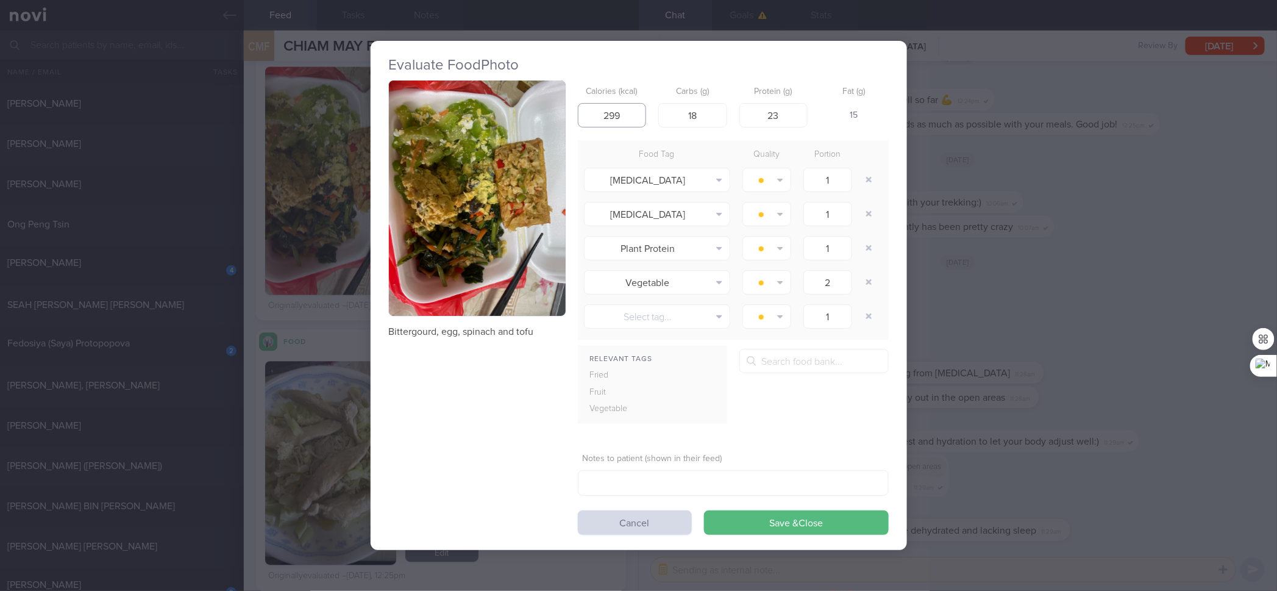
click at [620, 125] on input "299" at bounding box center [612, 115] width 69 height 24
type input "253"
type input "11"
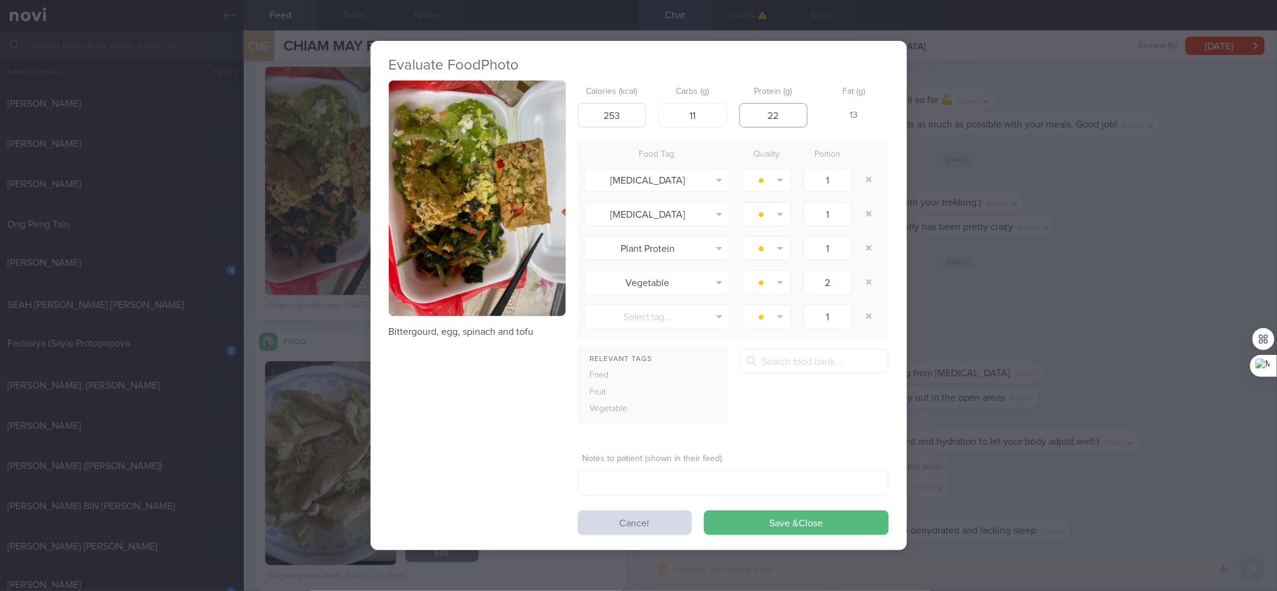
type input "22"
click at [704, 473] on button "Save & Close" at bounding box center [796, 522] width 185 height 24
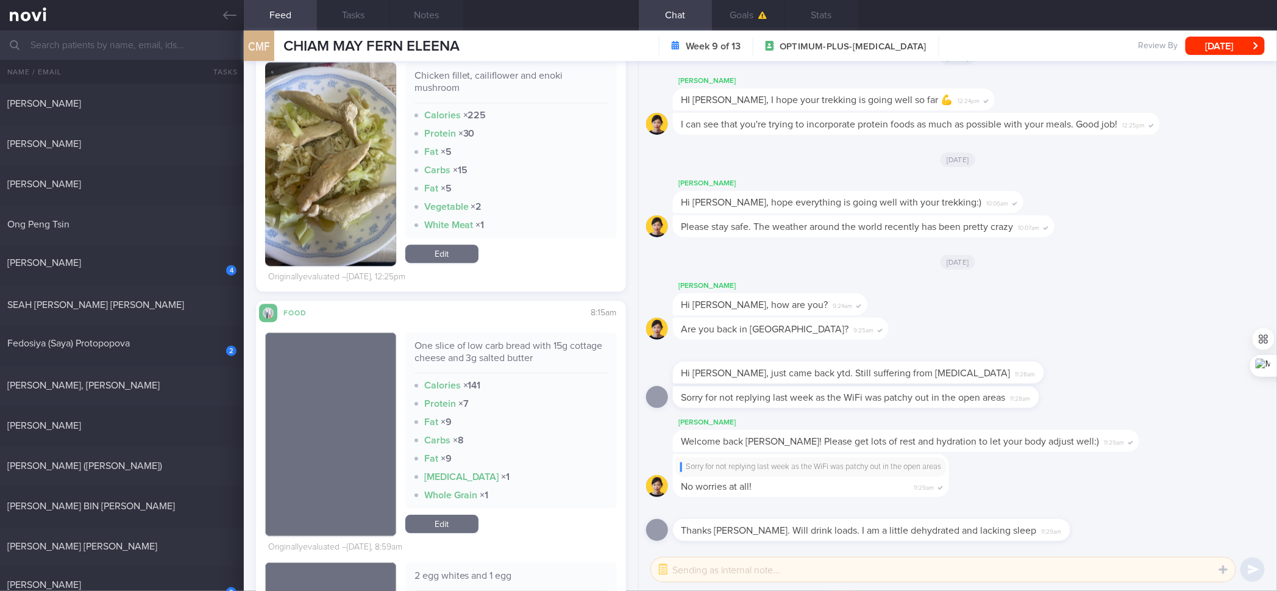
scroll to position [1427, 0]
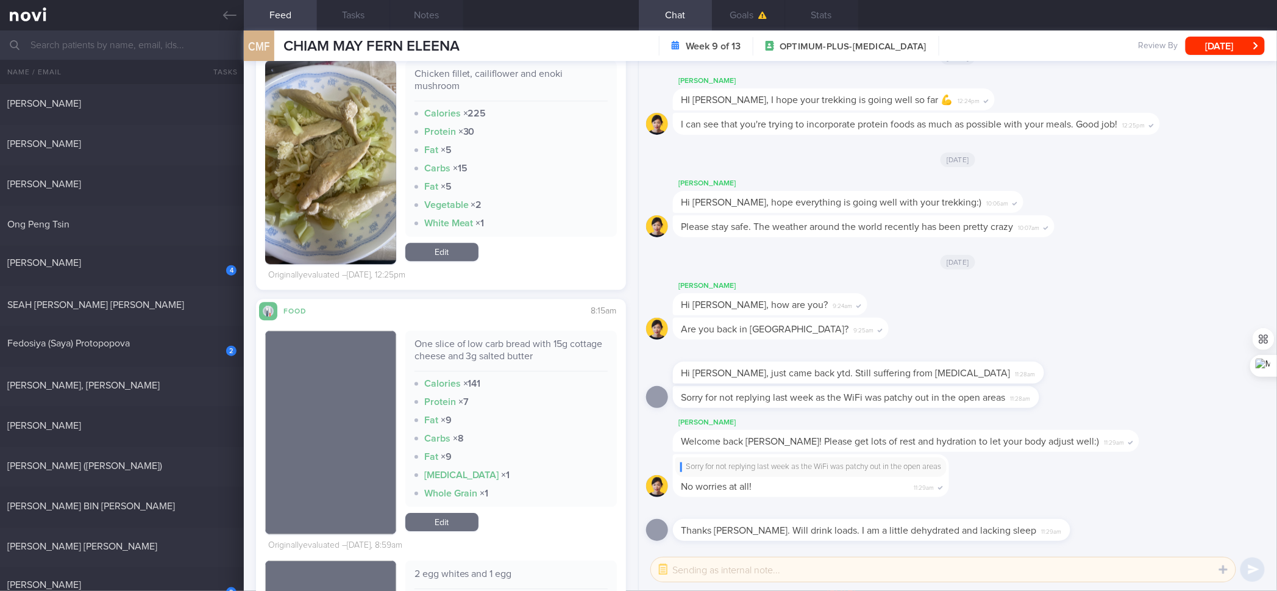
drag, startPoint x: 456, startPoint y: 249, endPoint x: 474, endPoint y: 211, distance: 42.0
click at [456, 249] on link "Edit" at bounding box center [441, 252] width 73 height 18
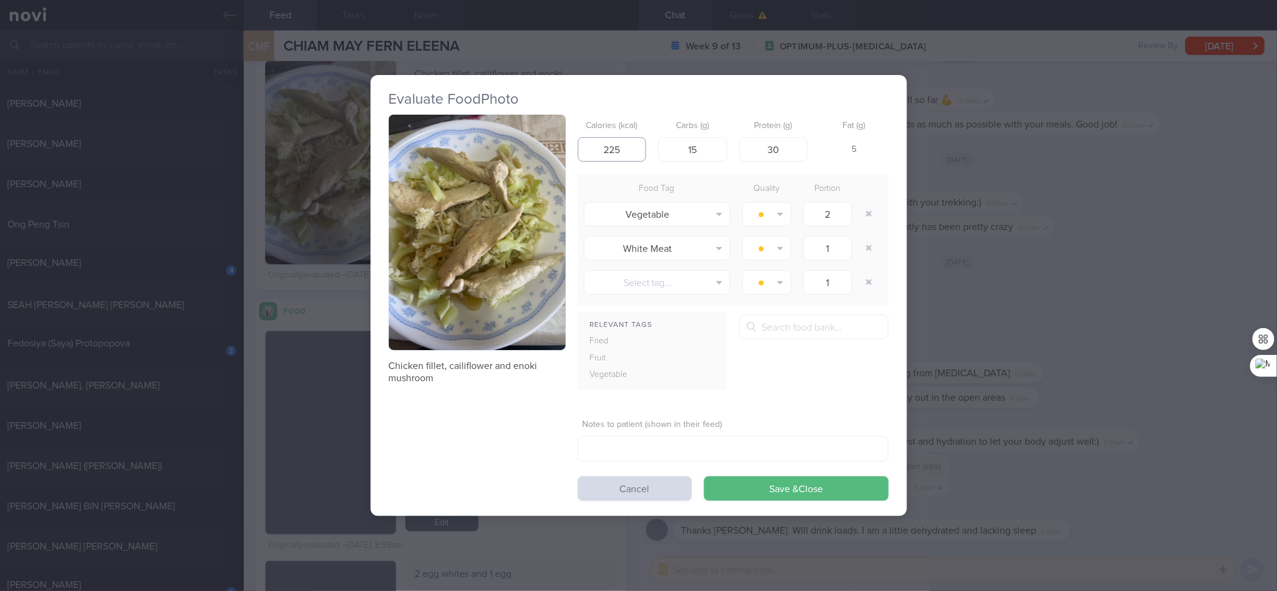
click at [632, 141] on input "225" at bounding box center [612, 149] width 69 height 24
type input "227"
type input "13"
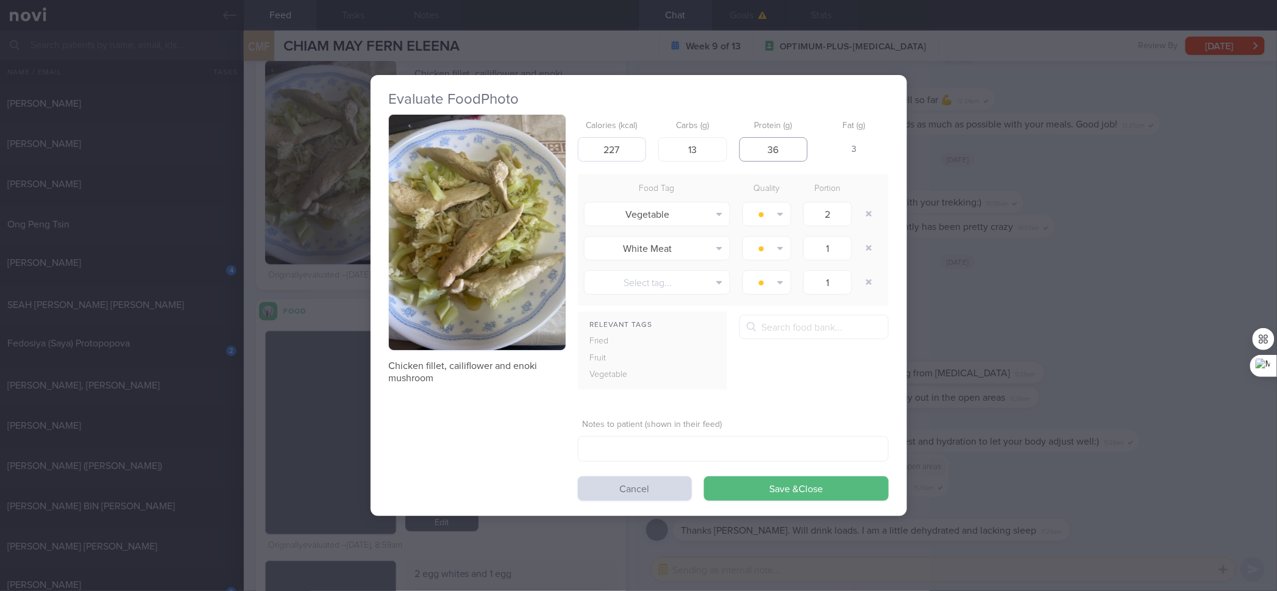
type input "36"
click at [704, 473] on button "Save & Close" at bounding box center [796, 488] width 185 height 24
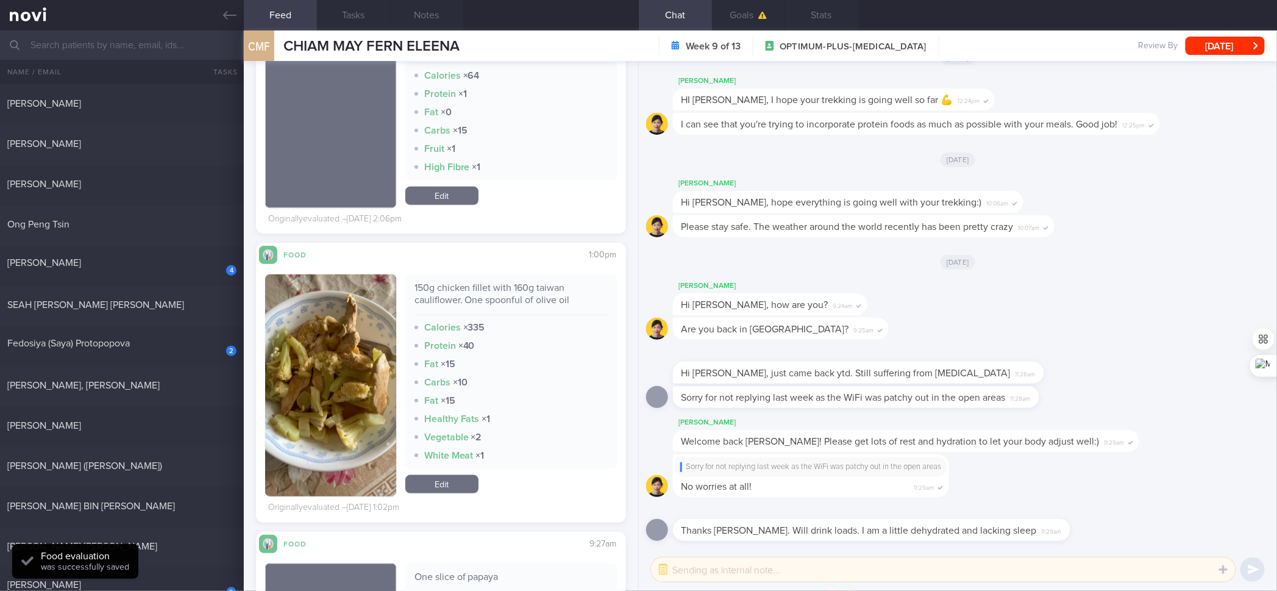
scroll to position [2408, 0]
click at [489, 293] on div "150g chicken fillet with 160g taiwan cauliflower. One spoonful of olive oil" at bounding box center [511, 299] width 193 height 34
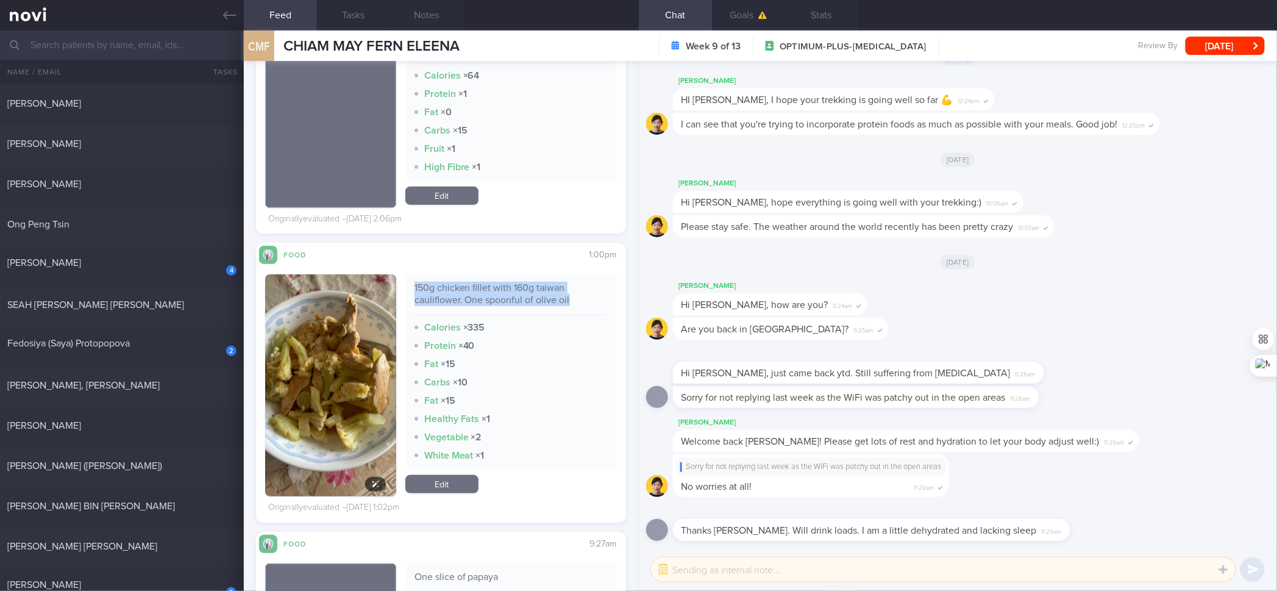
drag, startPoint x: 379, startPoint y: 346, endPoint x: 430, endPoint y: 198, distance: 156.4
click at [379, 346] on img "button" at bounding box center [330, 385] width 130 height 222
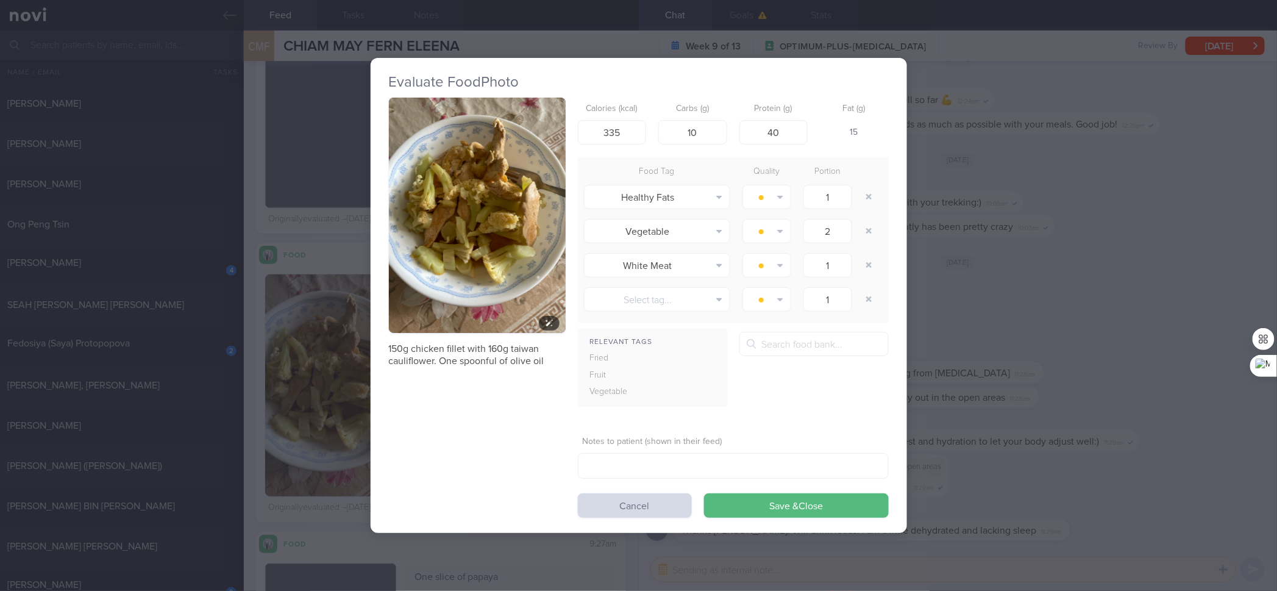
click at [458, 167] on button "button" at bounding box center [477, 216] width 177 height 236
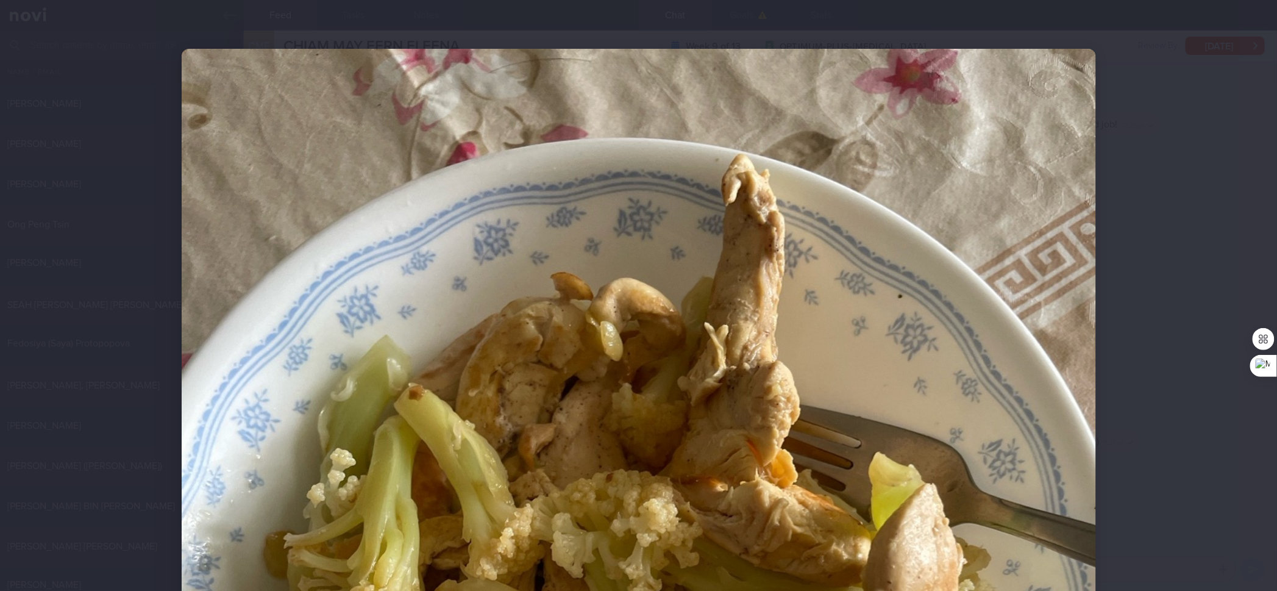
click at [1021, 204] on div at bounding box center [638, 295] width 1277 height 591
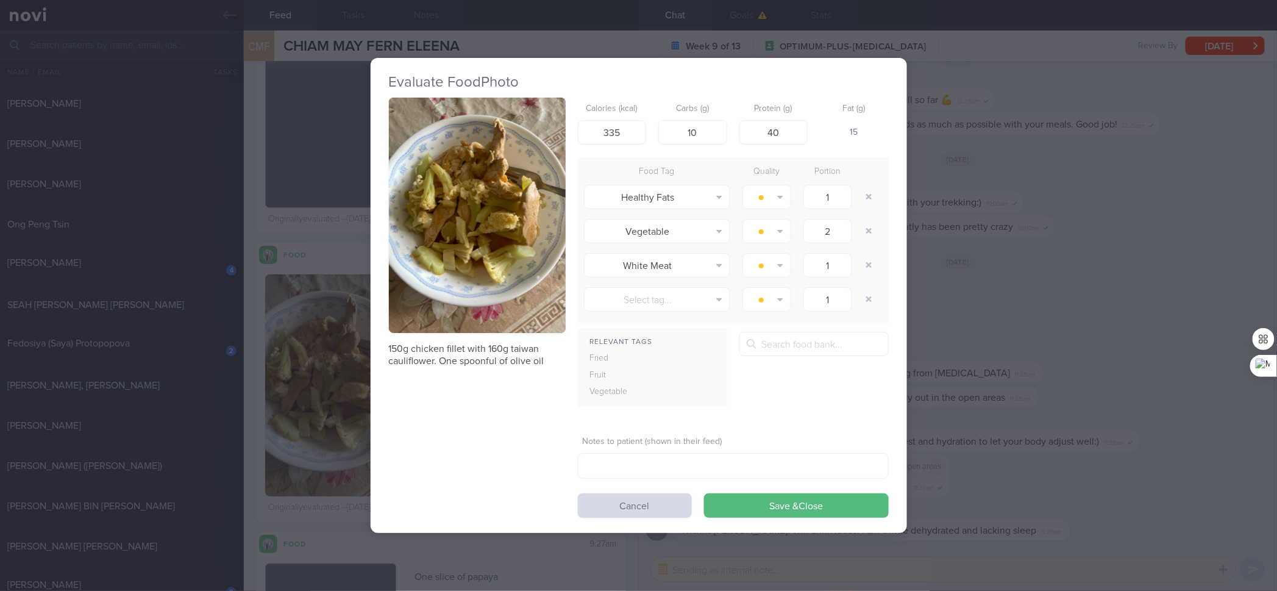
click at [982, 277] on div "Evaluate Food Photo 150g chicken fillet with 160g [DEMOGRAPHIC_DATA] cauliflowe…" at bounding box center [638, 295] width 1277 height 591
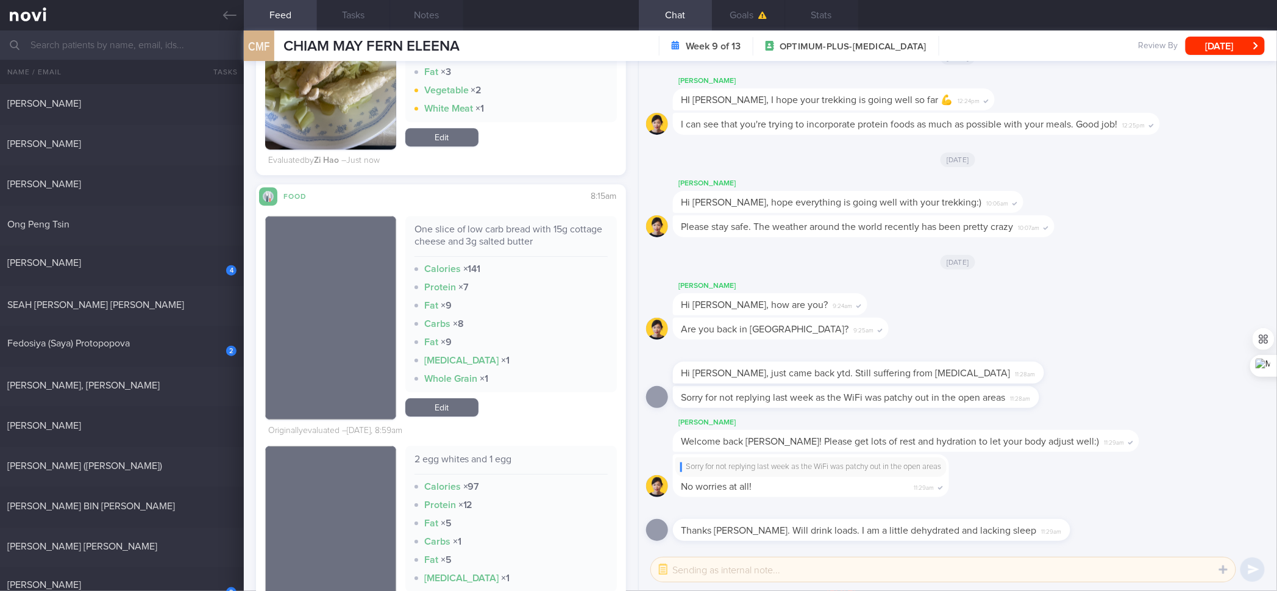
scroll to position [1542, 0]
click at [463, 401] on link "Edit" at bounding box center [441, 407] width 73 height 18
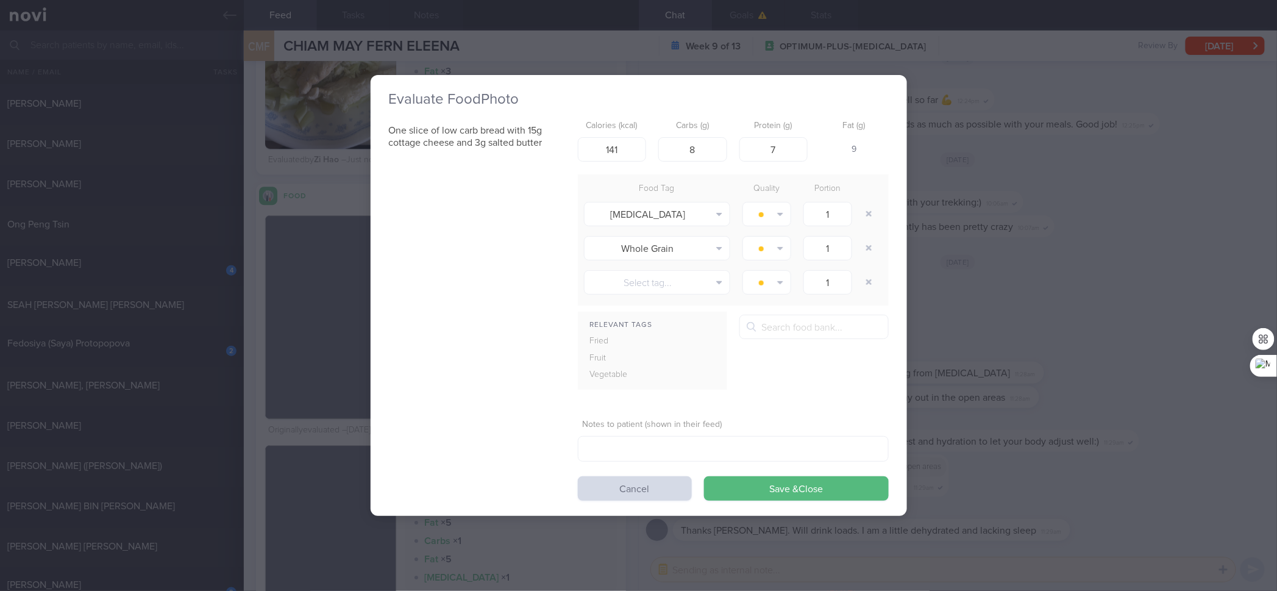
scroll to position [1541, 0]
click at [640, 157] on input "141" at bounding box center [612, 149] width 69 height 24
type input "127"
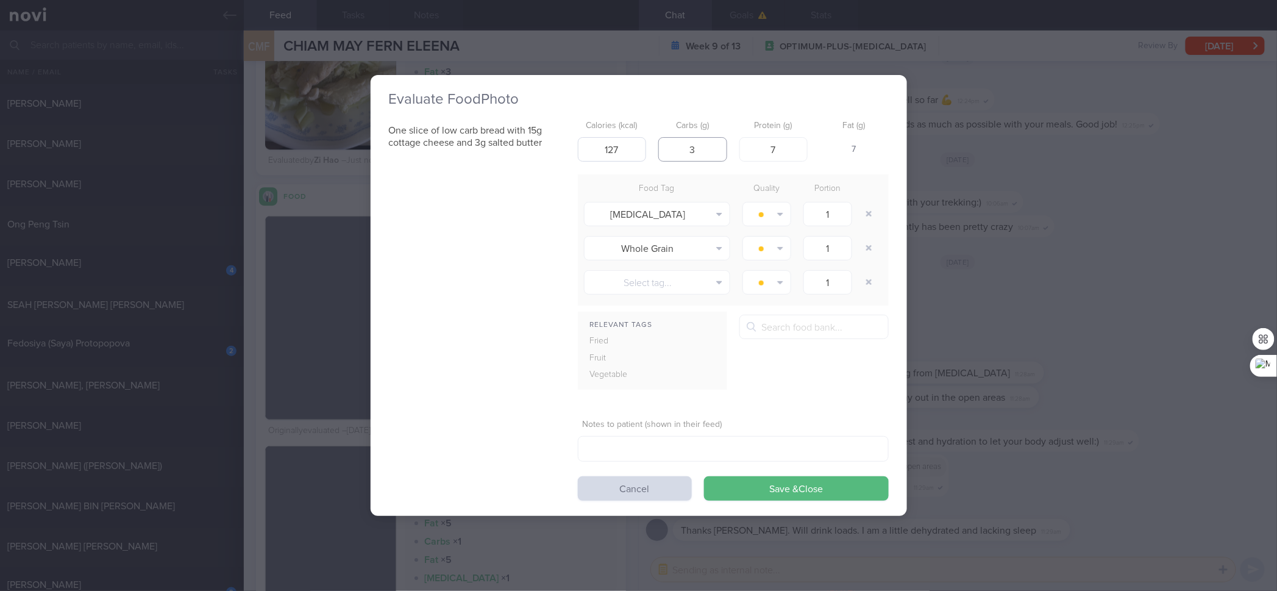
type input "3"
type input "8"
click at [704, 473] on button "Save & Close" at bounding box center [796, 488] width 185 height 24
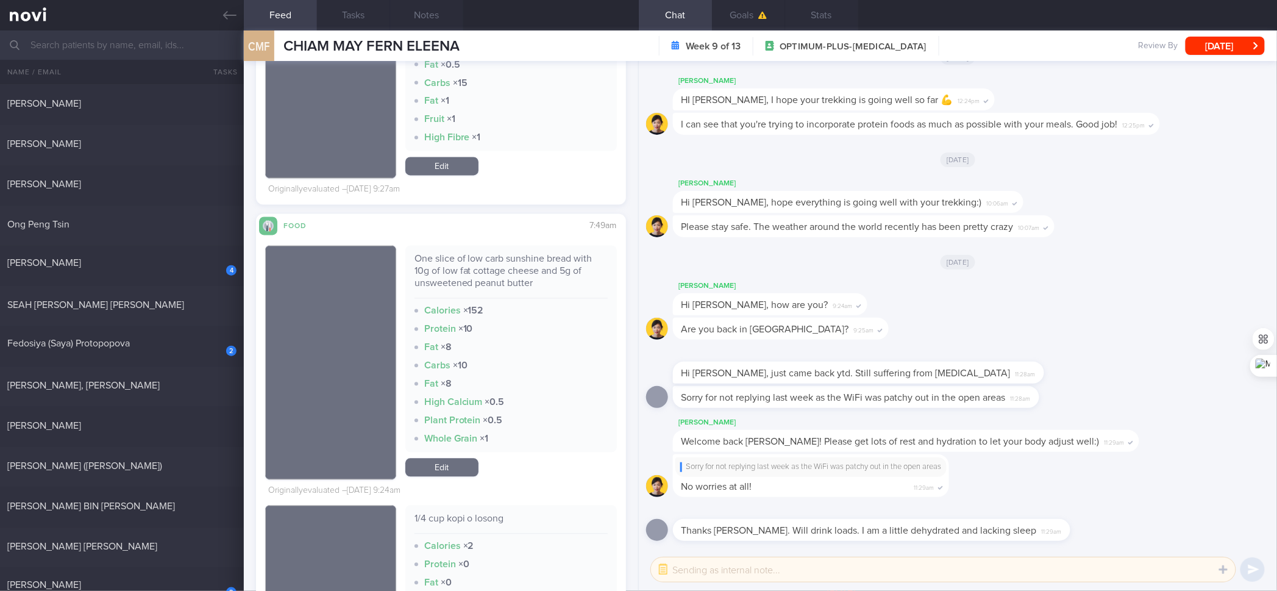
scroll to position [2976, 0]
click at [537, 262] on div "One slice of low carb sunshine bread with 10g of low fat cottage cheese and 5g …" at bounding box center [511, 277] width 193 height 46
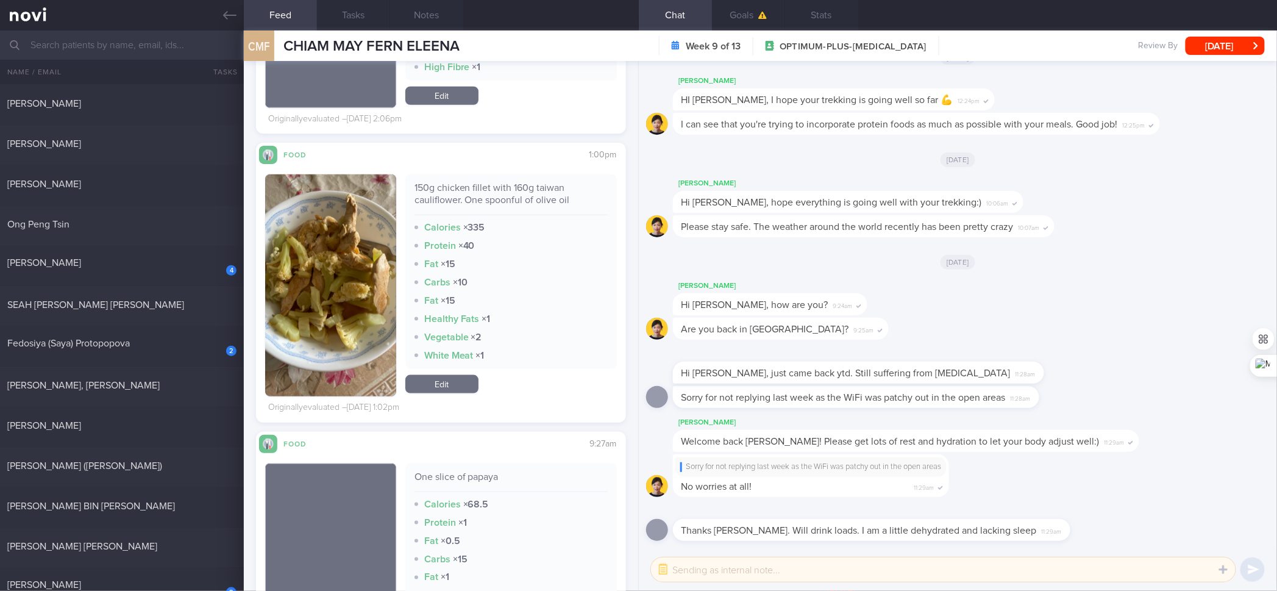
scroll to position [2508, 0]
drag, startPoint x: 447, startPoint y: 376, endPoint x: 505, endPoint y: 244, distance: 144.1
click at [449, 376] on link "Edit" at bounding box center [441, 383] width 73 height 18
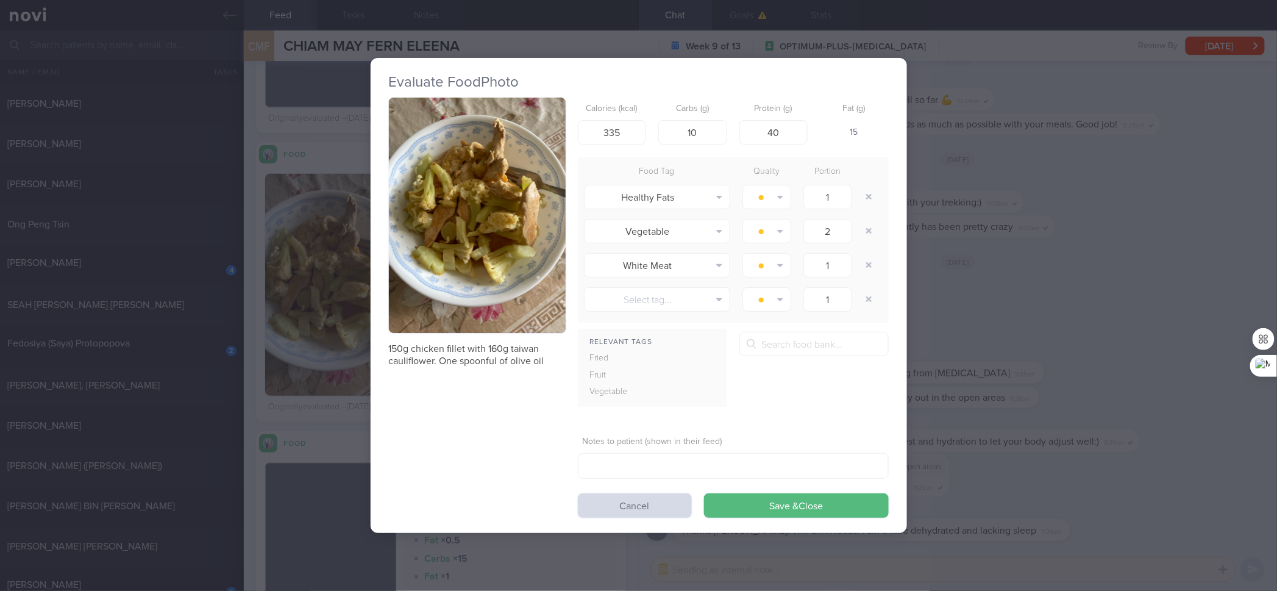
click at [595, 118] on div "Calories (kcal) 335" at bounding box center [612, 122] width 69 height 48
click at [609, 132] on input "335" at bounding box center [612, 132] width 69 height 24
click at [609, 134] on input "335" at bounding box center [612, 132] width 69 height 24
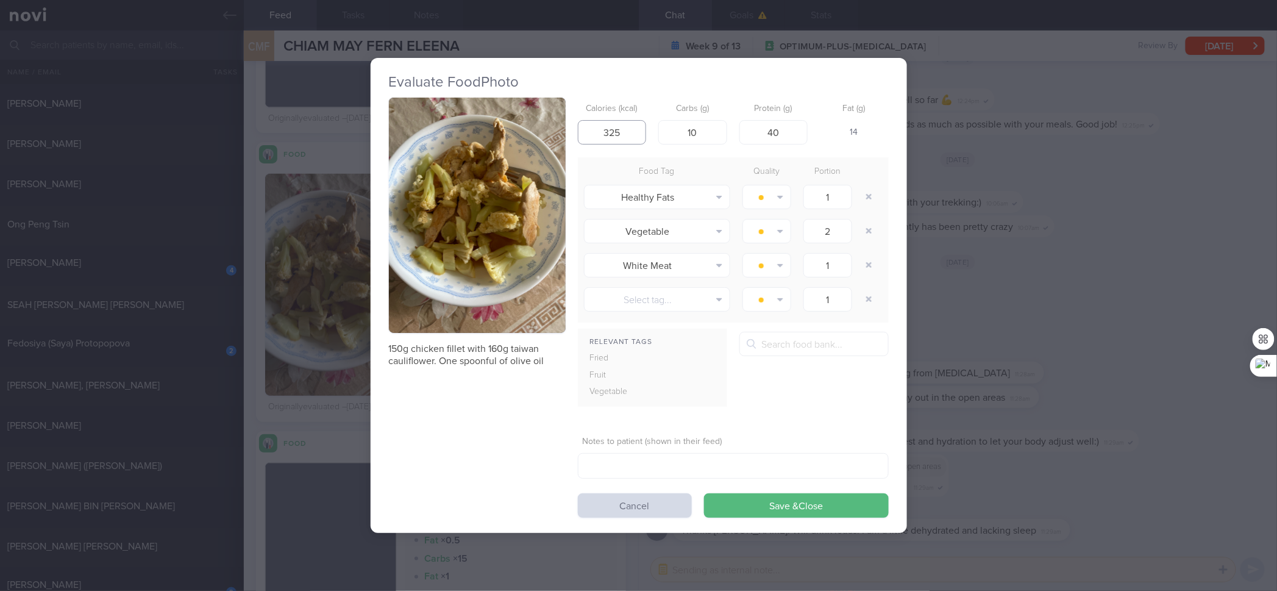
type input "325"
type input "8"
type input "34"
click at [704, 473] on button "Save & Close" at bounding box center [796, 505] width 185 height 24
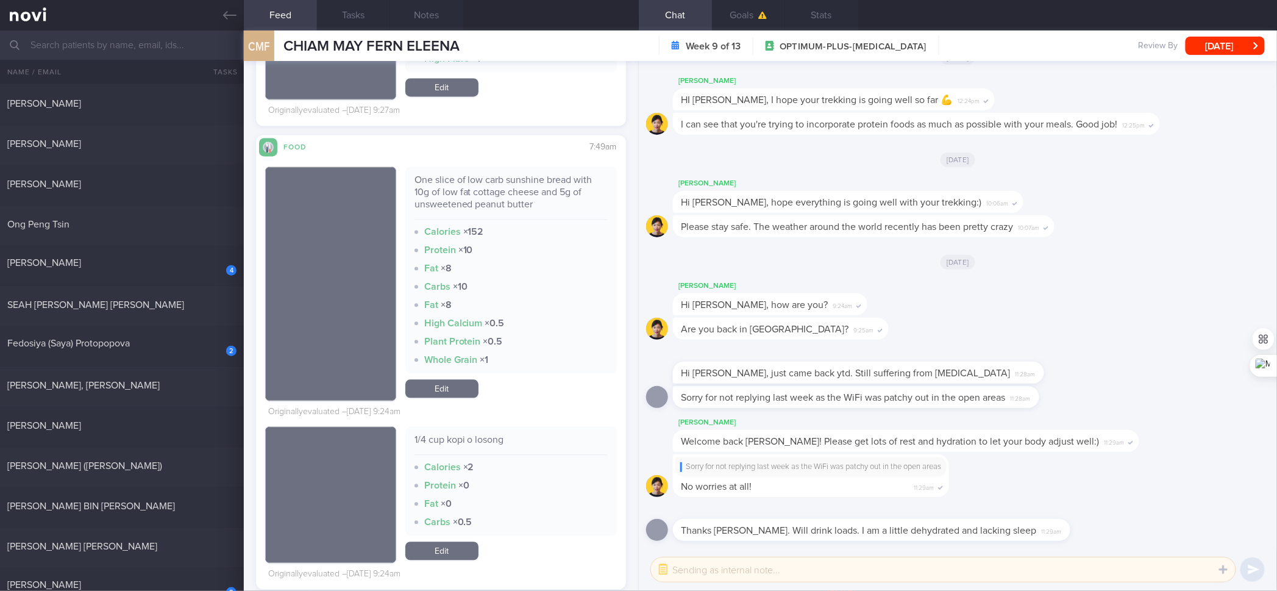
scroll to position [3055, 0]
drag, startPoint x: 454, startPoint y: 390, endPoint x: 570, endPoint y: 171, distance: 248.2
click at [454, 390] on link "Edit" at bounding box center [441, 389] width 73 height 18
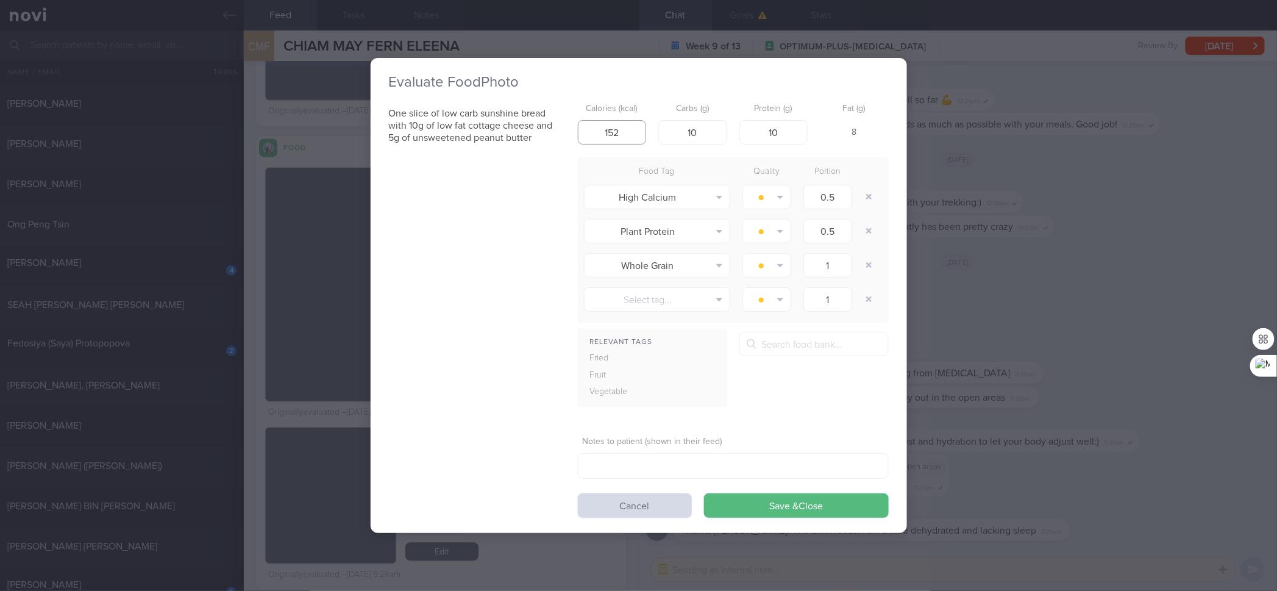
click at [634, 123] on input "152" at bounding box center [612, 132] width 69 height 24
type input "131"
type input "4"
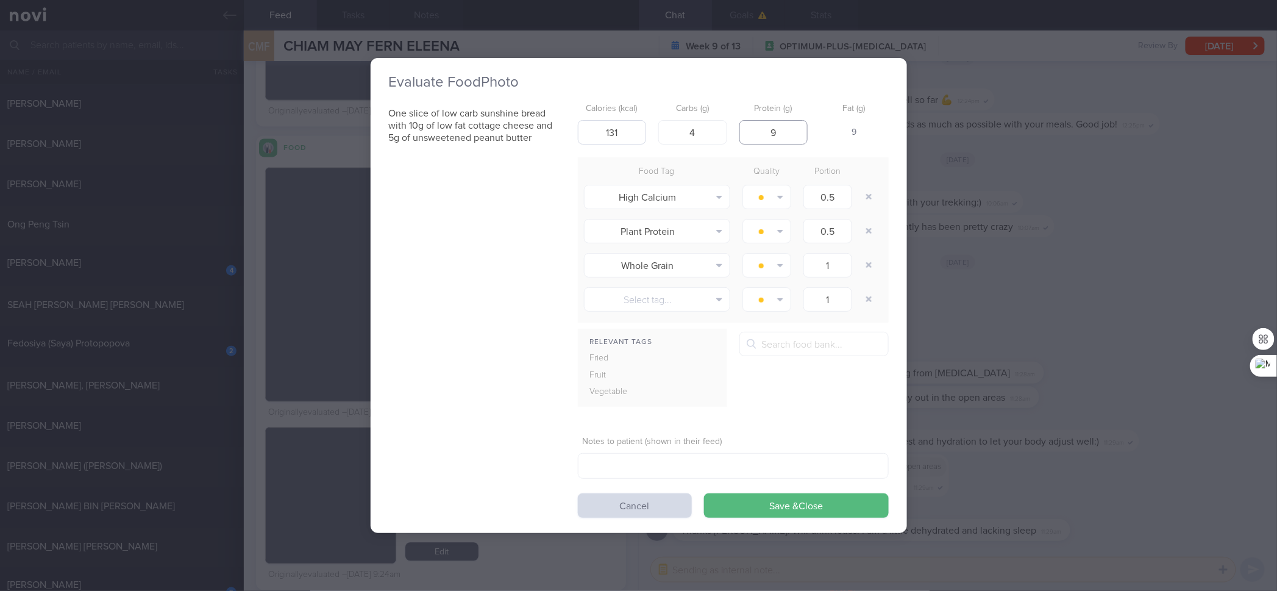
type input "9"
click at [704, 473] on button "Save & Close" at bounding box center [796, 505] width 185 height 24
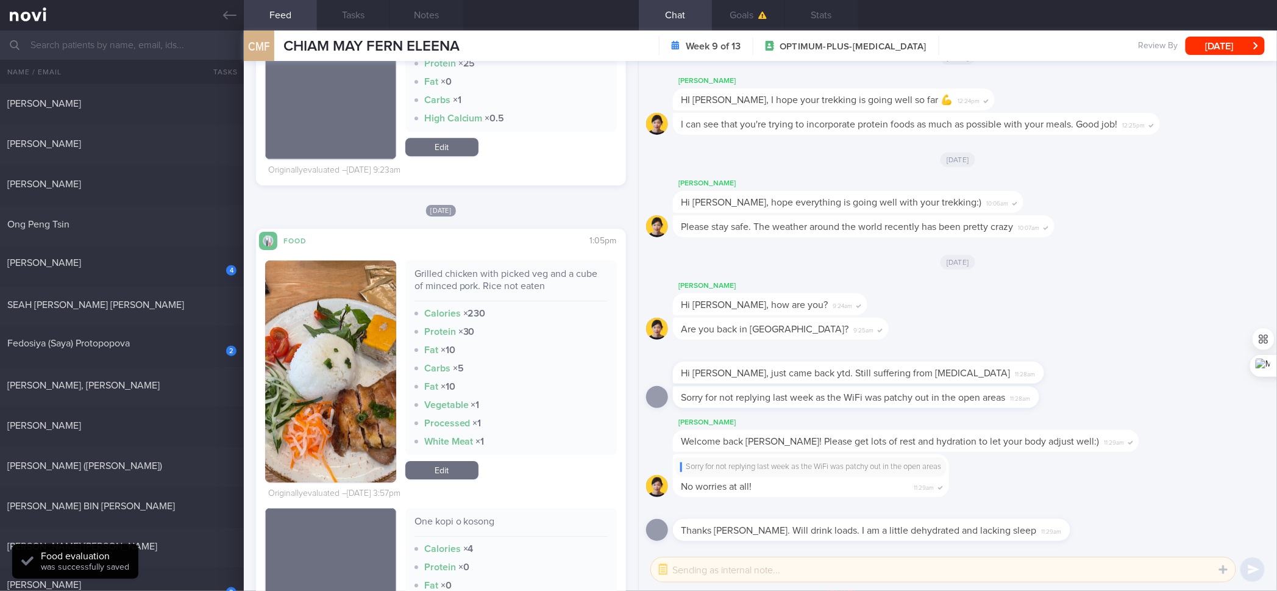
scroll to position [3663, 0]
click at [498, 284] on div "Grilled chicken with picked veg and a cube of minced pork. Rice not eaten" at bounding box center [511, 285] width 193 height 34
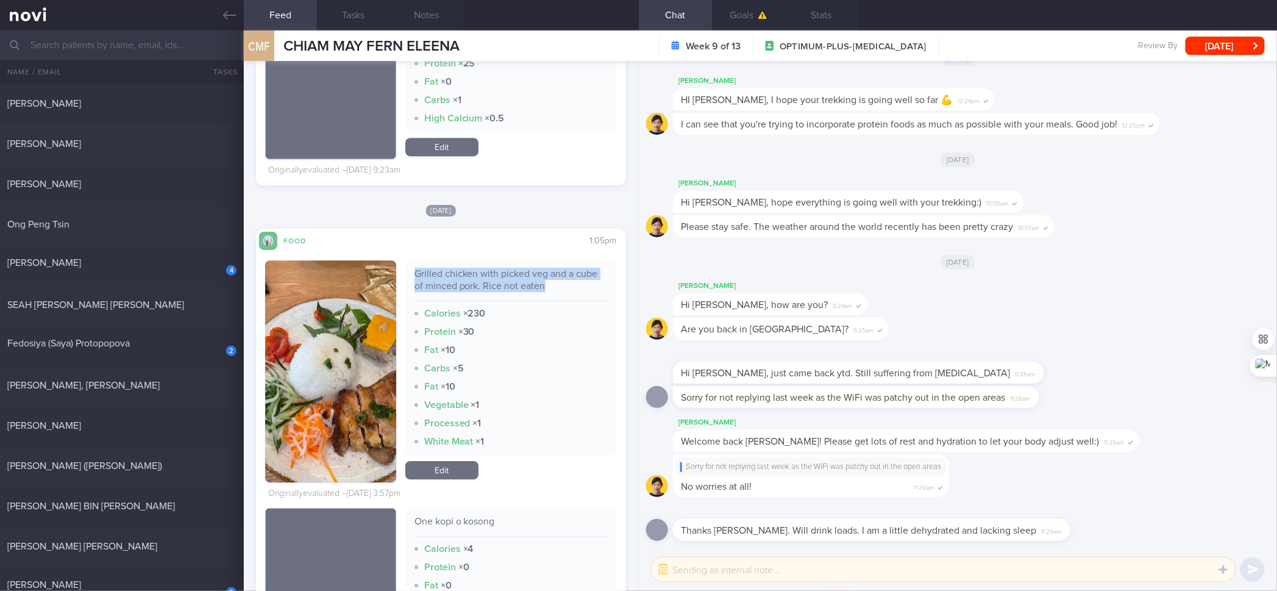
click at [498, 284] on div "Grilled chicken with picked veg and a cube of minced pork. Rice not eaten" at bounding box center [511, 285] width 193 height 34
drag, startPoint x: 364, startPoint y: 343, endPoint x: 428, endPoint y: 247, distance: 115.2
click at [364, 343] on img "button" at bounding box center [330, 371] width 130 height 222
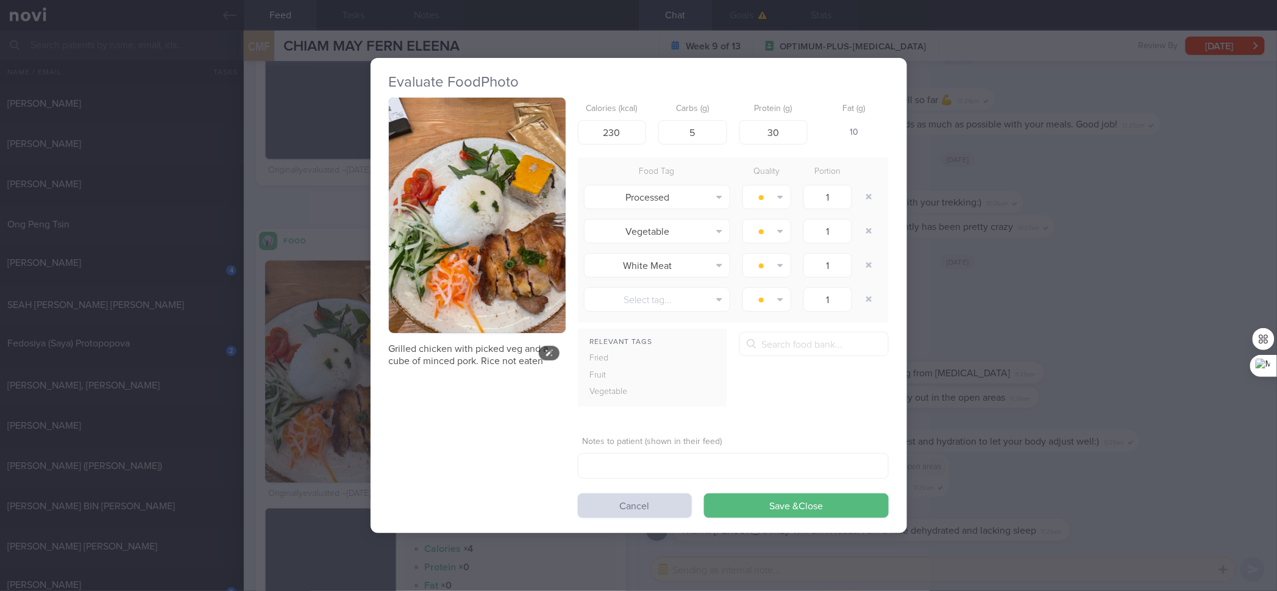
click at [506, 166] on button "button" at bounding box center [477, 216] width 177 height 236
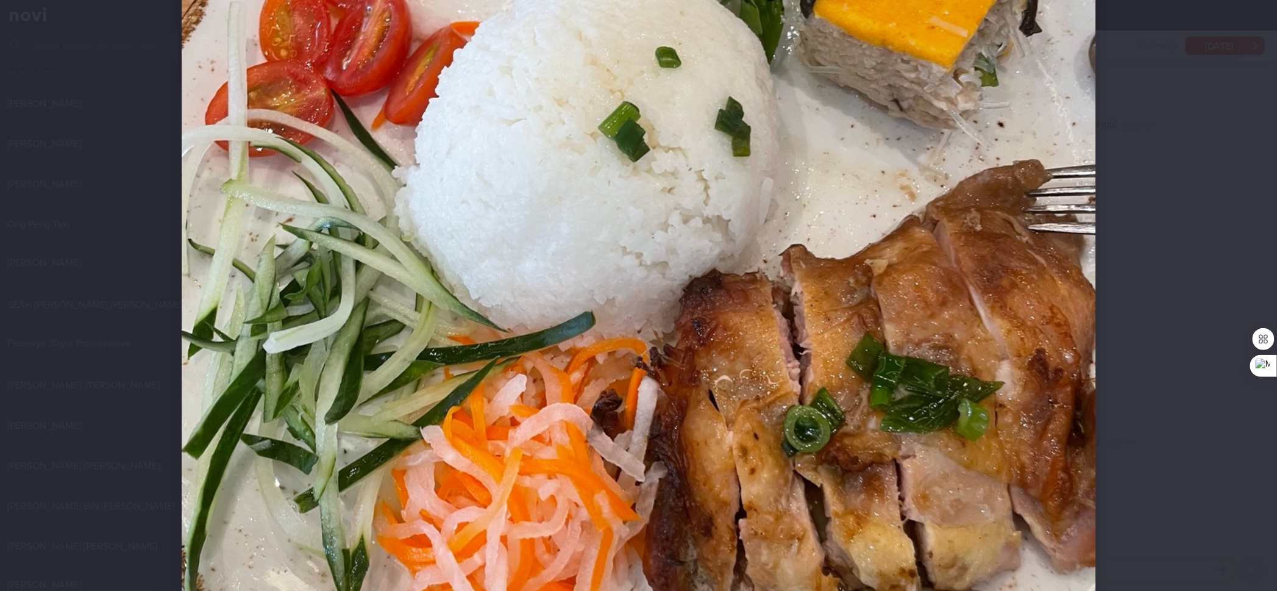
scroll to position [517, 0]
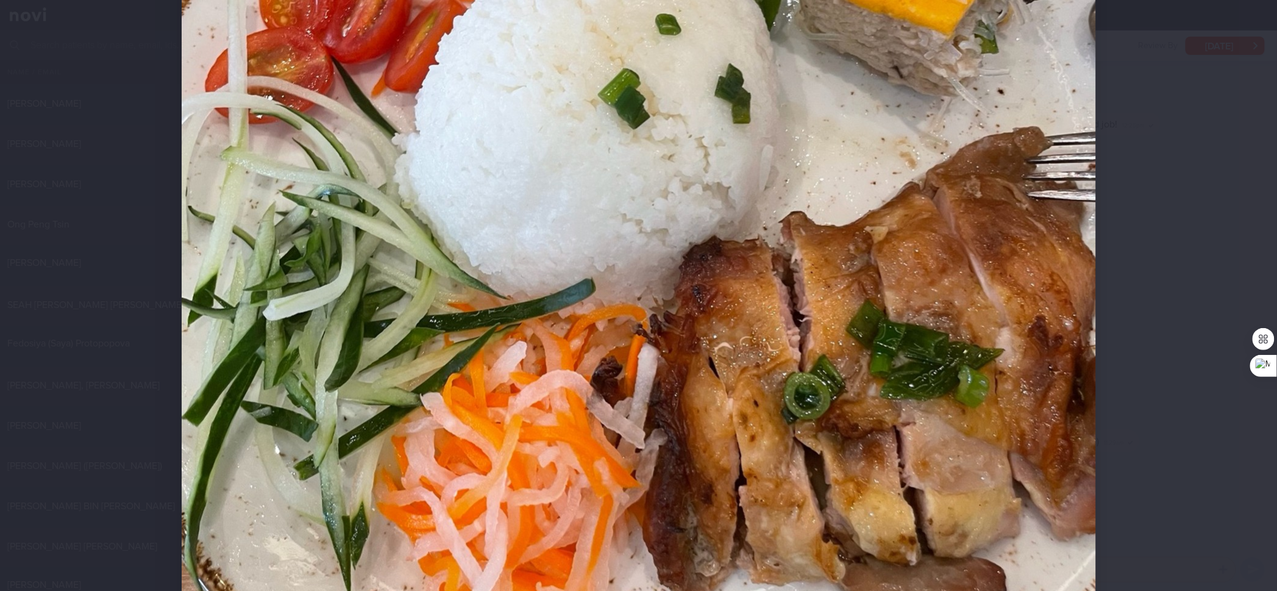
click at [1021, 212] on div at bounding box center [638, 295] width 1277 height 591
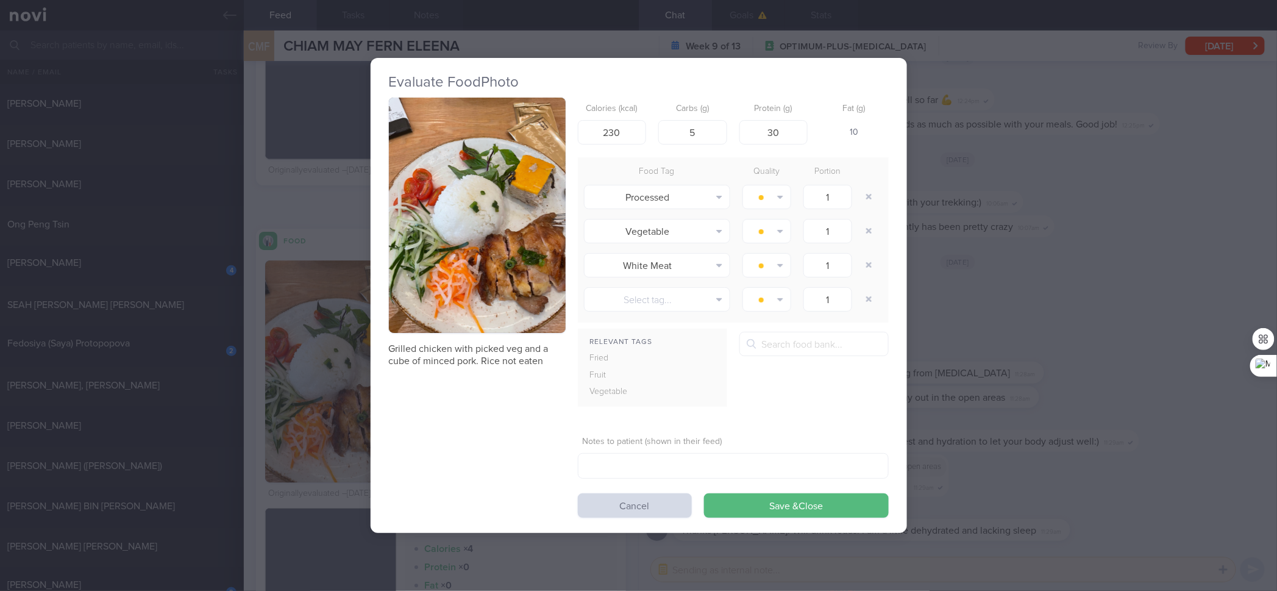
click at [1021, 234] on div "Evaluate Food Photo Grilled chicken with picked veg and a cube of minced pork. …" at bounding box center [638, 295] width 1277 height 591
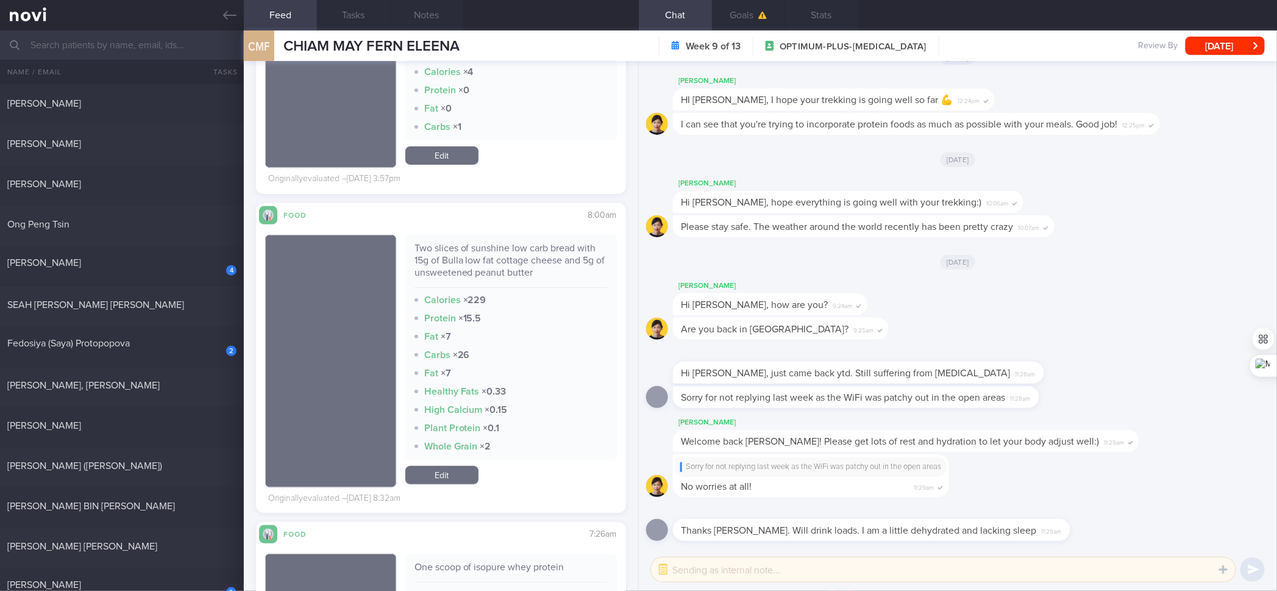
scroll to position [4131, 0]
click at [514, 267] on div "Two slices of sunshine low carb bread with 15g of Bulla low fat cottage cheese …" at bounding box center [511, 265] width 193 height 46
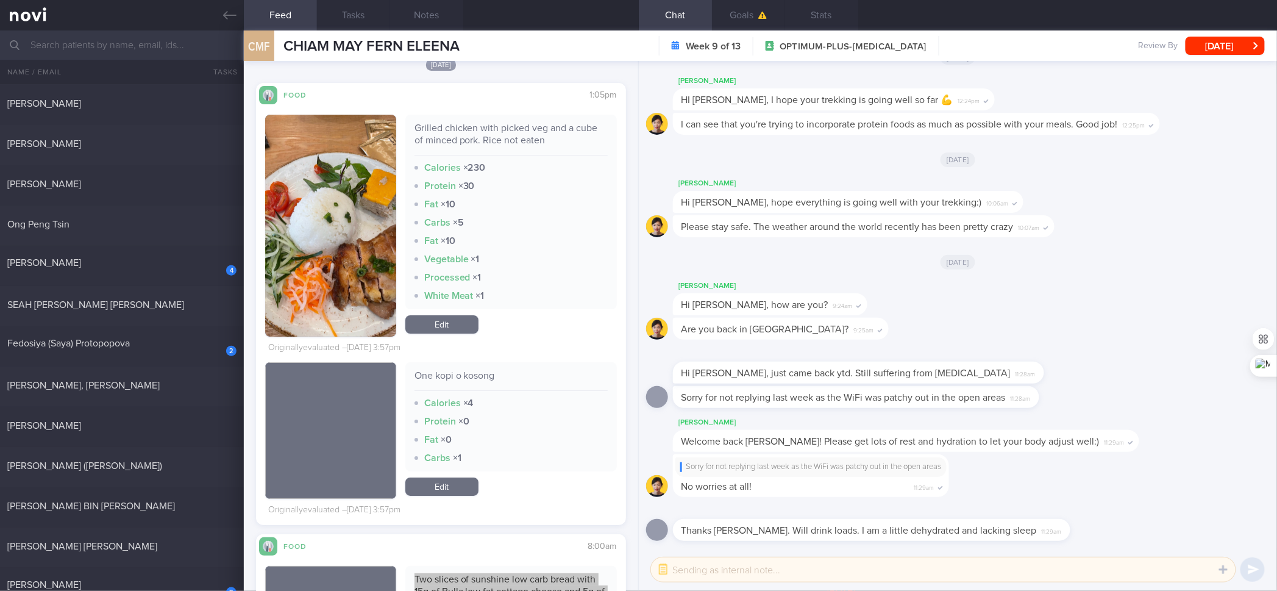
scroll to position [3801, 0]
click at [471, 321] on link "Edit" at bounding box center [441, 324] width 73 height 18
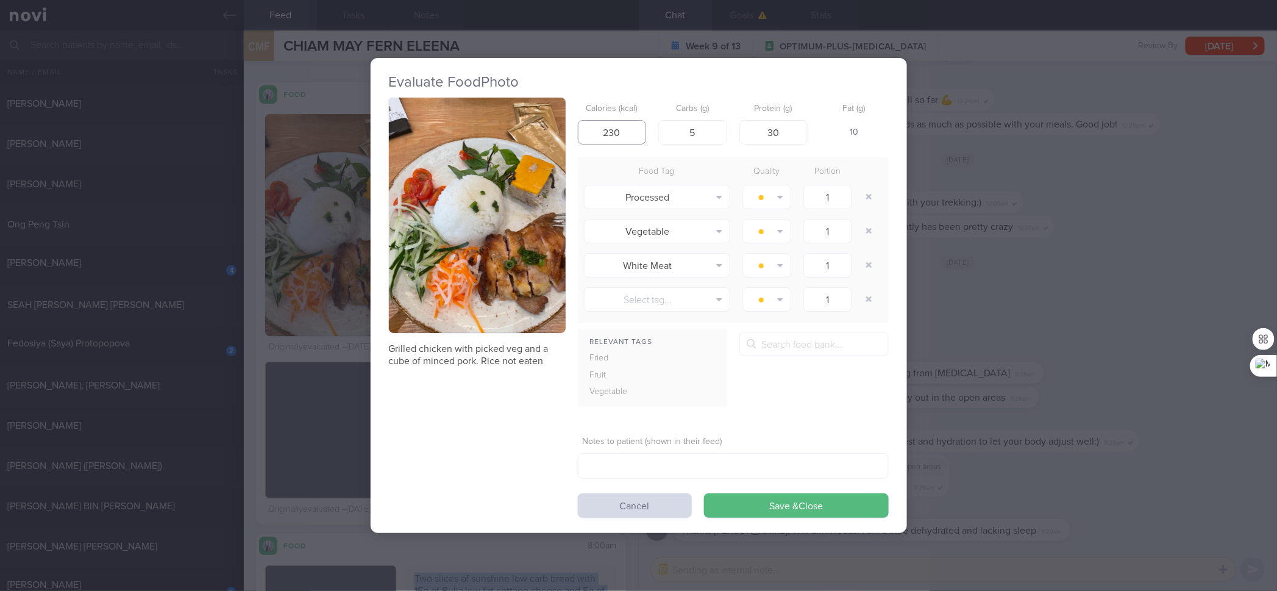
click at [626, 121] on input "230" at bounding box center [612, 132] width 69 height 24
click at [627, 121] on input "230" at bounding box center [612, 132] width 69 height 24
type input "445"
type input "3"
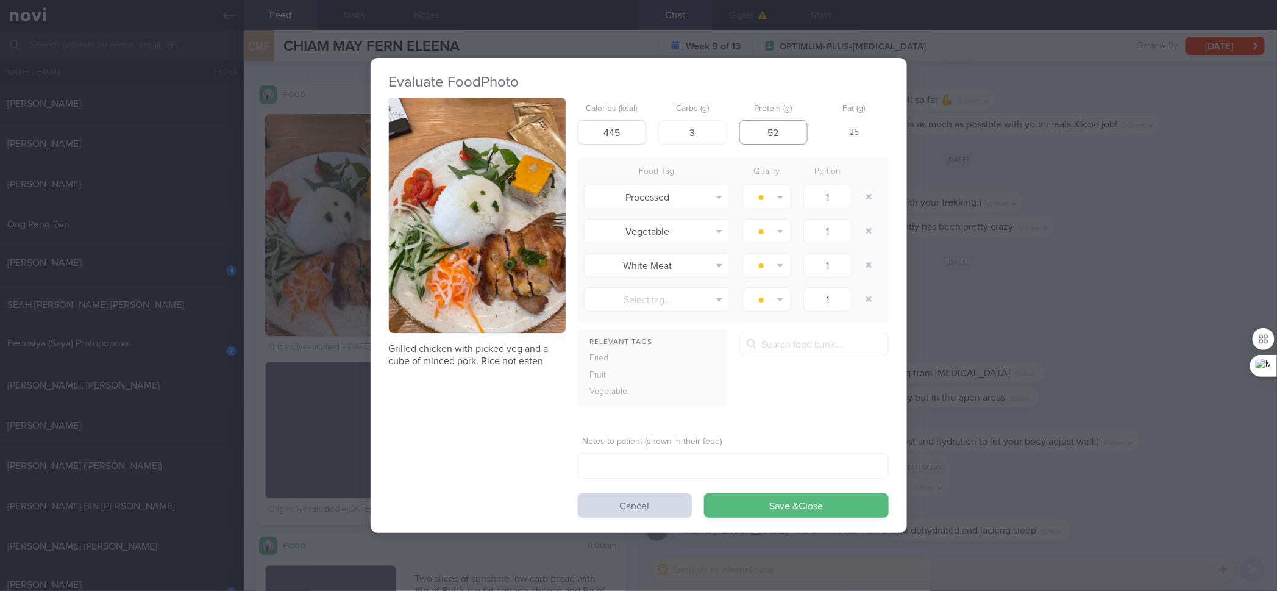
type input "5"
type input "41"
click at [704, 473] on button "Save & Close" at bounding box center [796, 505] width 185 height 24
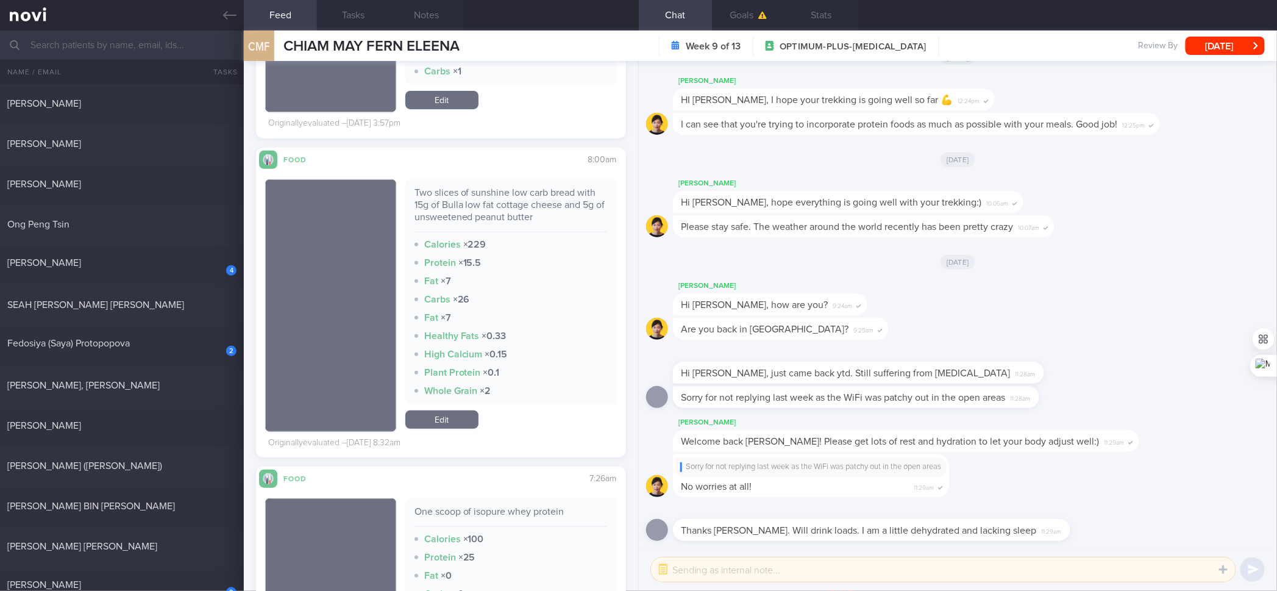
scroll to position [4188, 0]
click at [436, 416] on link "Edit" at bounding box center [441, 419] width 73 height 18
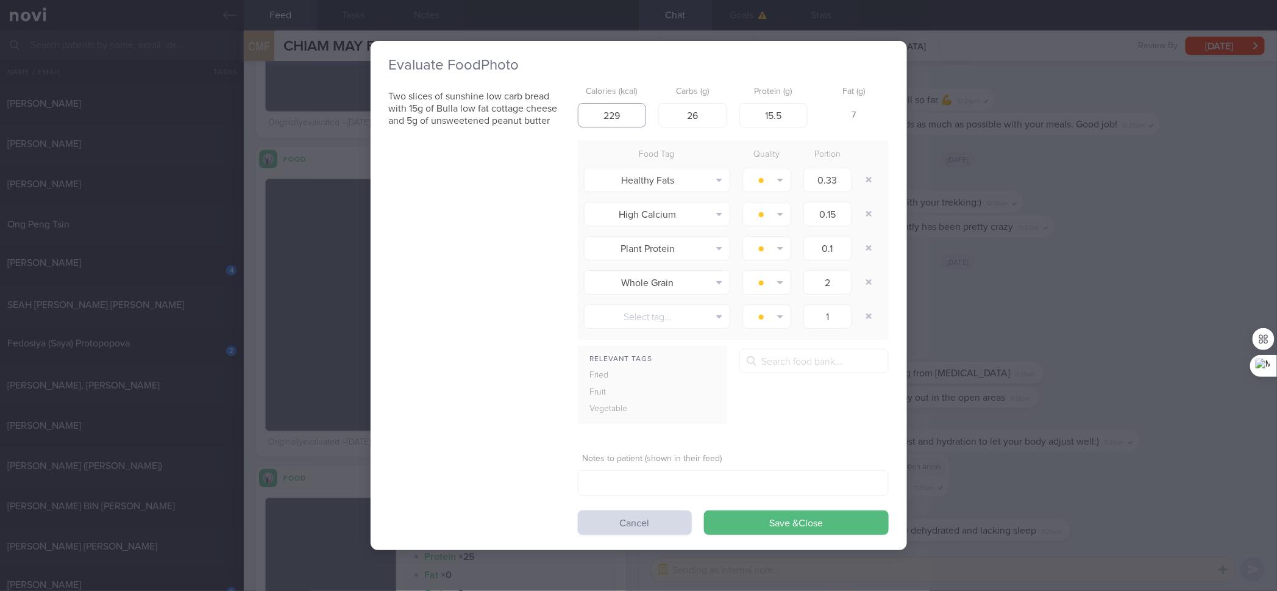
click at [624, 115] on input "229" at bounding box center [612, 115] width 69 height 24
type input "226"
type input "7"
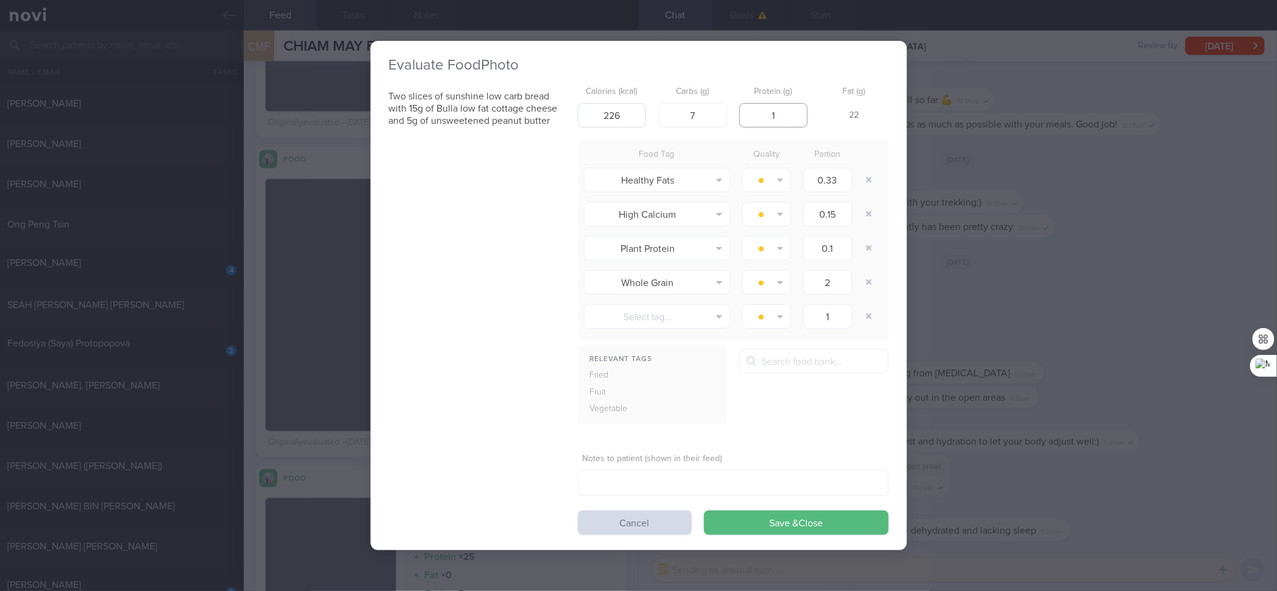
type input "16"
click button "Save & Close" at bounding box center [796, 522] width 185 height 24
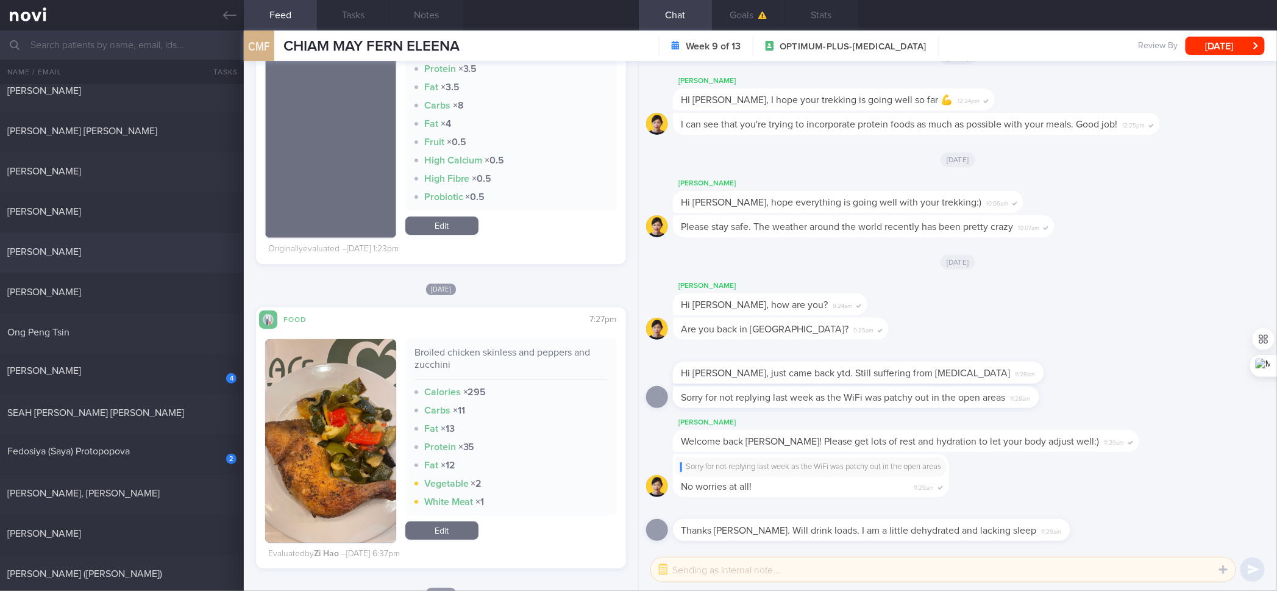
scroll to position [254, 0]
click at [109, 241] on div "[PERSON_NAME] 0.4 [DATE]" at bounding box center [638, 252] width 1277 height 40
checkbox input "true"
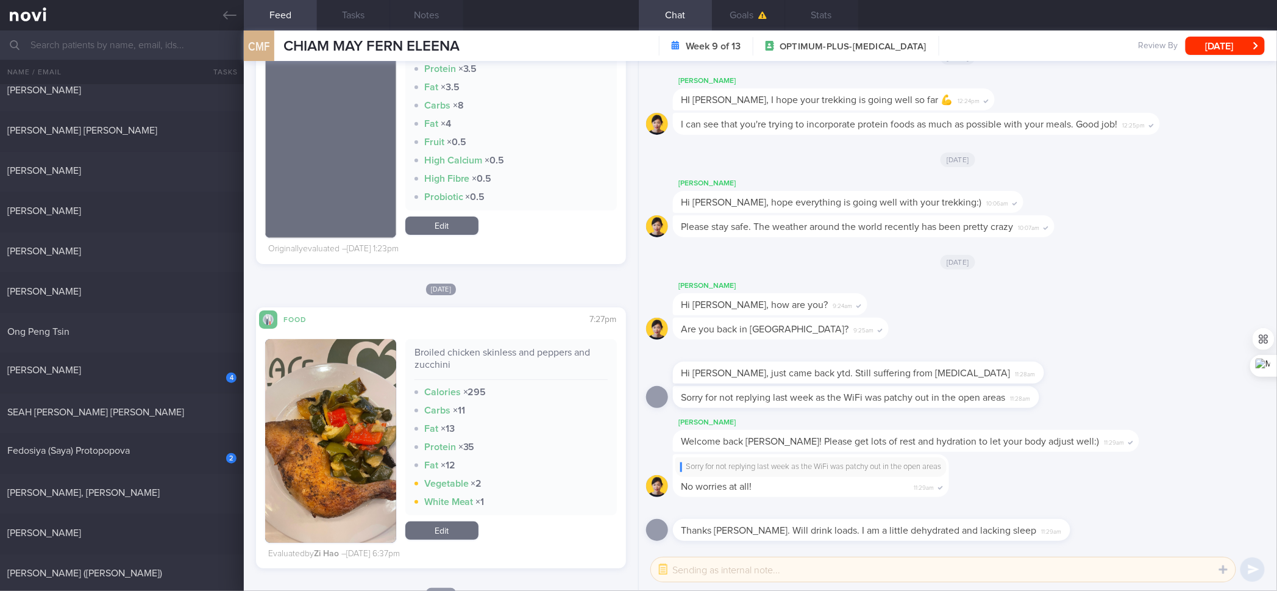
checkbox input "true"
select select "6"
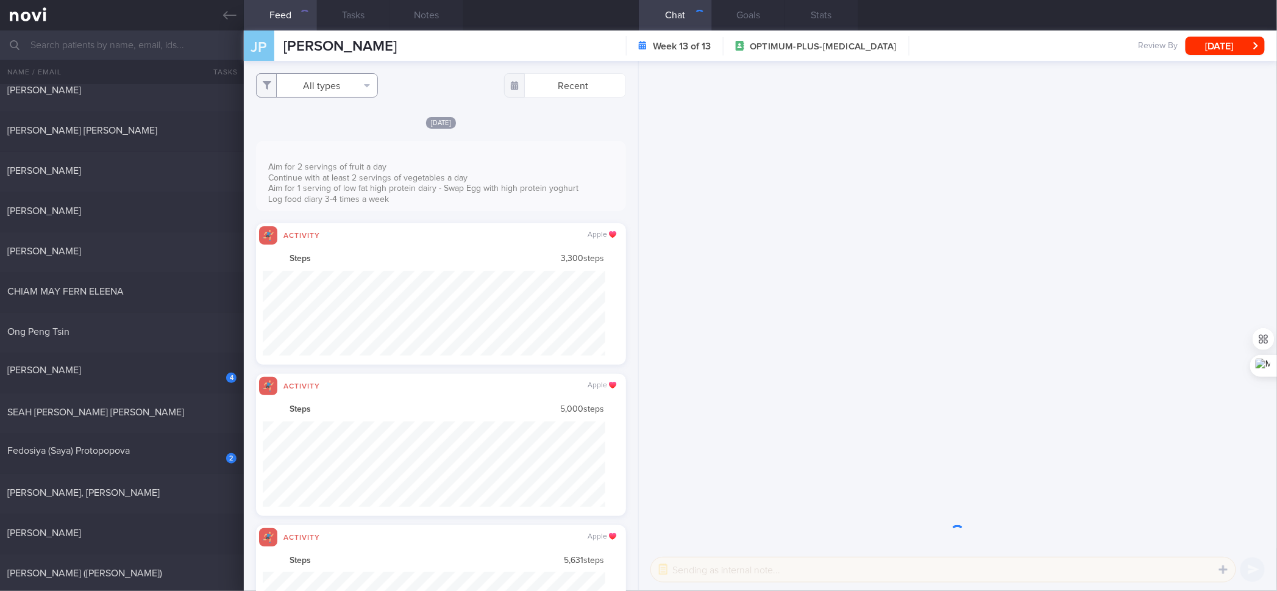
click at [344, 87] on button "All types" at bounding box center [317, 85] width 122 height 24
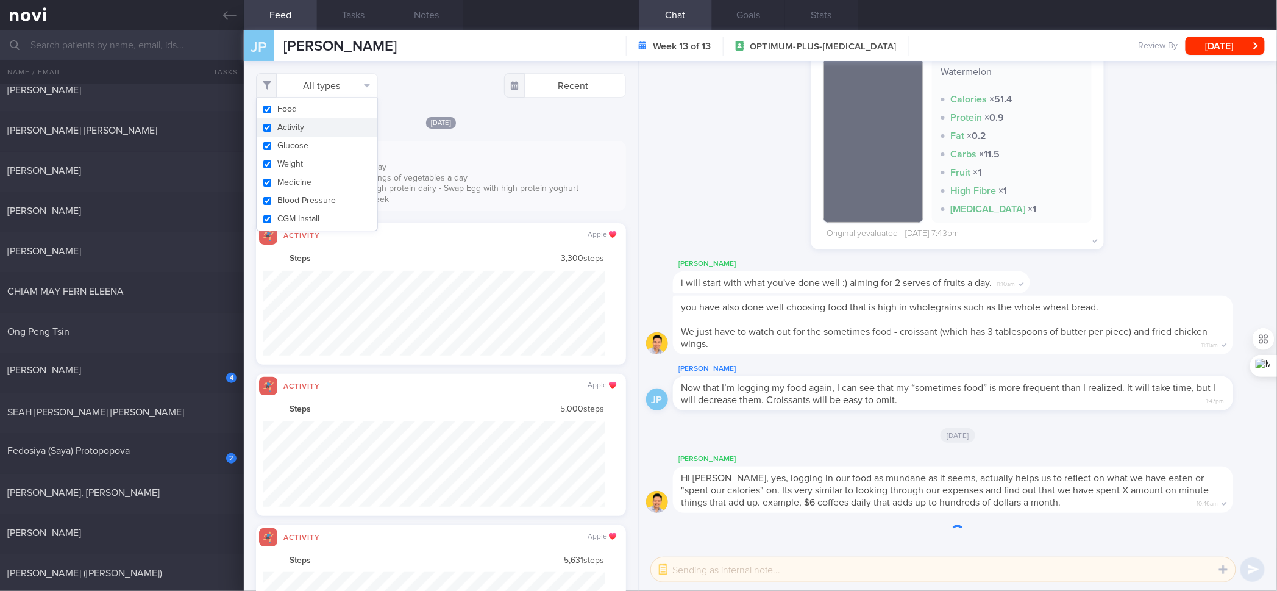
click at [309, 119] on button "Activity" at bounding box center [317, 127] width 121 height 18
checkbox input "false"
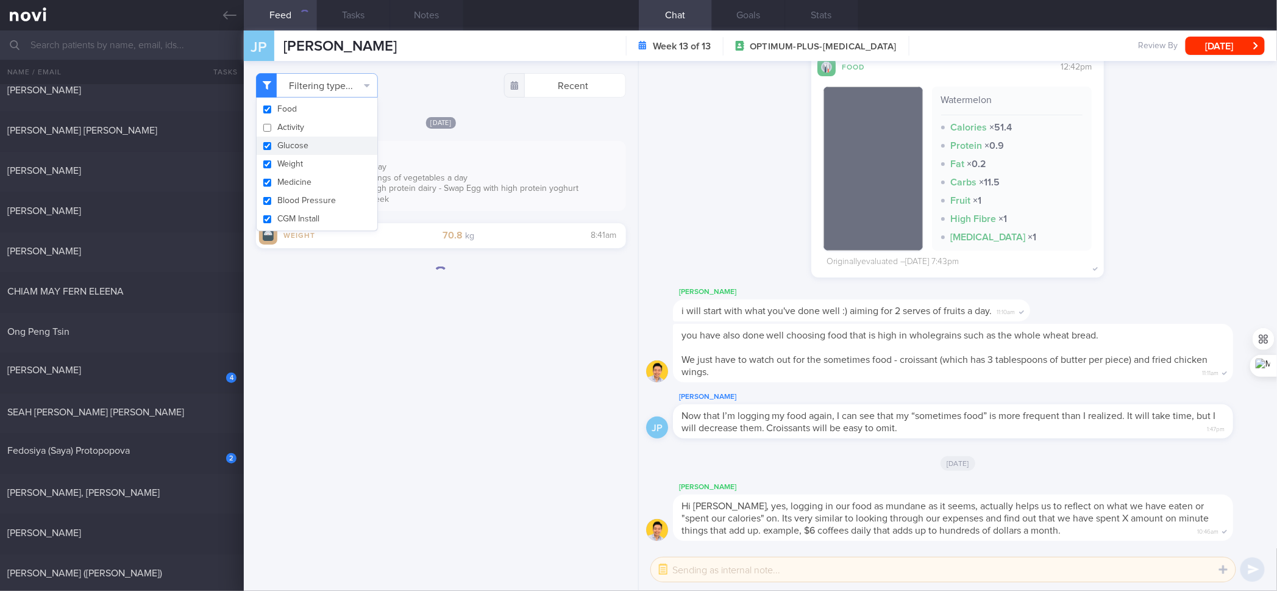
click at [297, 148] on button "Glucose" at bounding box center [317, 146] width 121 height 18
checkbox input "false"
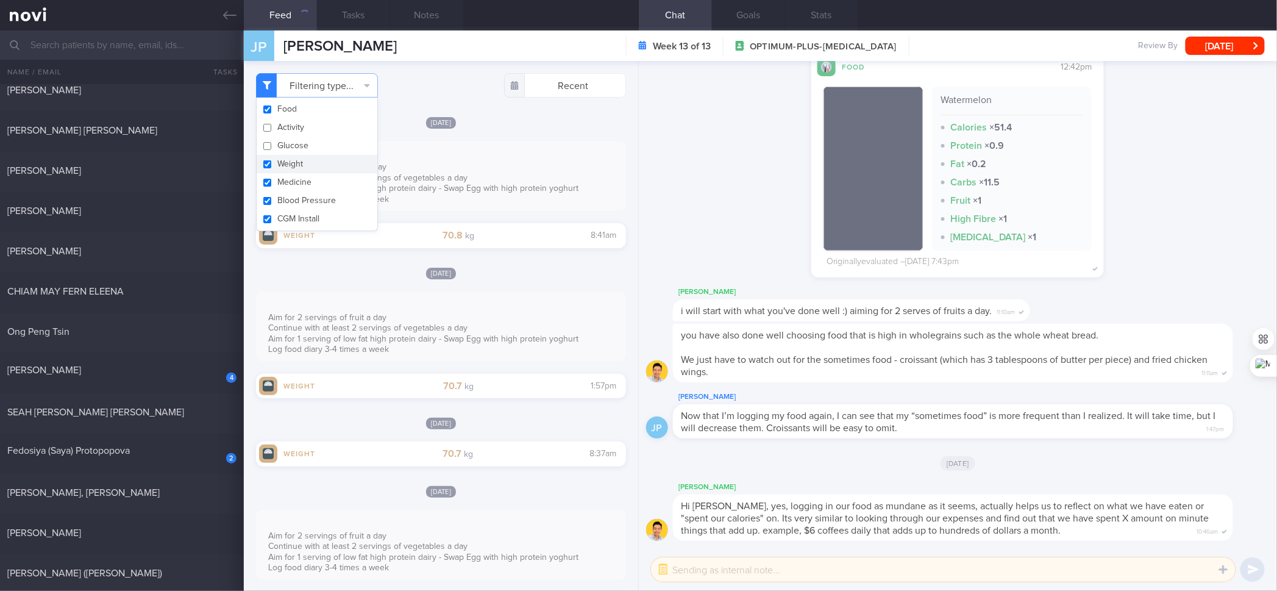
click at [287, 162] on button "Weight" at bounding box center [317, 164] width 121 height 18
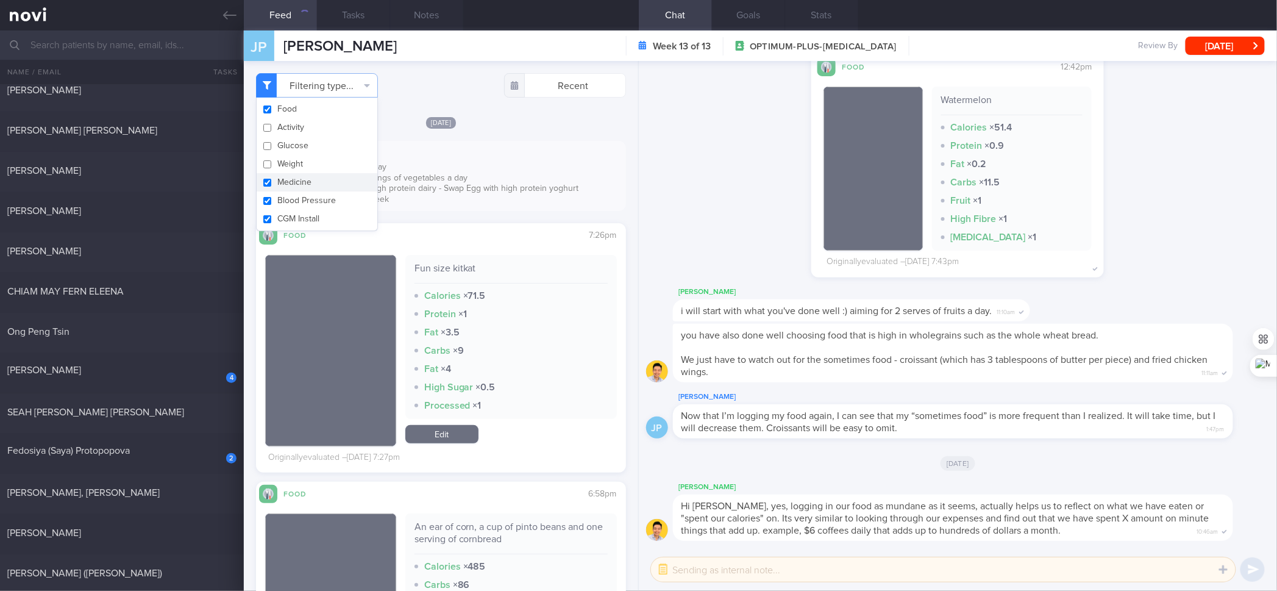
checkbox input "false"
click at [284, 182] on button "Medicine" at bounding box center [317, 182] width 121 height 18
checkbox input "false"
click at [278, 197] on button "Blood Pressure" at bounding box center [317, 200] width 121 height 18
click at [278, 205] on button "Blood Pressure" at bounding box center [317, 200] width 121 height 18
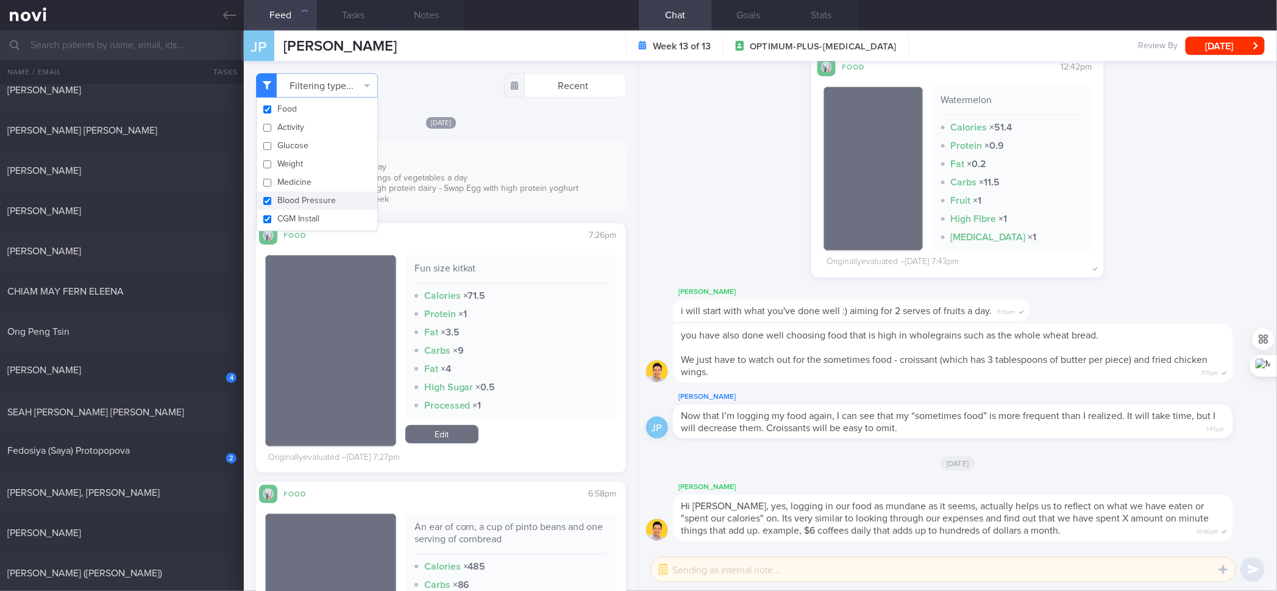
checkbox input "true"
click at [276, 213] on button "CGM Install" at bounding box center [317, 219] width 121 height 18
checkbox input "false"
click at [277, 208] on button "Blood Pressure" at bounding box center [317, 200] width 121 height 18
checkbox input "false"
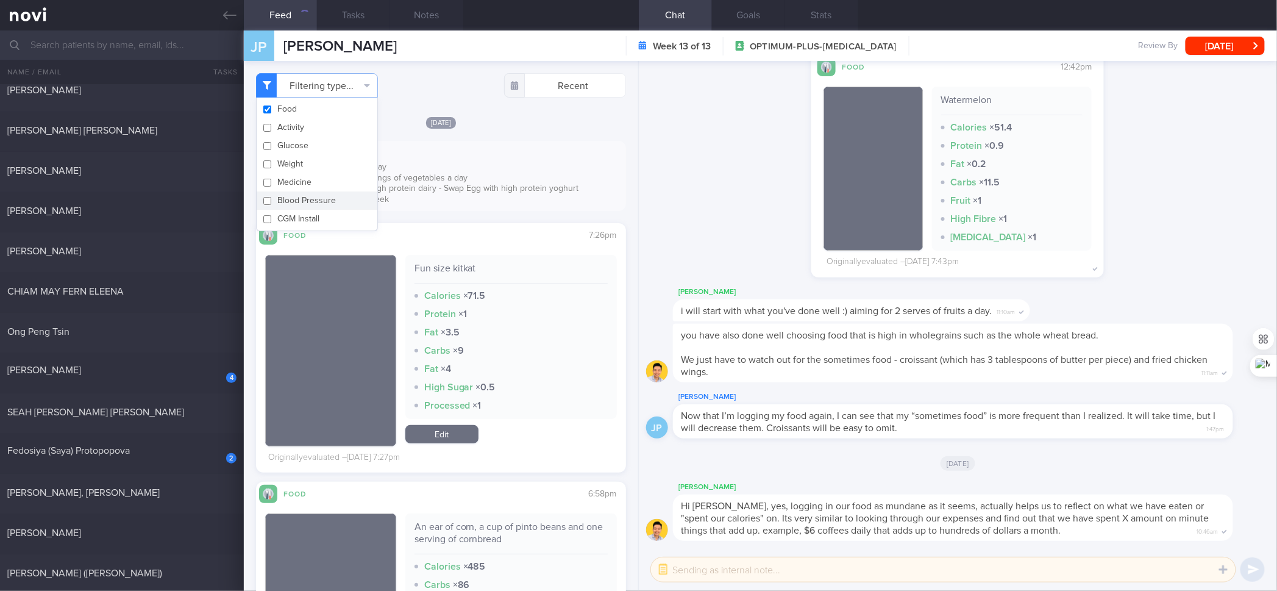
click at [509, 208] on div "Aim for 2 servings of fruit a day Continue with at least 2 servings of vegetabl…" at bounding box center [440, 176] width 369 height 70
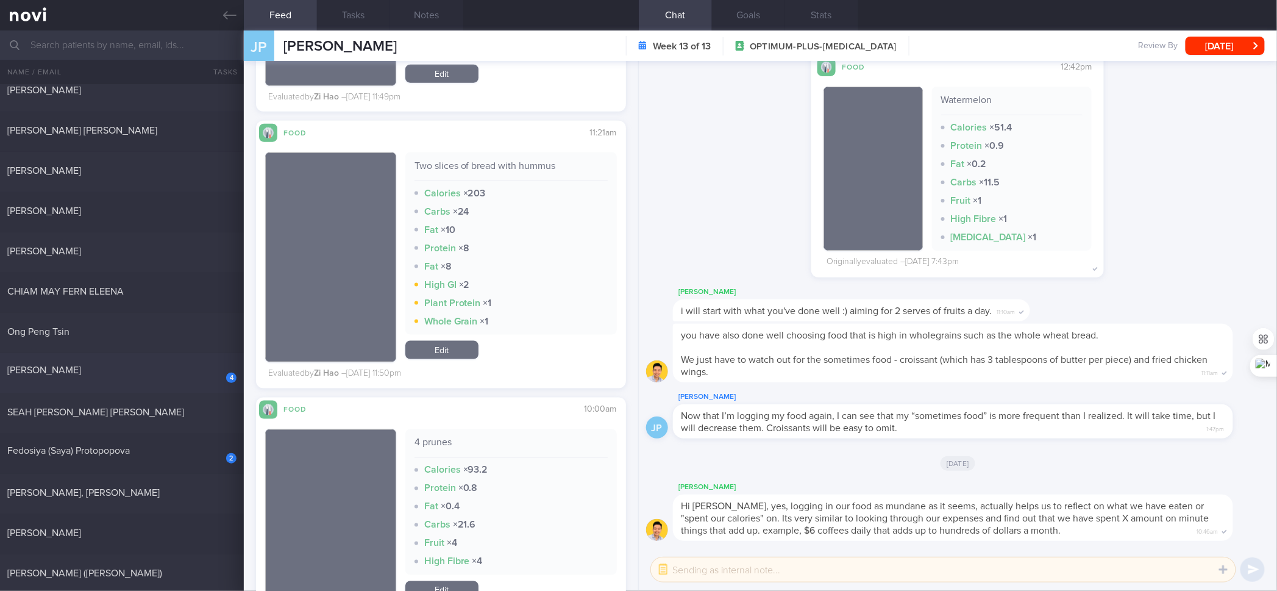
scroll to position [668, 0]
click at [120, 371] on div "[PERSON_NAME]" at bounding box center [120, 370] width 226 height 12
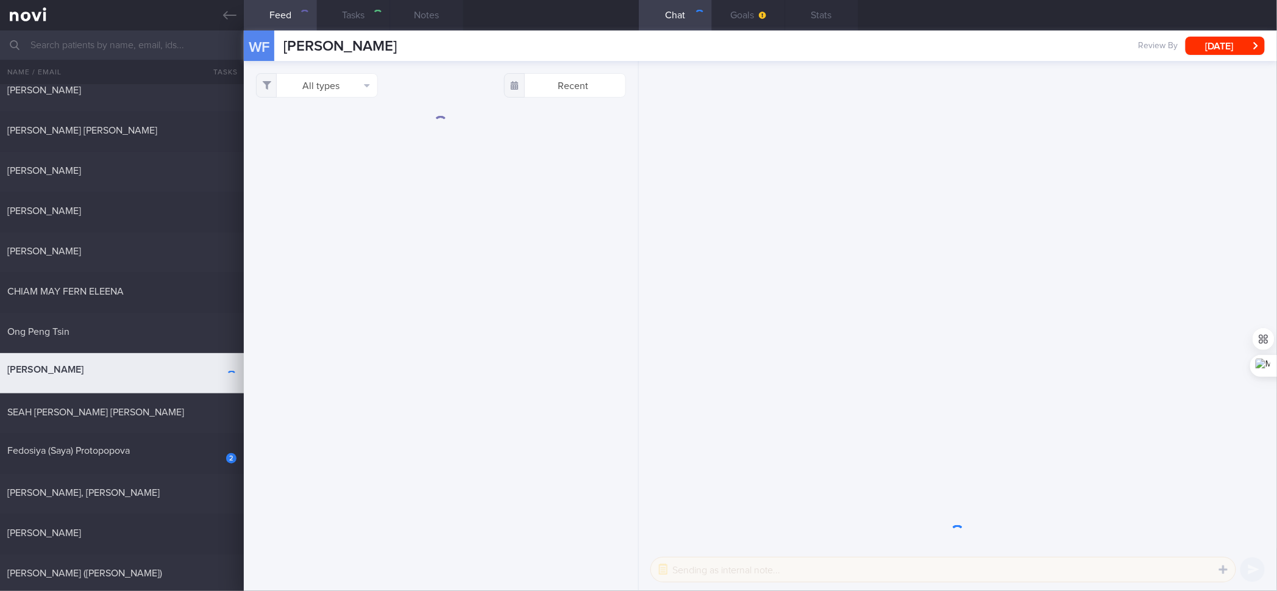
select select "7"
checkbox input "true"
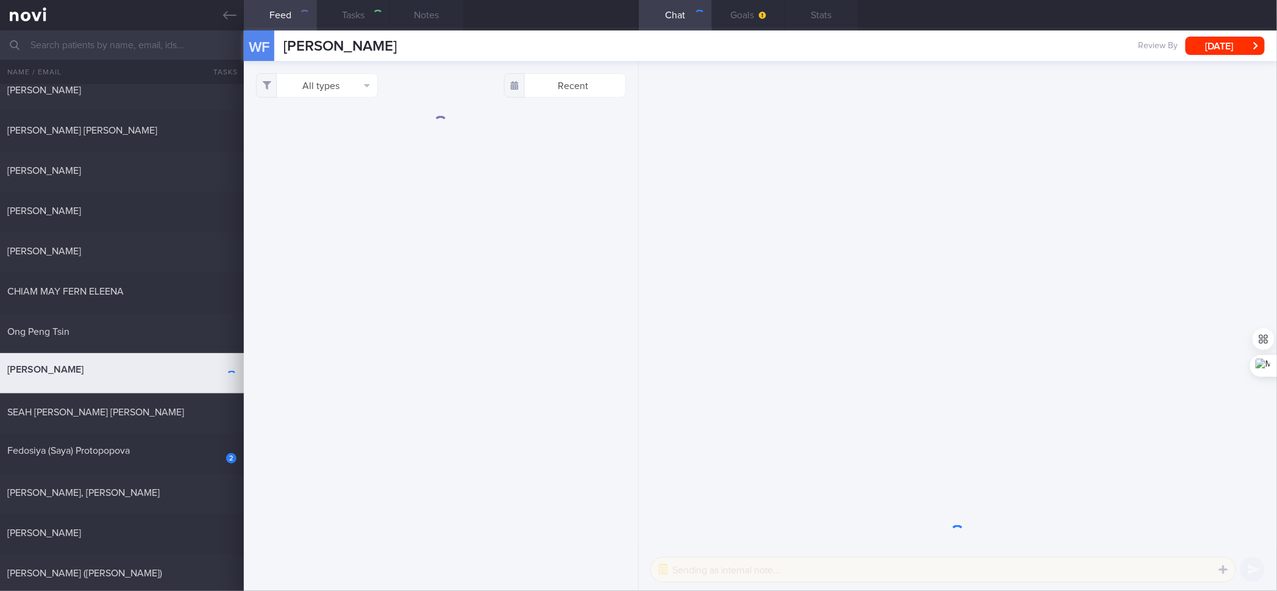
checkbox input "true"
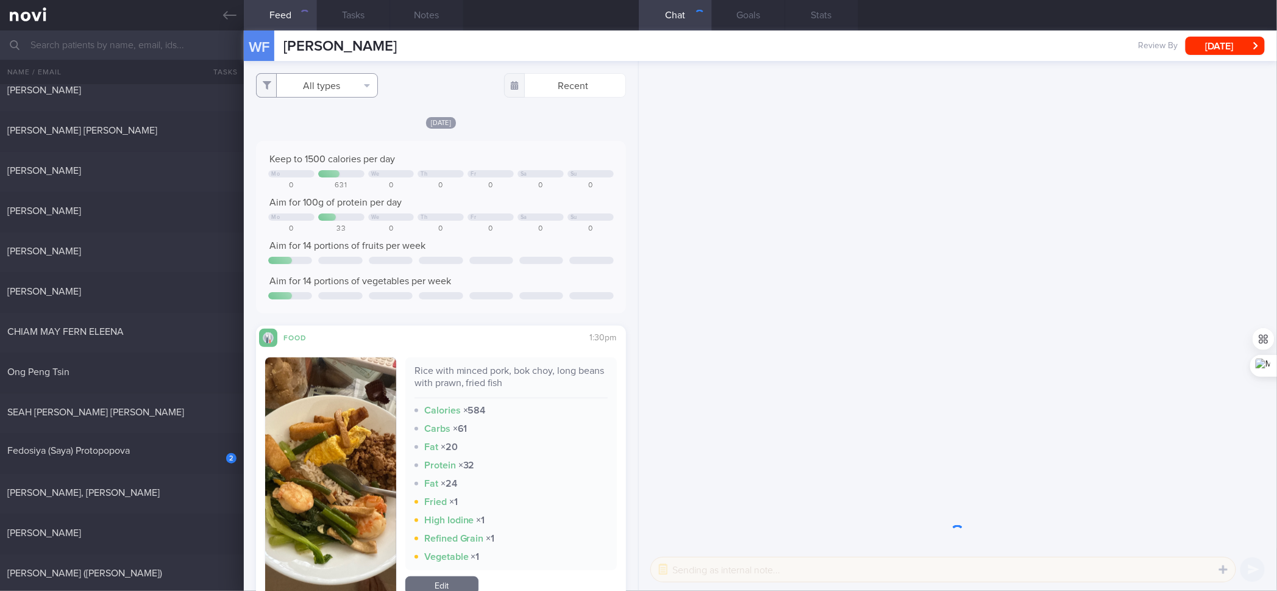
click at [323, 88] on button "All types" at bounding box center [317, 85] width 122 height 24
click at [290, 127] on button "Activity" at bounding box center [317, 127] width 121 height 18
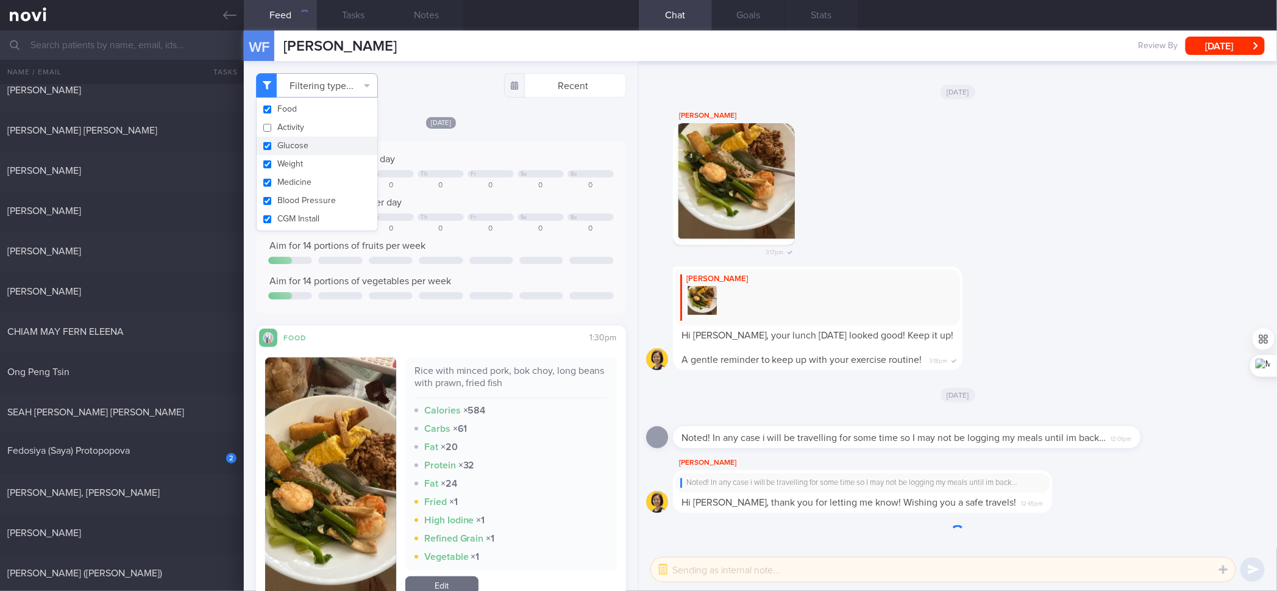
checkbox input "false"
click at [284, 154] on button "Glucose" at bounding box center [317, 146] width 121 height 18
checkbox input "false"
click at [269, 184] on input "checkbox" at bounding box center [267, 183] width 9 height 8
checkbox input "false"
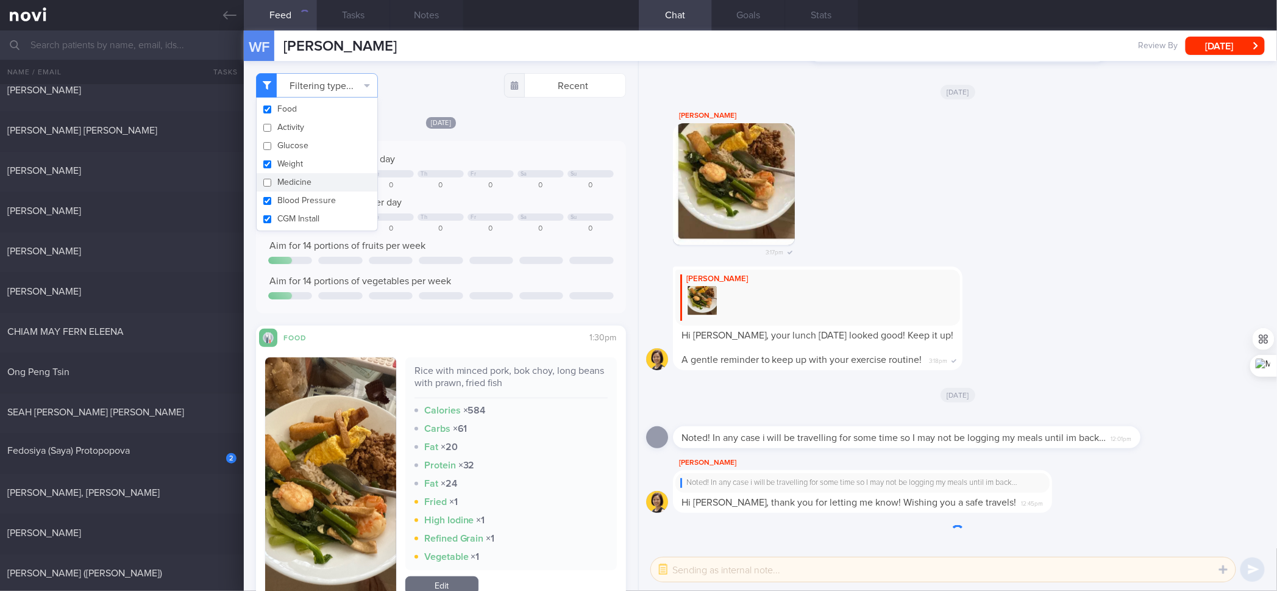
click at [269, 204] on input "checkbox" at bounding box center [267, 201] width 9 height 8
checkbox input "false"
click at [276, 220] on button "CGM Install" at bounding box center [317, 219] width 121 height 18
checkbox input "false"
click at [290, 168] on button "Weight" at bounding box center [317, 164] width 121 height 18
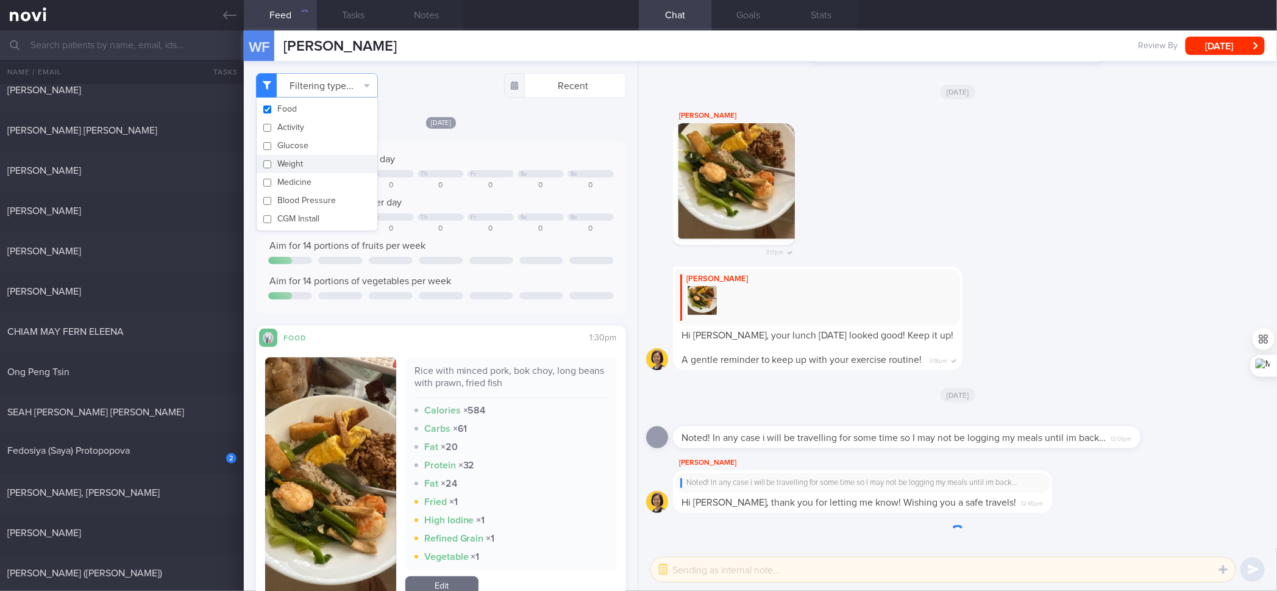
checkbox input "false"
click at [441, 213] on div at bounding box center [441, 216] width 46 height 7
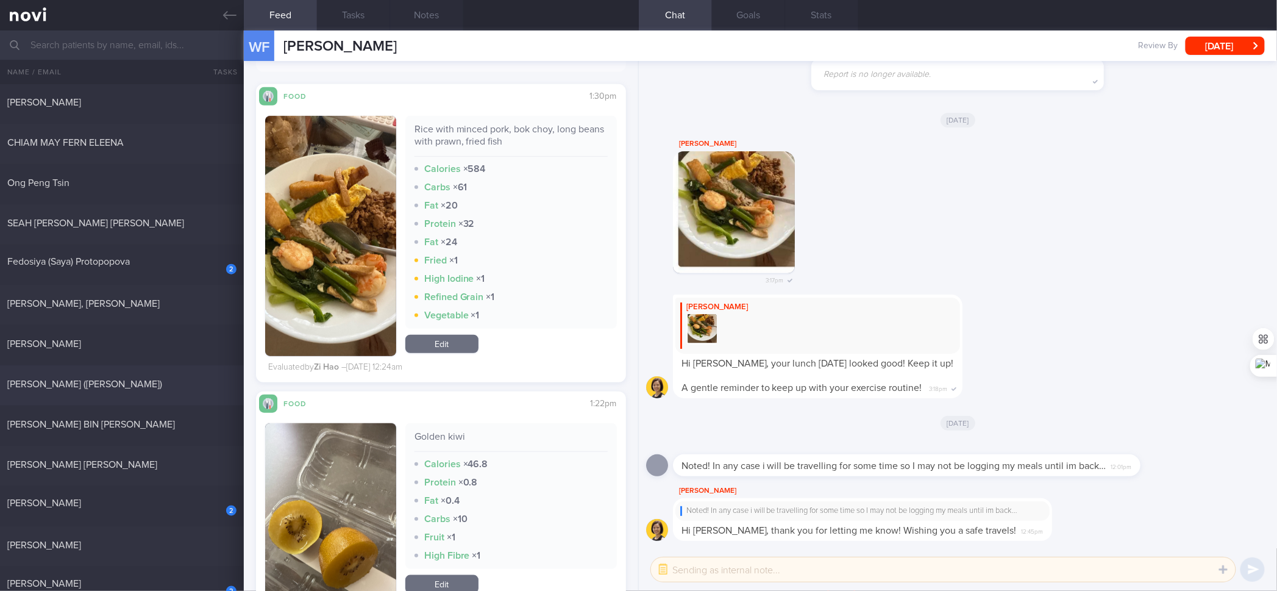
scroll to position [443, 0]
click at [149, 342] on div "[PERSON_NAME]" at bounding box center [120, 344] width 226 height 12
checkbox input "true"
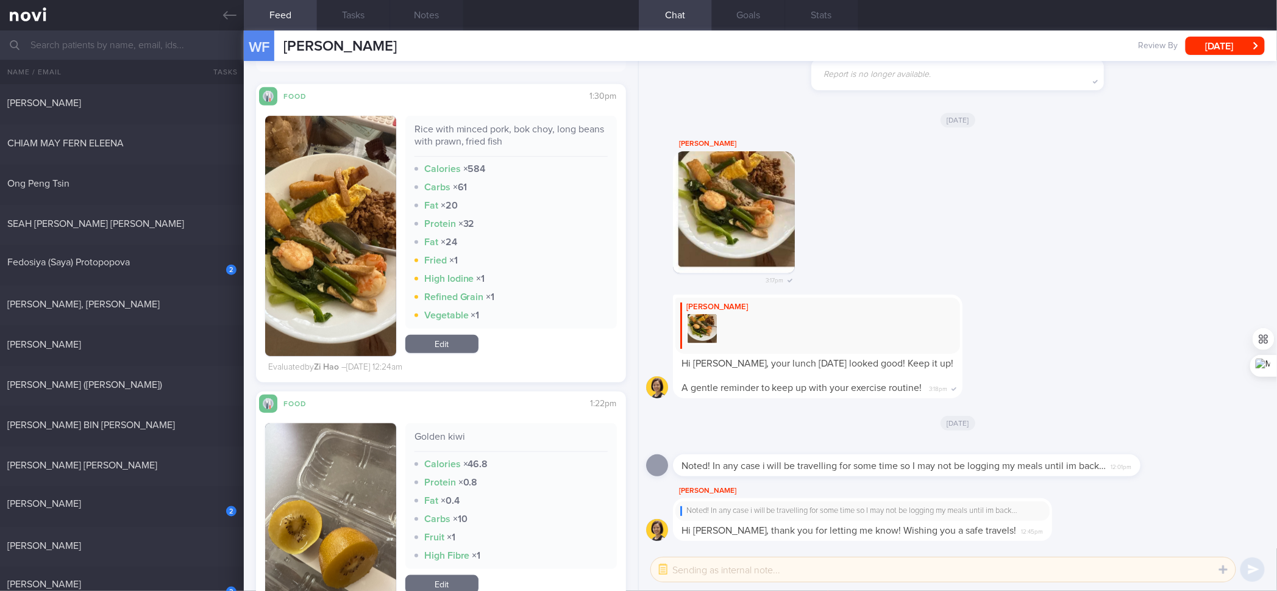
checkbox input "true"
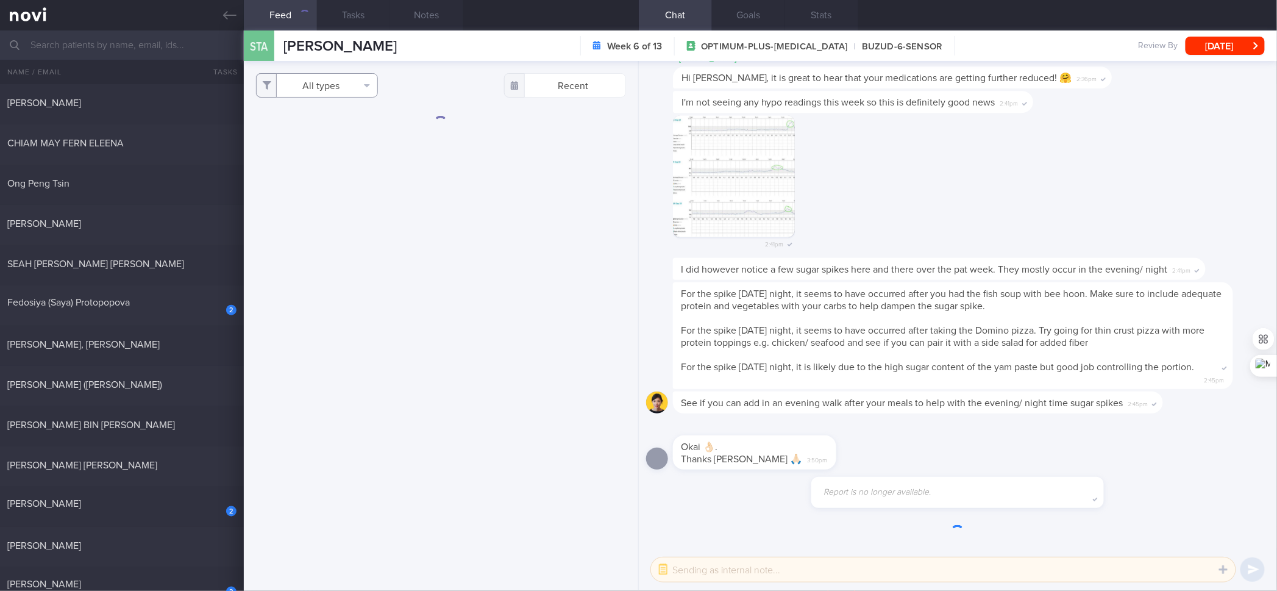
click at [349, 82] on button "All types" at bounding box center [317, 85] width 122 height 24
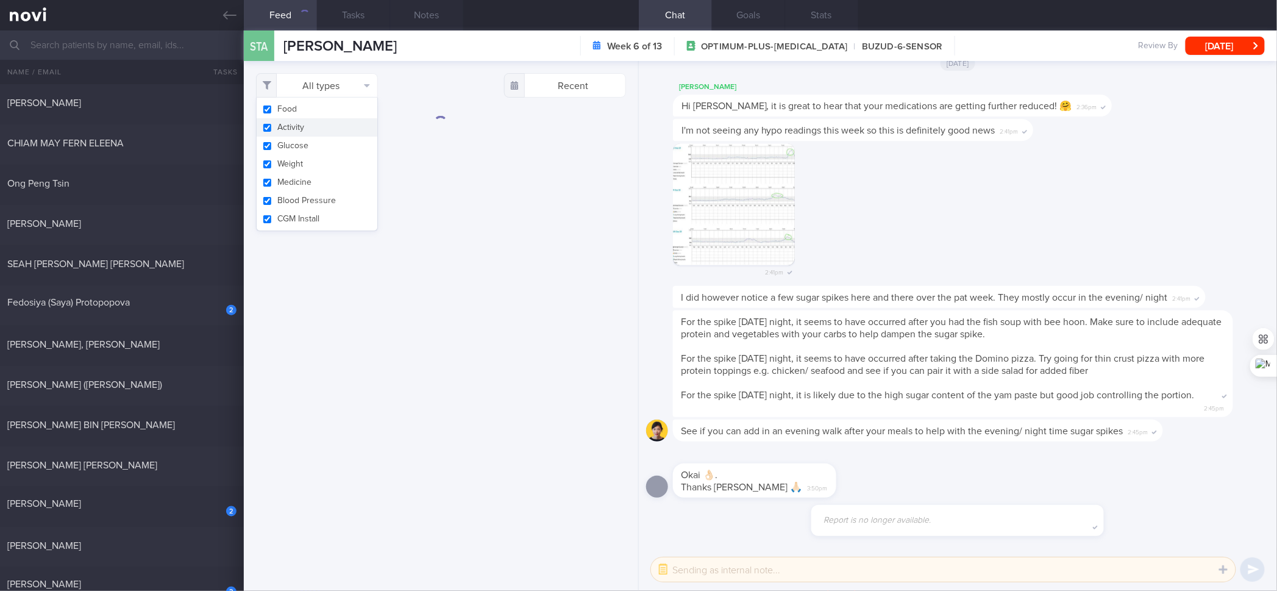
click at [318, 132] on button "Activity" at bounding box center [317, 127] width 121 height 18
checkbox input "false"
click at [302, 150] on button "Glucose" at bounding box center [317, 146] width 121 height 18
checkbox input "false"
click at [290, 176] on button "Medicine" at bounding box center [317, 182] width 121 height 18
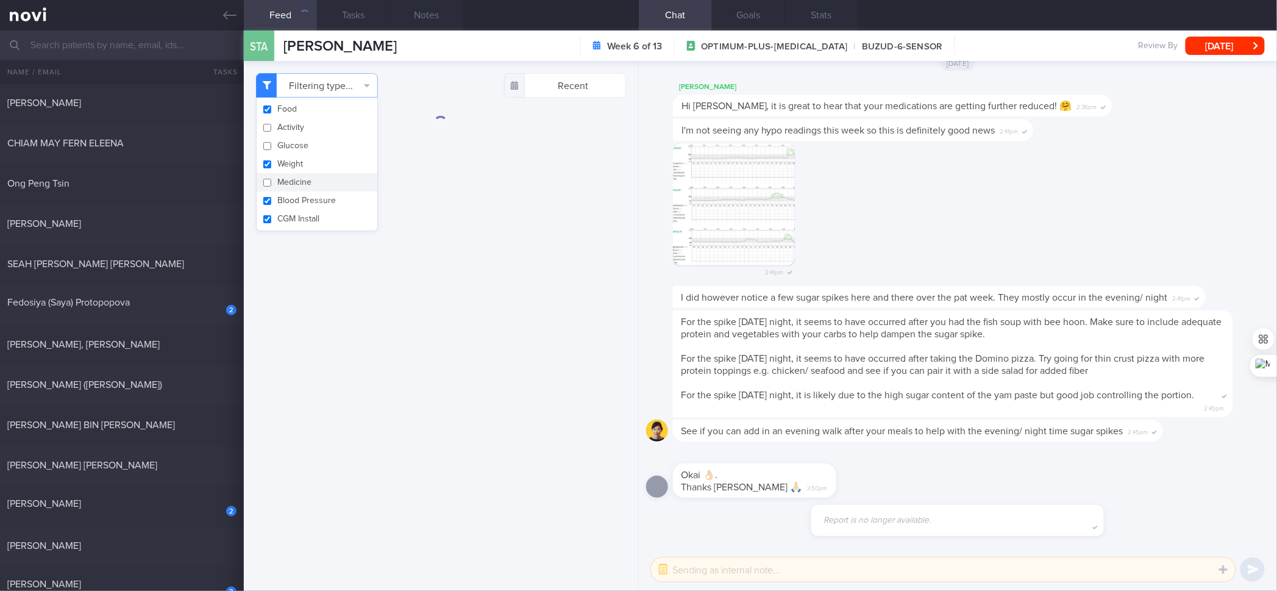
click at [284, 192] on button "Blood Pressure" at bounding box center [317, 200] width 121 height 18
click at [280, 206] on button "Blood Pressure" at bounding box center [317, 200] width 121 height 18
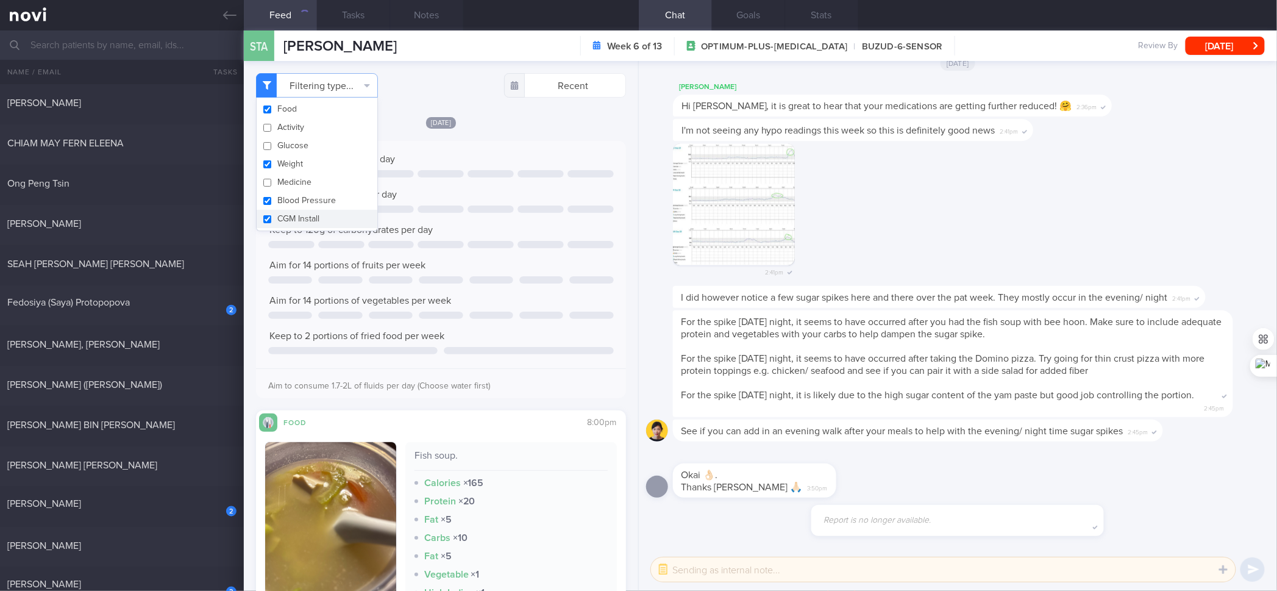
drag, startPoint x: 280, startPoint y: 217, endPoint x: 292, endPoint y: 174, distance: 45.0
click at [280, 218] on button "CGM Install" at bounding box center [317, 219] width 121 height 18
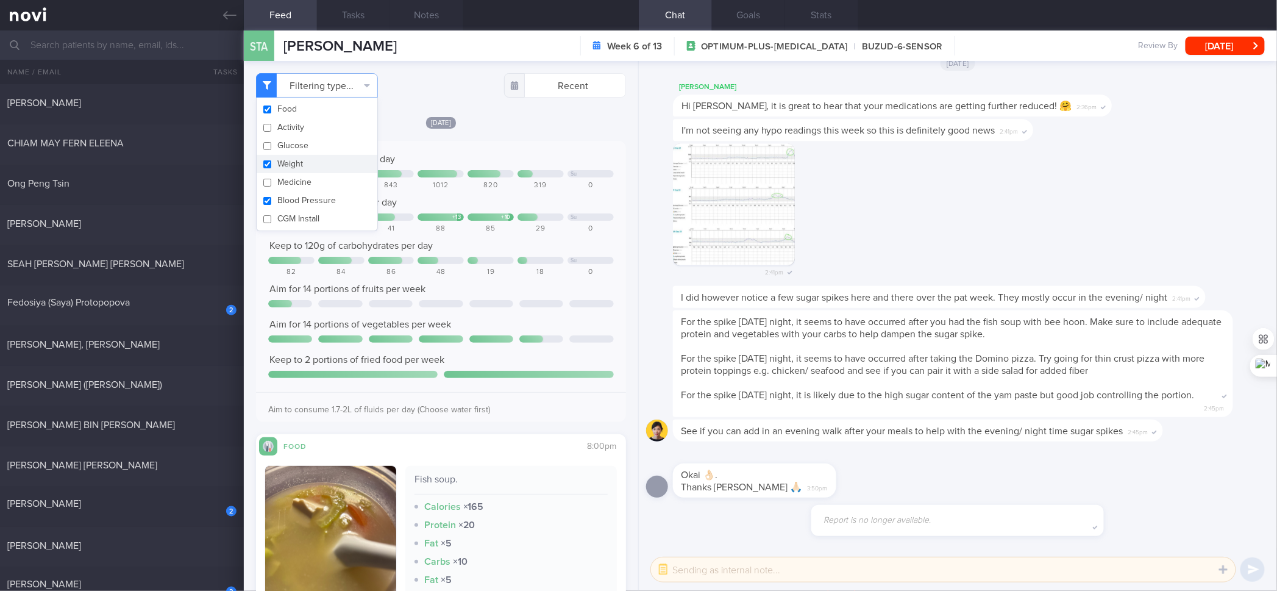
click at [294, 166] on button "Weight" at bounding box center [317, 164] width 121 height 18
click at [286, 199] on button "Blood Pressure" at bounding box center [317, 200] width 121 height 18
click at [399, 214] on div at bounding box center [391, 216] width 46 height 7
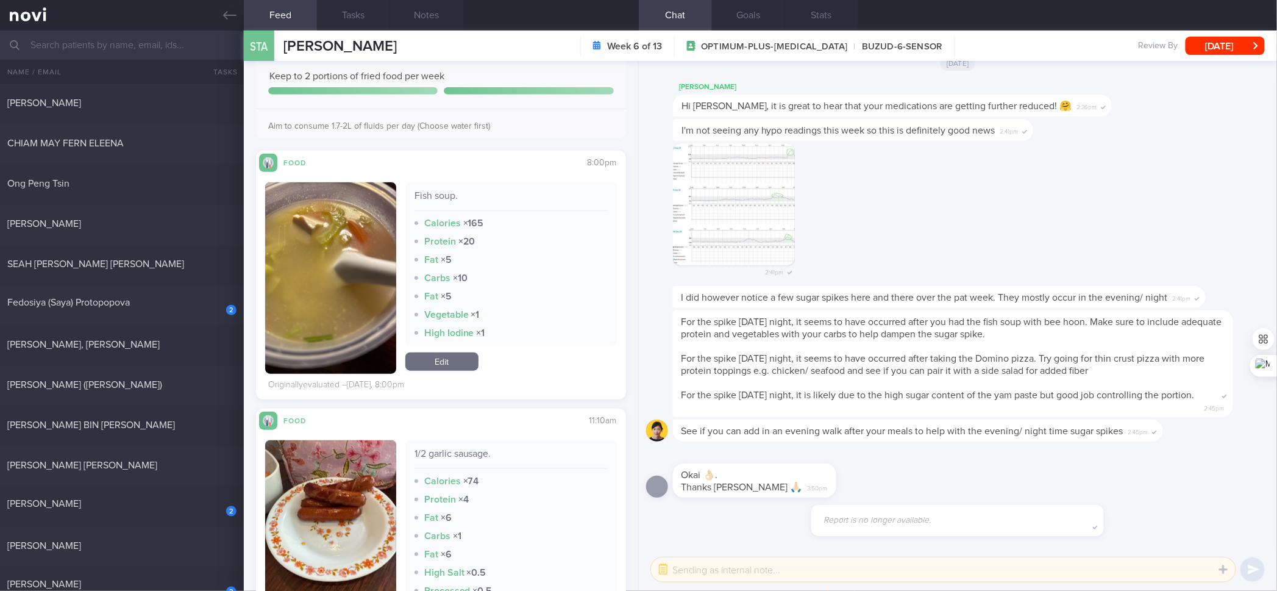
scroll to position [360, 0]
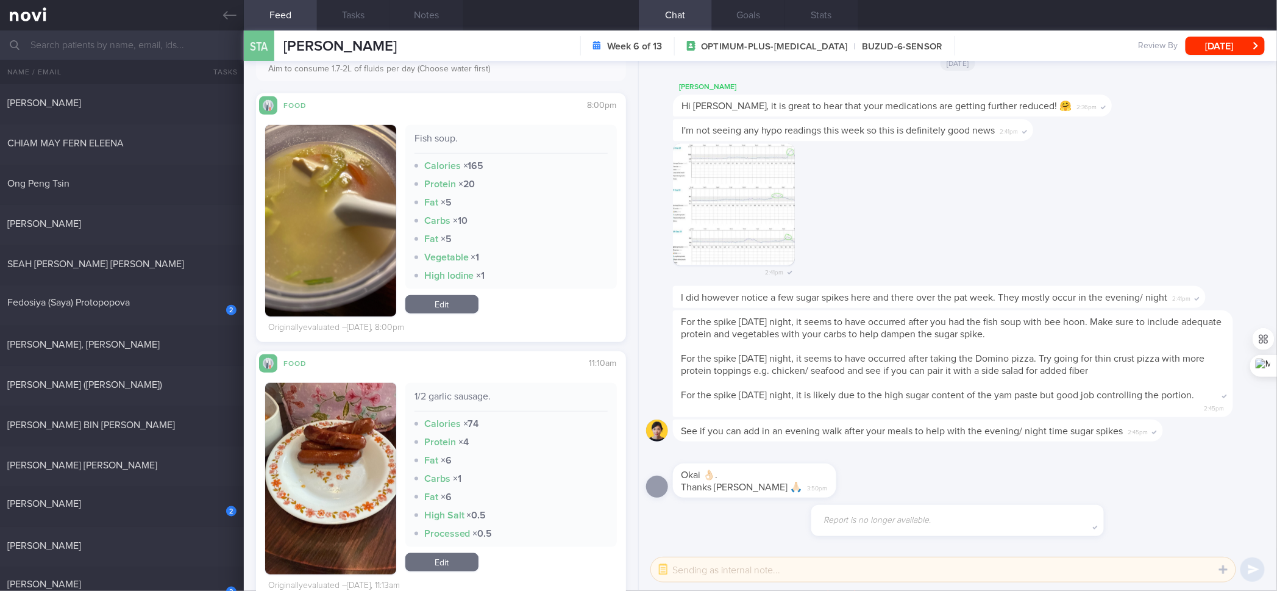
click at [421, 134] on div "Fish soup." at bounding box center [511, 142] width 193 height 21
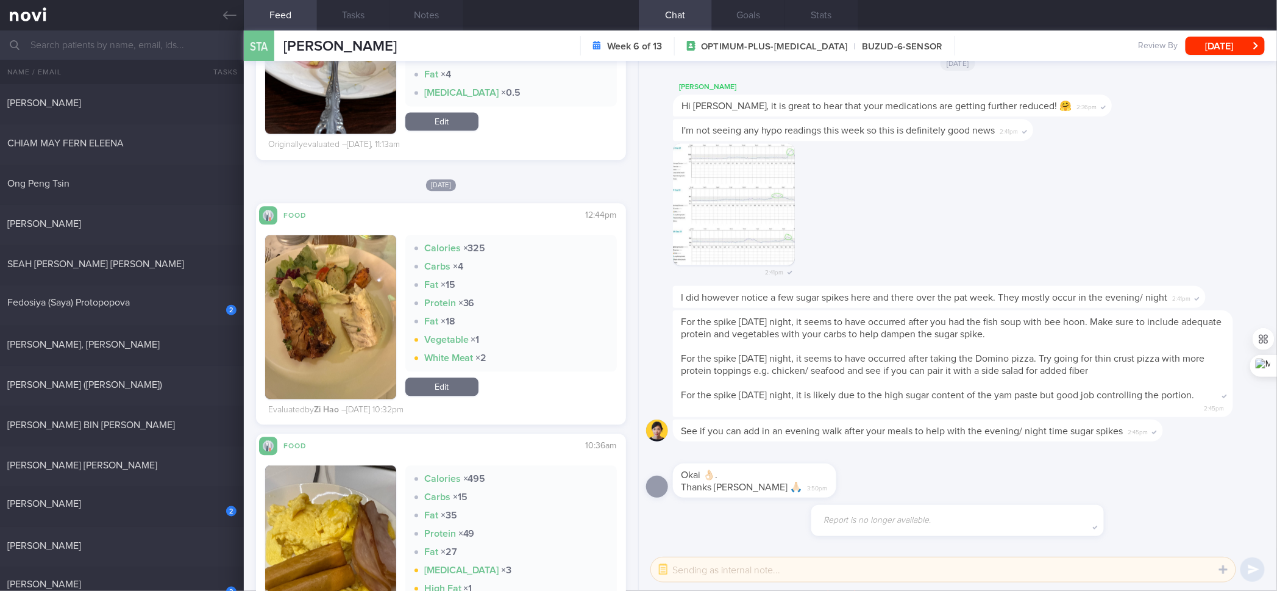
scroll to position [1198, 0]
click at [374, 311] on img "button" at bounding box center [330, 322] width 130 height 174
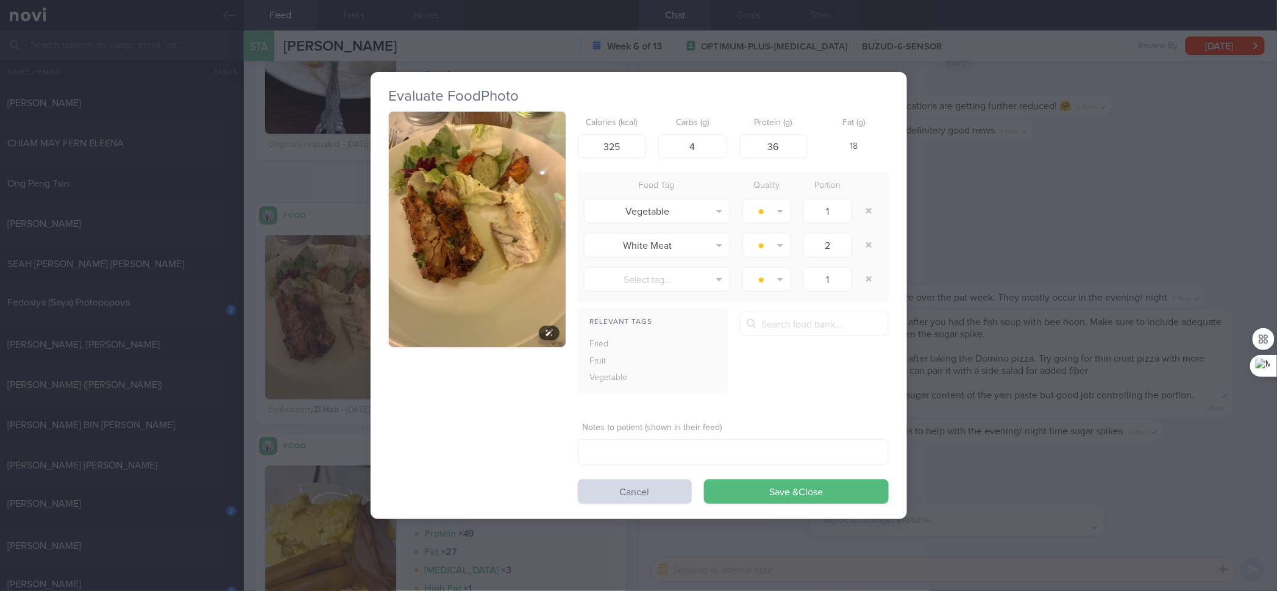
click at [510, 279] on button "button" at bounding box center [477, 230] width 177 height 236
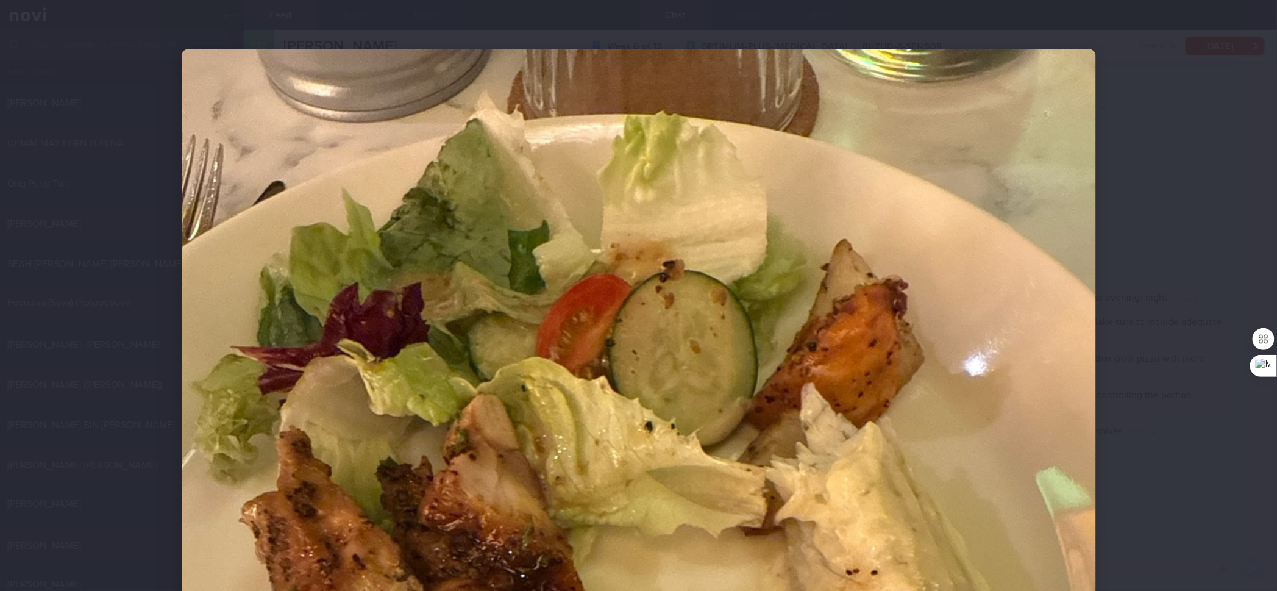
click at [1021, 235] on div at bounding box center [638, 295] width 1277 height 591
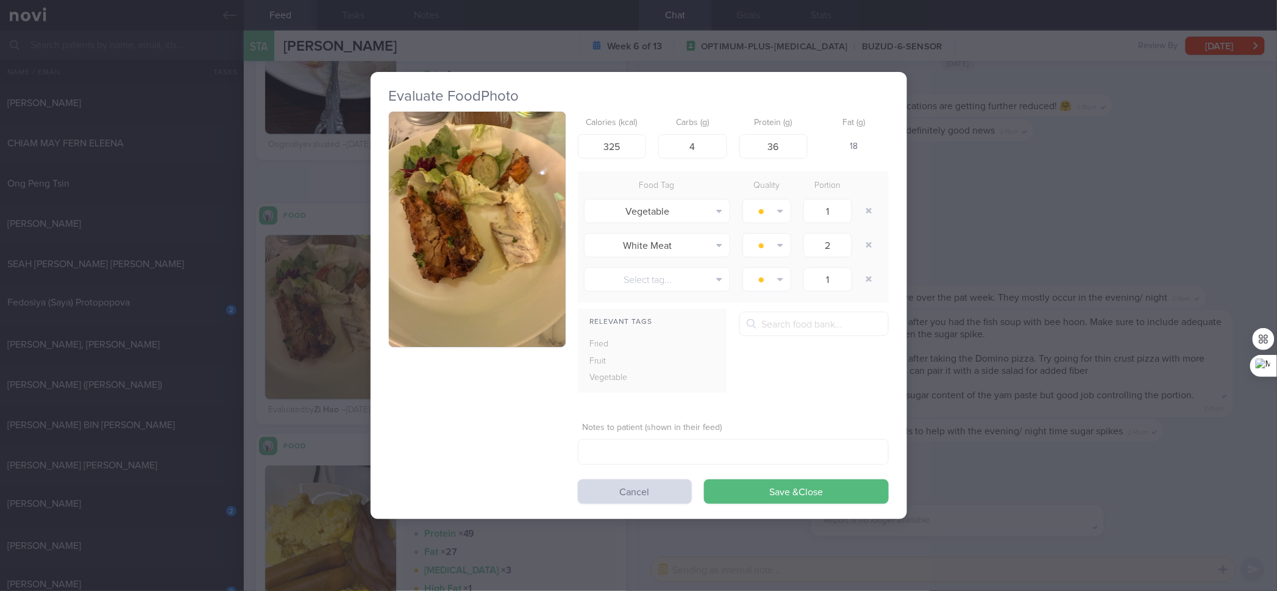
click at [1012, 323] on div "Evaluate Food Photo Calories (kcal) 325 Carbs (g) 4 Protein (g) 36 Fat (g) 18 F…" at bounding box center [638, 295] width 1277 height 591
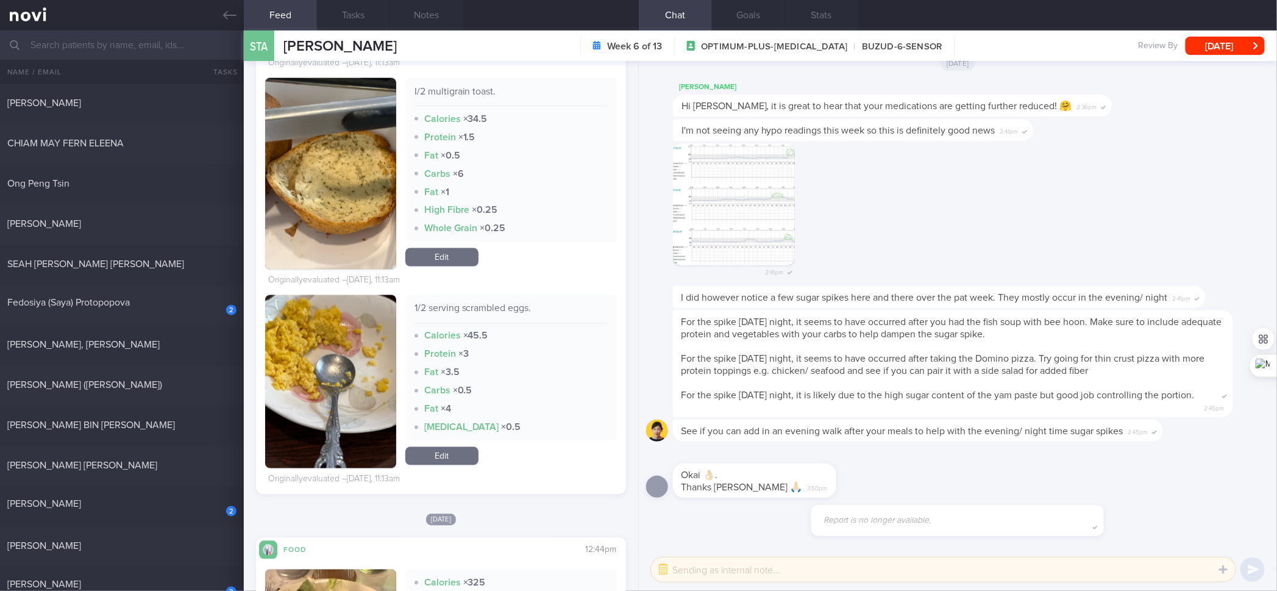
scroll to position [849, 0]
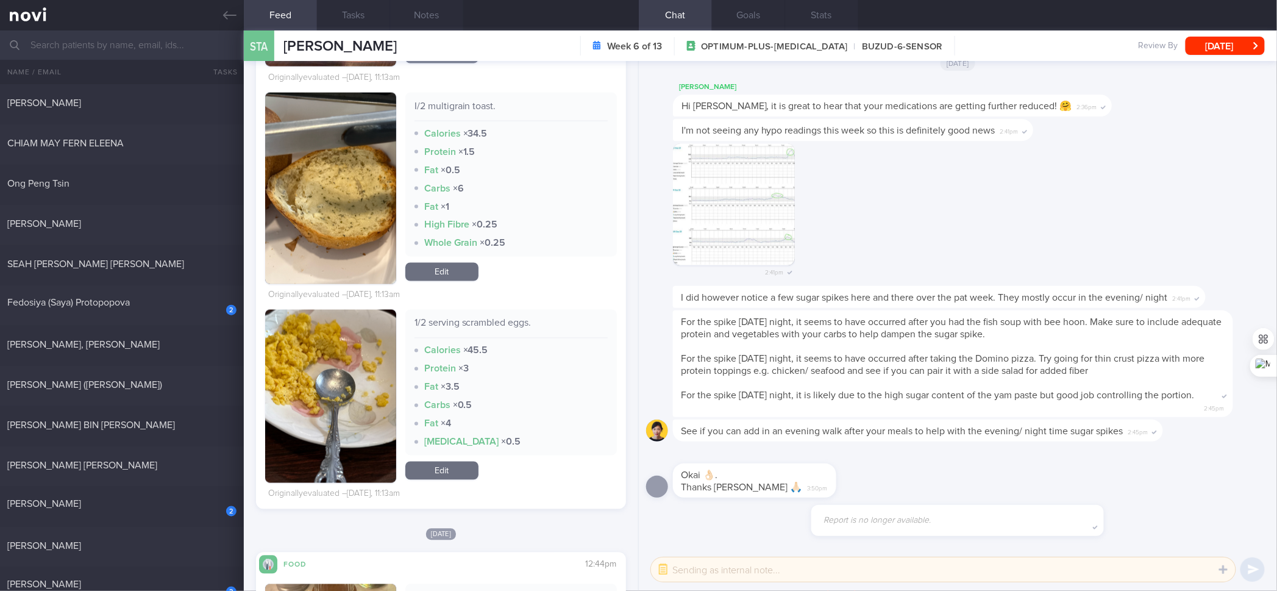
click at [496, 330] on div "1/2 serving scrambled eggs." at bounding box center [511, 327] width 193 height 21
click at [504, 320] on div "1/2 serving scrambled eggs." at bounding box center [511, 327] width 193 height 21
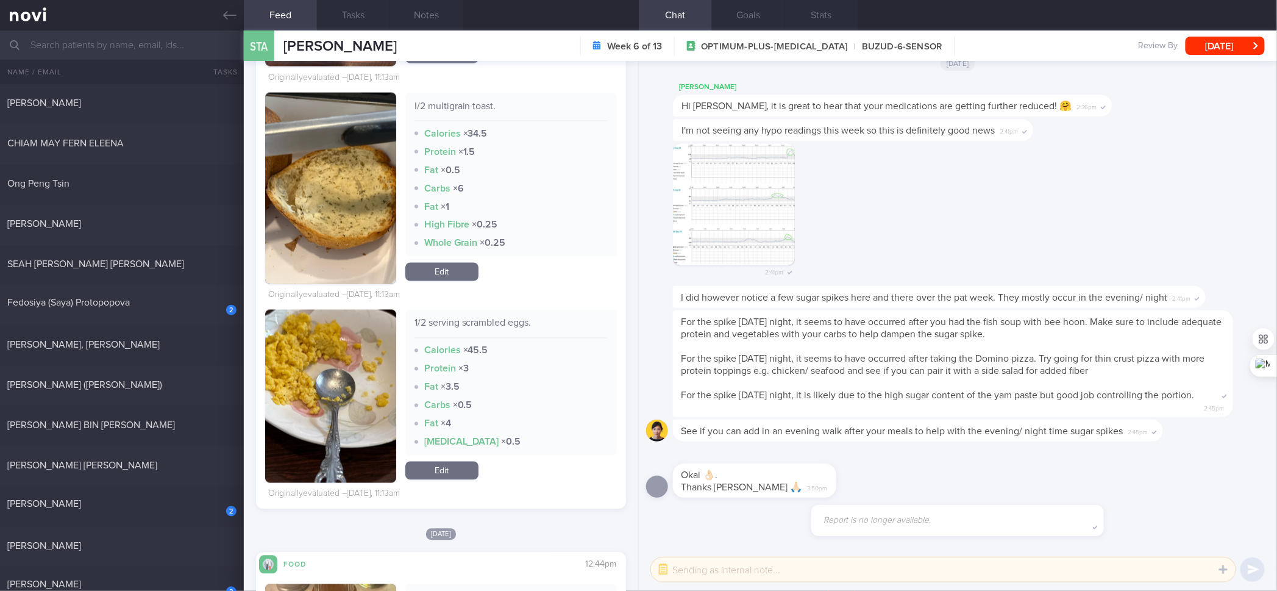
click at [504, 320] on div "1/2 serving scrambled eggs." at bounding box center [511, 327] width 193 height 21
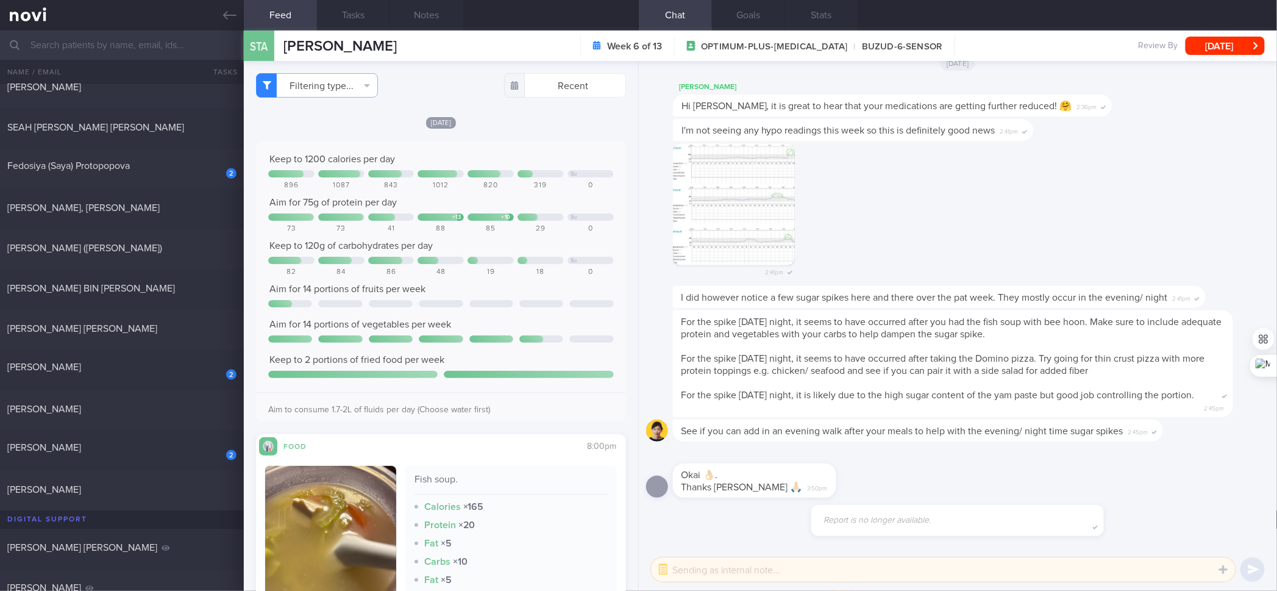
scroll to position [406, 0]
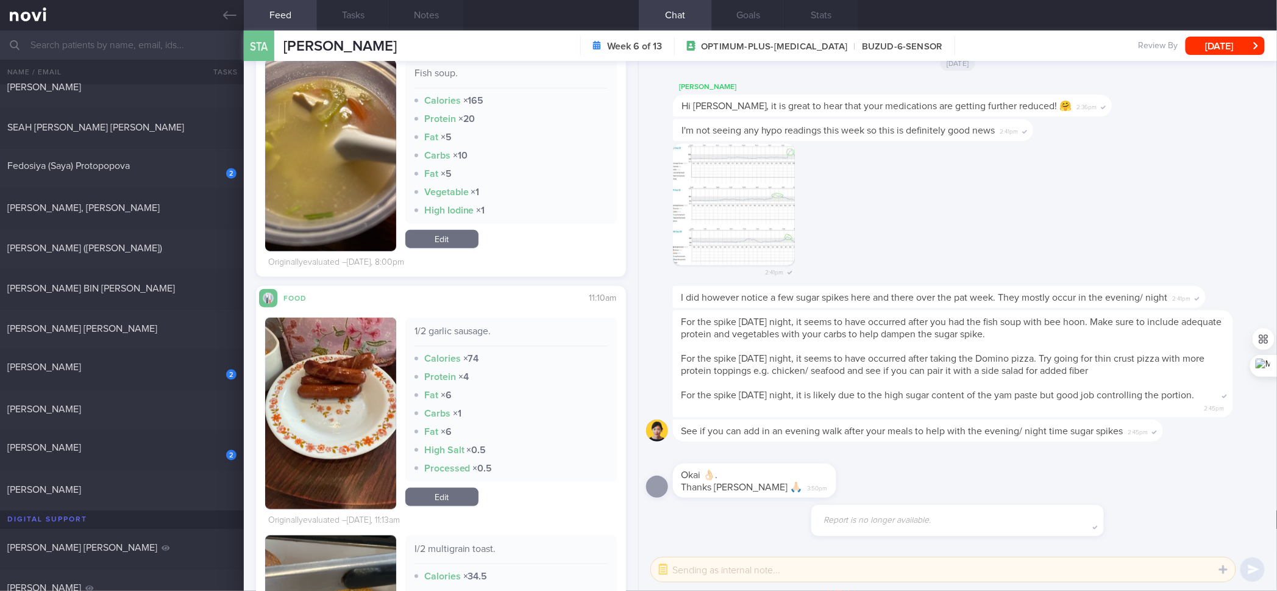
drag, startPoint x: 462, startPoint y: 241, endPoint x: 492, endPoint y: 206, distance: 46.3
click at [462, 241] on link "Edit" at bounding box center [441, 239] width 73 height 18
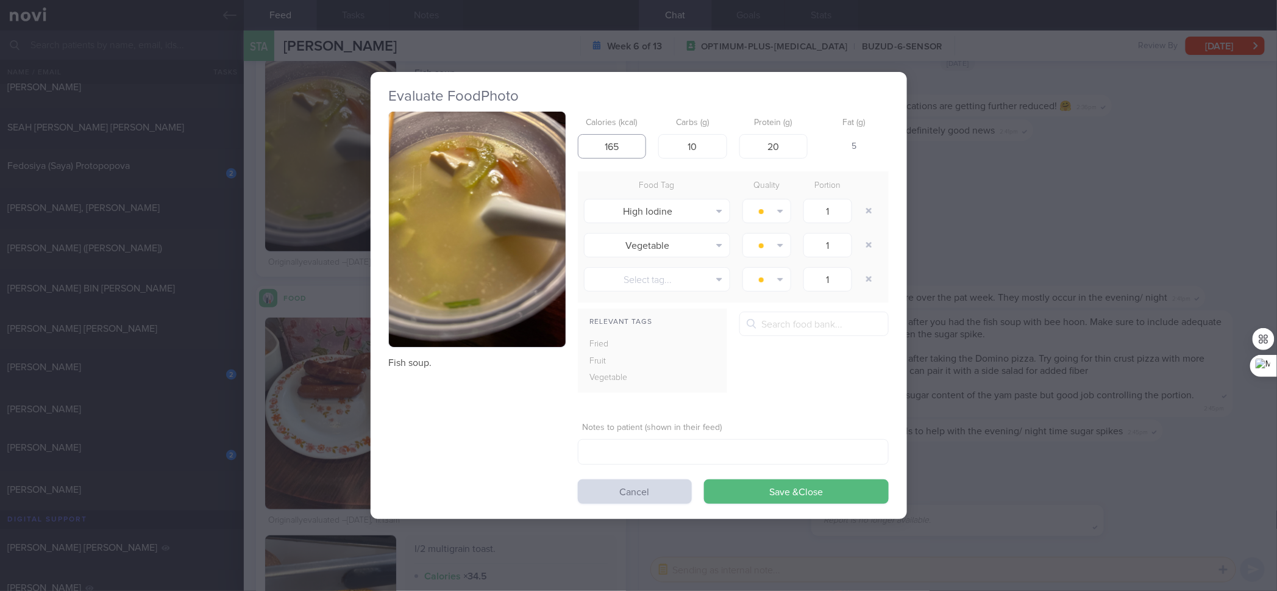
click at [619, 147] on input "165" at bounding box center [612, 146] width 69 height 24
click button "Save & Close" at bounding box center [796, 491] width 185 height 24
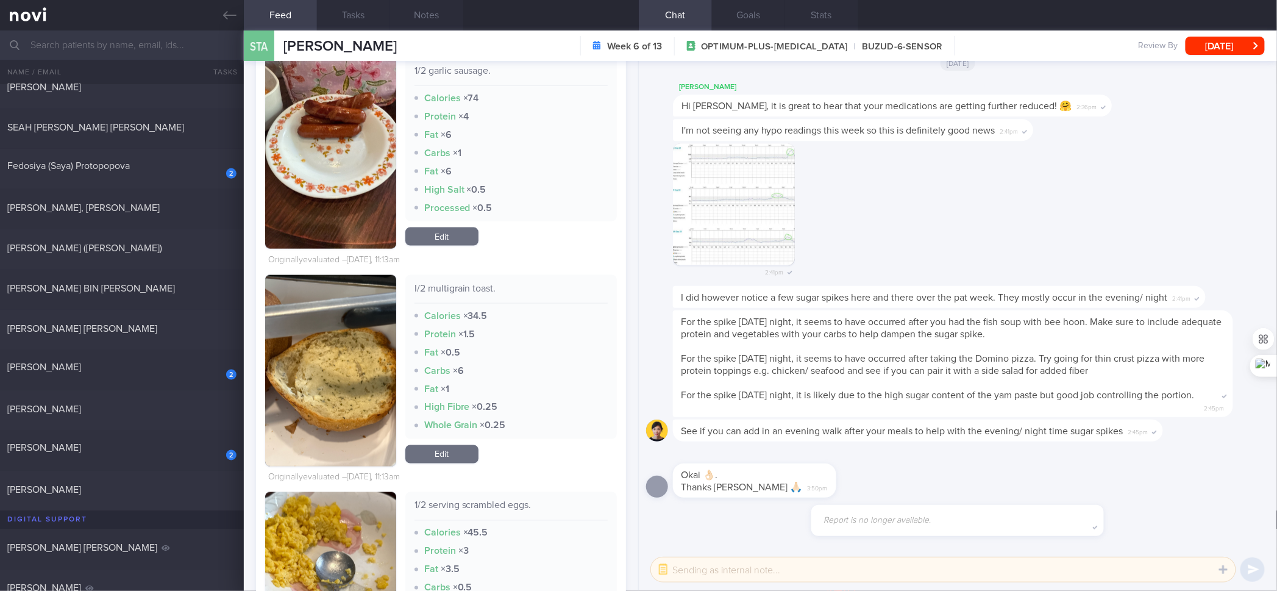
scroll to position [813, 0]
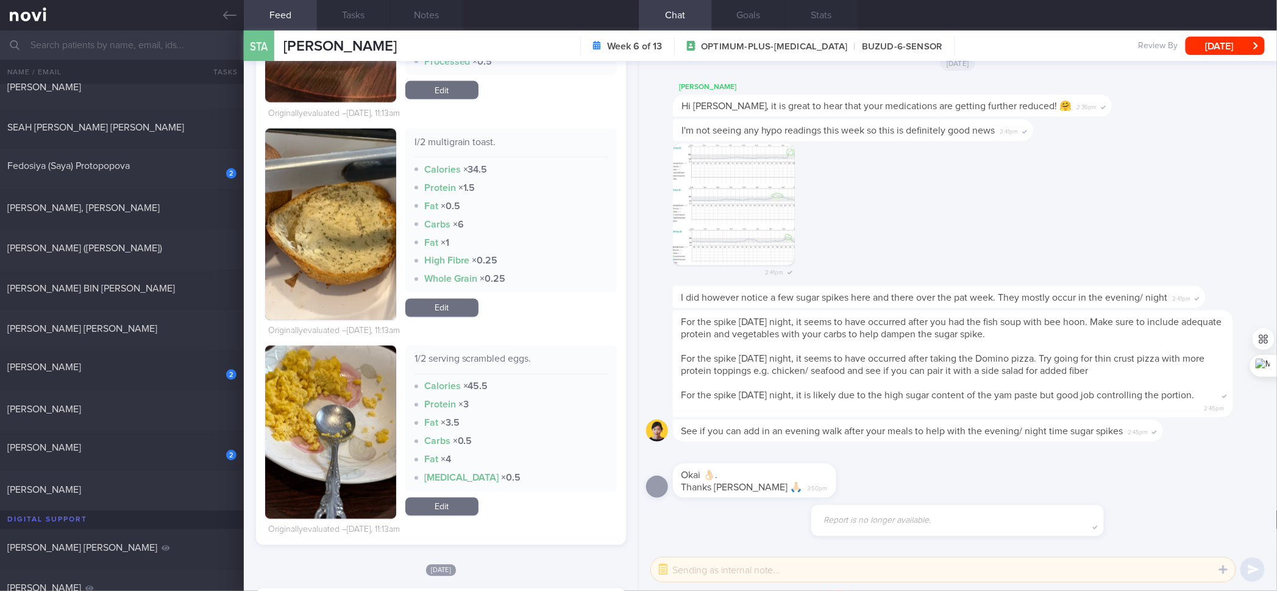
drag, startPoint x: 451, startPoint y: 500, endPoint x: 507, endPoint y: 283, distance: 224.2
click at [451, 473] on link "Edit" at bounding box center [441, 507] width 73 height 18
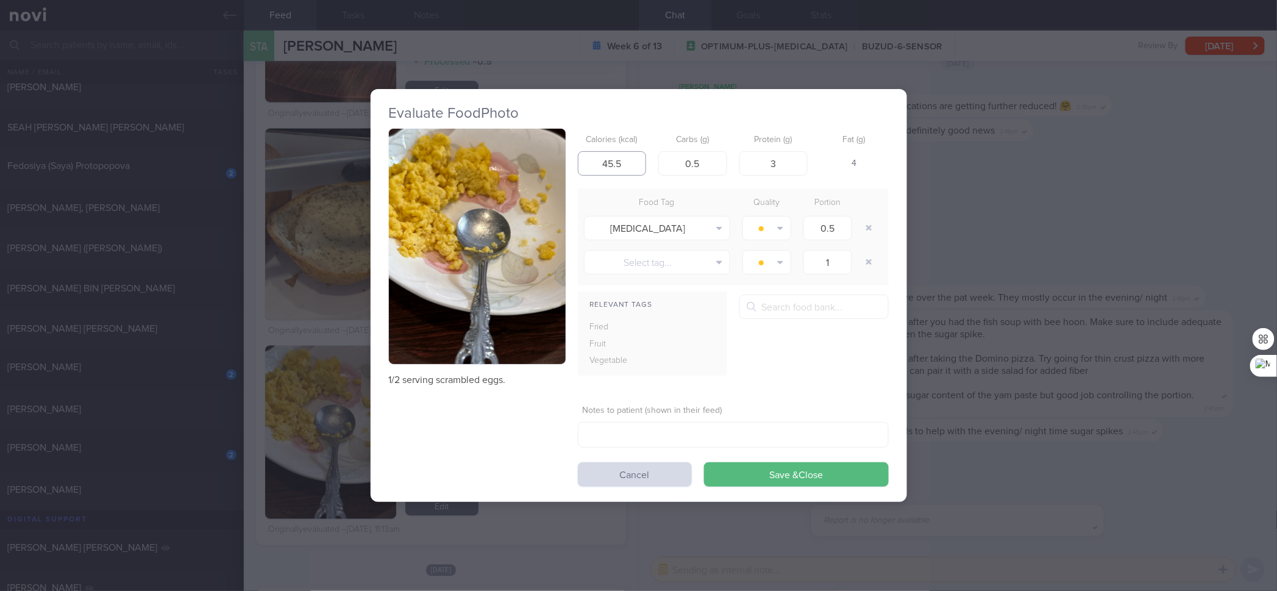
click at [642, 165] on input "45.5" at bounding box center [612, 163] width 69 height 24
click at [704, 462] on button "Save & Close" at bounding box center [796, 474] width 185 height 24
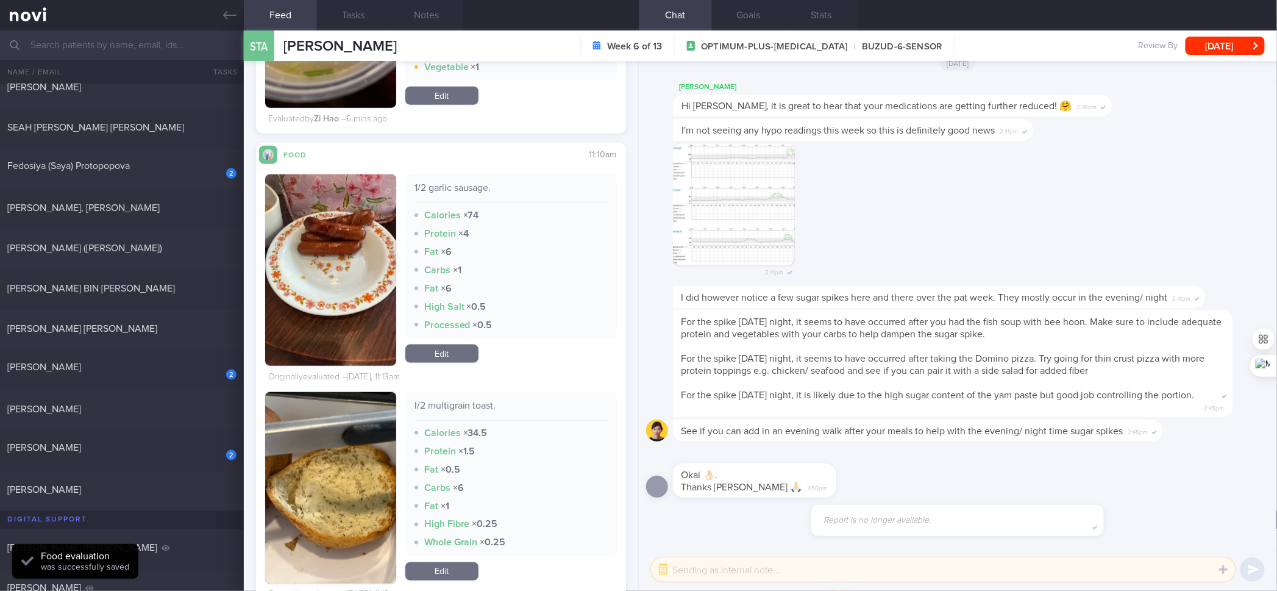
scroll to position [550, 0]
click at [177, 411] on div "[PERSON_NAME]" at bounding box center [120, 409] width 226 height 12
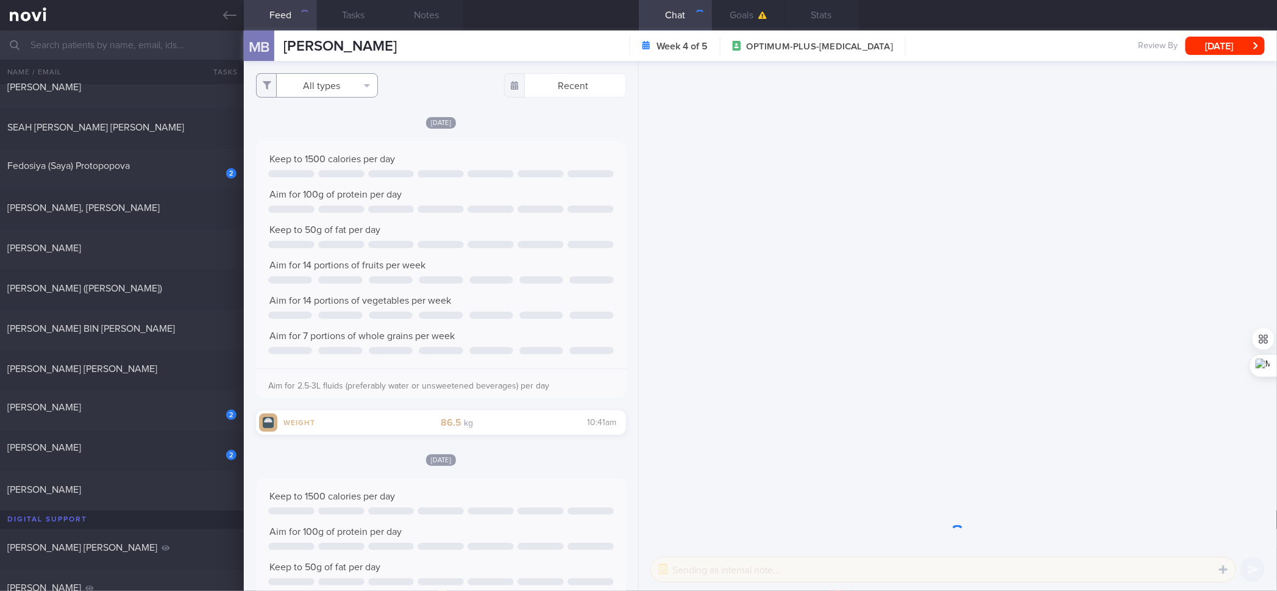
click at [345, 88] on button "All types" at bounding box center [317, 85] width 122 height 24
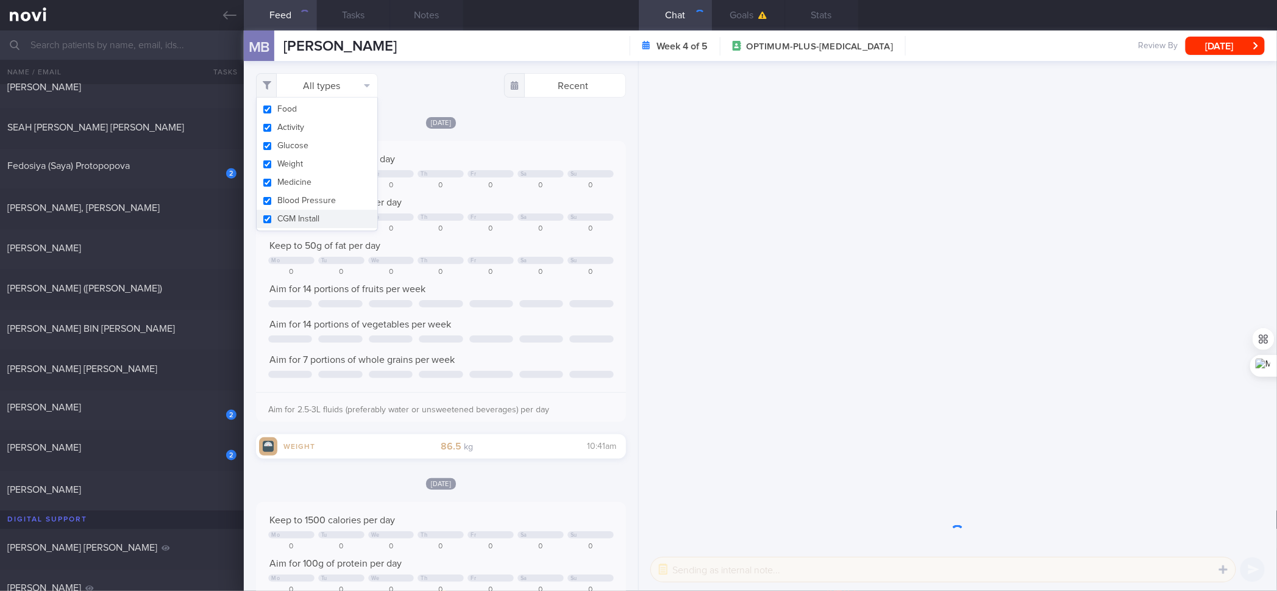
click at [313, 126] on button "Activity" at bounding box center [317, 127] width 121 height 18
click at [303, 147] on button "Glucose" at bounding box center [317, 146] width 121 height 18
click at [304, 171] on button "Weight" at bounding box center [317, 164] width 121 height 18
drag, startPoint x: 295, startPoint y: 196, endPoint x: 290, endPoint y: 213, distance: 17.9
click at [296, 196] on button "Blood Pressure" at bounding box center [317, 200] width 121 height 18
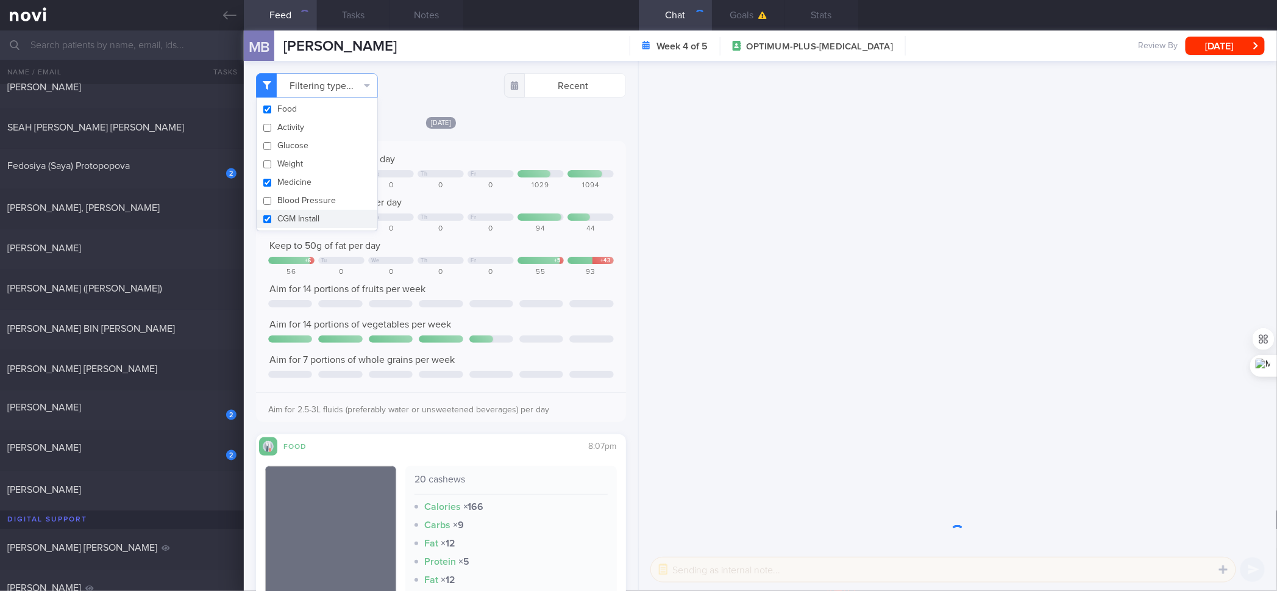
click at [290, 213] on button "CGM Install" at bounding box center [317, 219] width 121 height 18
click at [294, 179] on button "Medicine" at bounding box center [317, 182] width 121 height 18
click at [459, 238] on div "Keep to 1500 calories per day Tu We Th Fr 1196 0 0 0 0 1029 1094 Aim for 100g o…" at bounding box center [440, 286] width 345 height 266
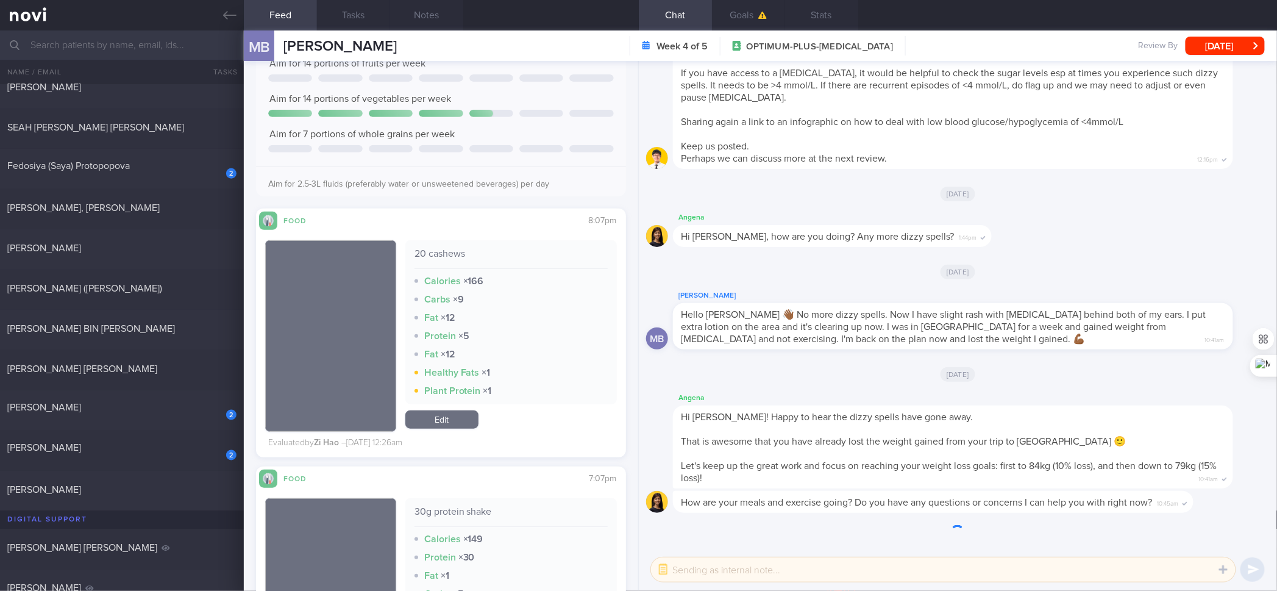
scroll to position [406, 0]
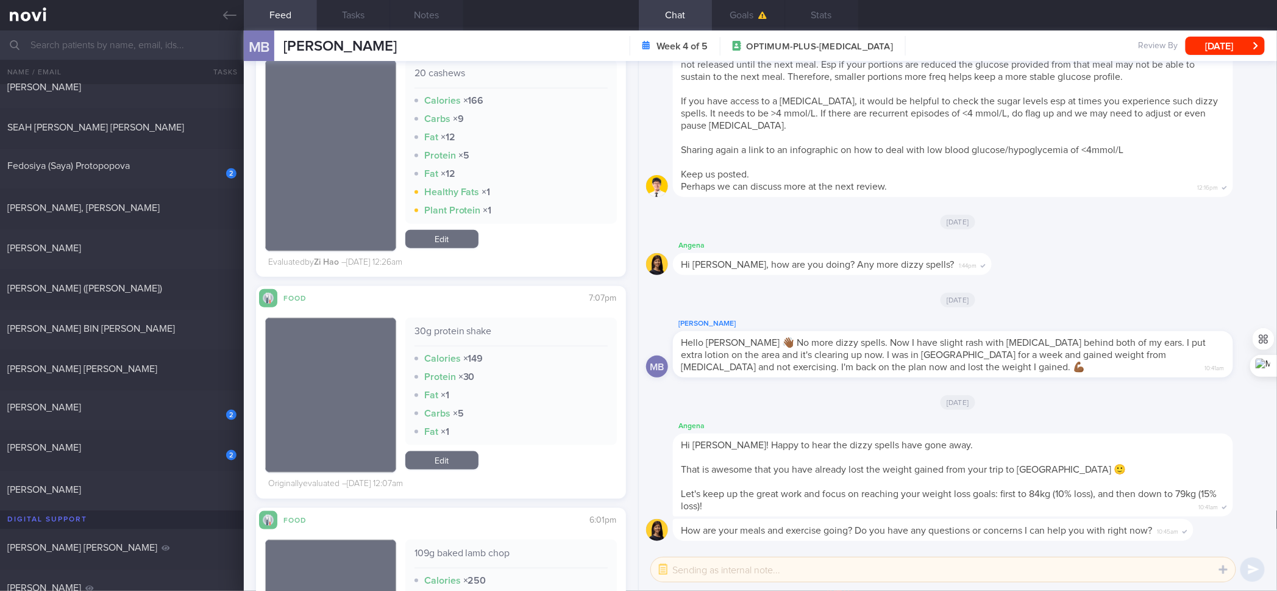
drag, startPoint x: 155, startPoint y: 408, endPoint x: 352, endPoint y: 65, distance: 395.8
click at [155, 408] on div "[PERSON_NAME]" at bounding box center [120, 407] width 226 height 12
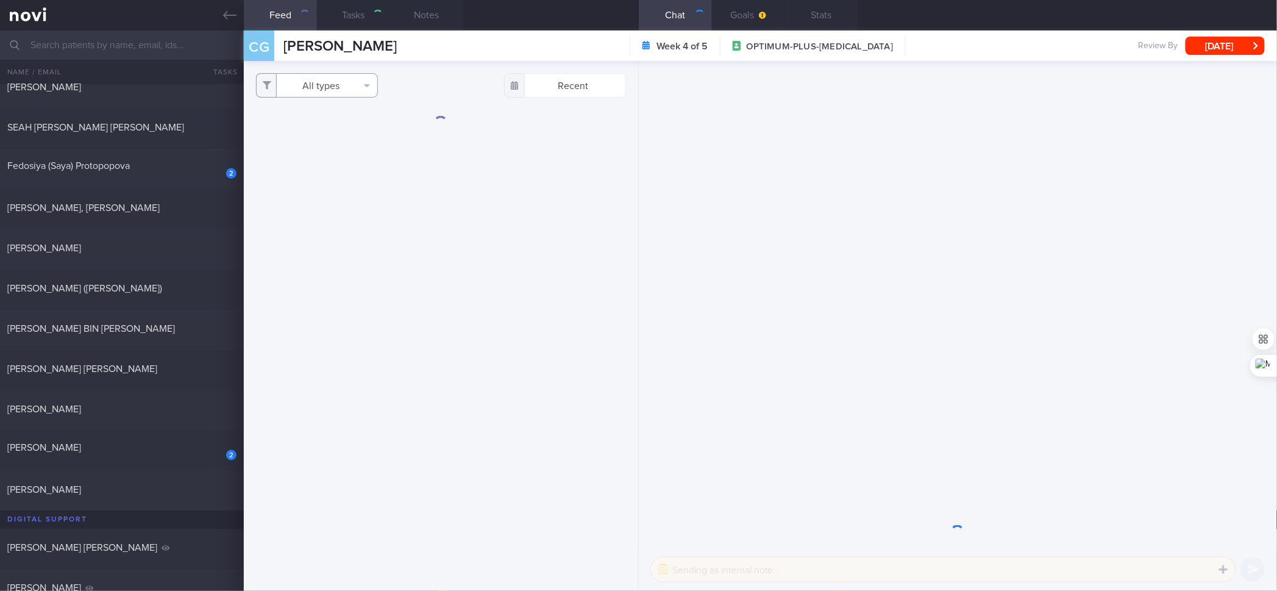
click at [339, 86] on button "All types" at bounding box center [317, 85] width 122 height 24
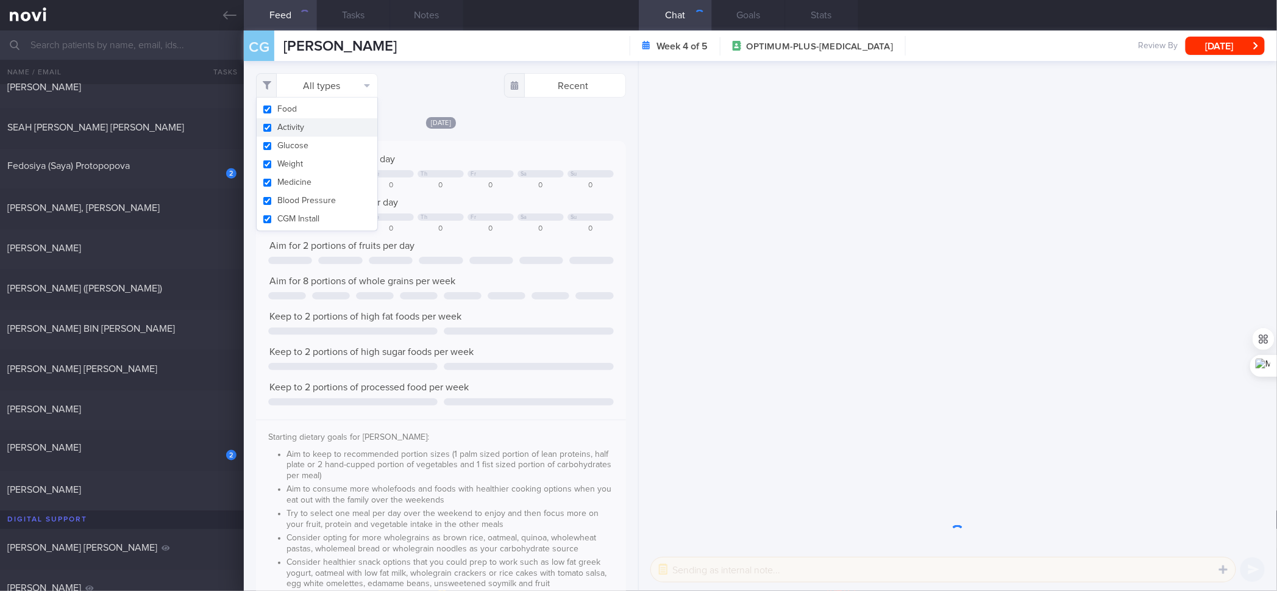
click at [304, 128] on button "Activity" at bounding box center [317, 127] width 121 height 18
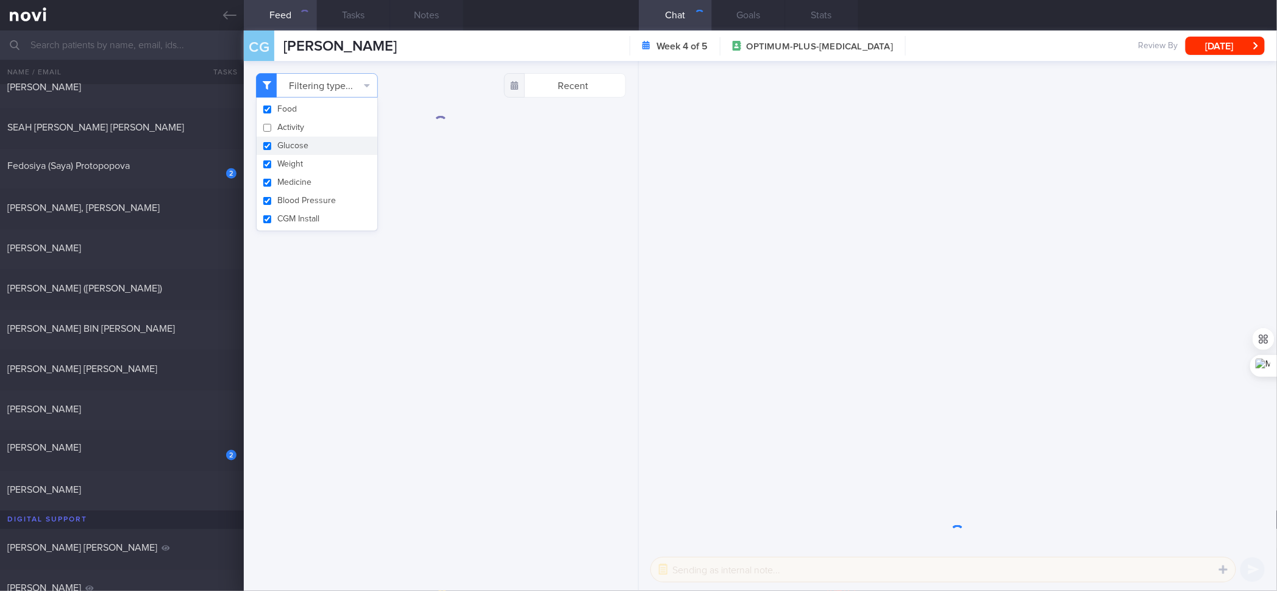
click at [293, 145] on button "Glucose" at bounding box center [317, 146] width 121 height 18
click at [280, 171] on button "Weight" at bounding box center [317, 164] width 121 height 18
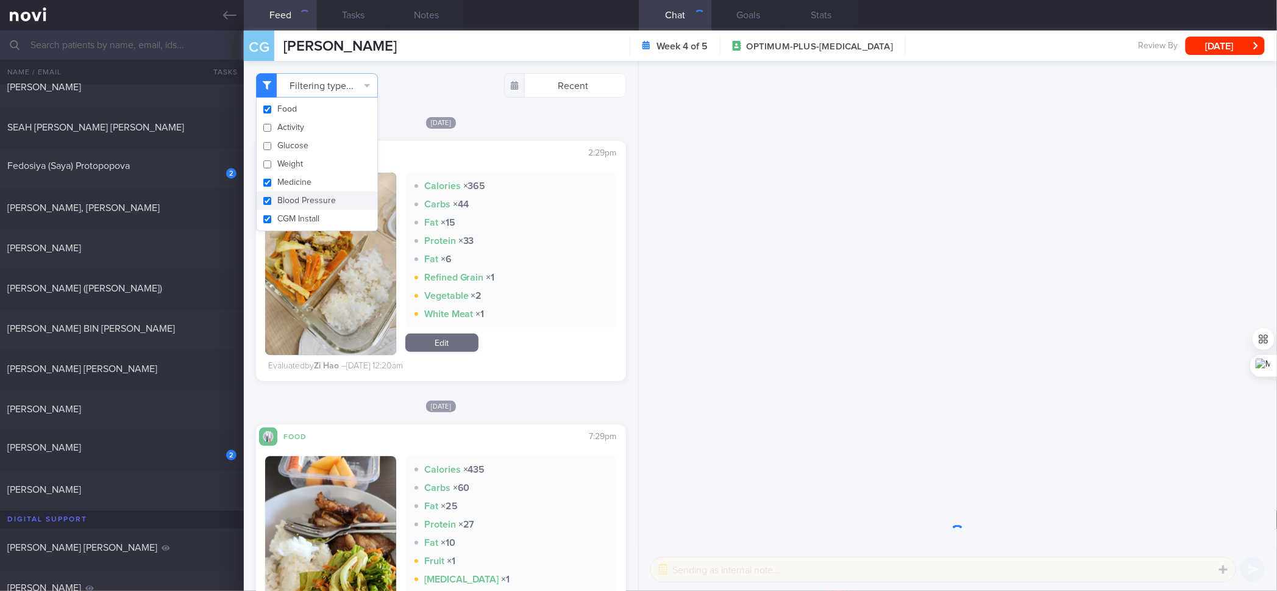
click at [277, 191] on button "Blood Pressure" at bounding box center [317, 200] width 121 height 18
click at [278, 213] on button "CGM Install" at bounding box center [317, 219] width 121 height 18
click at [292, 180] on button "Medicine" at bounding box center [317, 182] width 121 height 18
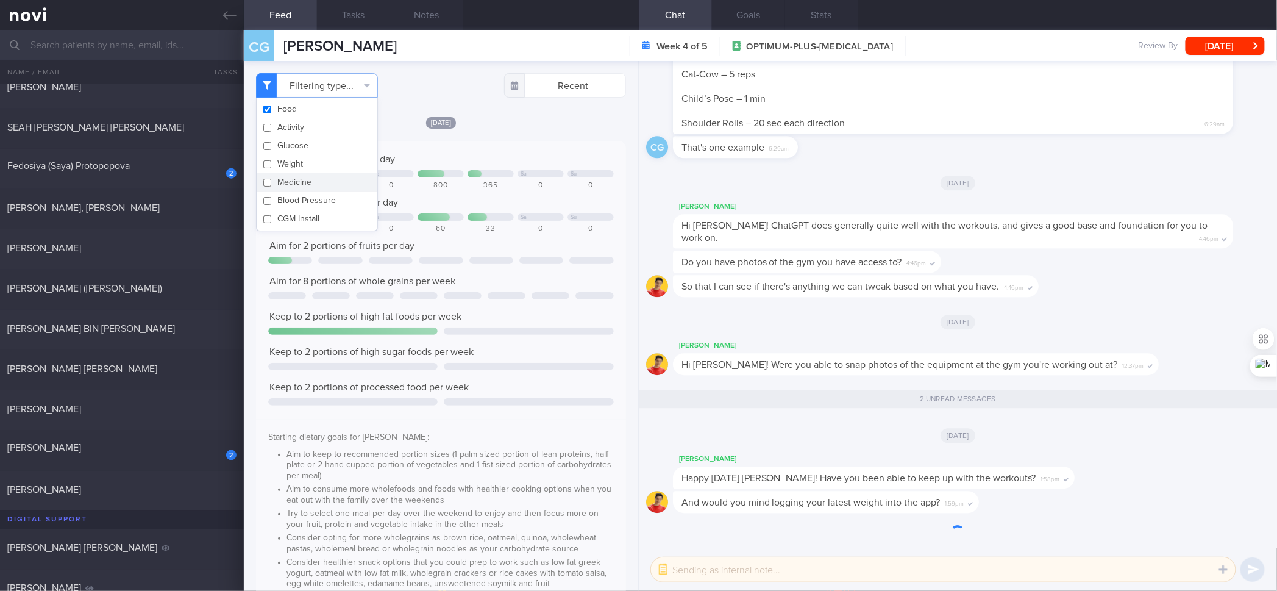
scroll to position [203, 0]
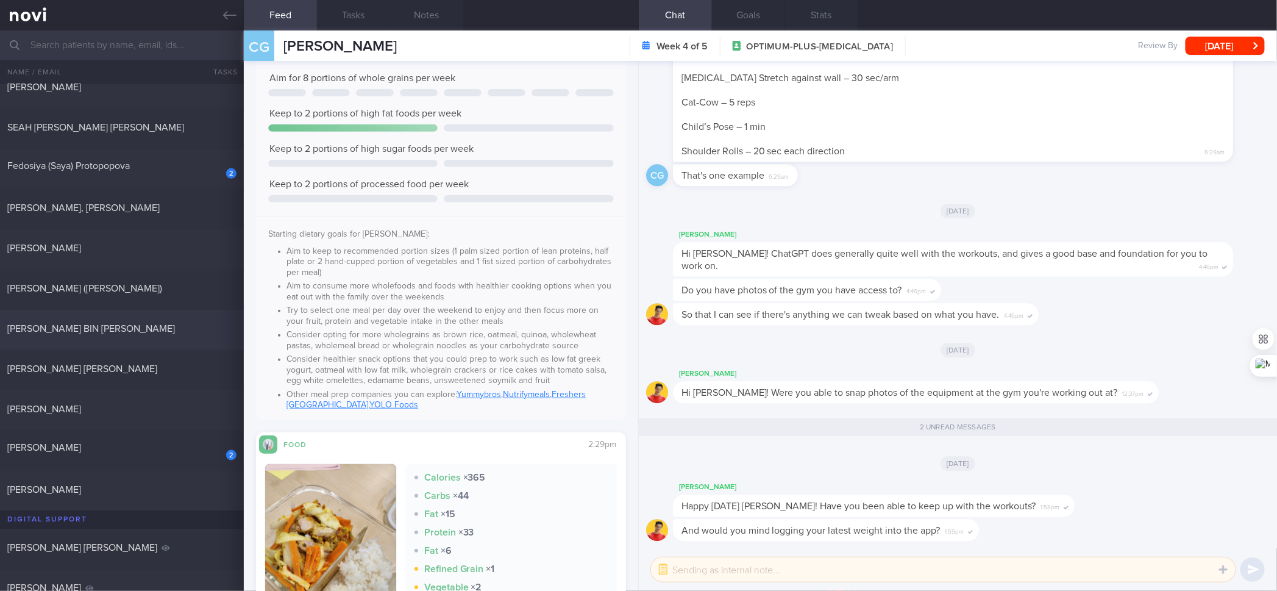
click at [148, 327] on div "[PERSON_NAME] BIN [PERSON_NAME]" at bounding box center [120, 329] width 226 height 12
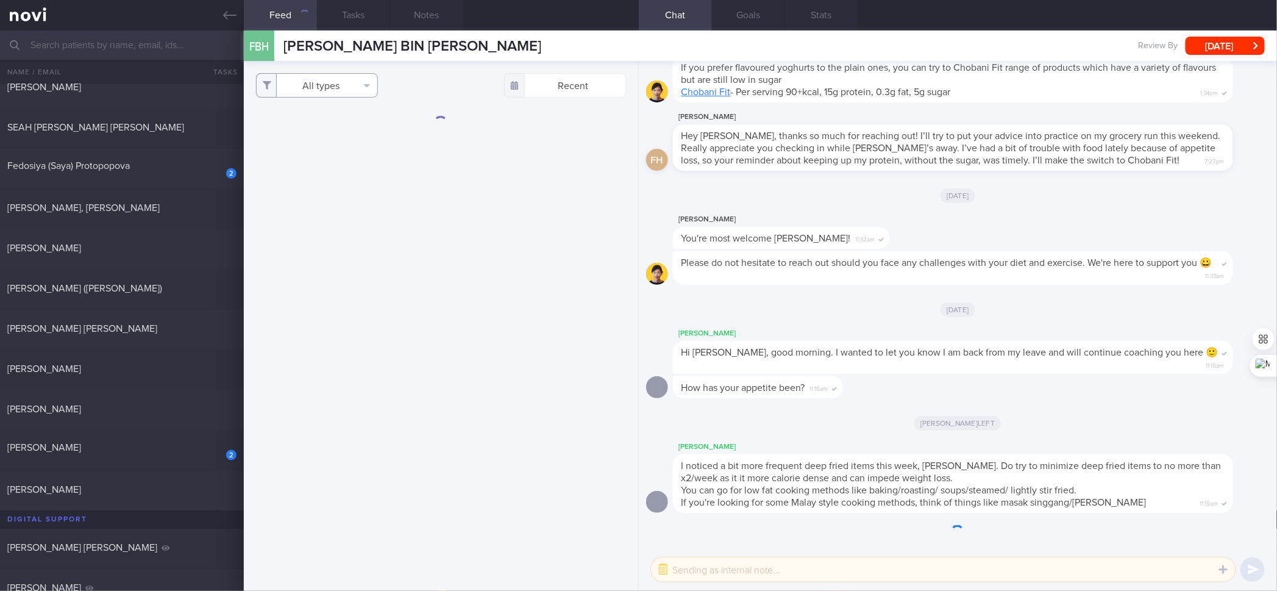
click at [368, 82] on icon "button" at bounding box center [367, 85] width 6 height 10
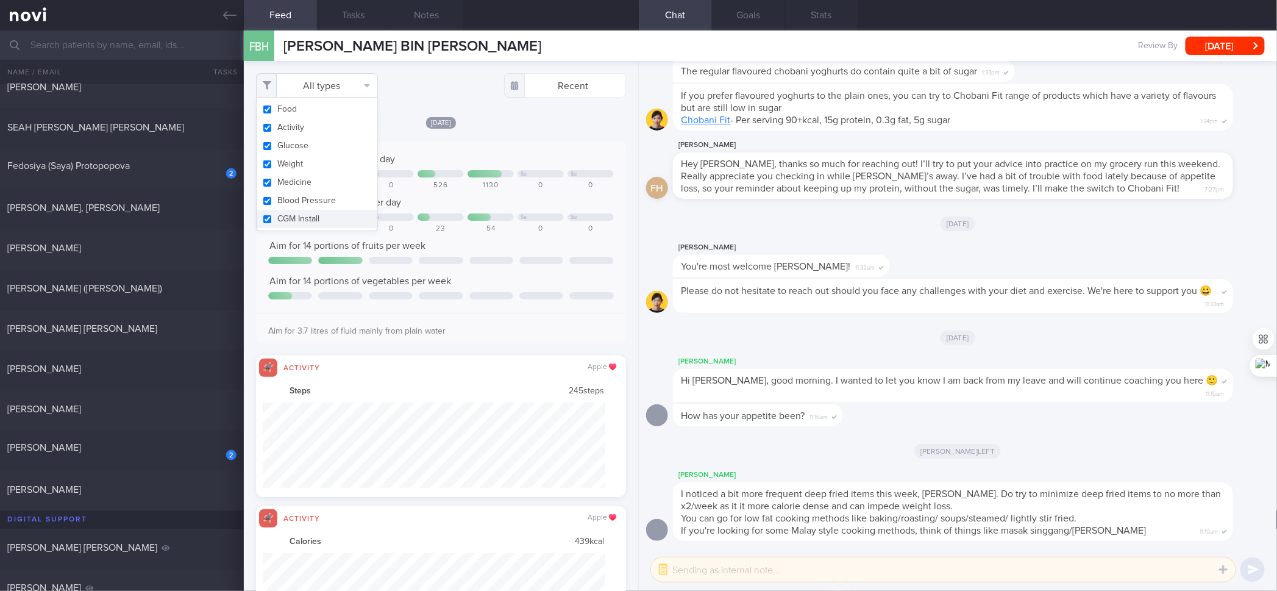
scroll to position [85, 342]
click at [321, 124] on button "Activity" at bounding box center [317, 127] width 121 height 18
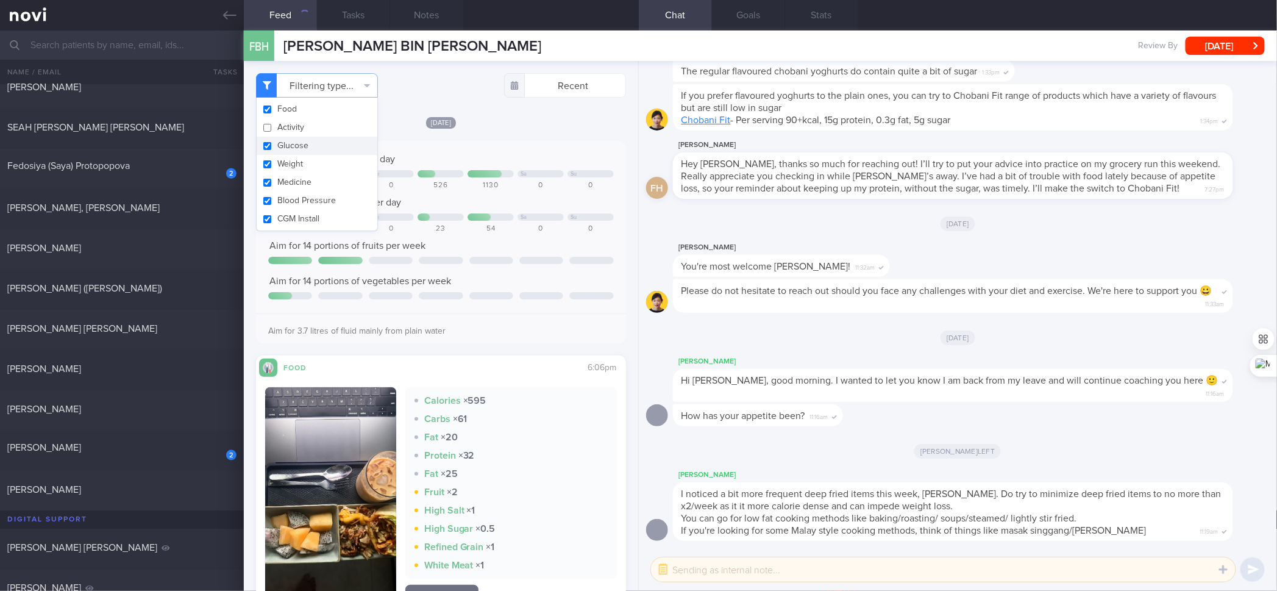
click at [300, 145] on button "Glucose" at bounding box center [317, 146] width 121 height 18
click at [288, 168] on button "Weight" at bounding box center [317, 164] width 121 height 18
click at [282, 185] on button "Medicine" at bounding box center [317, 182] width 121 height 18
click at [276, 210] on button "CGM Install" at bounding box center [317, 219] width 121 height 18
click at [279, 200] on button "Blood Pressure" at bounding box center [317, 200] width 121 height 18
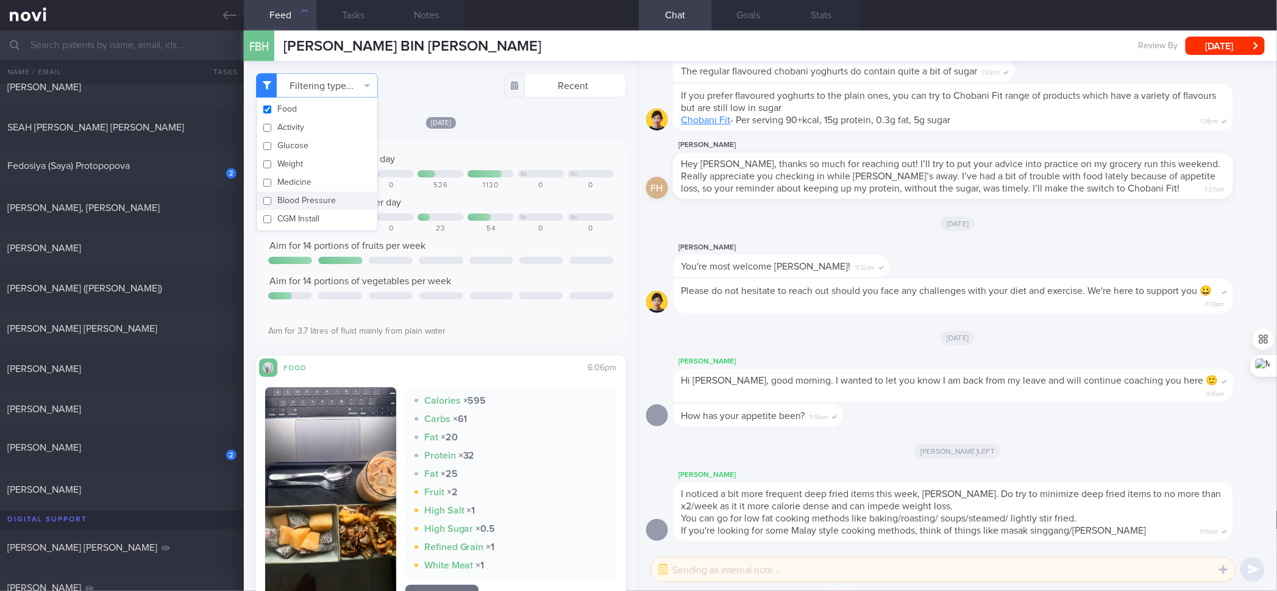
click at [532, 257] on div at bounding box center [541, 260] width 44 height 7
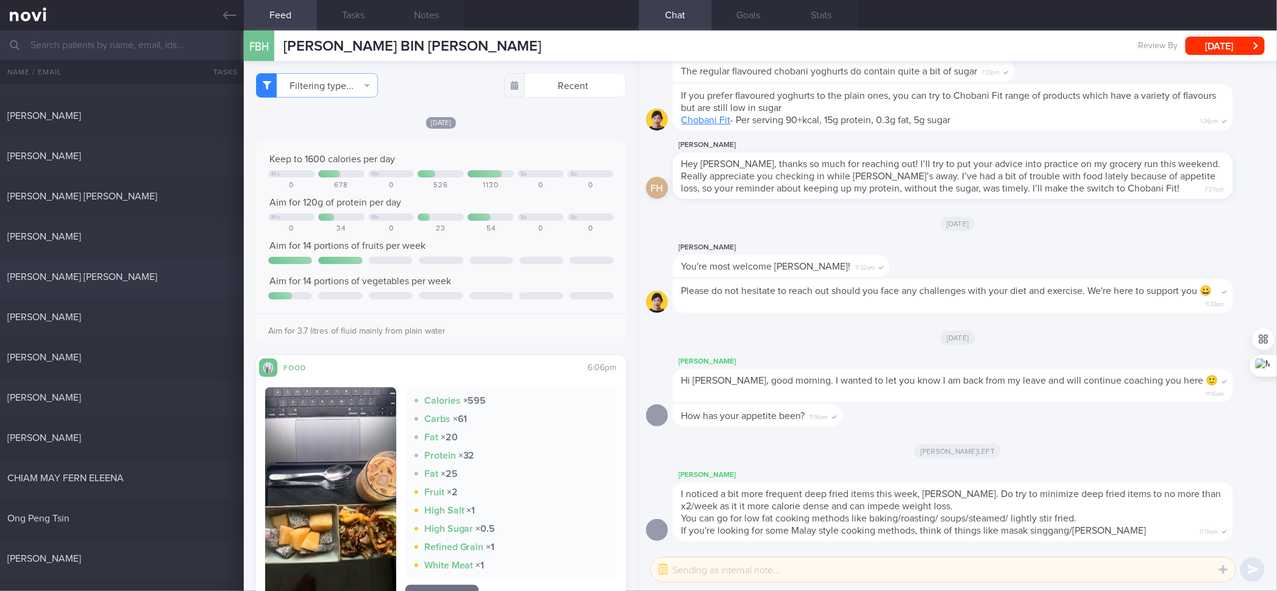
click at [107, 274] on div "[PERSON_NAME] [PERSON_NAME]" at bounding box center [120, 277] width 226 height 12
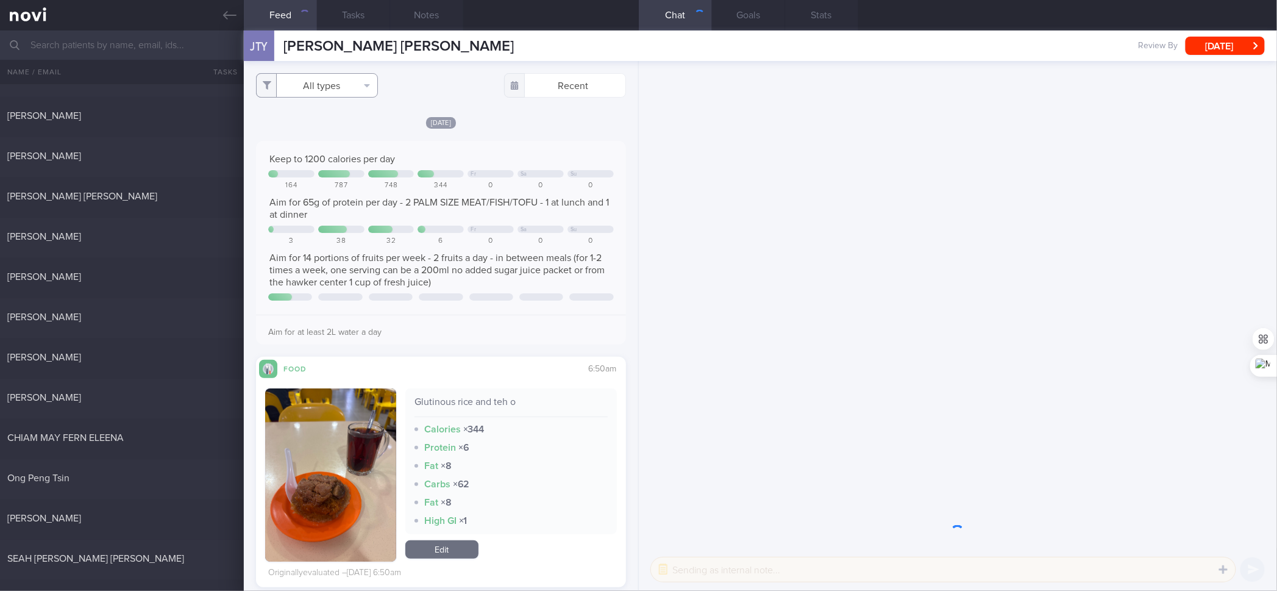
click at [342, 90] on button "All types" at bounding box center [317, 85] width 122 height 24
click at [313, 130] on button "Activity" at bounding box center [317, 127] width 121 height 18
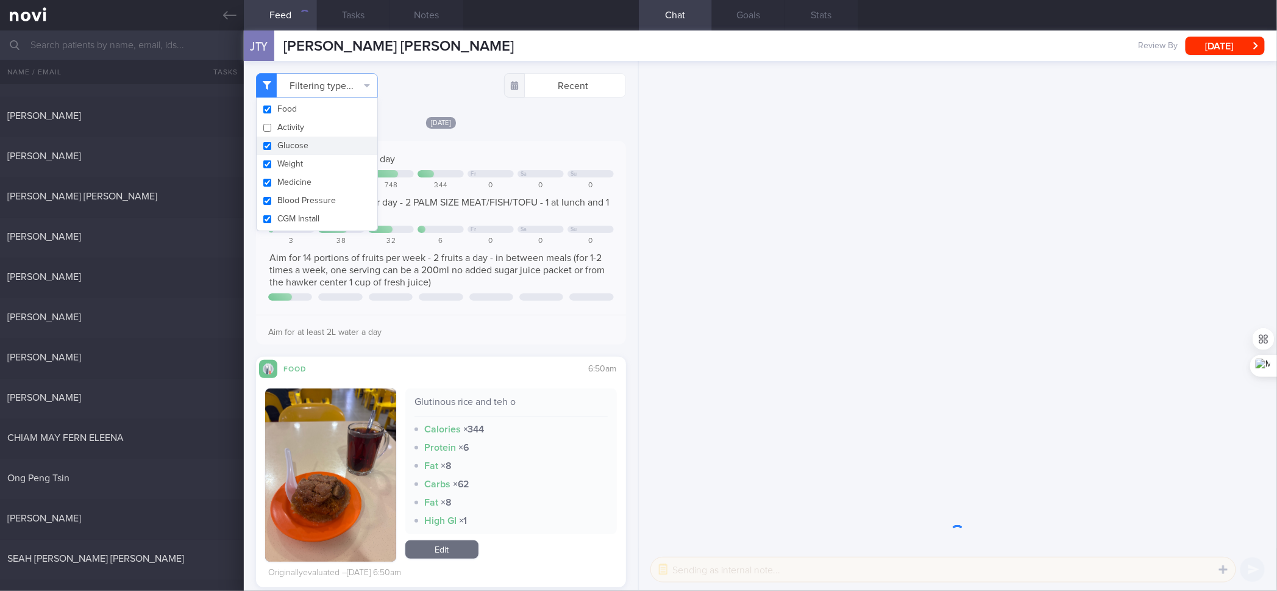
click at [302, 145] on button "Glucose" at bounding box center [317, 146] width 121 height 18
click at [298, 166] on button "Weight" at bounding box center [317, 164] width 121 height 18
click at [292, 185] on button "Medicine" at bounding box center [317, 182] width 121 height 18
click at [290, 201] on button "Blood Pressure" at bounding box center [317, 200] width 121 height 18
click at [290, 211] on button "CGM Install" at bounding box center [317, 219] width 121 height 18
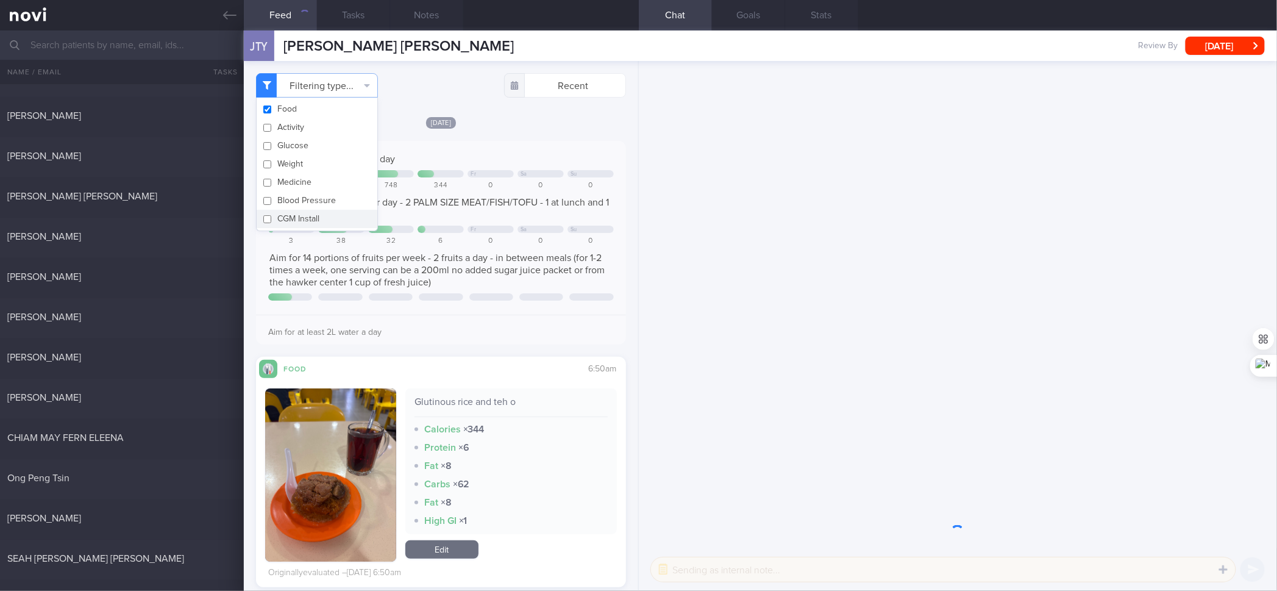
click at [489, 211] on div "Aim for 65g of protein per day - 2 PALM SIZE MEAT/FISH/TOFU - 1 at lunch and 1 …" at bounding box center [440, 208] width 345 height 24
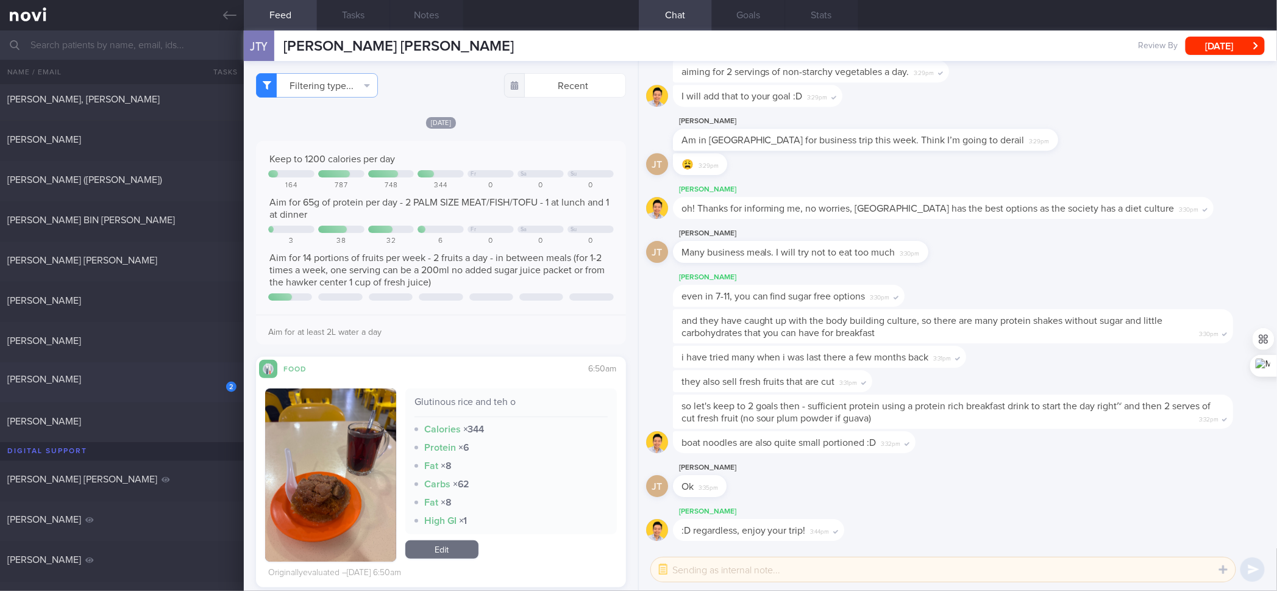
click at [194, 387] on div "2 [PERSON_NAME]" at bounding box center [122, 382] width 244 height 19
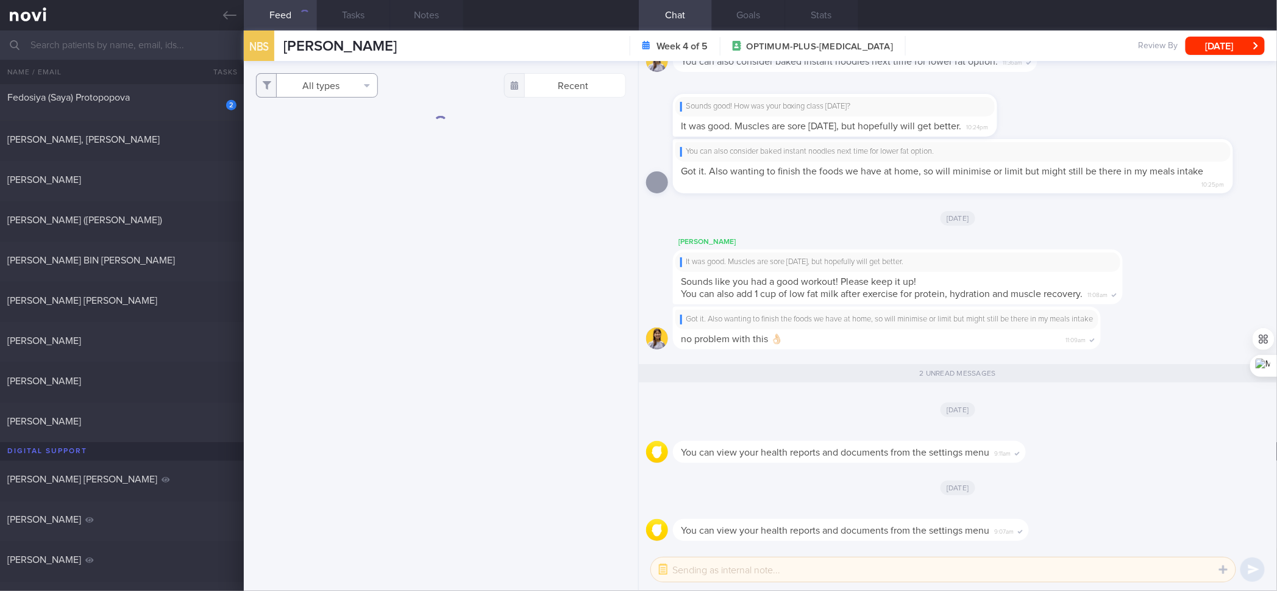
click at [348, 90] on button "All types" at bounding box center [317, 85] width 122 height 24
click at [343, 123] on button "Activity" at bounding box center [317, 127] width 121 height 18
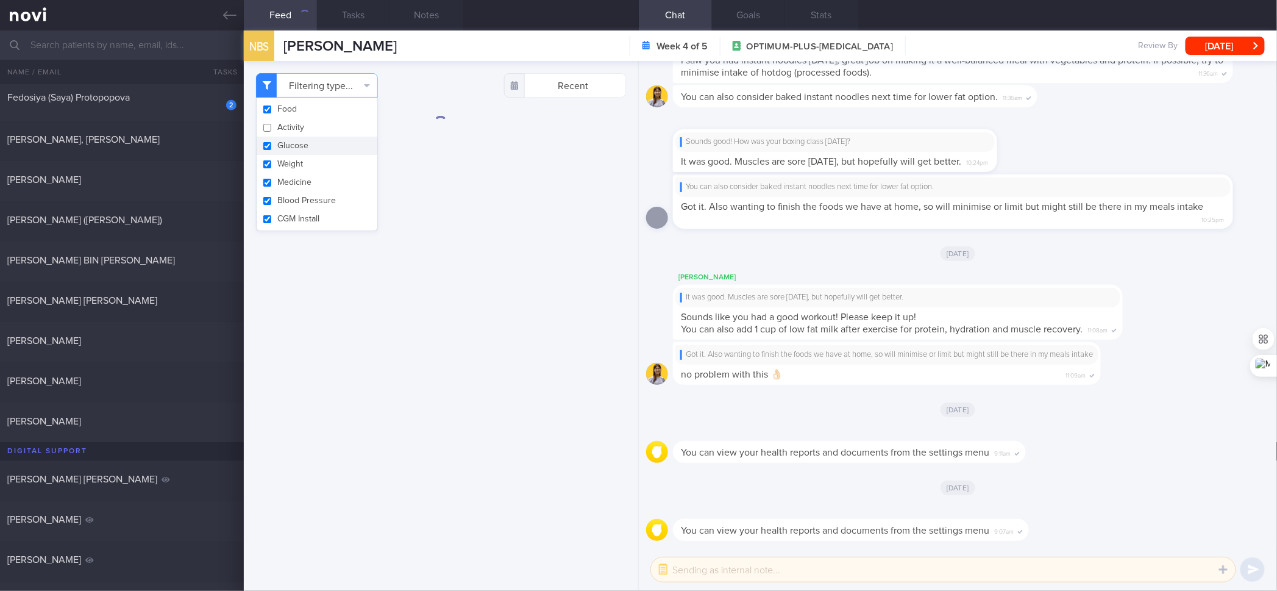
click at [332, 146] on button "Glucose" at bounding box center [317, 146] width 121 height 18
click at [321, 166] on button "Weight" at bounding box center [317, 164] width 121 height 18
click at [315, 177] on button "Medicine" at bounding box center [317, 182] width 121 height 18
click at [310, 199] on button "Blood Pressure" at bounding box center [317, 200] width 121 height 18
click at [307, 210] on button "CGM Install" at bounding box center [317, 219] width 121 height 18
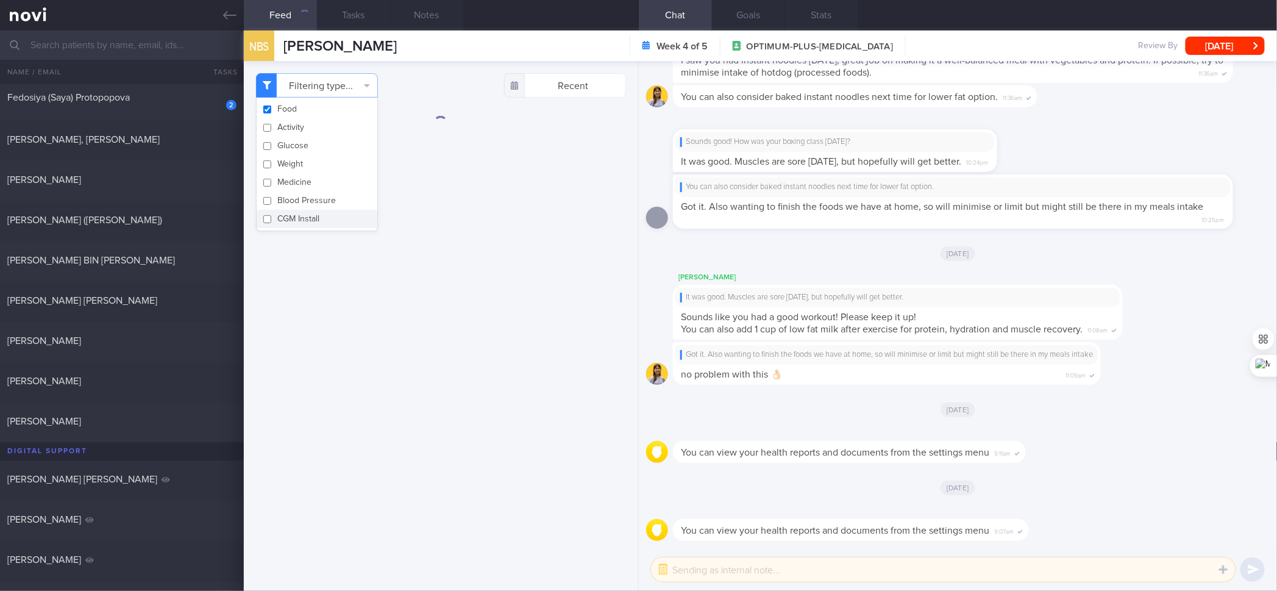
click at [517, 224] on div "Filtering type... Food Activity Glucose Weight Medicine Blood Pressure [MEDICAL…" at bounding box center [441, 326] width 394 height 530
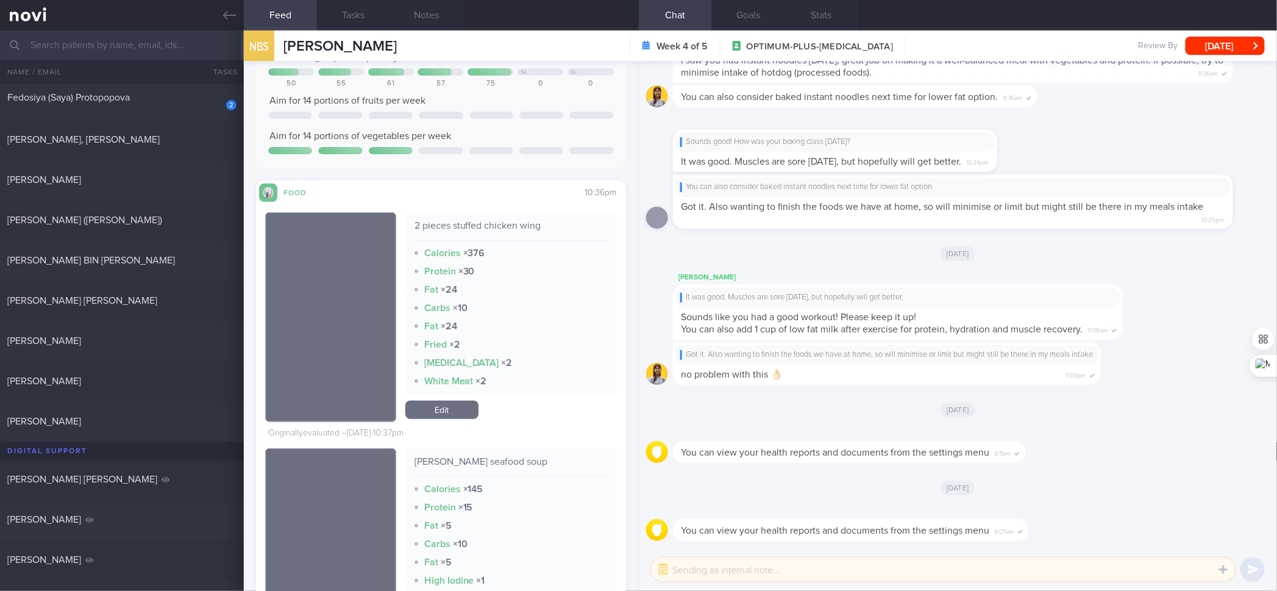
click at [488, 221] on div "2 pieces stuffed chicken wing" at bounding box center [511, 229] width 193 height 21
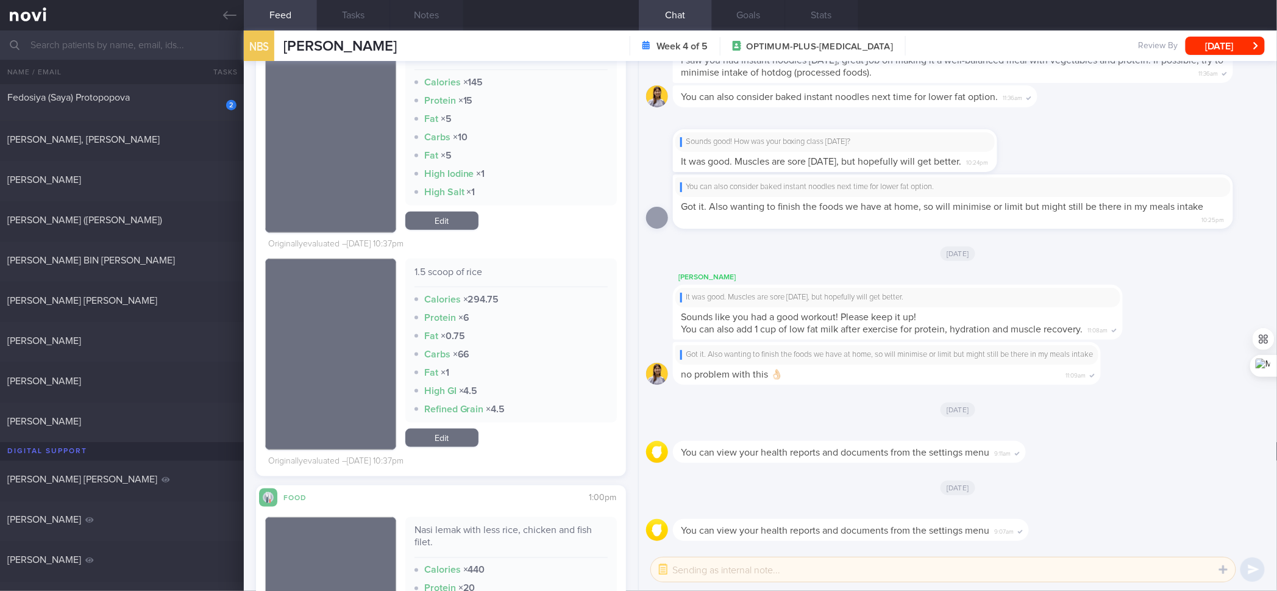
click at [462, 273] on div "1.5 scoop of rice" at bounding box center [511, 276] width 193 height 21
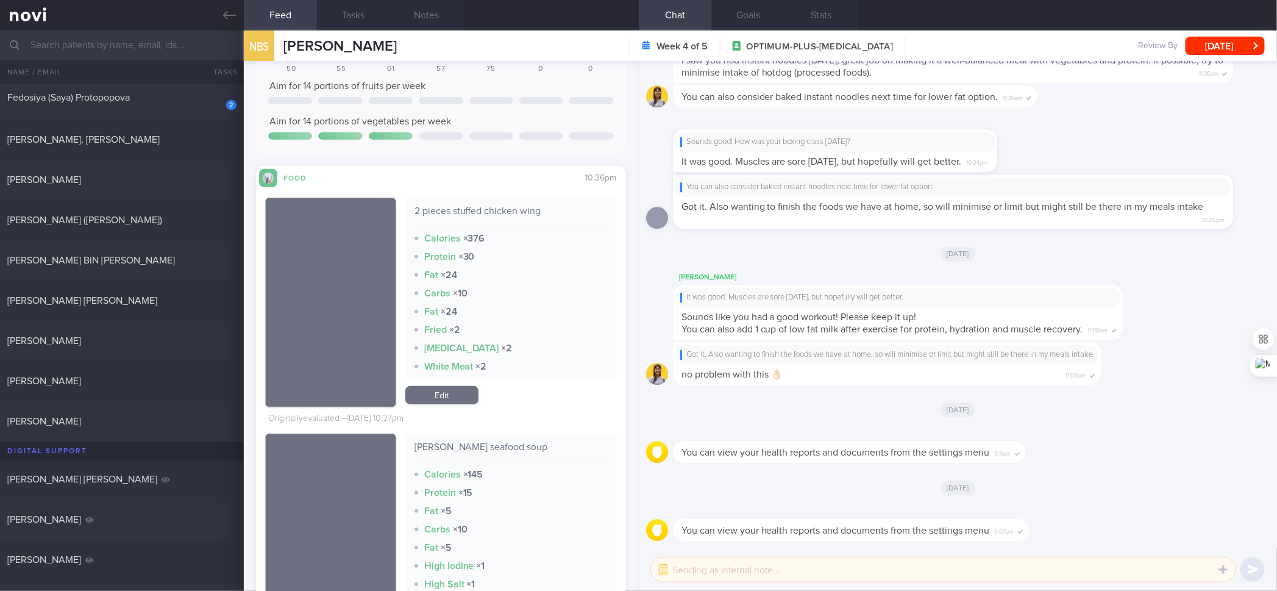
scroll to position [203, 0]
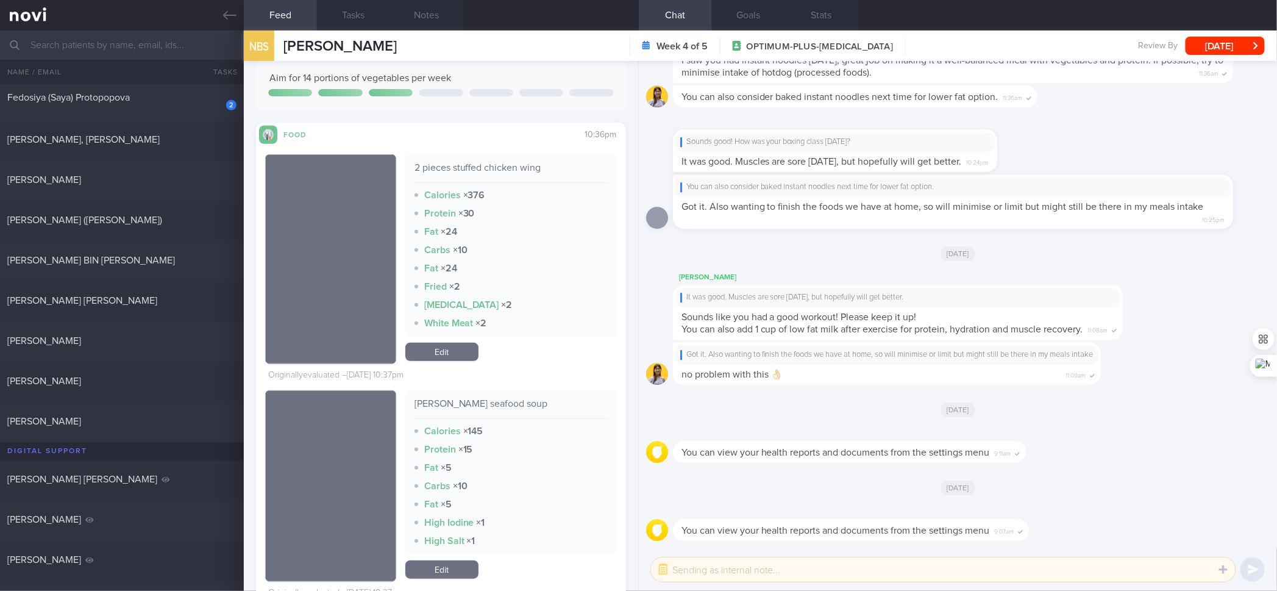
drag, startPoint x: 446, startPoint y: 358, endPoint x: 516, endPoint y: 176, distance: 194.5
click at [446, 358] on link "Edit" at bounding box center [441, 352] width 73 height 18
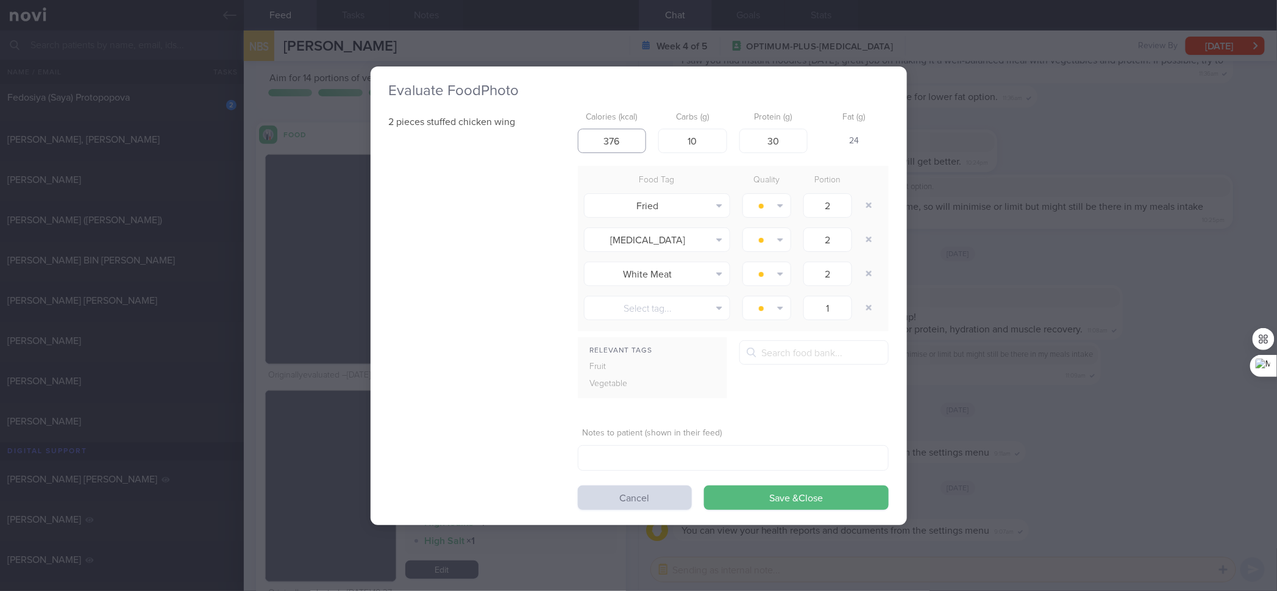
click at [627, 133] on input "376" at bounding box center [612, 141] width 69 height 24
click at [704, 473] on button "Save & Close" at bounding box center [796, 497] width 185 height 24
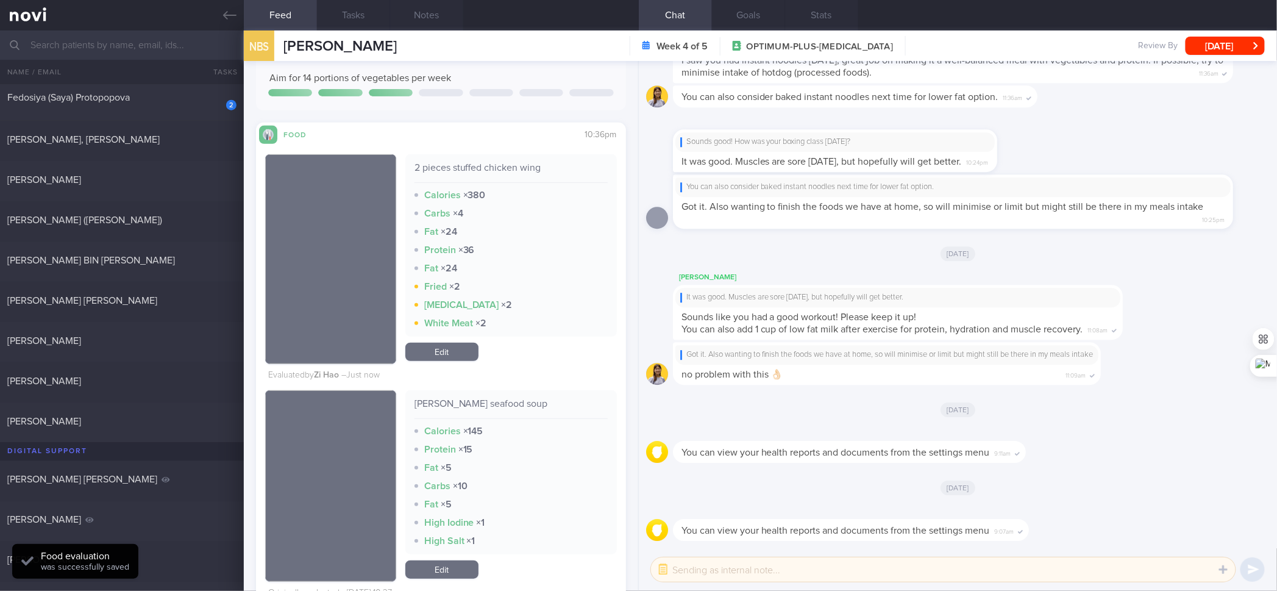
scroll to position [610, 0]
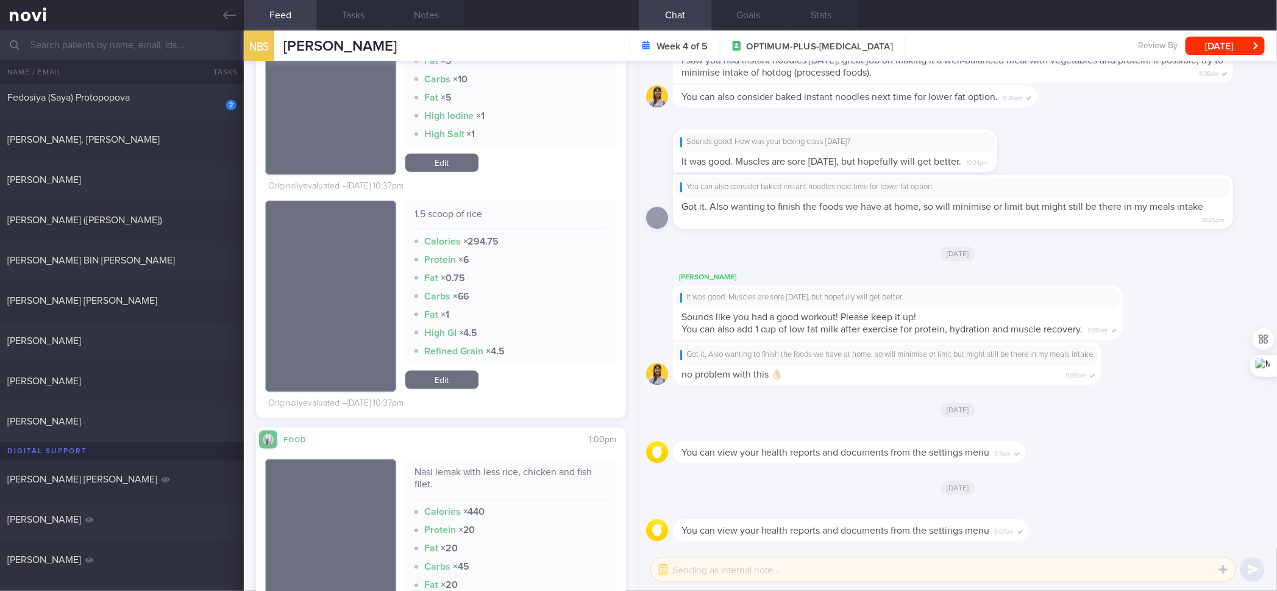
click at [451, 375] on link "Edit" at bounding box center [441, 380] width 73 height 18
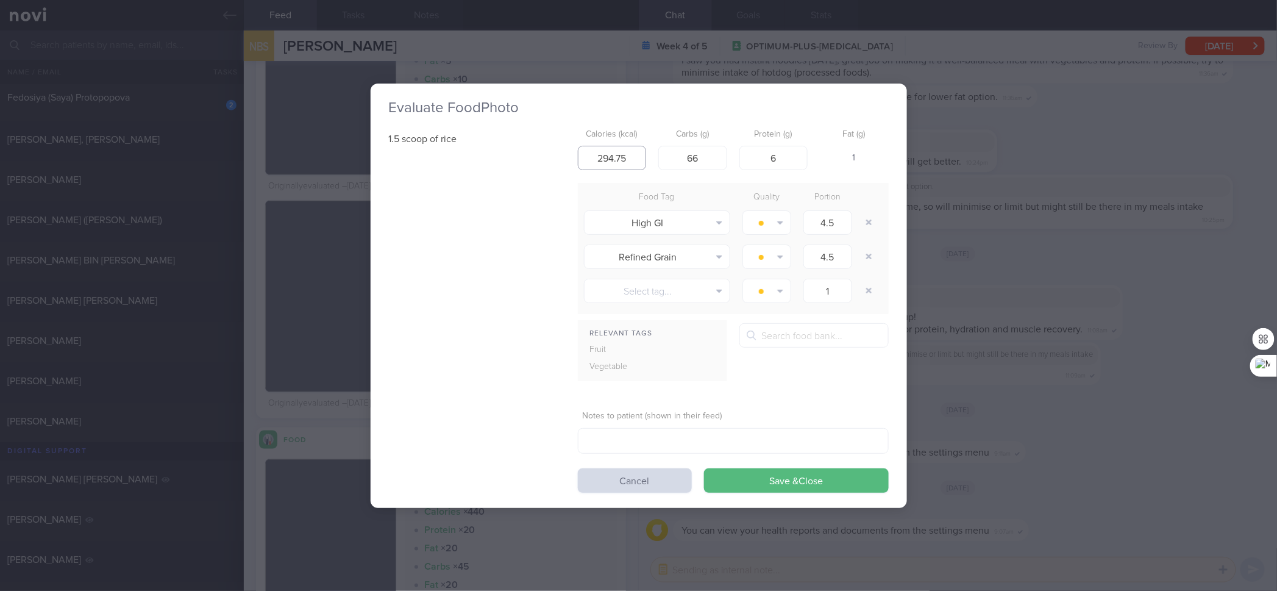
click at [604, 153] on input "294.75" at bounding box center [612, 158] width 69 height 24
click button "Save & Close" at bounding box center [796, 480] width 185 height 24
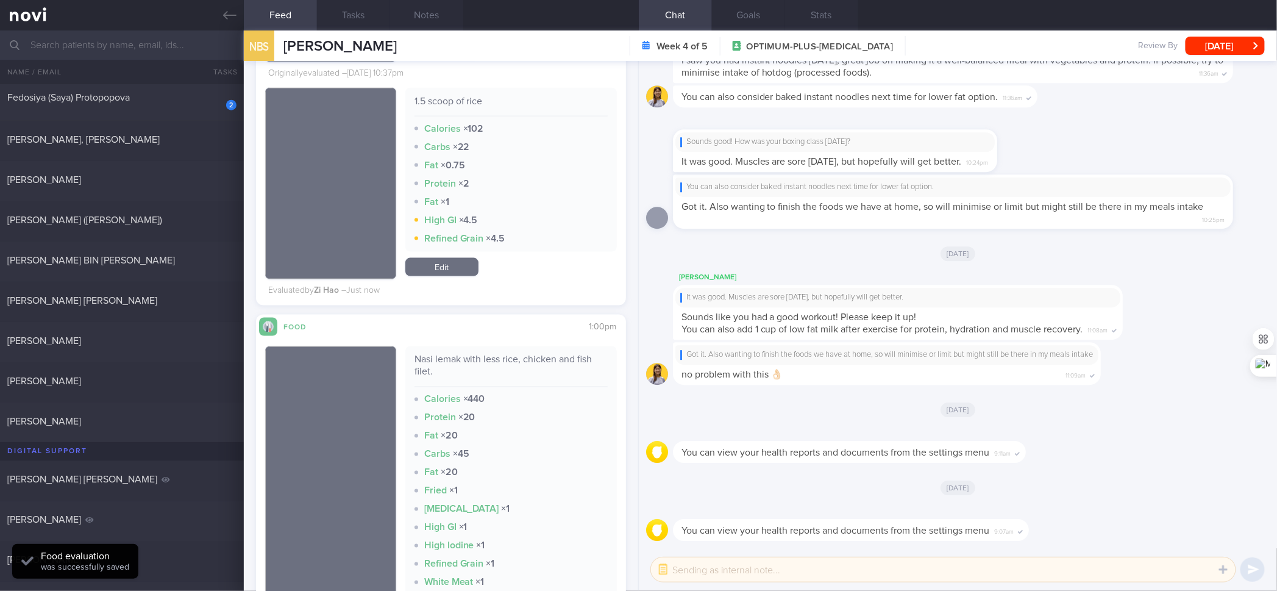
scroll to position [813, 0]
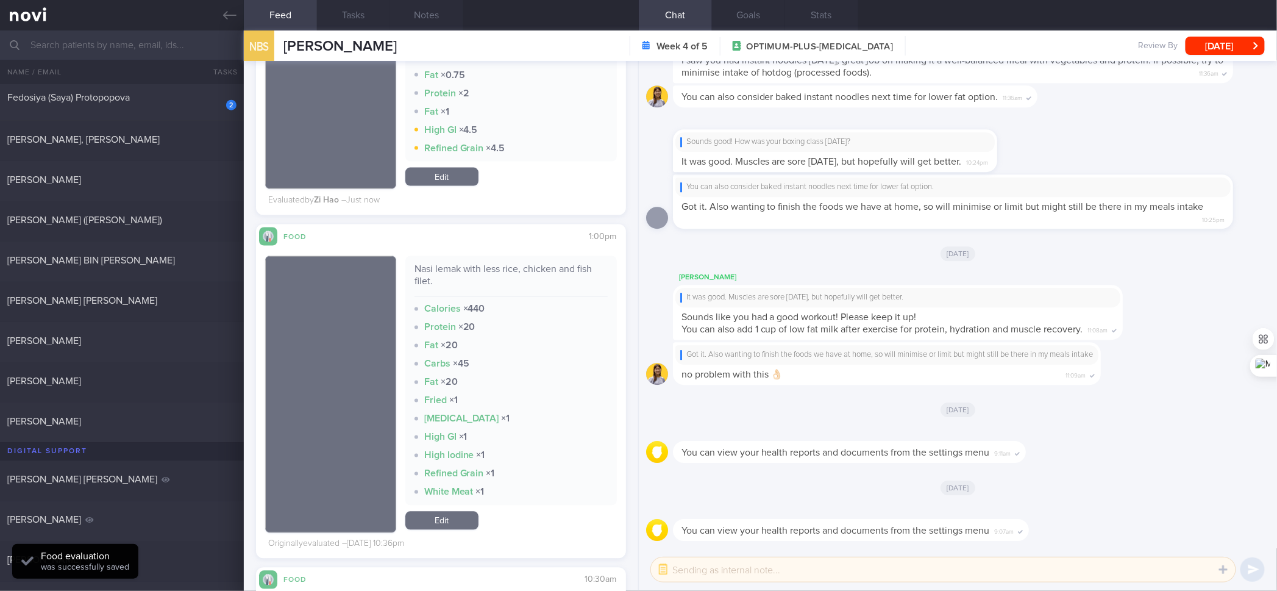
click at [473, 266] on div "Nasi lemak with less rice, chicken and fish filet." at bounding box center [511, 280] width 193 height 34
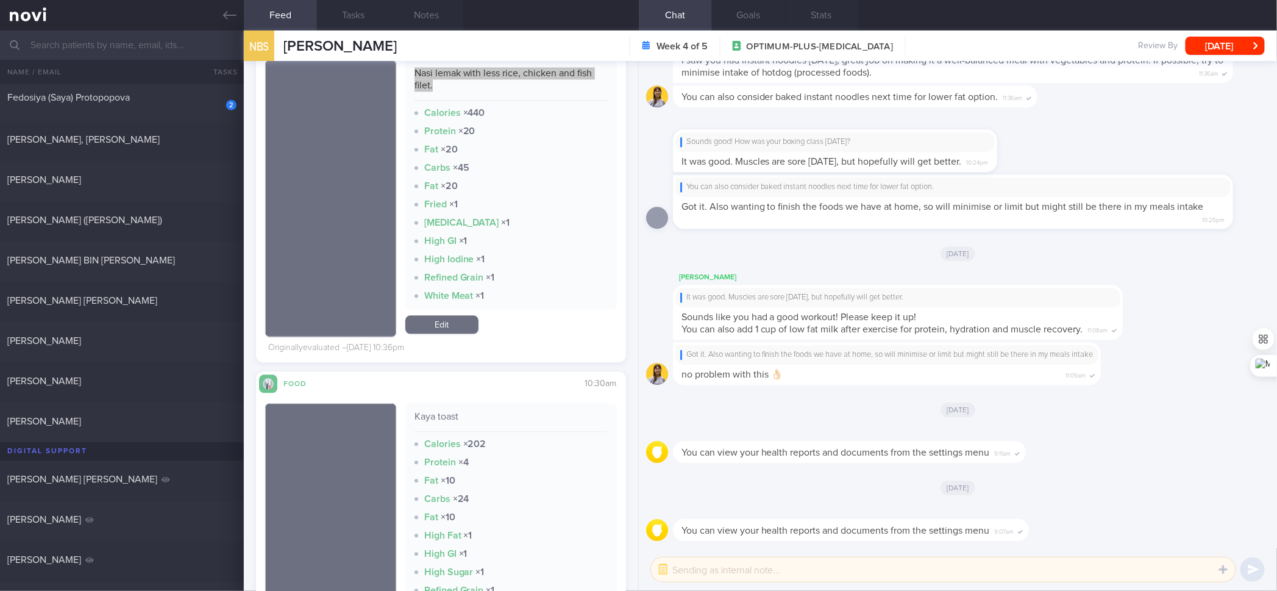
scroll to position [1016, 0]
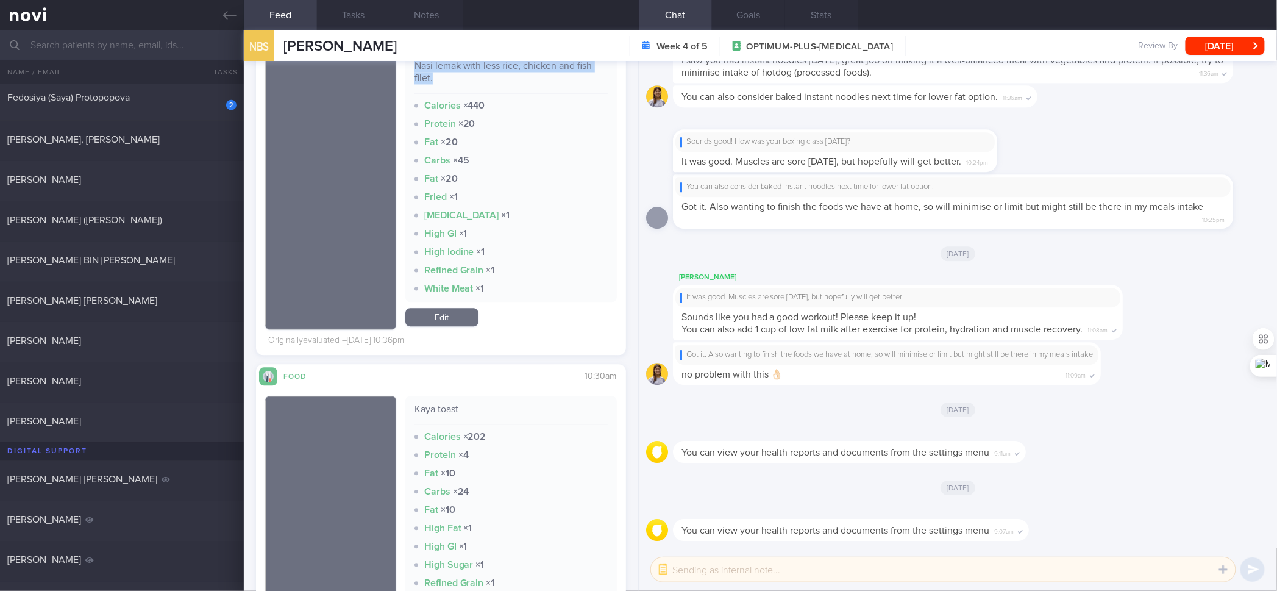
click at [451, 318] on link "Edit" at bounding box center [441, 318] width 73 height 18
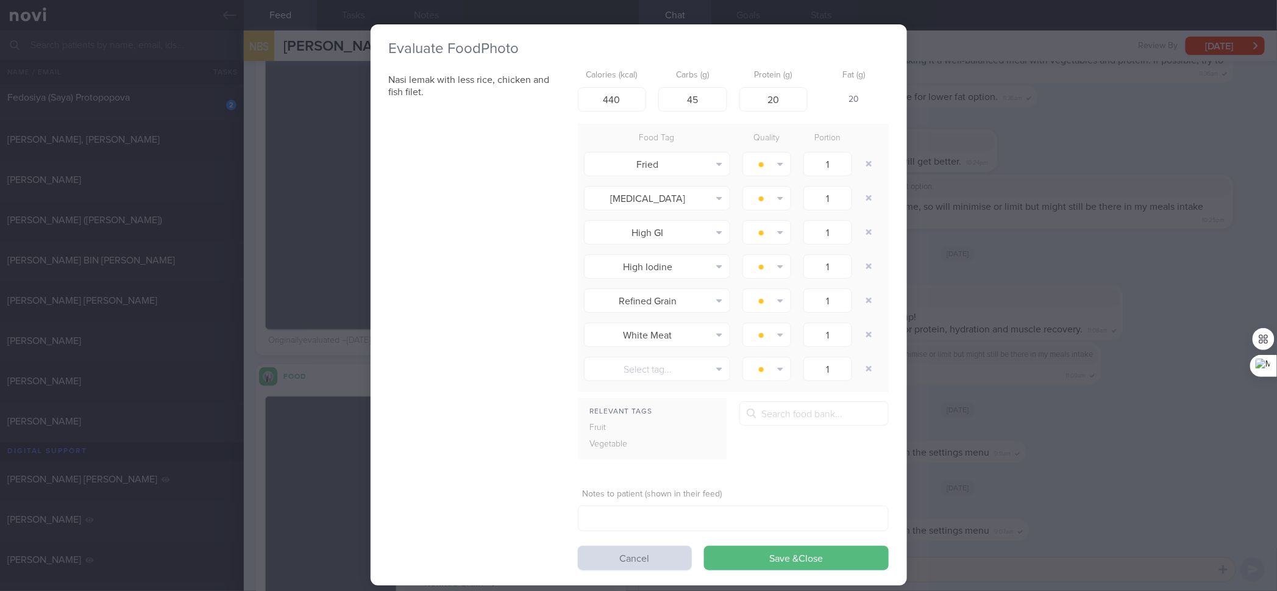
click at [1021, 247] on div "Evaluate Food Photo Nasi lemak with less rice, chicken and fish filet. Calories…" at bounding box center [638, 295] width 1277 height 591
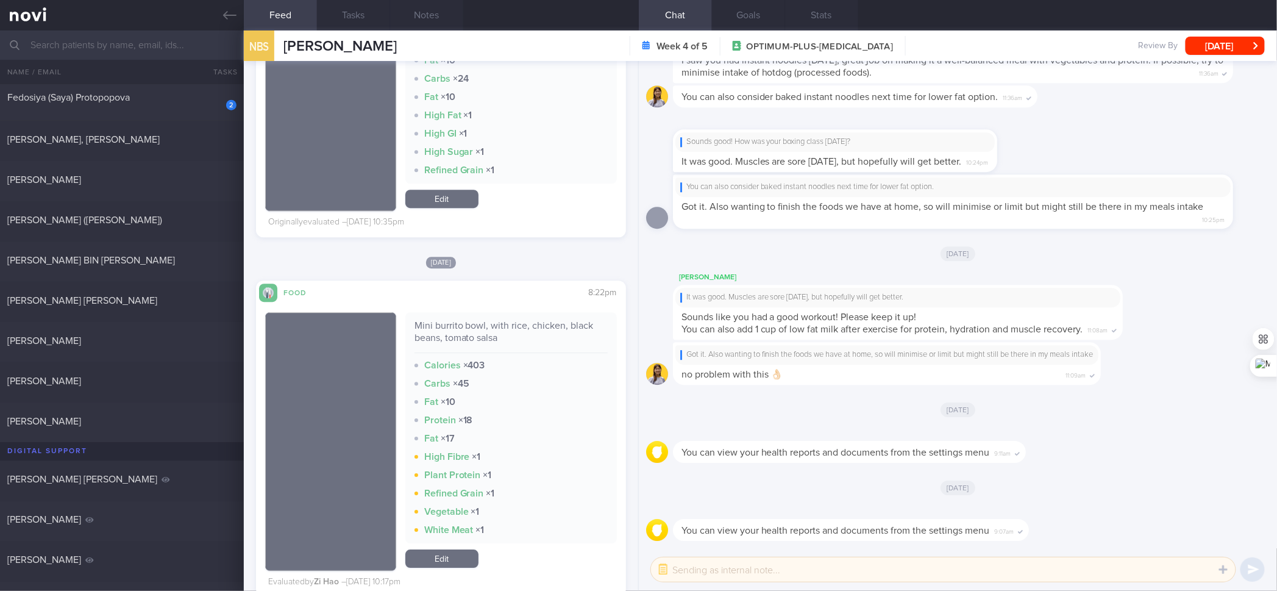
scroll to position [1429, 0]
click at [483, 337] on div "Mini burrito bowl, with rice, chicken, black beans, tomato salsa" at bounding box center [511, 337] width 193 height 34
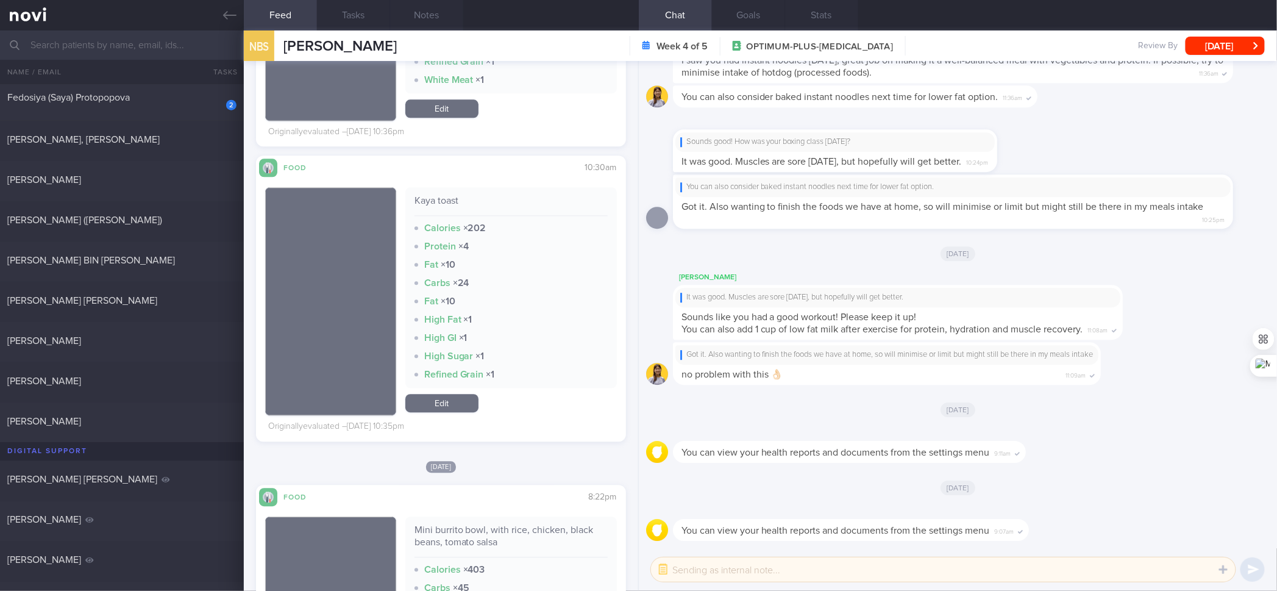
click at [487, 328] on div "Kaya toast Calories × 202 Protein × 4 Fat × 10 Carbs × 24 Fat × 10 High Fat × 1…" at bounding box center [511, 287] width 212 height 201
click at [443, 204] on div "Kaya toast" at bounding box center [511, 205] width 193 height 21
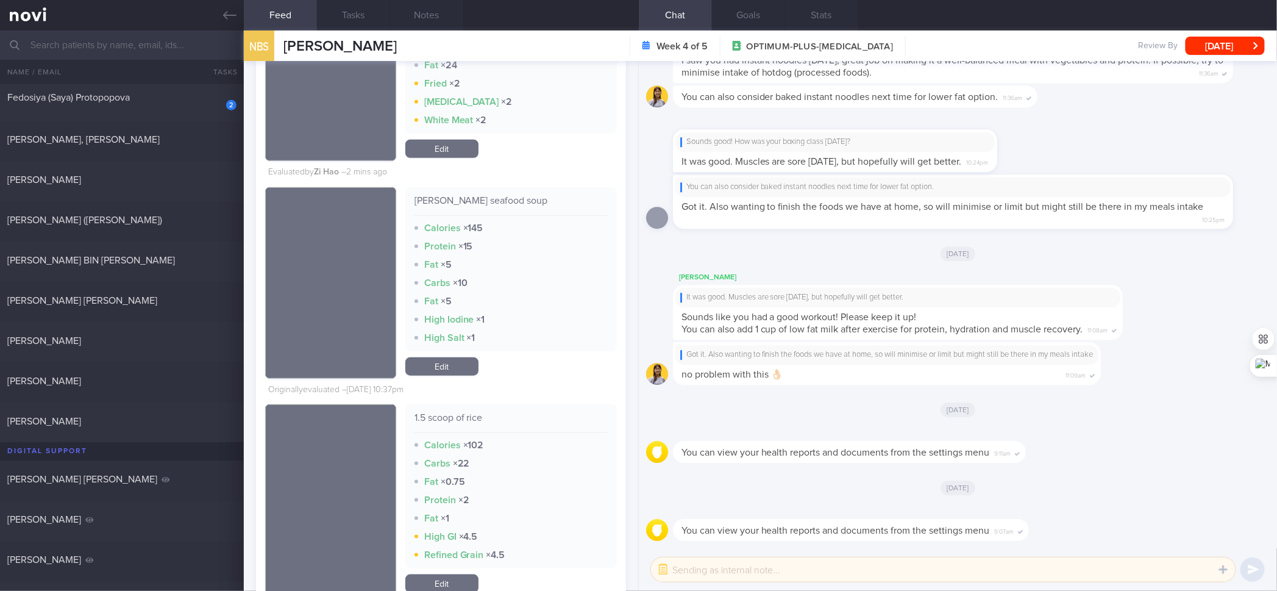
scroll to position [0, 0]
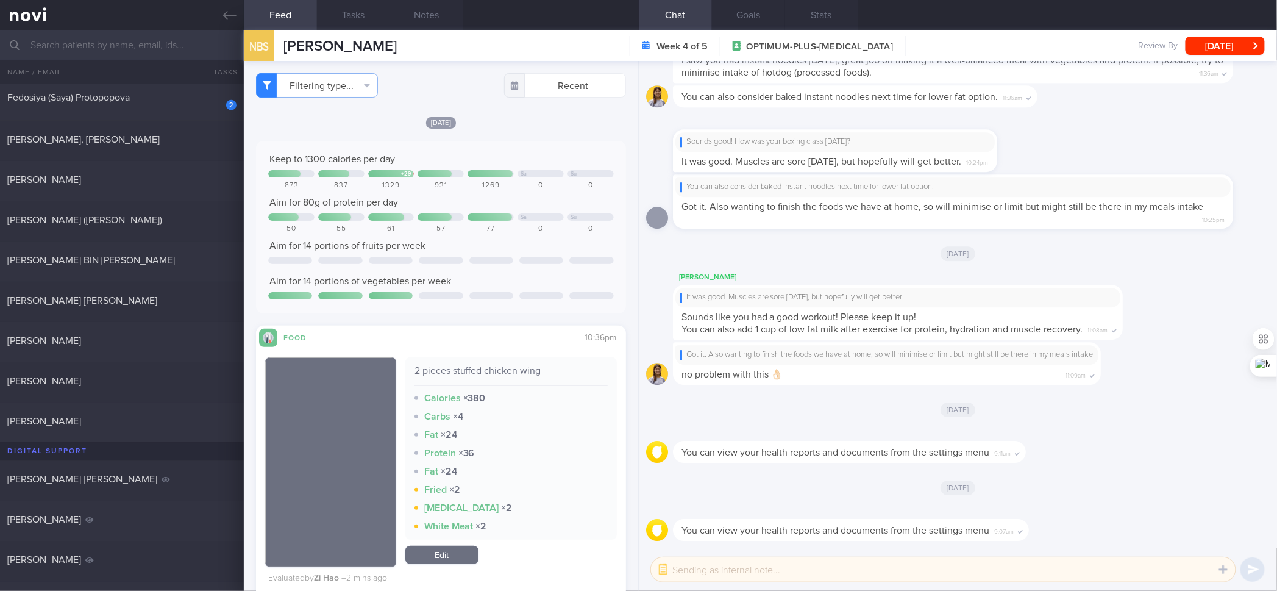
drag, startPoint x: 191, startPoint y: 105, endPoint x: 573, endPoint y: 196, distance: 392.9
click at [191, 105] on div "2 Fedosiya (Saya) Protopopova" at bounding box center [122, 100] width 244 height 19
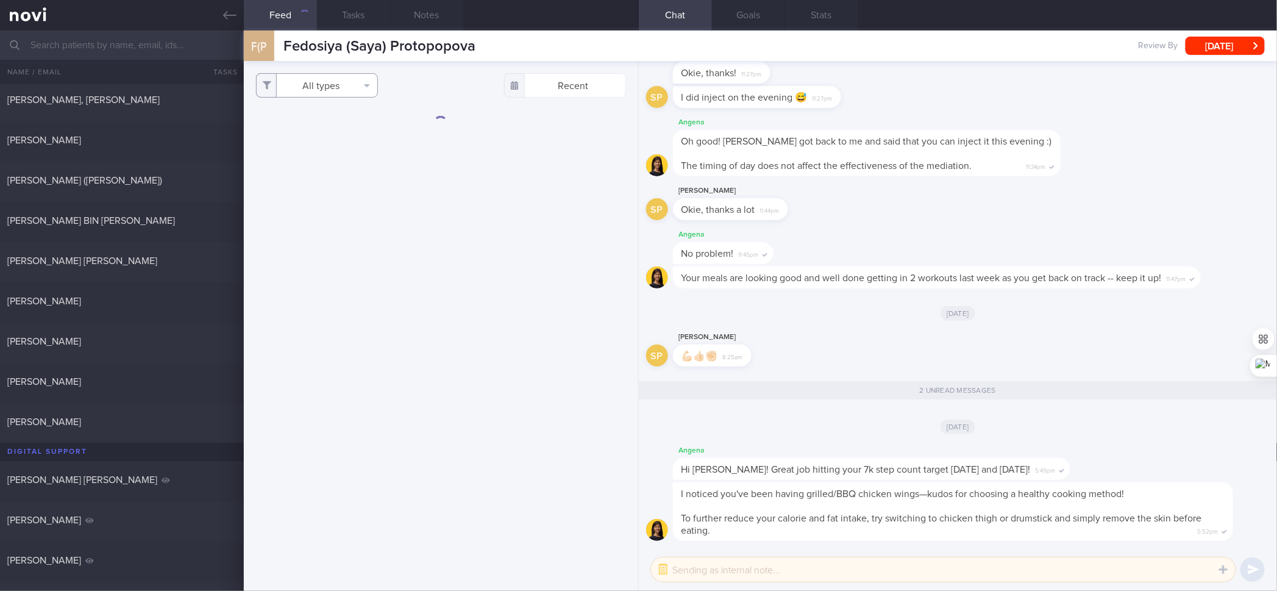
click at [346, 84] on button "All types" at bounding box center [317, 85] width 122 height 24
click at [307, 132] on button "Activity" at bounding box center [317, 127] width 121 height 18
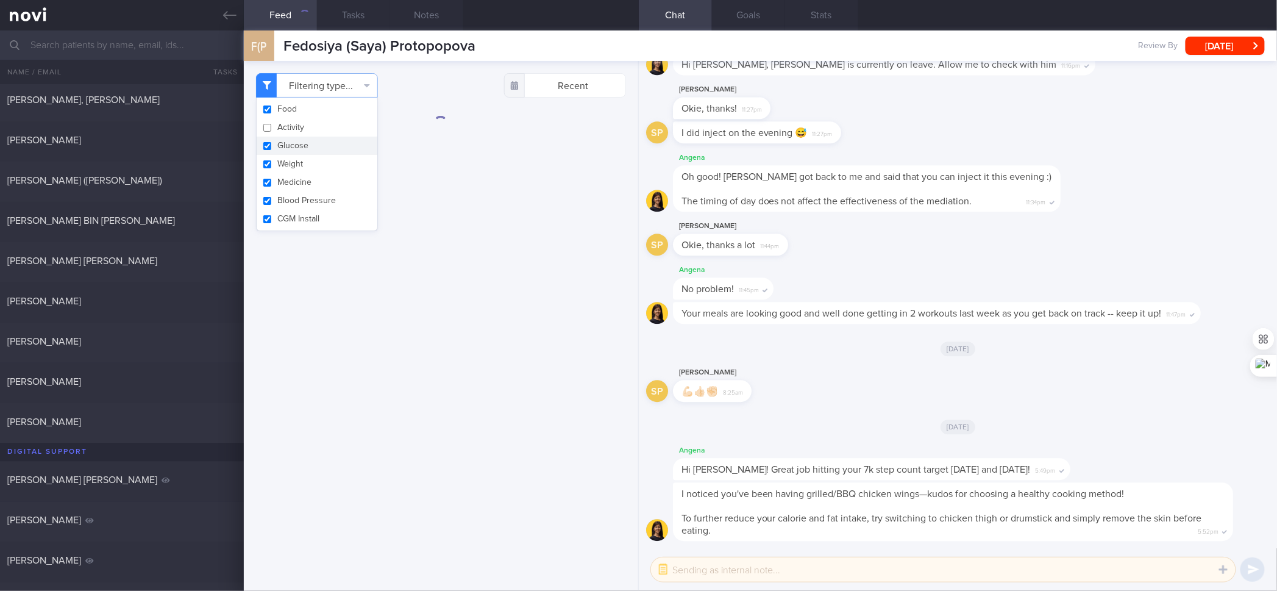
click at [301, 148] on button "Glucose" at bounding box center [317, 146] width 121 height 18
click at [292, 160] on button "Weight" at bounding box center [317, 164] width 121 height 18
click at [291, 182] on button "Medicine" at bounding box center [317, 182] width 121 height 18
click at [291, 200] on button "Blood Pressure" at bounding box center [317, 200] width 121 height 18
click at [294, 213] on button "CGM Install" at bounding box center [317, 219] width 121 height 18
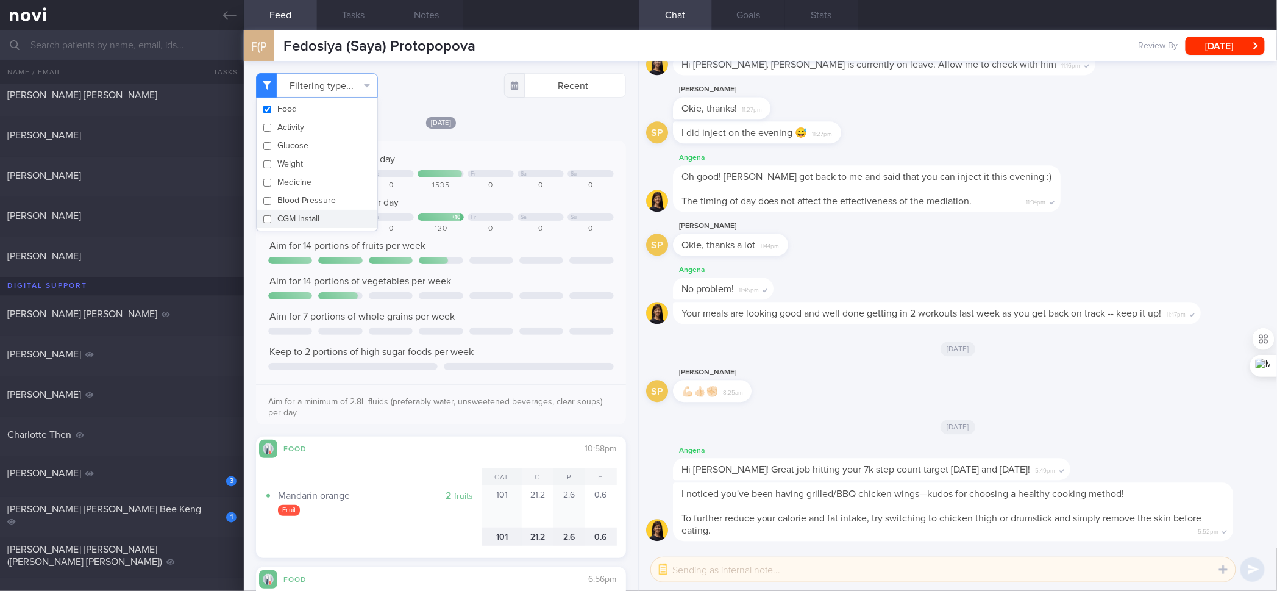
scroll to position [1099, 0]
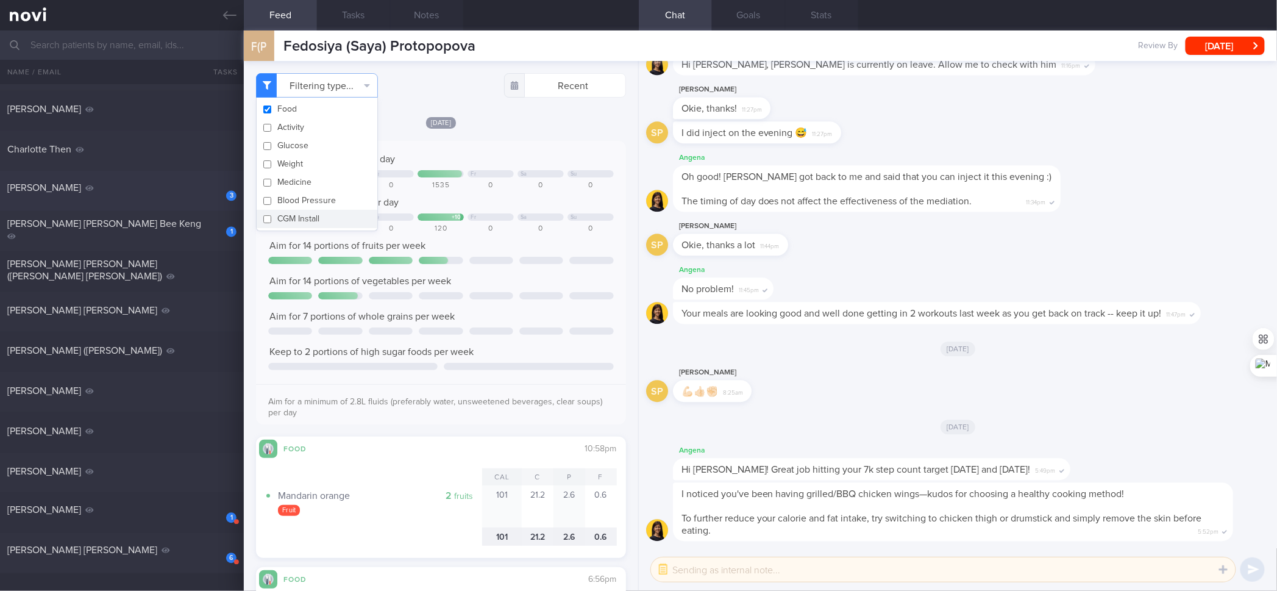
click at [215, 189] on div "3" at bounding box center [223, 191] width 27 height 19
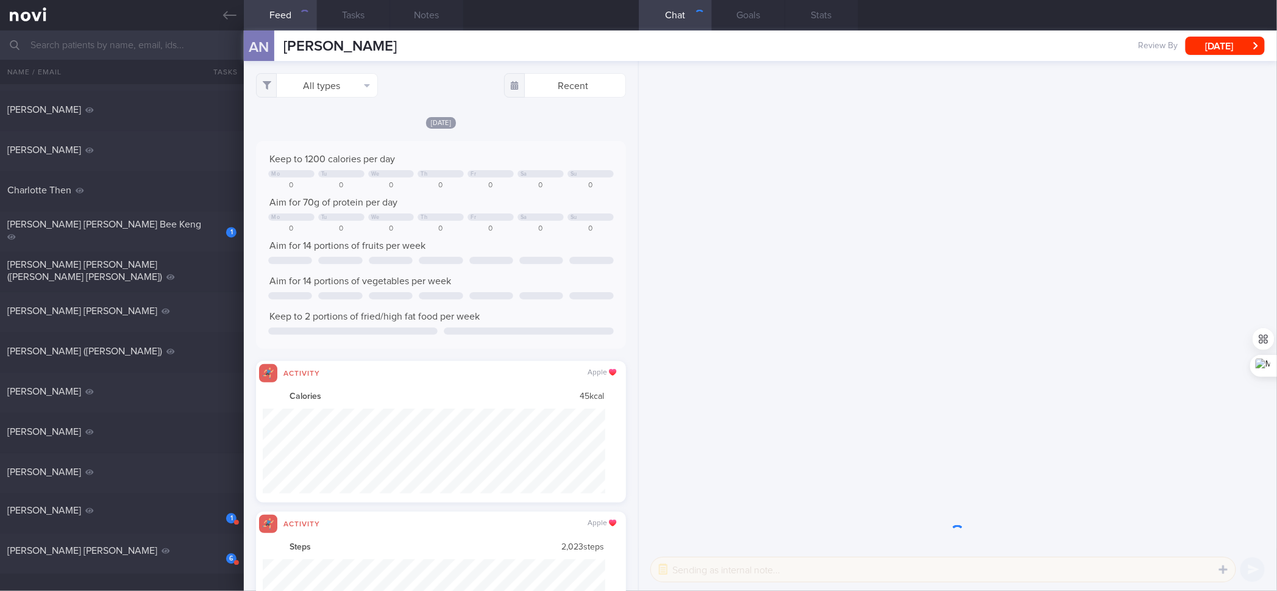
scroll to position [609637, 609379]
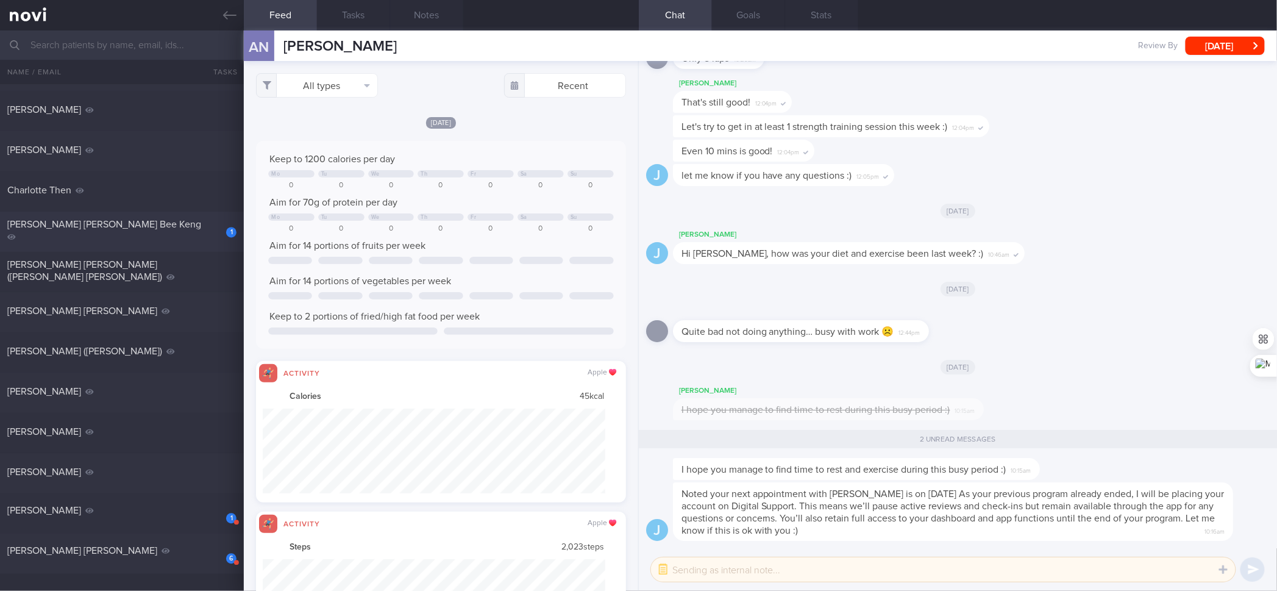
click at [213, 230] on div "1" at bounding box center [223, 227] width 27 height 19
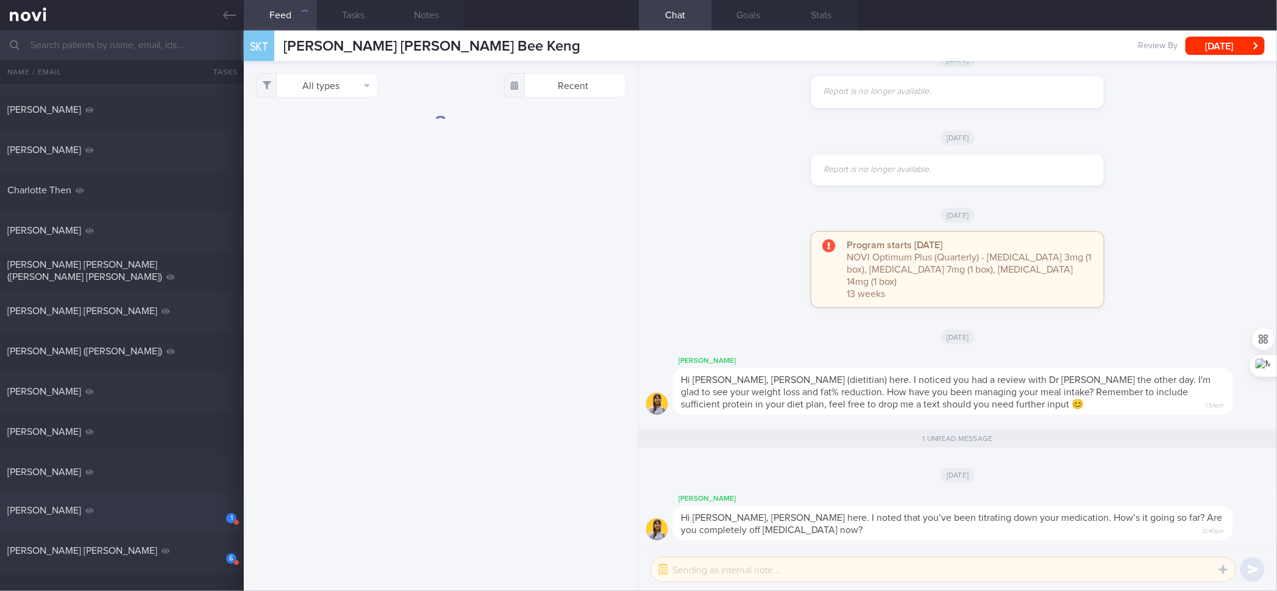
click at [187, 473] on div "[PERSON_NAME]" at bounding box center [120, 510] width 226 height 12
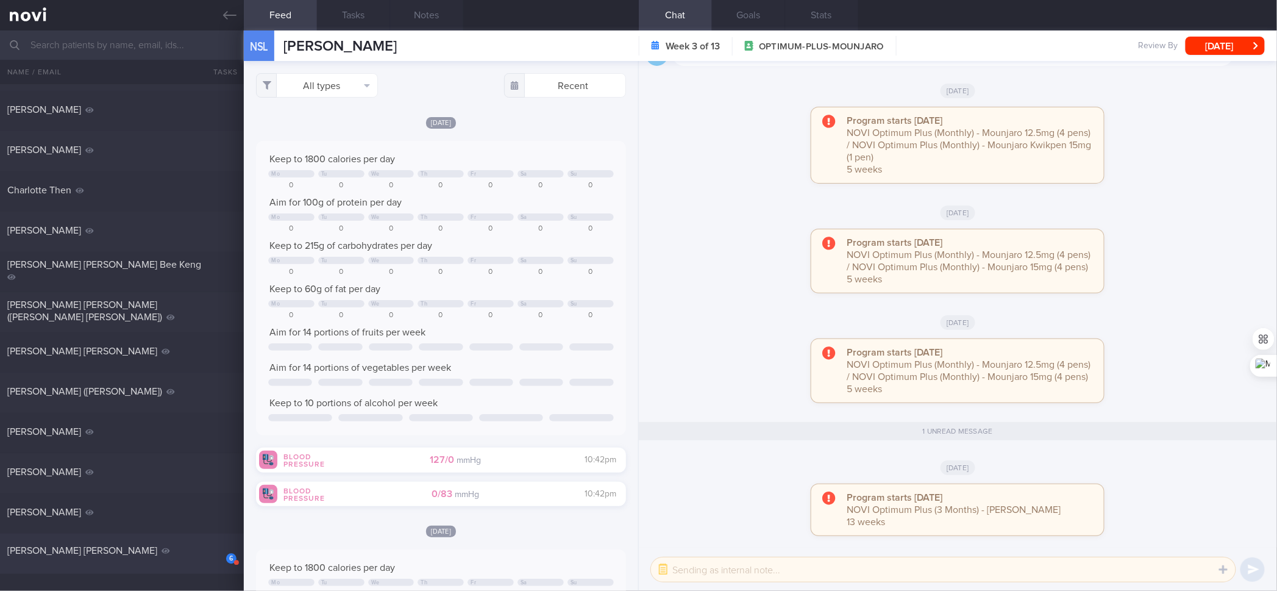
click at [205, 473] on div "6 [PERSON_NAME] [PERSON_NAME]" at bounding box center [122, 553] width 244 height 19
